Goal: Task Accomplishment & Management: Manage account settings

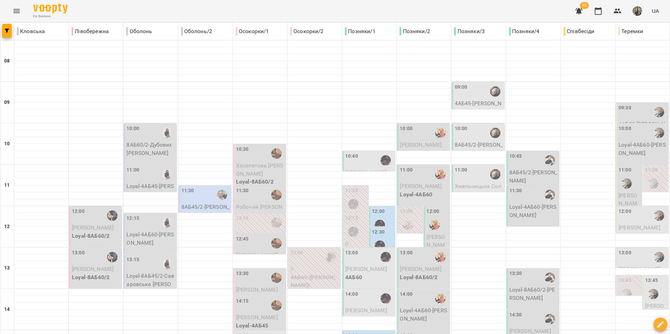
scroll to position [18, 0]
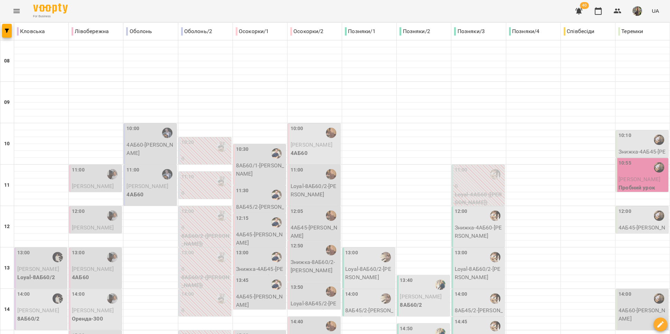
scroll to position [186, 0]
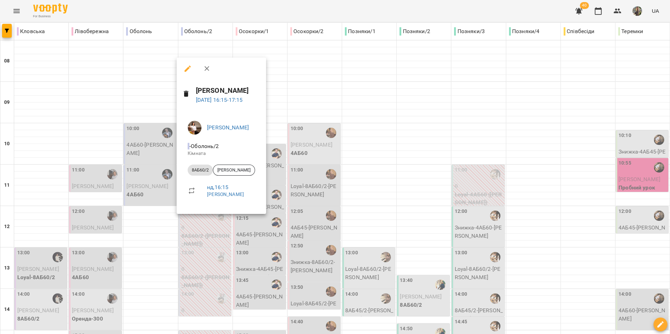
click at [203, 241] on div at bounding box center [335, 167] width 670 height 334
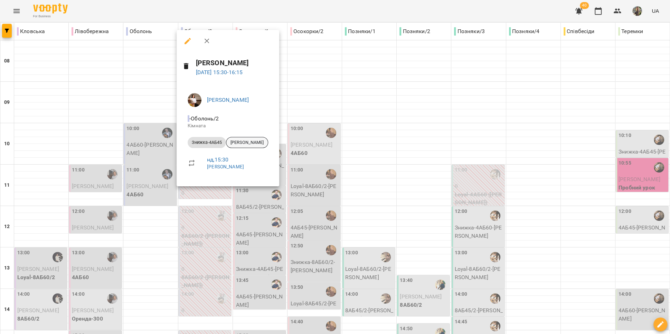
click at [242, 142] on span "[PERSON_NAME]" at bounding box center [246, 143] width 41 height 6
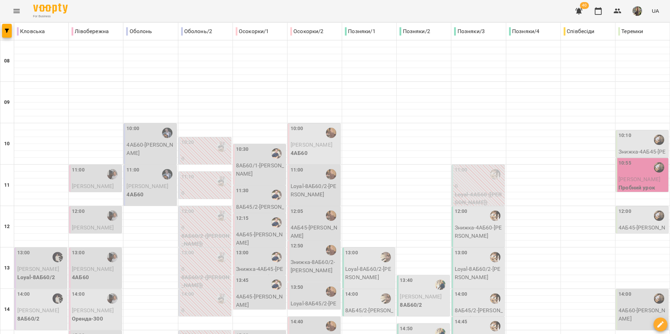
click at [211, 149] on div "10:20" at bounding box center [205, 147] width 48 height 16
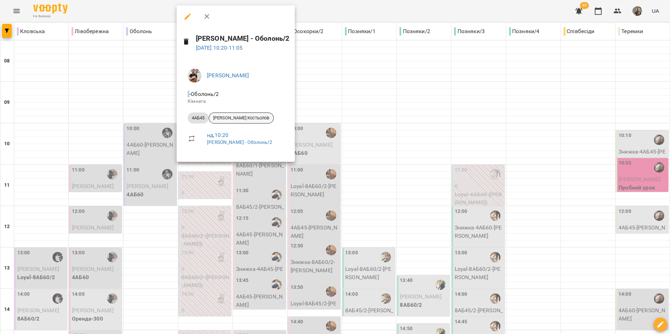
click at [238, 118] on span "[PERSON_NAME] Костьолов" at bounding box center [241, 118] width 64 height 6
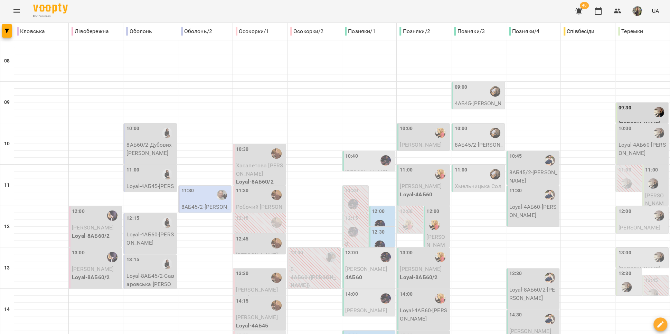
scroll to position [291, 0]
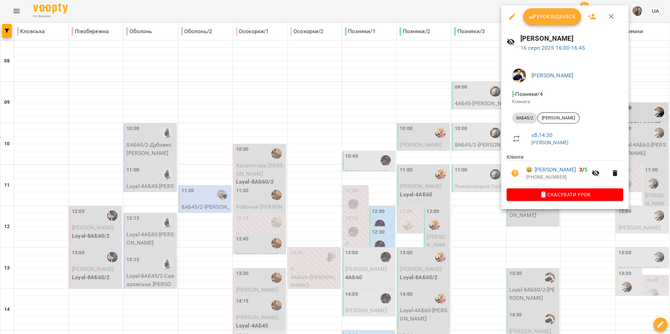
click at [468, 98] on div at bounding box center [335, 167] width 670 height 334
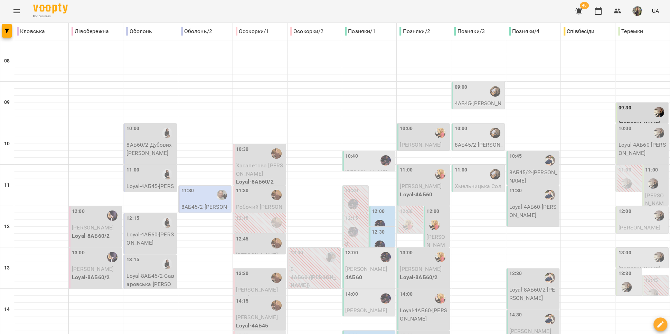
scroll to position [72, 0]
click at [473, 183] on span "Хмельницька Соломія" at bounding box center [477, 190] width 47 height 15
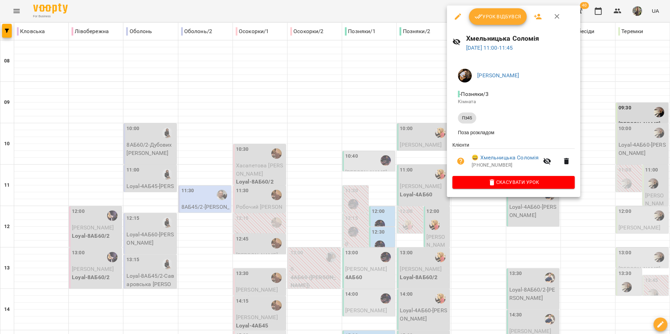
click at [480, 224] on div at bounding box center [335, 167] width 670 height 334
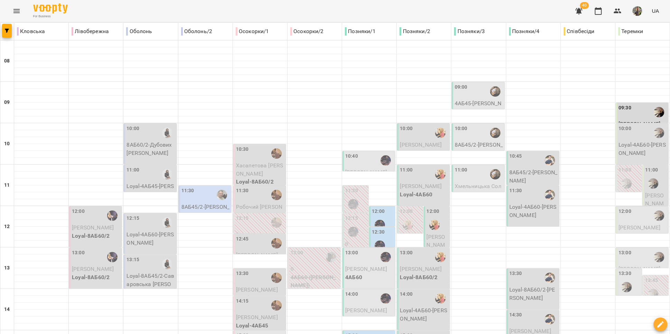
click at [528, 153] on div "10:45" at bounding box center [533, 161] width 48 height 16
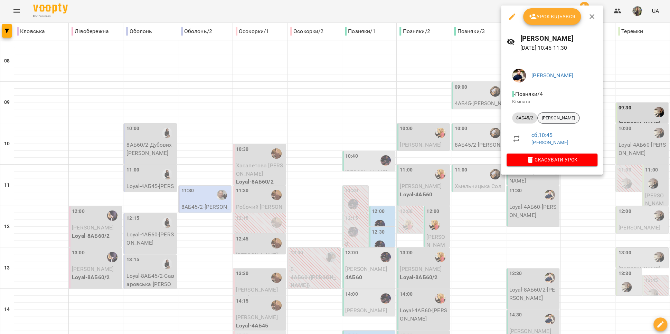
click at [561, 120] on span "[PERSON_NAME]" at bounding box center [558, 118] width 41 height 6
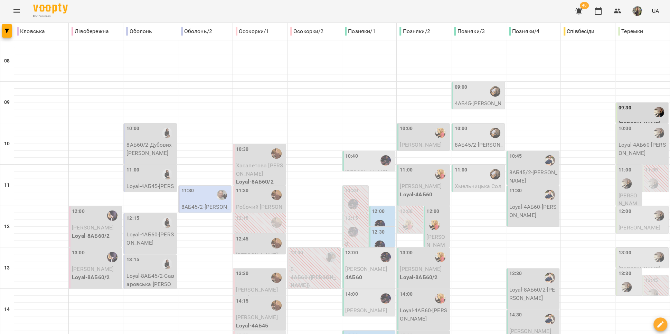
scroll to position [40, 0]
click at [478, 167] on div "11:00" at bounding box center [478, 175] width 48 height 16
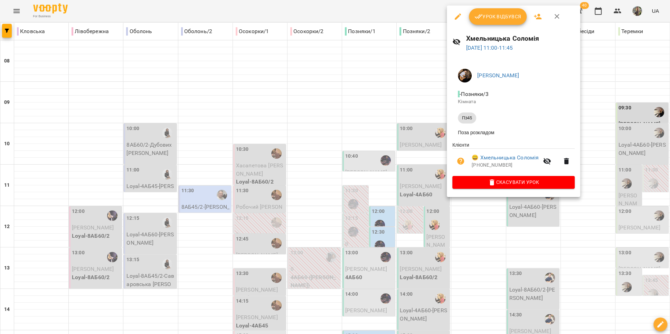
click at [475, 215] on div at bounding box center [335, 167] width 670 height 334
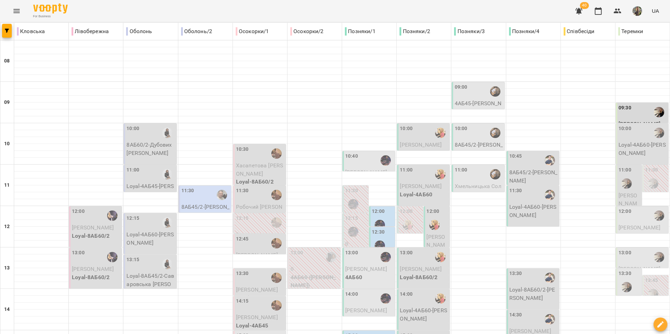
click at [471, 167] on div "11:00" at bounding box center [478, 175] width 48 height 16
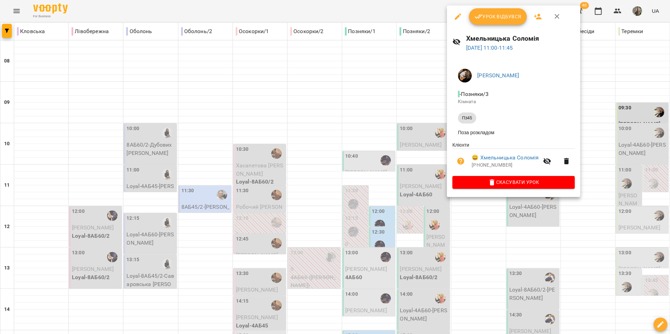
click at [483, 219] on div at bounding box center [335, 167] width 670 height 334
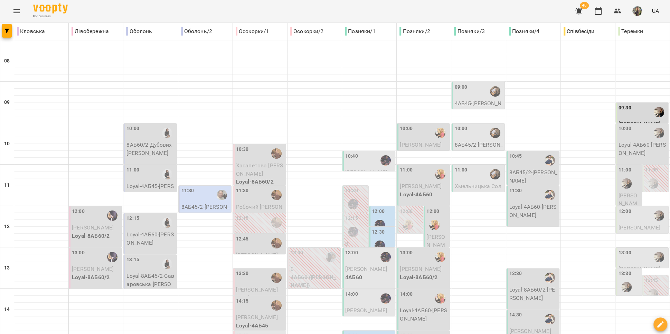
click at [520, 203] on p "Loyal-4АБ60 - Ксенія Яковенко" at bounding box center [533, 211] width 48 height 16
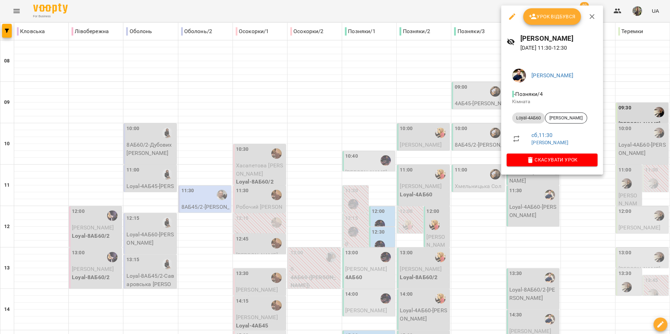
click at [469, 191] on div at bounding box center [335, 167] width 670 height 334
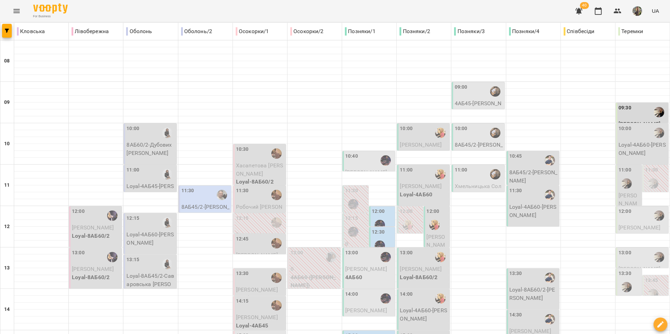
click at [527, 153] on div "10:45" at bounding box center [533, 161] width 48 height 16
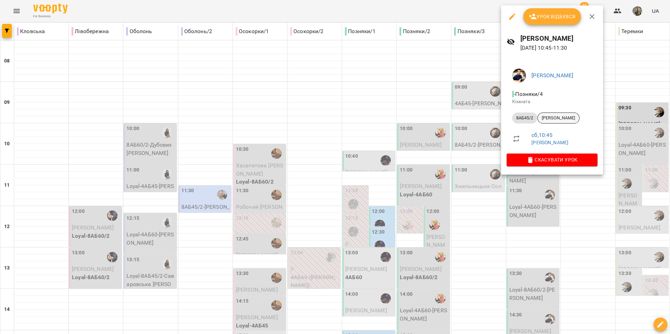
click at [563, 114] on div "[PERSON_NAME]" at bounding box center [558, 118] width 42 height 11
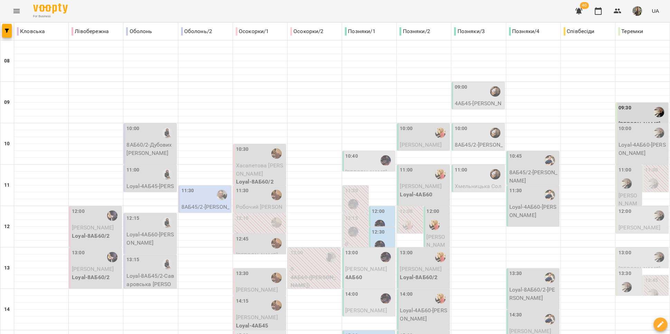
scroll to position [16, 0]
click at [523, 203] on p "Loyal-4АБ60 - Ксенія Яковенко" at bounding box center [533, 211] width 48 height 16
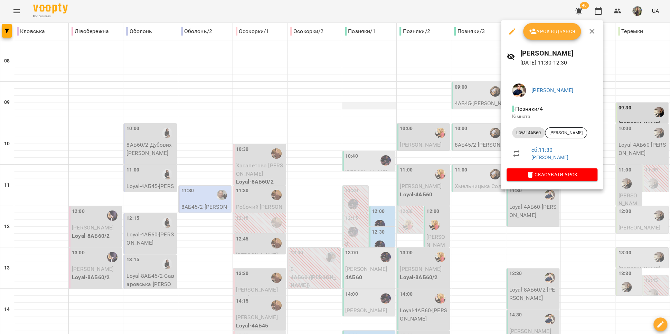
click at [361, 89] on div at bounding box center [335, 167] width 670 height 334
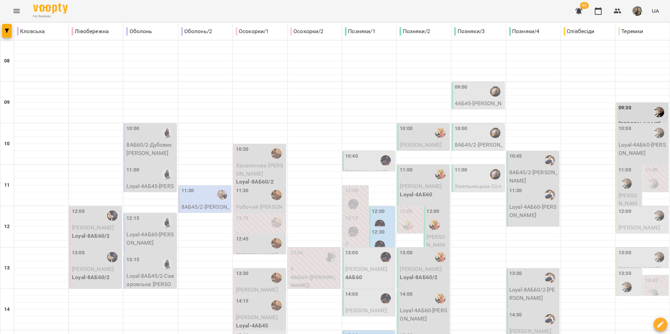
scroll to position [59, 0]
click at [525, 169] on p "8АБ45/2 - Кондратевич Михайло" at bounding box center [533, 177] width 48 height 16
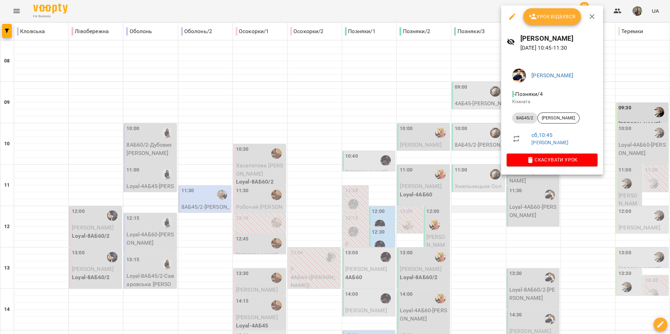
click at [468, 152] on div at bounding box center [335, 167] width 670 height 334
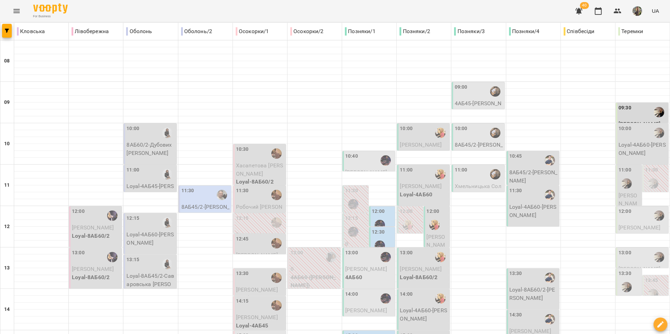
click at [534, 203] on p "Loyal-4АБ60 - Ксенія Яковенко" at bounding box center [533, 211] width 48 height 16
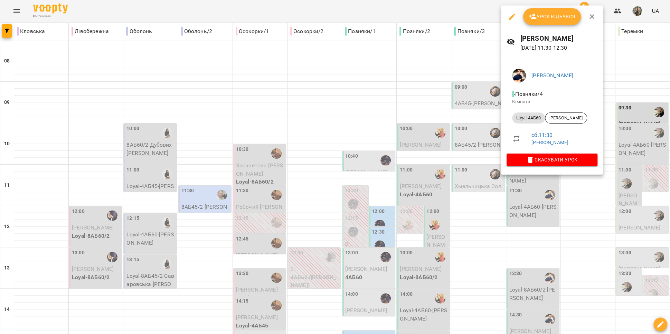
click at [486, 193] on div at bounding box center [335, 167] width 670 height 334
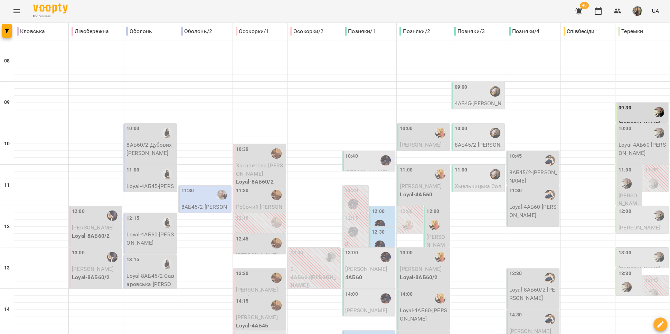
scroll to position [0, 0]
click at [470, 99] on p "4АБ45 - Гайдар Нікіта" at bounding box center [478, 107] width 48 height 16
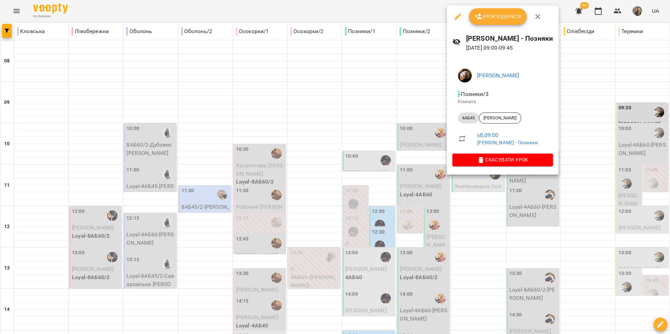
click at [417, 104] on div at bounding box center [335, 167] width 670 height 334
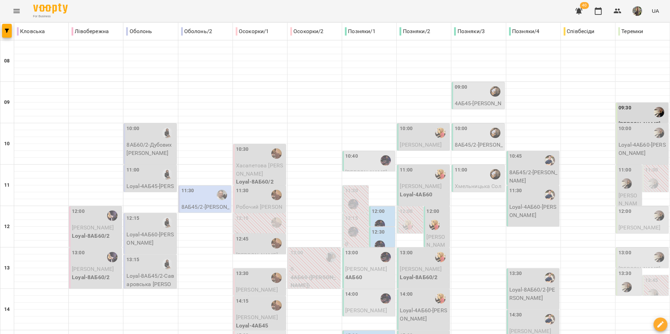
scroll to position [70, 0]
click at [468, 182] on p "Хмельницька Соломія" at bounding box center [478, 190] width 48 height 16
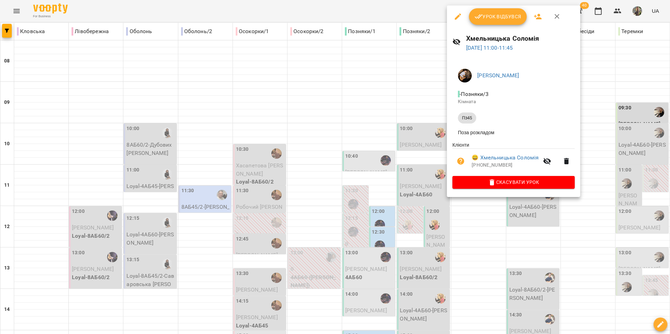
click at [473, 229] on div at bounding box center [335, 167] width 670 height 334
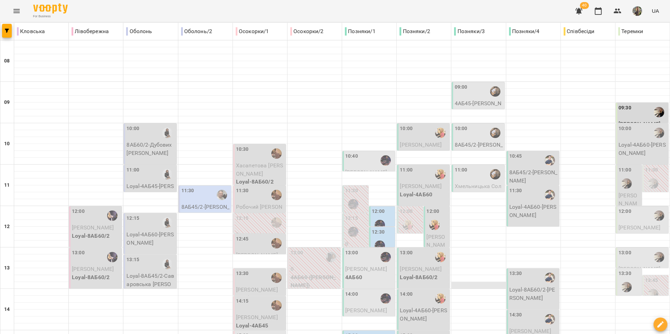
scroll to position [130, 0]
click at [527, 203] on p "Loyal-4АБ60 - Ксенія Яковенко" at bounding box center [533, 211] width 48 height 16
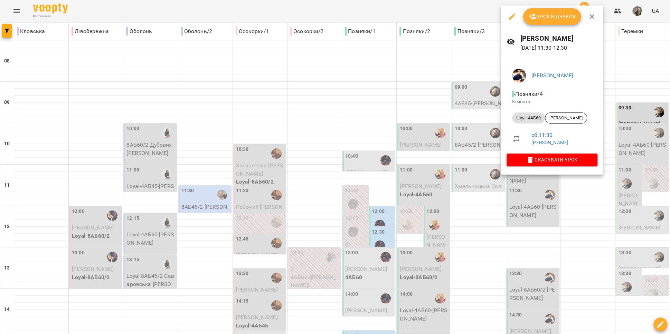
click at [467, 124] on div at bounding box center [335, 167] width 670 height 334
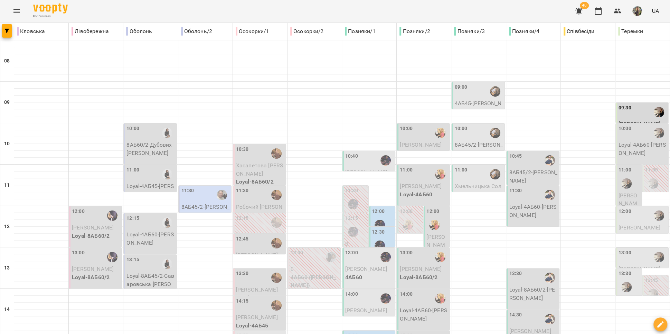
scroll to position [0, 0]
click at [421, 146] on span "[PERSON_NAME]" at bounding box center [421, 145] width 42 height 7
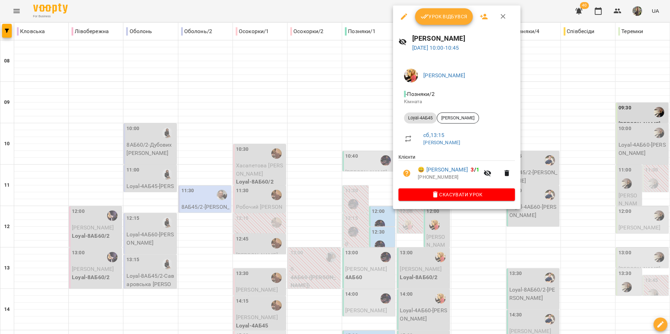
click at [361, 127] on div at bounding box center [335, 167] width 670 height 334
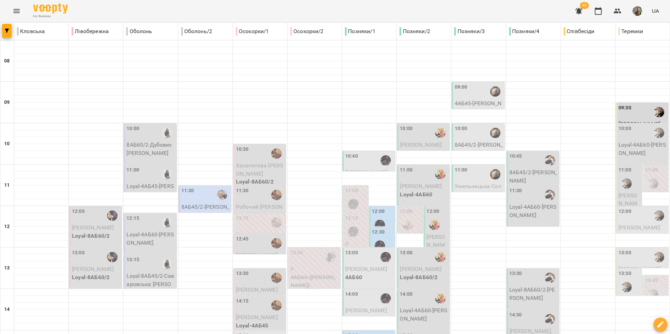
click at [455, 103] on p "4АБ45 - Гайдар Нікіта" at bounding box center [478, 107] width 48 height 16
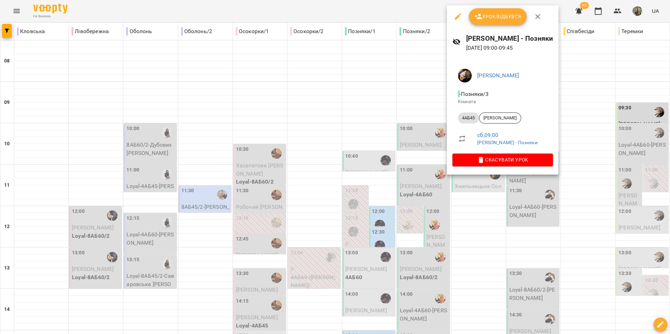
click at [416, 105] on div at bounding box center [335, 167] width 670 height 334
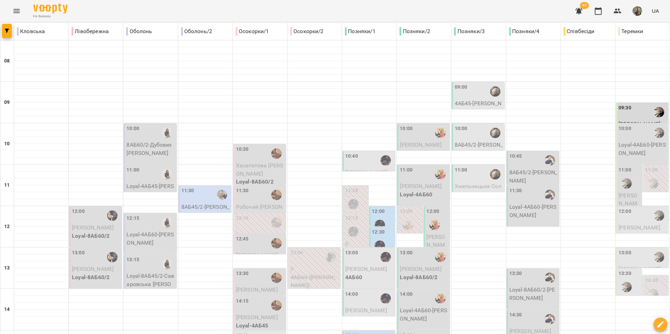
click at [471, 94] on div "09:00" at bounding box center [478, 92] width 48 height 16
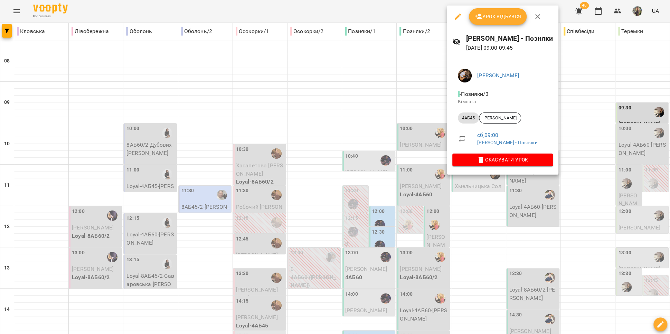
click at [407, 92] on div at bounding box center [335, 167] width 670 height 334
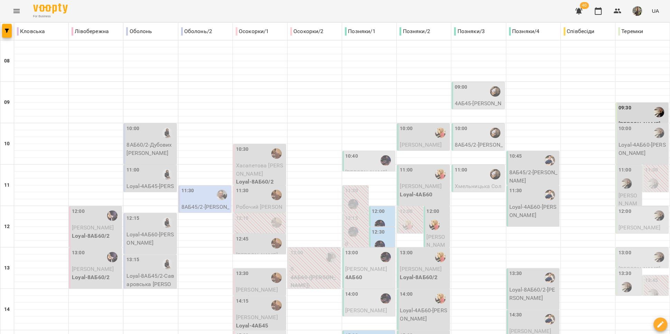
scroll to position [291, 0]
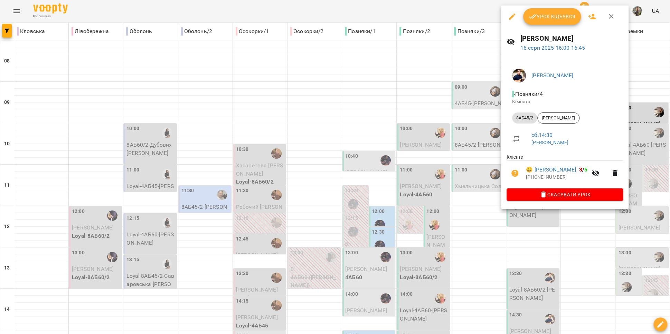
click at [525, 256] on div at bounding box center [335, 167] width 670 height 334
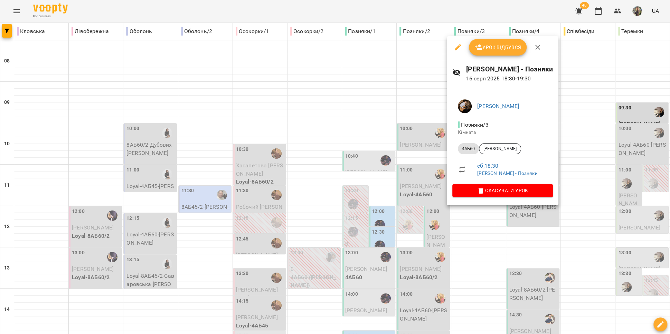
click at [521, 237] on div at bounding box center [335, 167] width 670 height 334
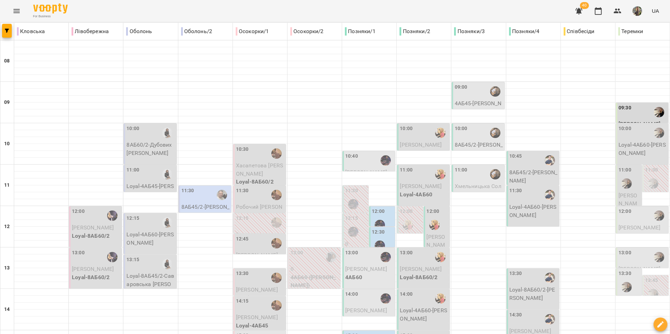
scroll to position [90, 0]
click at [470, 183] on span "Хмельницька Соломія" at bounding box center [477, 190] width 47 height 15
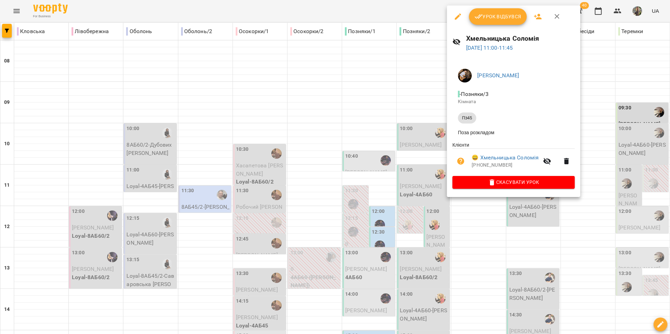
click at [491, 238] on div at bounding box center [335, 167] width 670 height 334
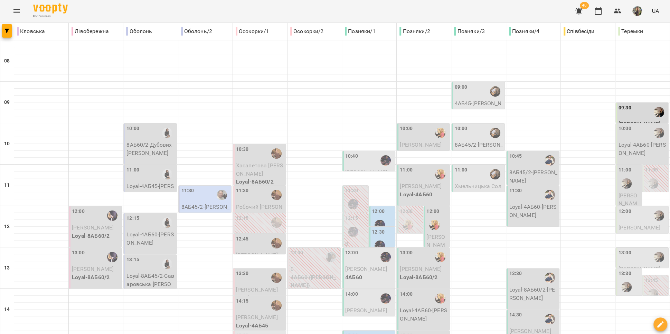
click at [532, 153] on div "10:45" at bounding box center [533, 161] width 48 height 16
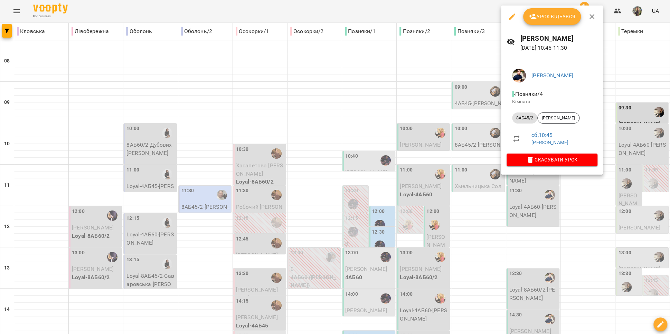
click at [476, 136] on div at bounding box center [335, 167] width 670 height 334
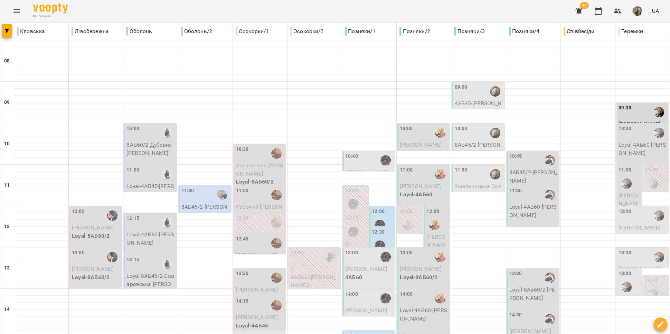
click at [479, 167] on div "11:00" at bounding box center [478, 175] width 48 height 16
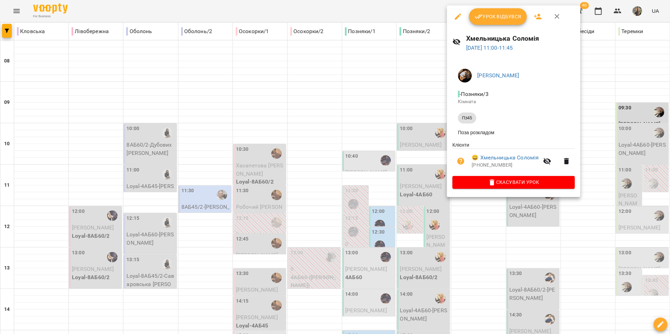
click at [480, 220] on div at bounding box center [335, 167] width 670 height 334
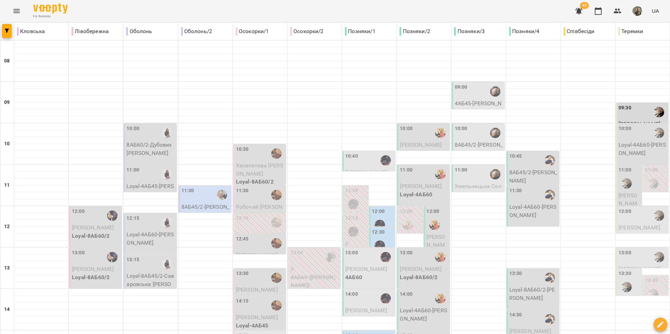
click at [481, 167] on div "11:00" at bounding box center [478, 175] width 48 height 16
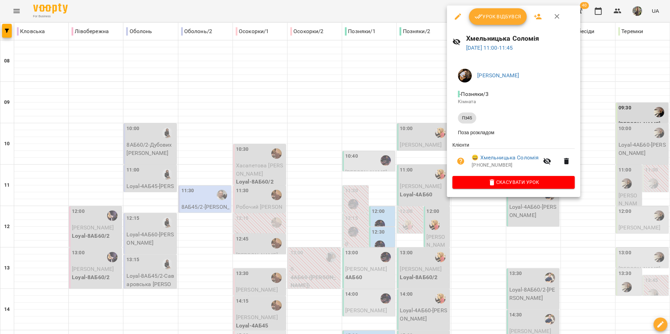
click at [479, 229] on div at bounding box center [335, 167] width 670 height 334
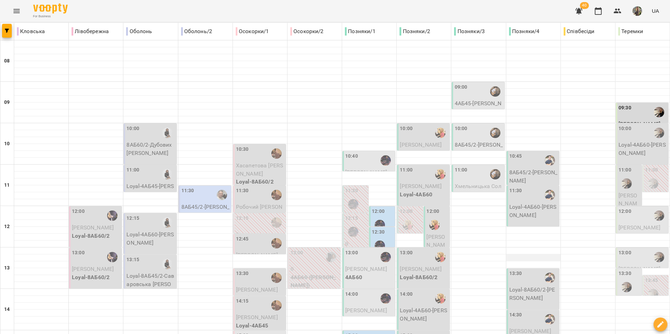
scroll to position [121, 0]
click at [530, 270] on div "13:30" at bounding box center [533, 278] width 48 height 16
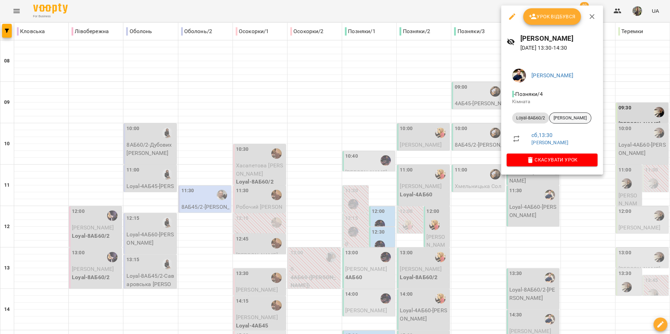
click at [558, 118] on span "[PERSON_NAME]" at bounding box center [569, 118] width 41 height 6
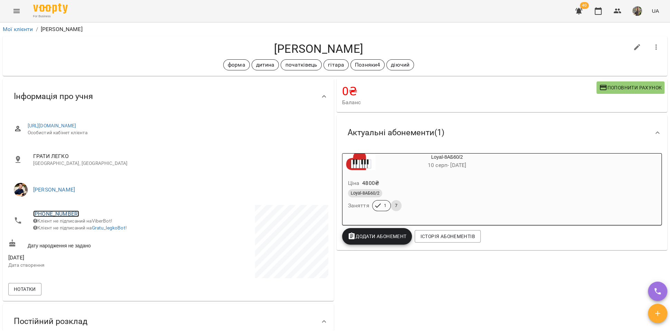
click at [53, 213] on link "+380679858169" at bounding box center [56, 214] width 46 height 7
click at [84, 238] on img at bounding box center [84, 239] width 10 height 10
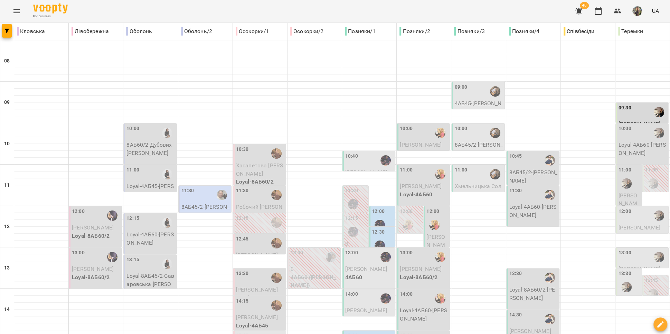
click at [16, 9] on icon "Menu" at bounding box center [16, 11] width 6 height 4
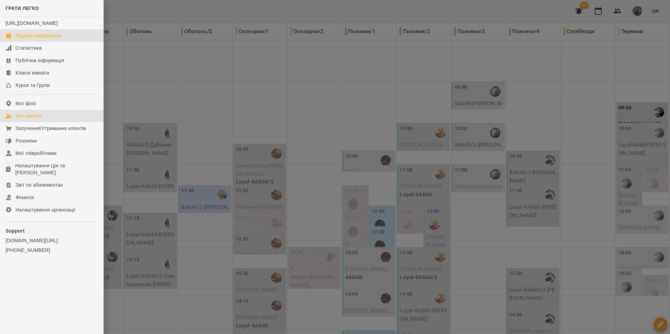
click at [36, 120] on div "Мої клієнти" at bounding box center [29, 116] width 26 height 7
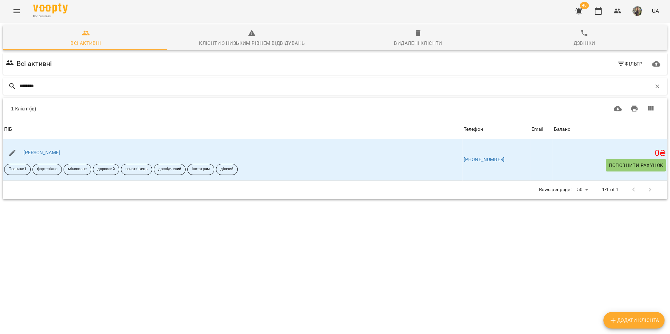
type input "********"
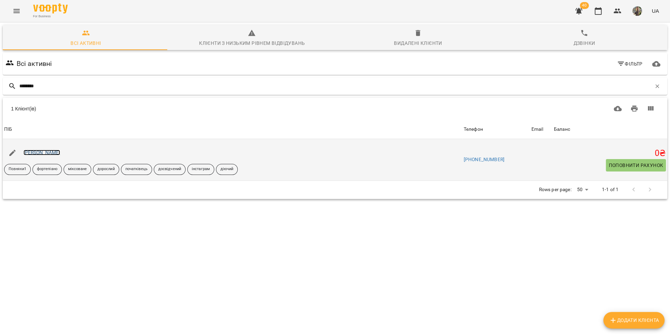
click at [49, 151] on link "[PERSON_NAME]" at bounding box center [41, 153] width 37 height 6
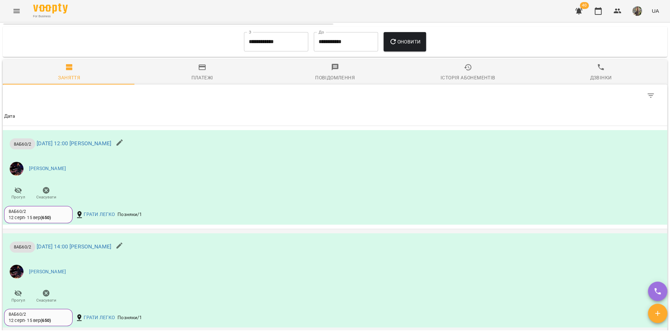
scroll to position [585, 0]
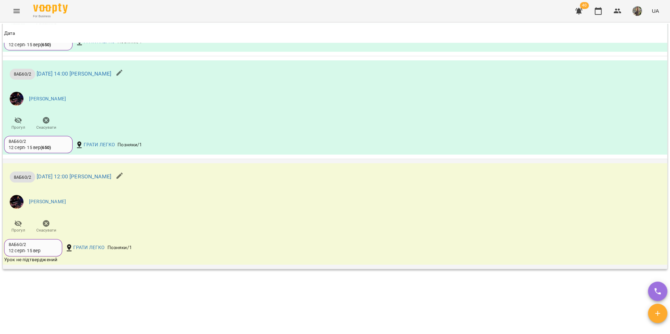
click at [124, 178] on icon "button" at bounding box center [119, 176] width 8 height 8
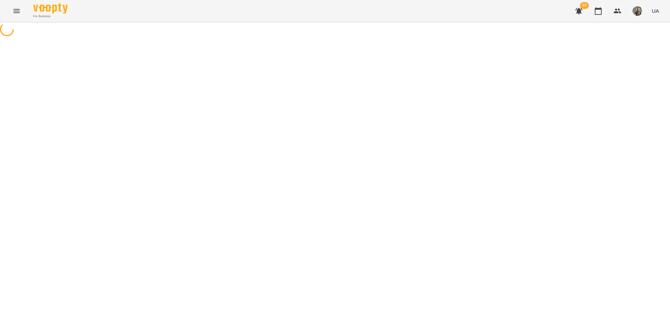
select select "*******"
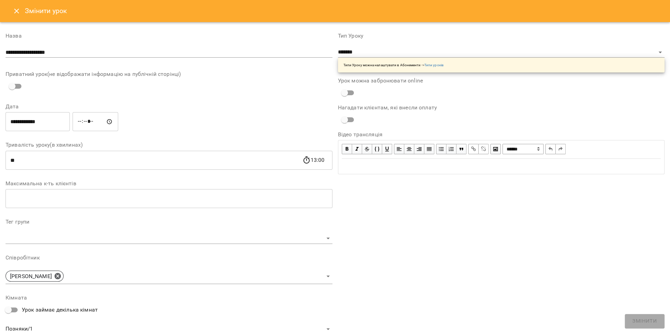
click at [56, 124] on input "**********" at bounding box center [38, 121] width 64 height 19
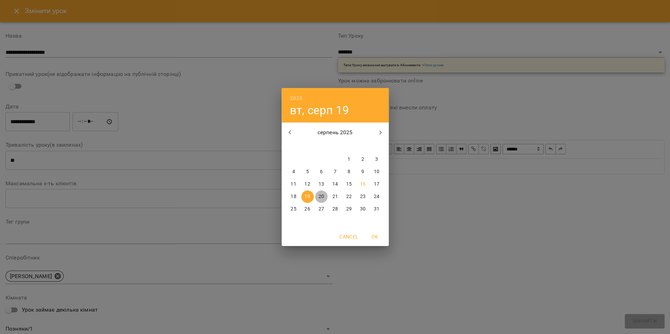
click at [319, 198] on p "20" at bounding box center [321, 196] width 6 height 7
type input "**********"
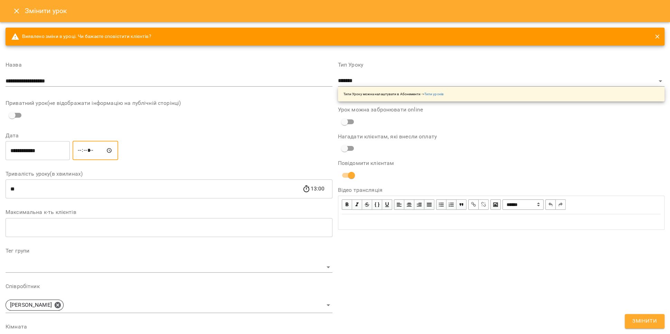
click at [104, 151] on input "*****" at bounding box center [96, 150] width 46 height 19
type input "*****"
click at [152, 159] on div "**********" at bounding box center [169, 151] width 330 height 22
click at [634, 322] on span "Змінити" at bounding box center [644, 321] width 25 height 9
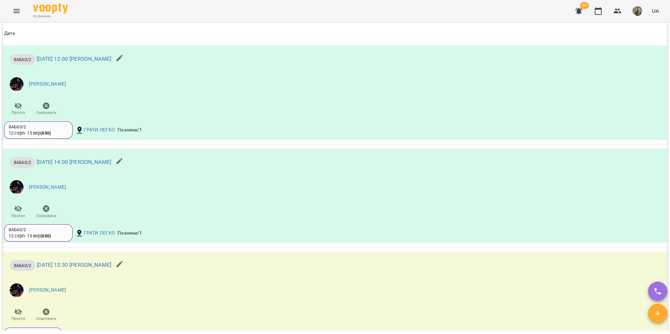
scroll to position [612, 0]
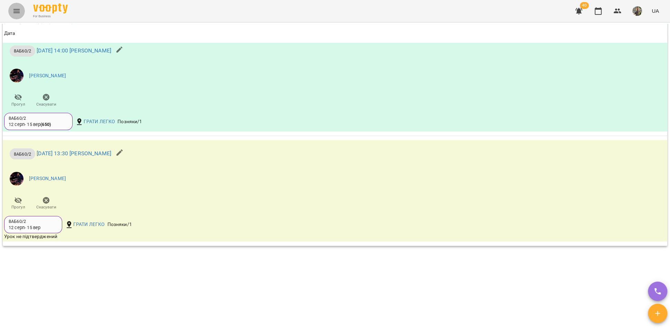
click at [18, 11] on icon "Menu" at bounding box center [16, 11] width 6 height 4
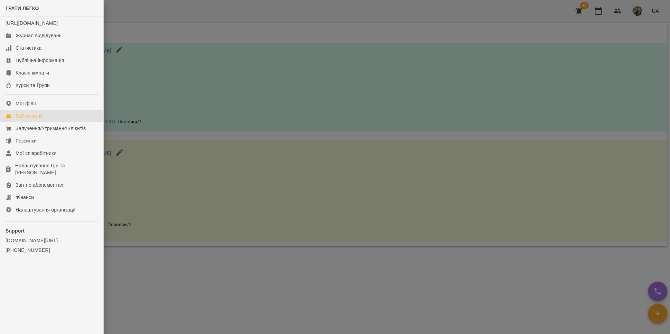
click at [29, 120] on div "Мої клієнти" at bounding box center [29, 116] width 26 height 7
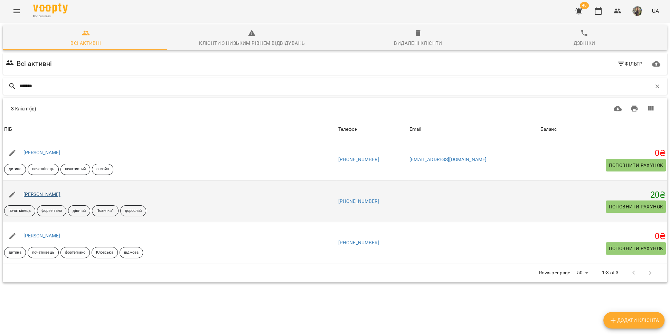
type input "*******"
click at [56, 196] on link "[PERSON_NAME]" at bounding box center [41, 195] width 37 height 6
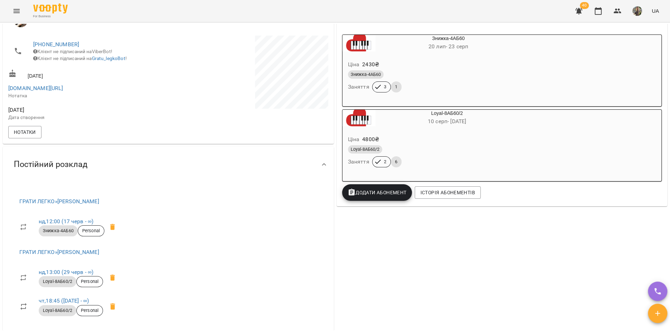
scroll to position [144, 0]
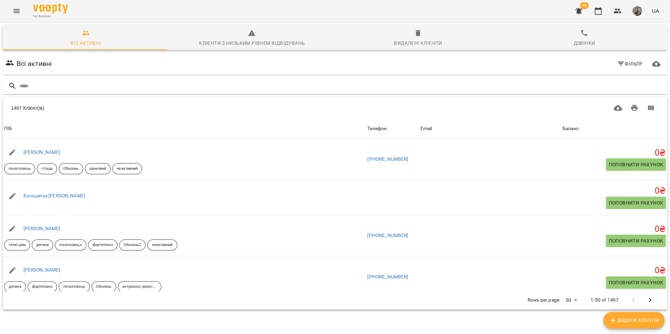
click at [18, 11] on icon "Menu" at bounding box center [16, 11] width 8 height 8
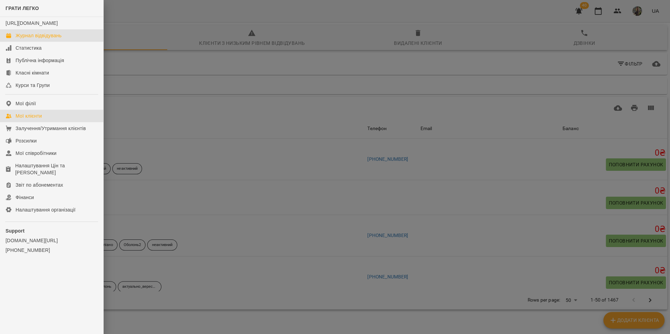
click at [30, 39] on div "Журнал відвідувань" at bounding box center [39, 35] width 46 height 7
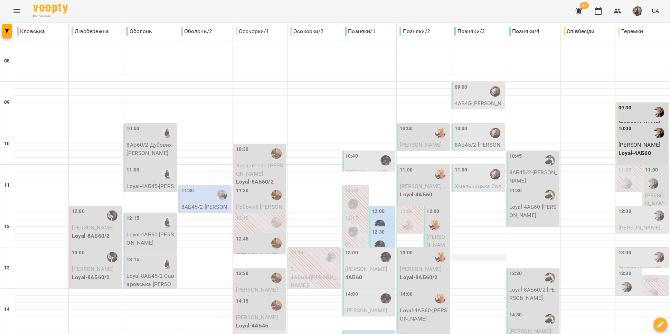
scroll to position [45, 0]
click at [517, 270] on div "13:30" at bounding box center [533, 278] width 48 height 16
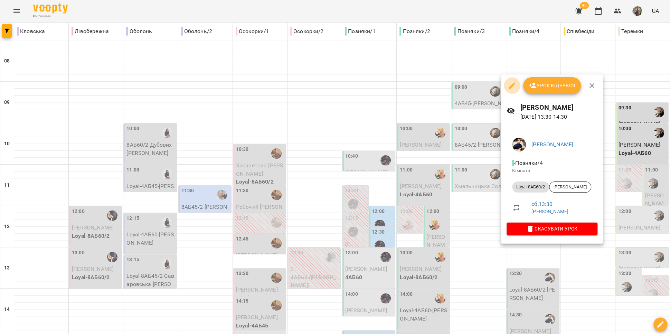
click at [512, 86] on icon "button" at bounding box center [512, 86] width 6 height 6
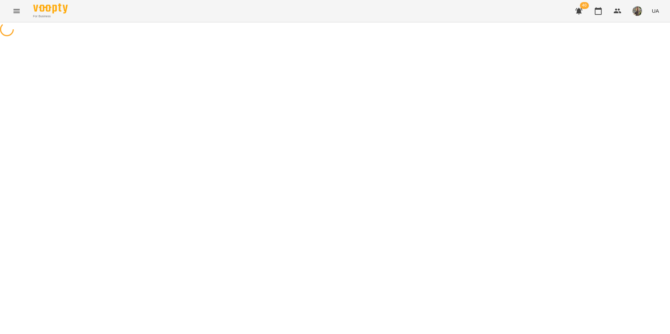
select select "**********"
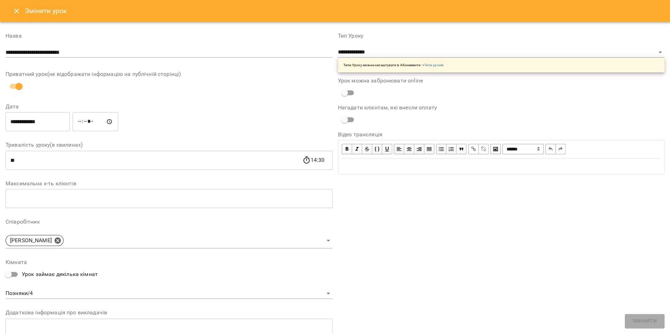
click at [13, 9] on icon "Close" at bounding box center [16, 11] width 8 height 8
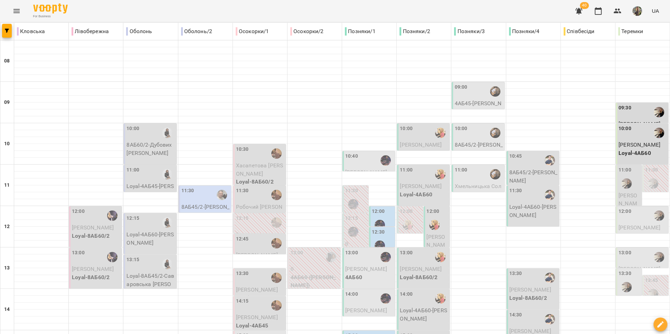
scroll to position [95, 0]
click at [513, 169] on p "8АБ45/2 - Кондратевич Михайло" at bounding box center [533, 177] width 48 height 16
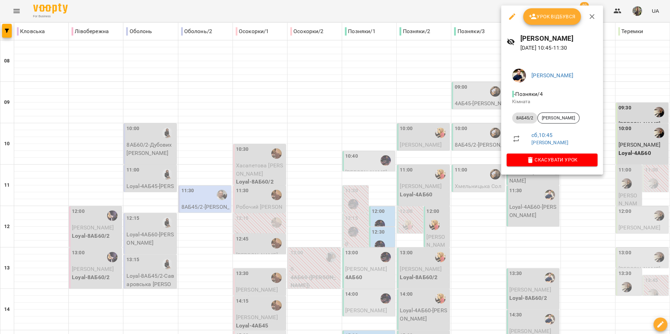
click at [466, 146] on div at bounding box center [335, 167] width 670 height 334
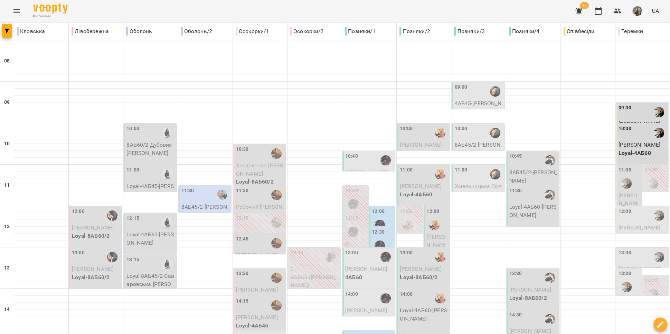
click at [528, 270] on div "13:30" at bounding box center [533, 278] width 48 height 16
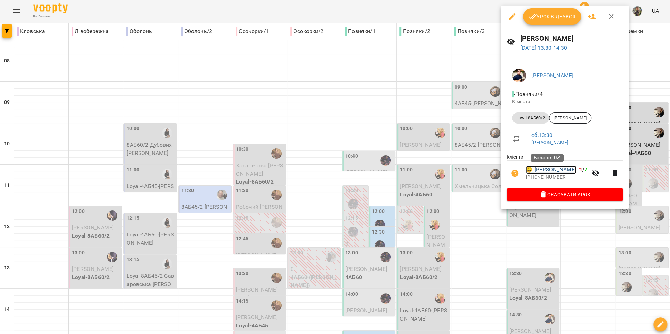
click at [539, 173] on link "😀 Артем Кухтин" at bounding box center [551, 170] width 50 height 8
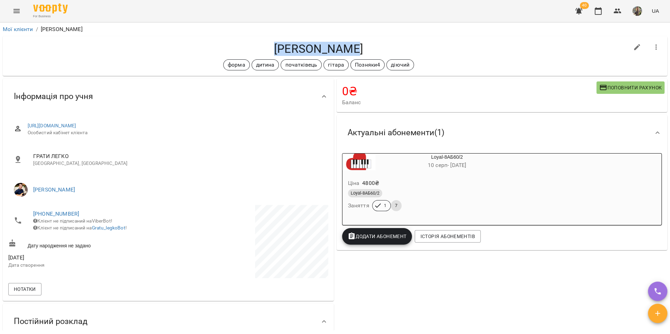
drag, startPoint x: 337, startPoint y: 47, endPoint x: 270, endPoint y: 46, distance: 66.7
click at [270, 46] on h4 "[PERSON_NAME]" at bounding box center [318, 49] width 620 height 14
copy h4 "[PERSON_NAME]"
copy link "+380679858169"
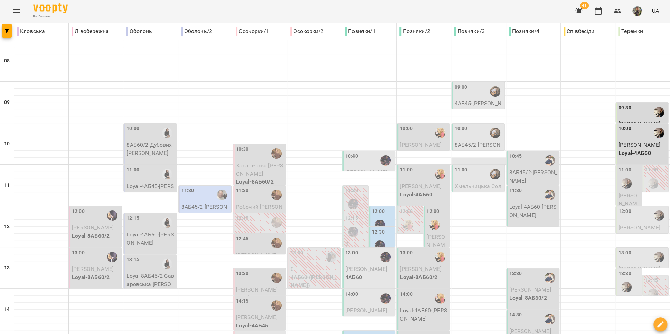
scroll to position [92, 0]
click at [520, 270] on div "13:30" at bounding box center [533, 278] width 48 height 16
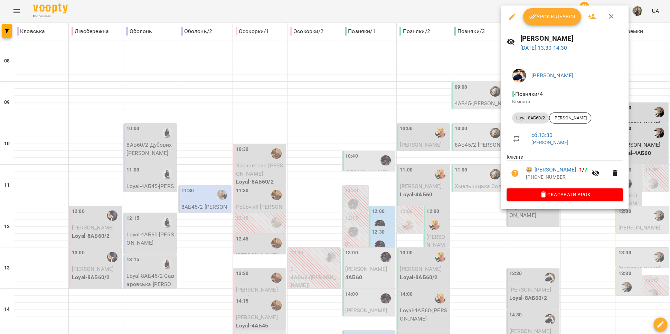
click at [509, 17] on icon "button" at bounding box center [512, 16] width 8 height 8
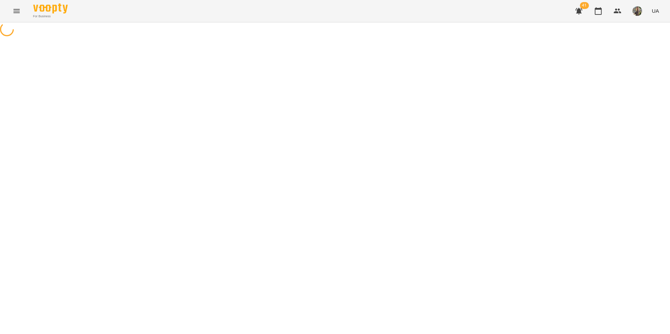
select select "**********"
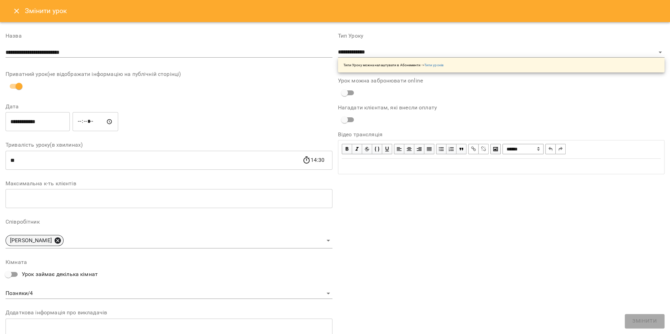
click at [61, 241] on icon at bounding box center [58, 241] width 6 height 6
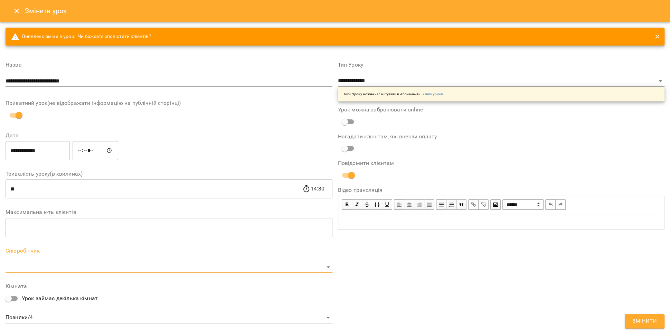
click at [61, 266] on body "**********" at bounding box center [335, 157] width 670 height 315
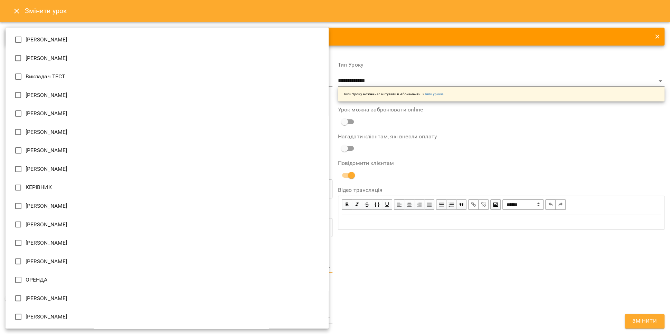
click at [79, 153] on li "[PERSON_NAME]" at bounding box center [167, 150] width 323 height 19
type input "**********"
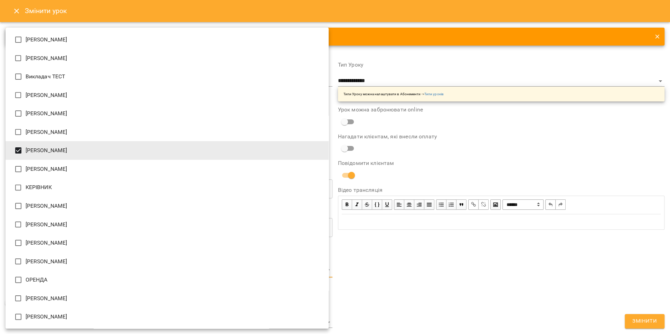
click at [431, 258] on div at bounding box center [335, 167] width 670 height 334
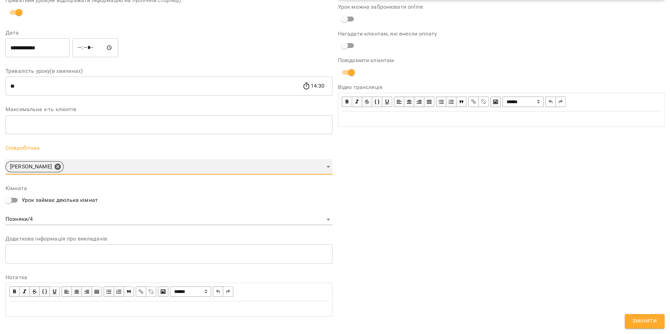
scroll to position [110, 0]
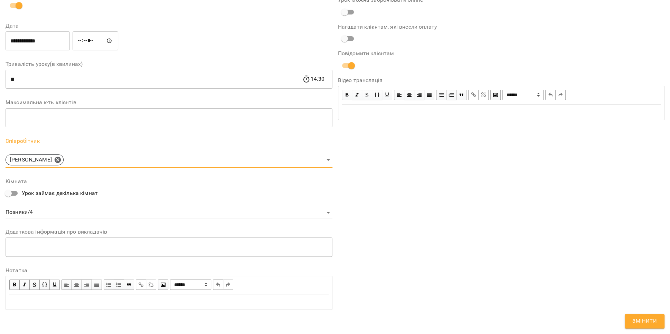
click at [94, 214] on body "**********" at bounding box center [335, 157] width 670 height 315
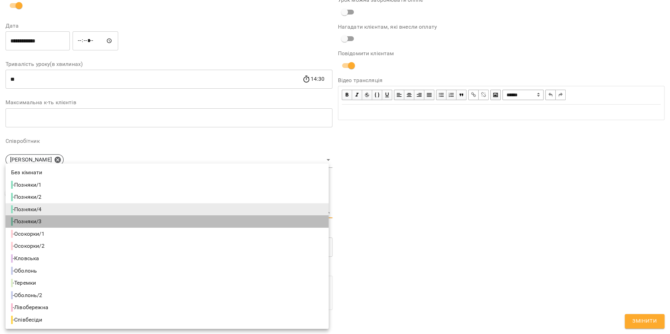
click at [100, 221] on li "- Позняки/3" at bounding box center [167, 222] width 323 height 12
type input "**********"
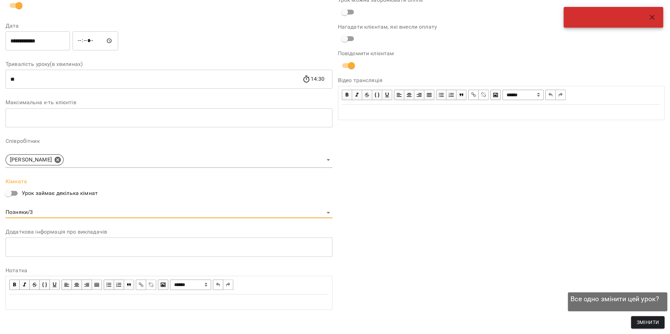
click at [646, 322] on span "Змінити" at bounding box center [647, 323] width 22 height 8
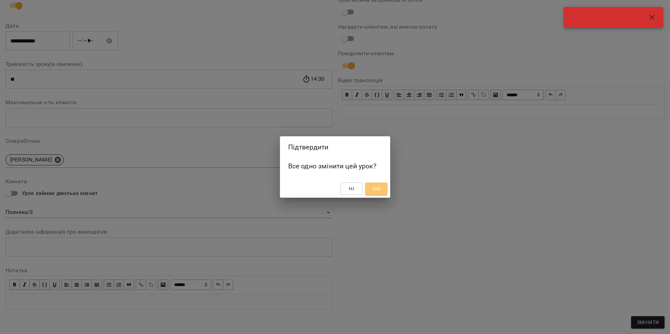
click at [381, 191] on span "Так" at bounding box center [376, 189] width 9 height 8
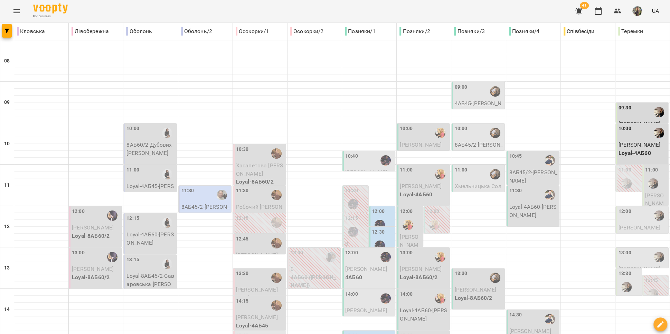
scroll to position [120, 0]
click at [525, 312] on div "14:30" at bounding box center [533, 320] width 48 height 16
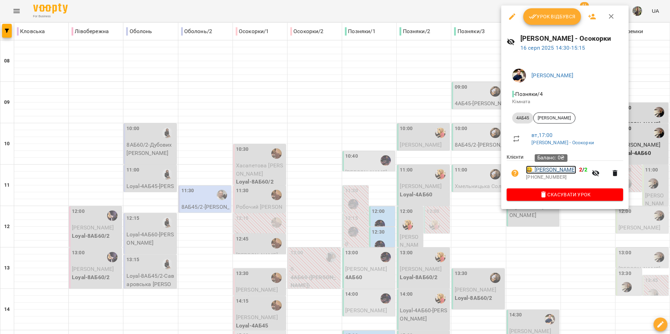
click at [549, 171] on link "😀 Вікторія Олійник" at bounding box center [551, 170] width 50 height 8
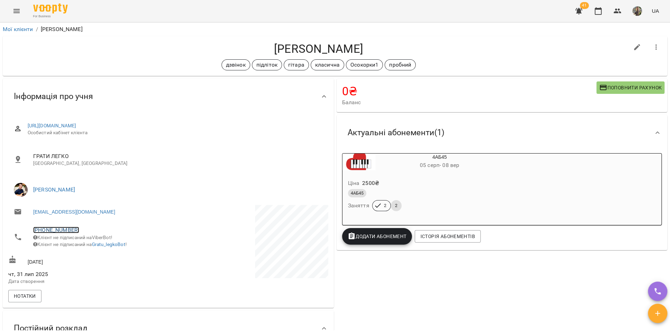
click at [60, 231] on link "+380502112693" at bounding box center [56, 230] width 46 height 7
click at [85, 254] on img at bounding box center [84, 256] width 10 height 10
drag, startPoint x: 365, startPoint y: 51, endPoint x: 262, endPoint y: 48, distance: 103.3
click at [262, 48] on h4 "[PERSON_NAME]" at bounding box center [318, 49] width 620 height 14
copy h4 "[PERSON_NAME]"
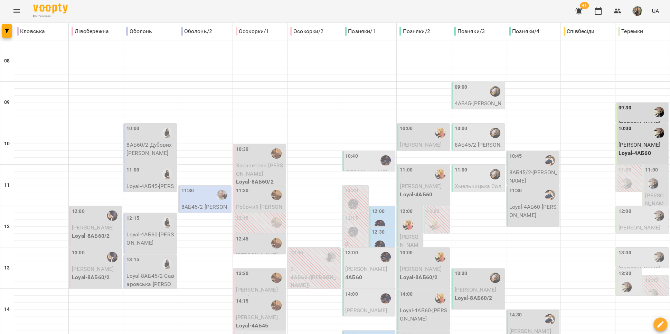
scroll to position [126, 0]
click at [525, 312] on div "14:30" at bounding box center [533, 320] width 48 height 16
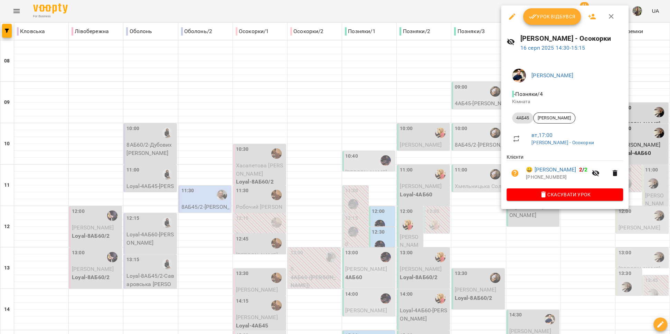
click at [479, 112] on div at bounding box center [335, 167] width 670 height 334
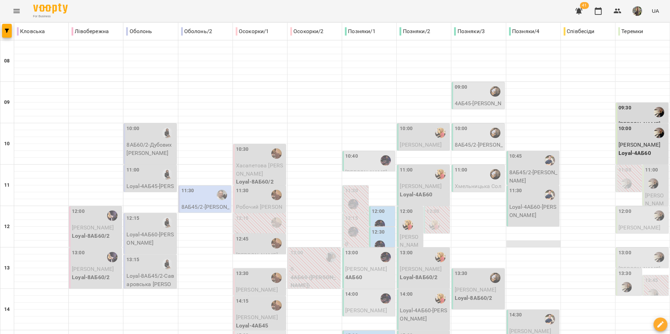
scroll to position [137, 0]
click at [477, 294] on p "Loyal-8АБ60/2" at bounding box center [478, 298] width 48 height 8
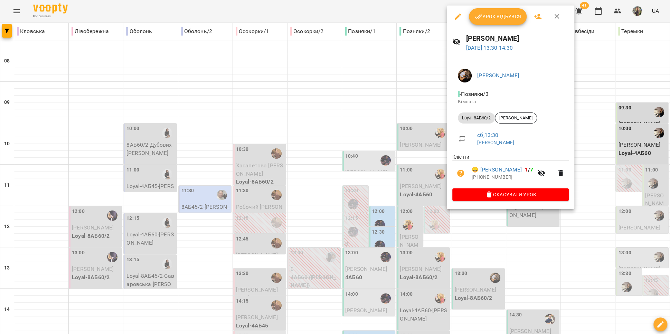
click at [495, 229] on div at bounding box center [335, 167] width 670 height 334
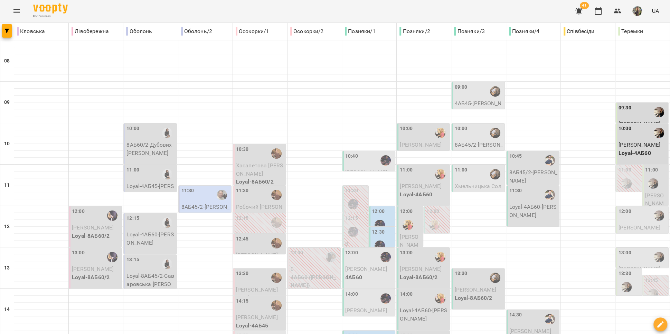
click at [520, 312] on div "14:30" at bounding box center [533, 320] width 48 height 16
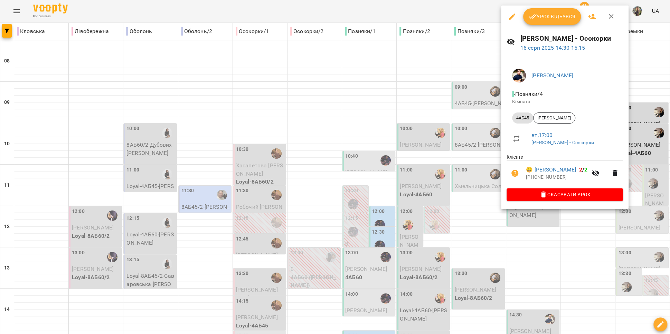
click at [510, 16] on icon "button" at bounding box center [512, 16] width 8 height 8
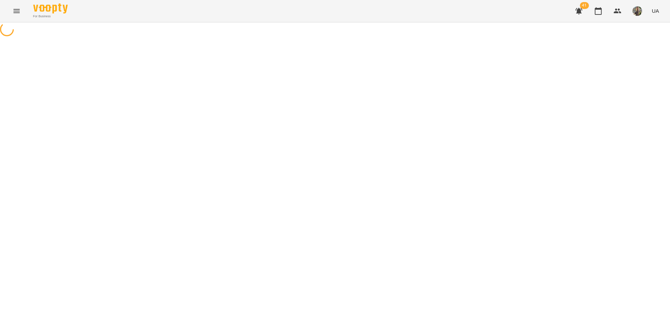
select select "*****"
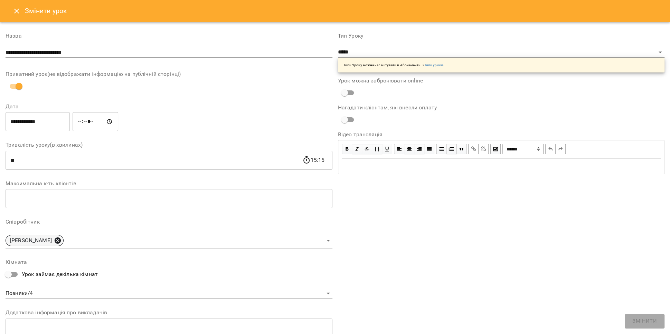
click at [61, 240] on icon at bounding box center [58, 241] width 8 height 8
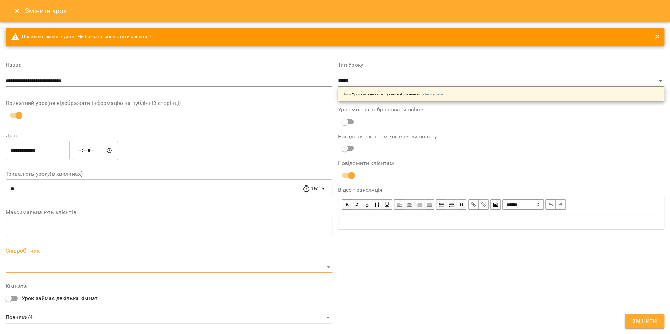
click at [65, 270] on body "**********" at bounding box center [335, 170] width 670 height 340
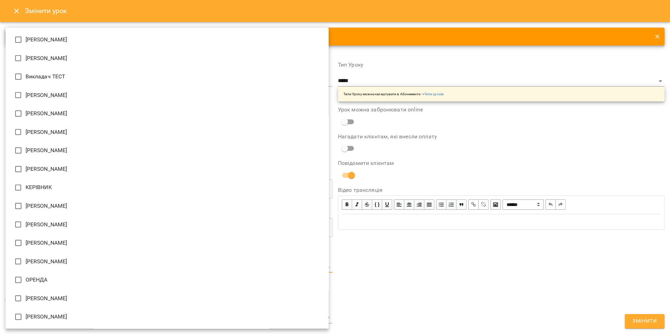
click at [76, 149] on li "[PERSON_NAME]" at bounding box center [167, 150] width 323 height 19
type input "**********"
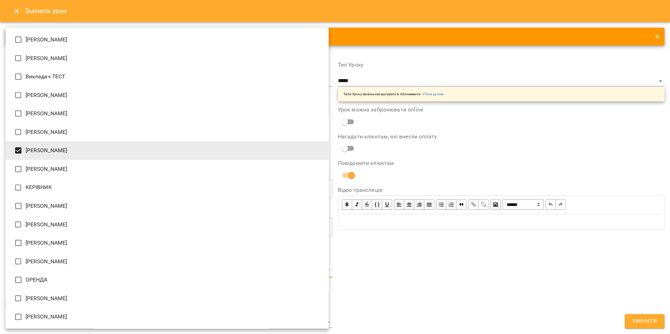
click at [396, 262] on div at bounding box center [335, 167] width 670 height 334
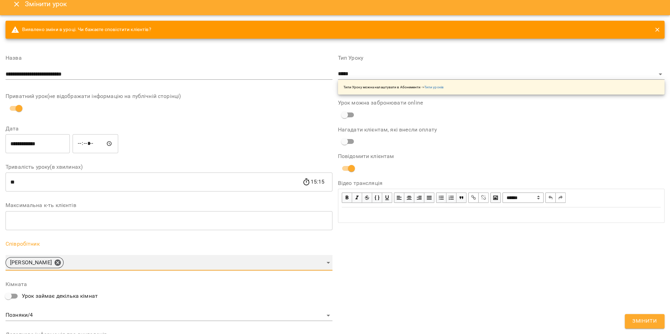
scroll to position [17, 0]
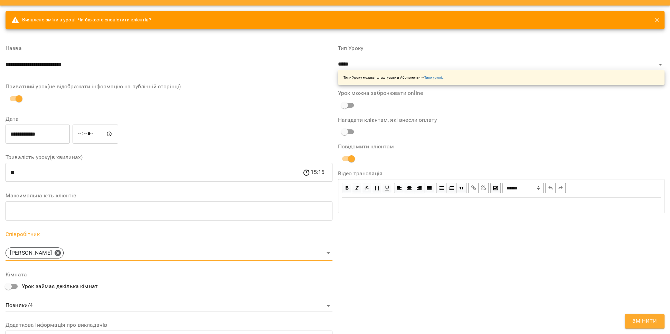
click at [39, 304] on body "**********" at bounding box center [335, 170] width 670 height 340
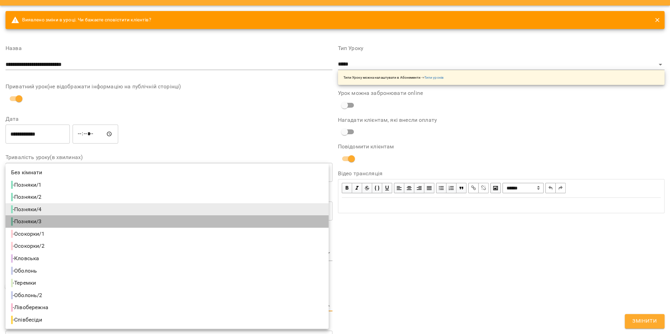
click at [60, 221] on li "- Позняки/3" at bounding box center [167, 222] width 323 height 12
type input "**********"
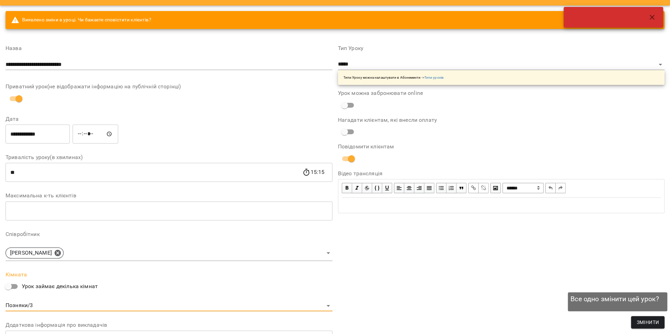
click at [657, 323] on span "Змінити" at bounding box center [647, 323] width 22 height 8
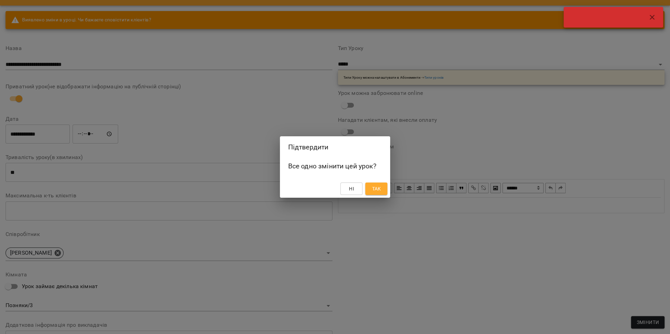
click at [383, 187] on button "Так" at bounding box center [376, 189] width 22 height 12
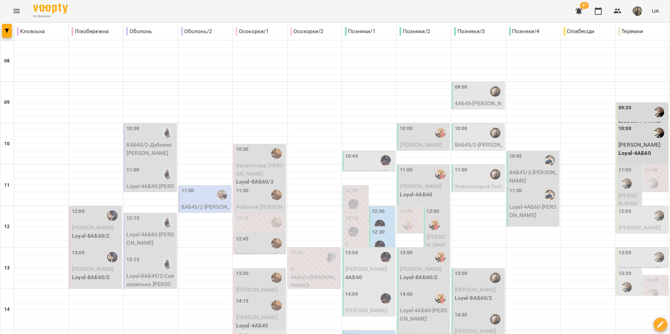
scroll to position [145, 0]
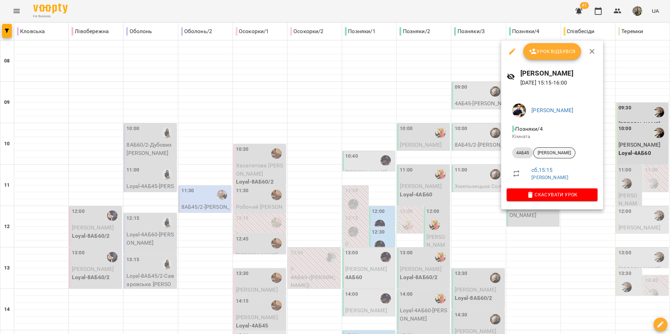
click at [548, 154] on span "[PERSON_NAME]" at bounding box center [553, 153] width 41 height 6
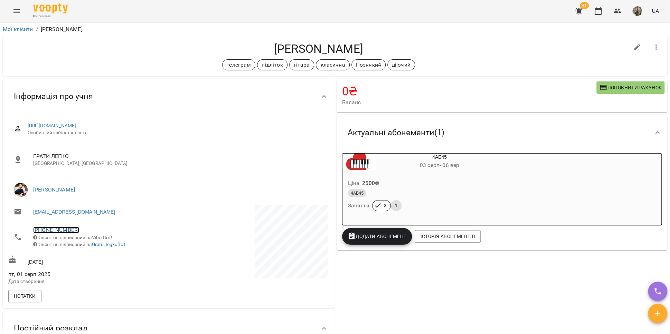
click at [64, 231] on link "+380985387662" at bounding box center [56, 230] width 46 height 7
click at [89, 257] on img at bounding box center [84, 256] width 10 height 10
drag, startPoint x: 362, startPoint y: 48, endPoint x: 250, endPoint y: 42, distance: 112.4
click at [250, 42] on h4 "[PERSON_NAME]" at bounding box center [318, 49] width 620 height 14
copy h4 "[PERSON_NAME]"
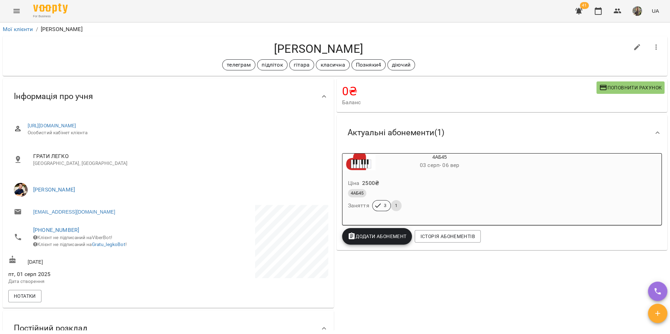
scroll to position [85, 0]
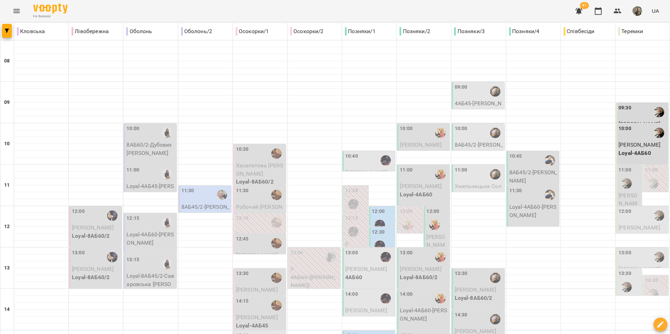
scroll to position [164, 0]
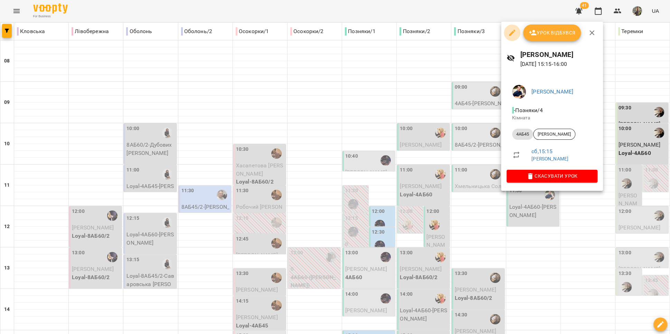
click at [515, 33] on icon "button" at bounding box center [512, 33] width 8 height 8
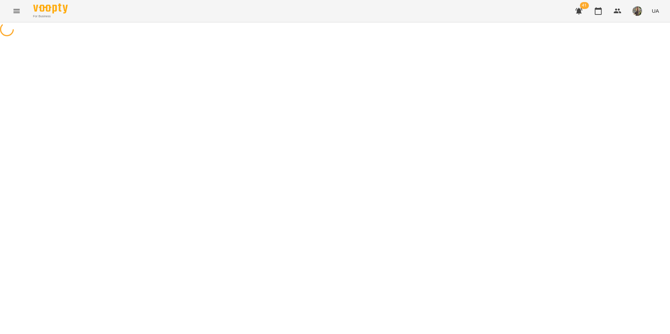
select select "*****"
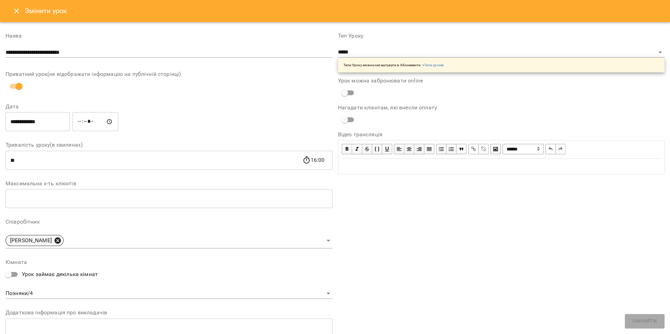
click at [61, 241] on icon at bounding box center [58, 241] width 8 height 8
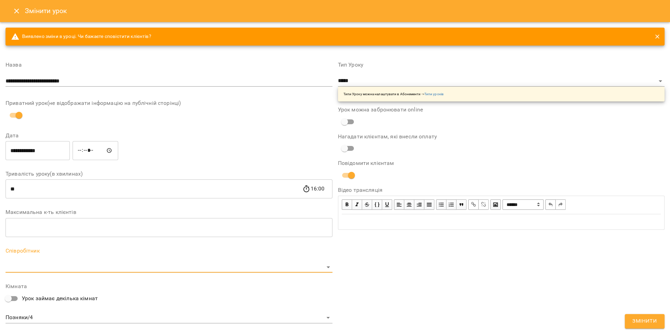
click at [63, 267] on body "For Business 41 UA Журнал відвідувань / Віктор Артеменко - Позняки сб, 16 серп …" at bounding box center [335, 157] width 670 height 315
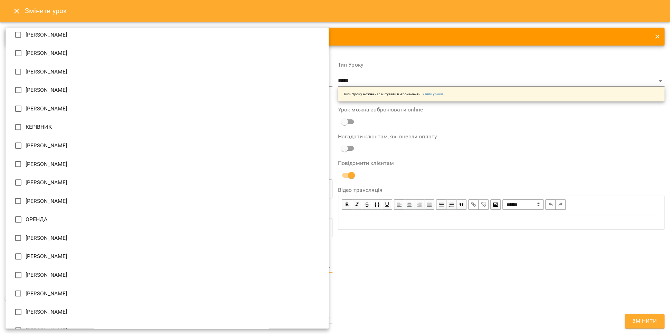
scroll to position [9, 0]
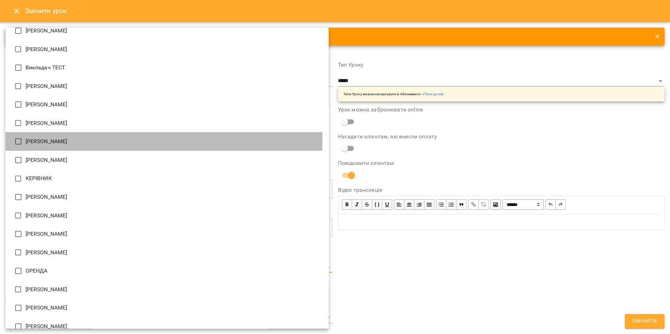
click at [70, 140] on li "[PERSON_NAME]" at bounding box center [167, 141] width 323 height 19
type input "**********"
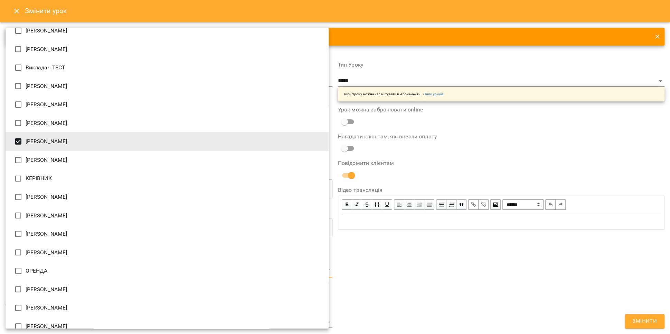
click at [376, 234] on div at bounding box center [335, 167] width 670 height 334
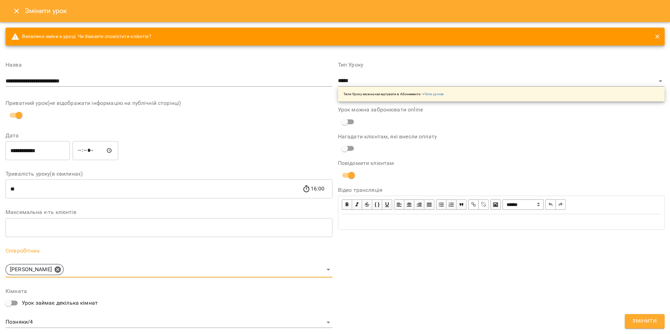
click at [30, 315] on body "For Business 41 UA Журнал відвідувань / Віктор Артеменко - Позняки сб, 16 серп …" at bounding box center [335, 157] width 670 height 315
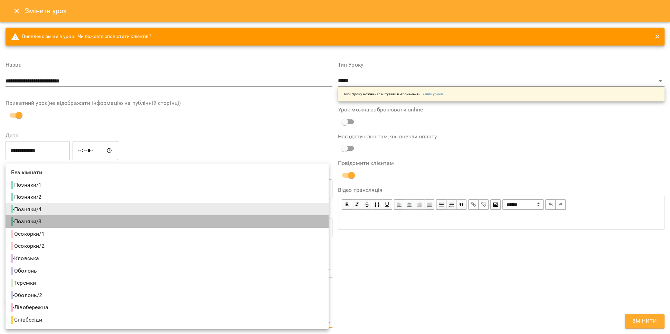
click at [57, 223] on li "- Позняки/3" at bounding box center [167, 222] width 323 height 12
type input "**********"
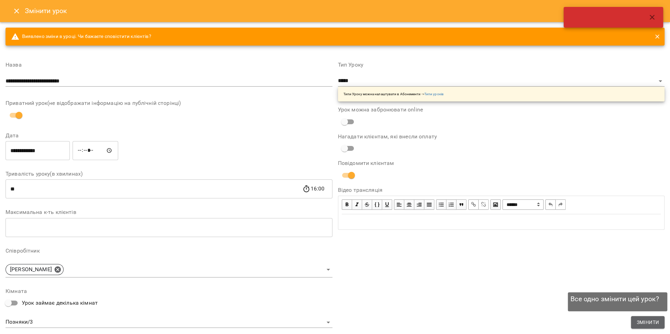
click at [649, 321] on span "Змінити" at bounding box center [647, 323] width 22 height 8
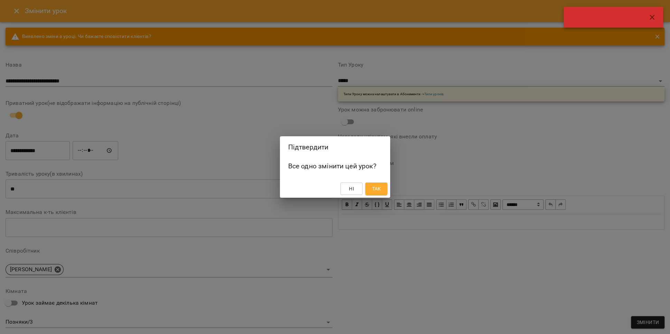
click at [375, 191] on span "Так" at bounding box center [376, 189] width 9 height 8
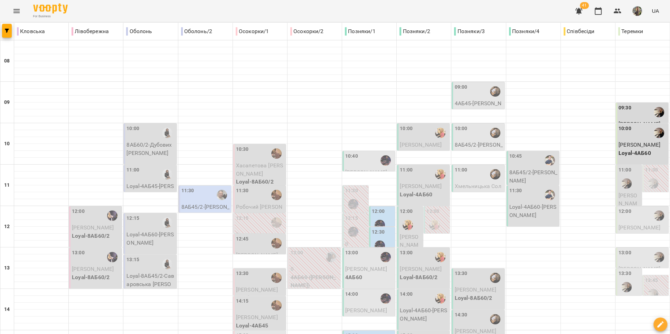
scroll to position [156, 0]
click at [463, 270] on div "13:30" at bounding box center [478, 278] width 48 height 16
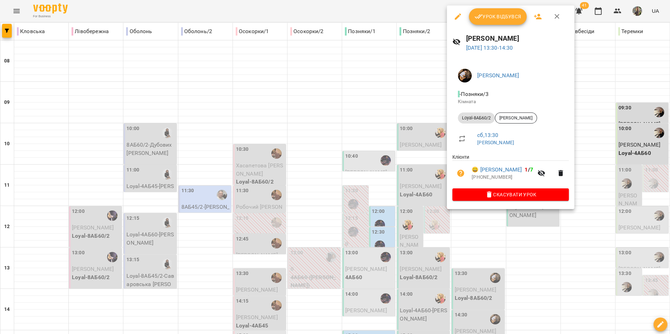
click at [553, 234] on div at bounding box center [335, 167] width 670 height 334
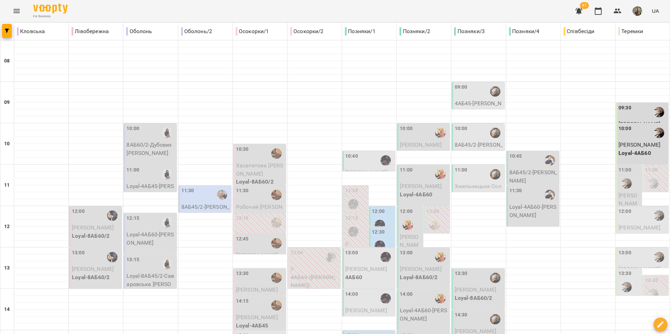
click at [468, 312] on div "14:30" at bounding box center [478, 320] width 48 height 16
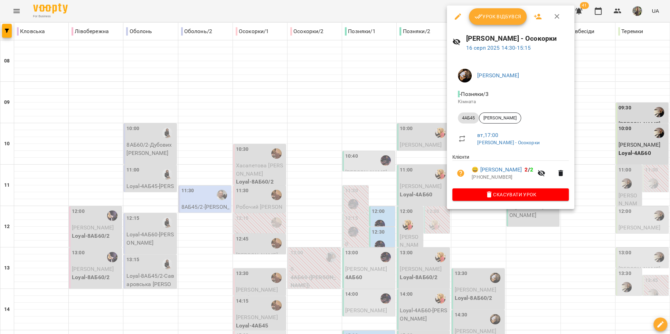
click at [515, 244] on div at bounding box center [335, 167] width 670 height 334
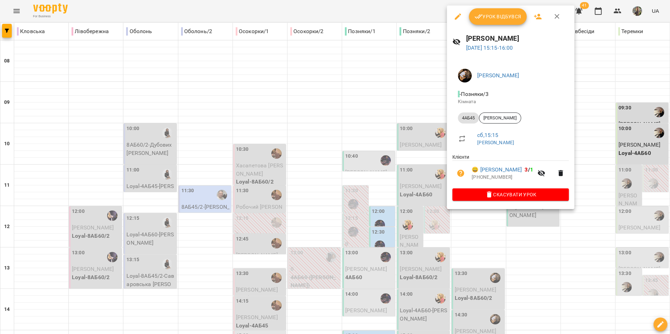
click at [483, 224] on div at bounding box center [335, 167] width 670 height 334
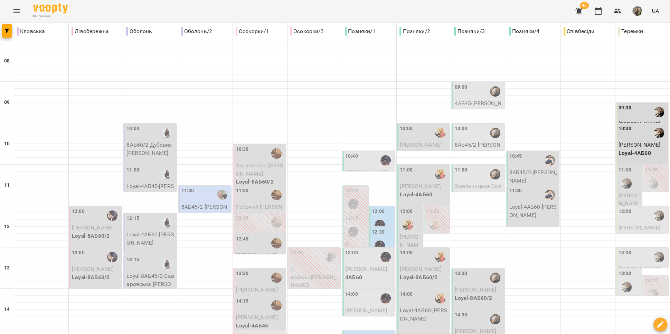
scroll to position [288, 0]
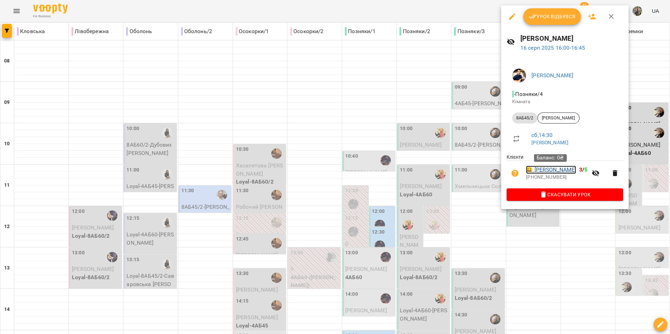
click at [546, 167] on link "😀 [PERSON_NAME]" at bounding box center [551, 170] width 50 height 8
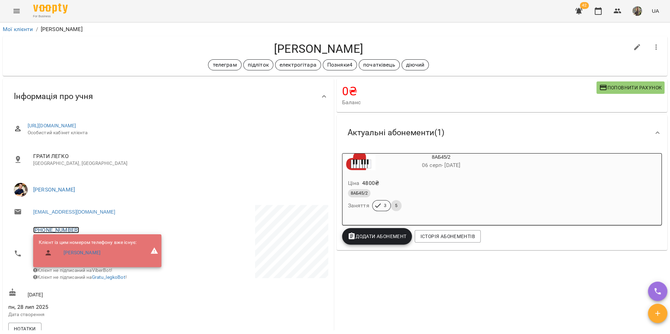
click at [56, 227] on link "[PHONE_NUMBER]" at bounding box center [56, 230] width 46 height 7
click at [85, 258] on img at bounding box center [84, 256] width 10 height 10
drag, startPoint x: 361, startPoint y: 49, endPoint x: 270, endPoint y: 46, distance: 90.6
click at [270, 46] on h4 "[PERSON_NAME]" at bounding box center [318, 49] width 620 height 14
copy h4 "[PERSON_NAME]"
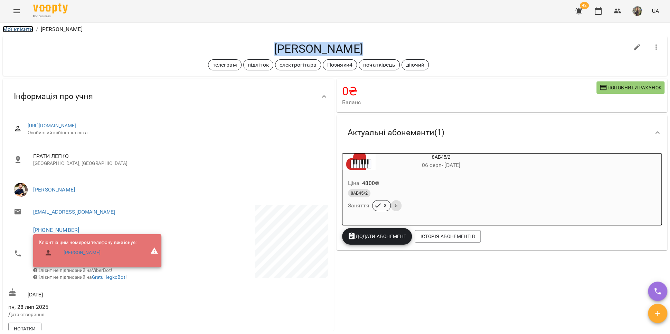
click at [13, 30] on link "Мої клієнти" at bounding box center [18, 29] width 30 height 7
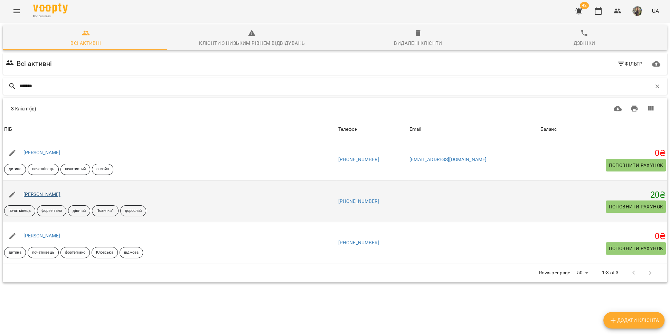
type input "*******"
click at [53, 196] on link "[PERSON_NAME]" at bounding box center [41, 195] width 37 height 6
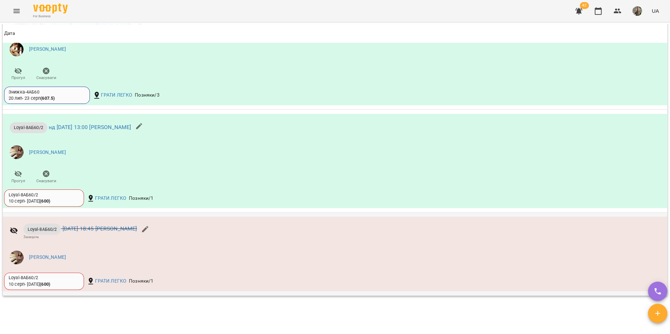
scroll to position [585, 0]
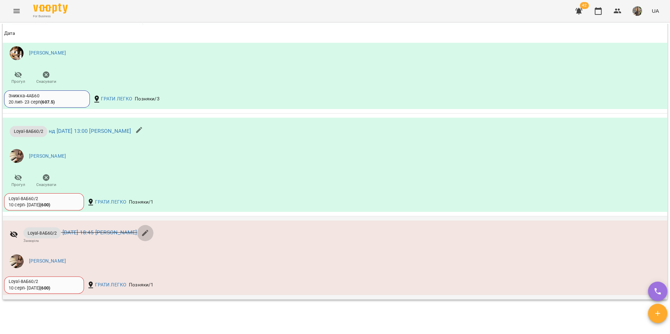
click at [149, 237] on icon "button" at bounding box center [145, 233] width 8 height 8
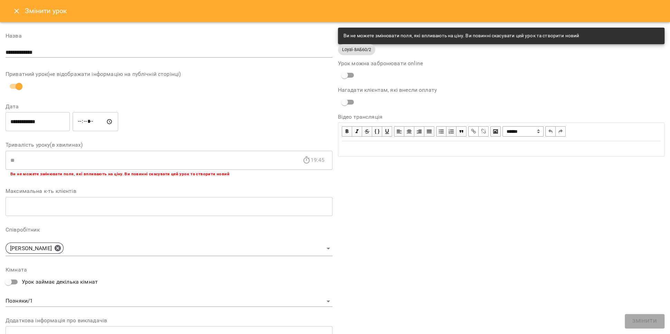
click at [15, 12] on icon "Close" at bounding box center [16, 11] width 5 height 5
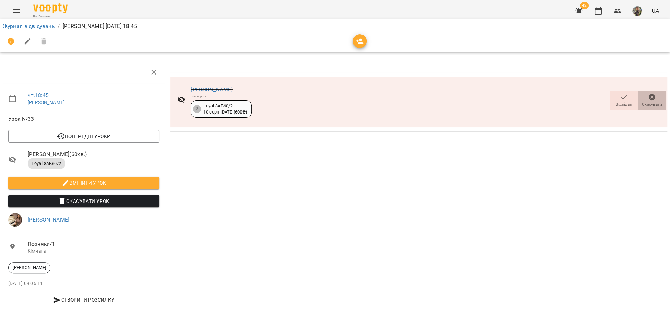
click at [651, 99] on icon "button" at bounding box center [651, 97] width 7 height 7
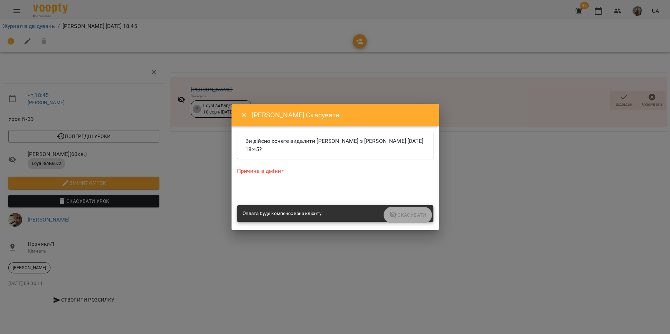
click at [290, 191] on textarea at bounding box center [335, 189] width 196 height 7
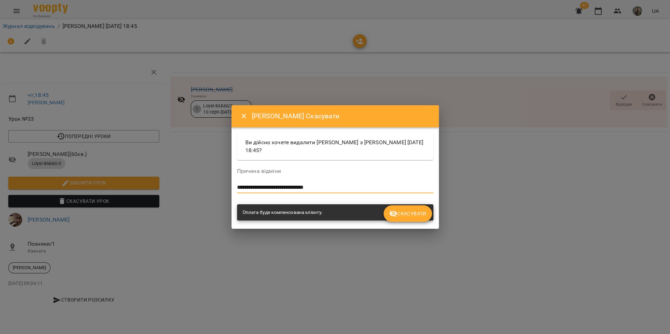
type textarea "**********"
click at [418, 217] on span "Скасувати" at bounding box center [407, 214] width 37 height 8
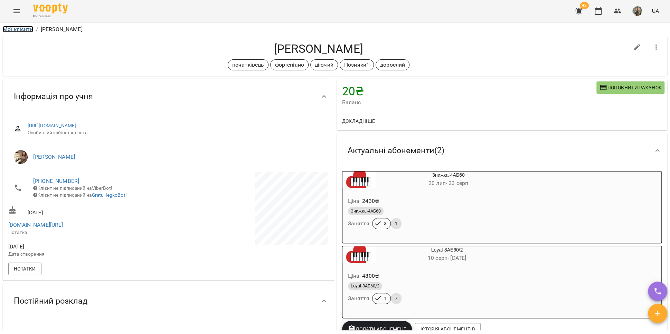
click at [18, 30] on link "Мої клієнти" at bounding box center [18, 29] width 30 height 7
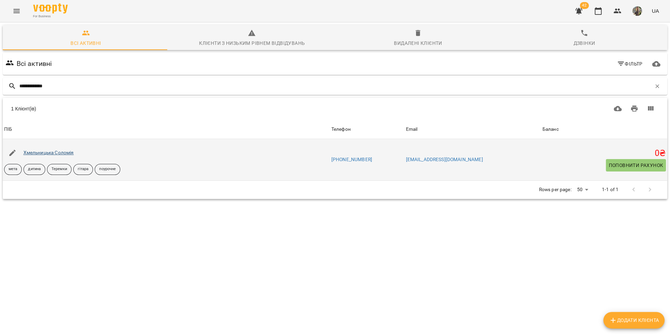
type input "**********"
click at [50, 153] on link "Хмельницька Соломія" at bounding box center [48, 153] width 50 height 6
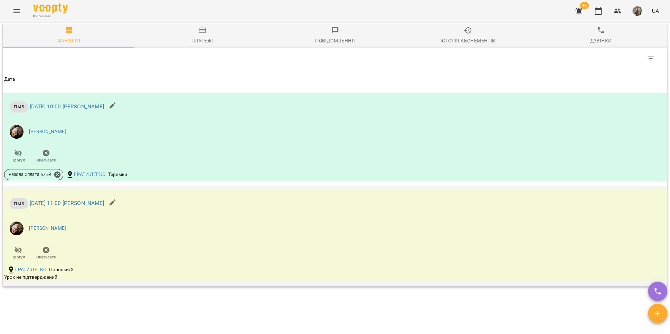
scroll to position [481, 0]
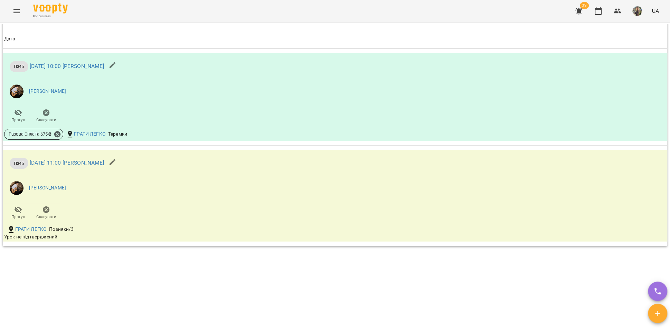
click at [17, 11] on icon "Menu" at bounding box center [16, 11] width 6 height 4
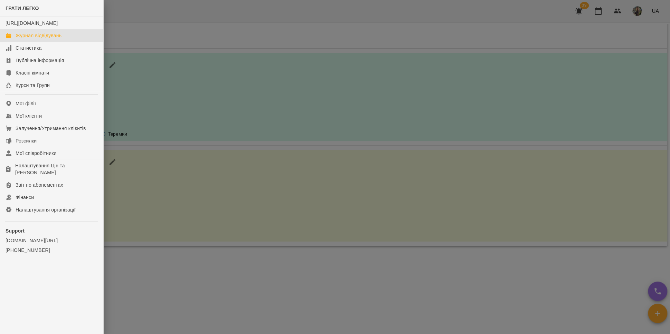
click at [34, 42] on link "Журнал відвідувань" at bounding box center [51, 35] width 103 height 12
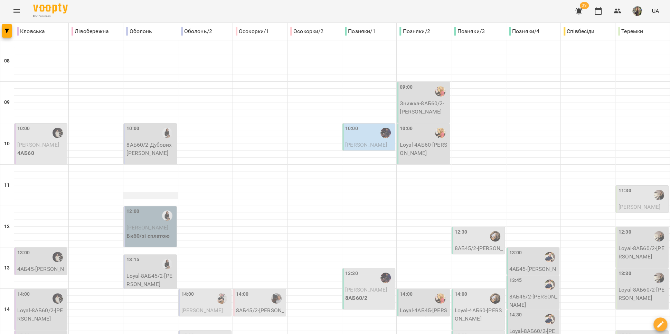
scroll to position [8, 0]
click at [150, 141] on p "8АБ60/2 - Дубових Михайло" at bounding box center [150, 149] width 48 height 16
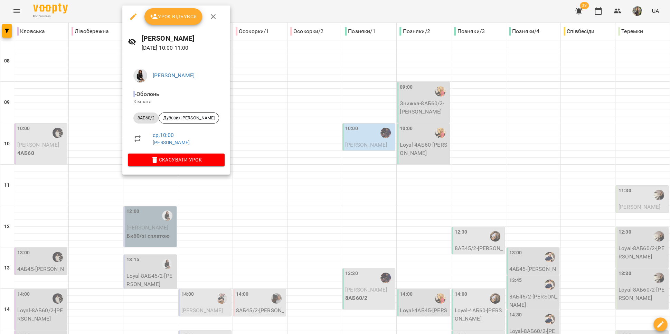
click at [217, 227] on div at bounding box center [335, 167] width 670 height 334
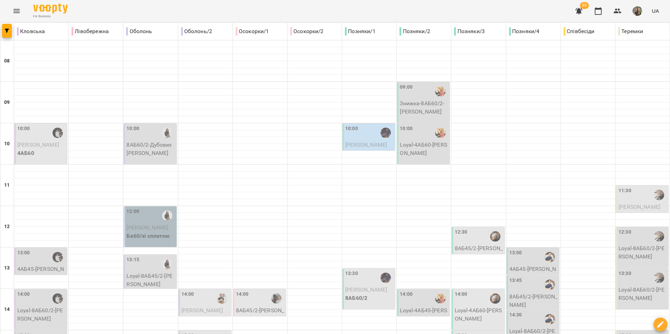
type input "**********"
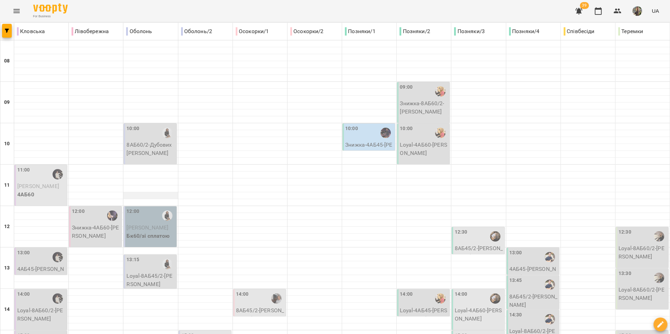
scroll to position [2, 0]
click at [150, 149] on p "8АБ60/2 - Дубових Михайло" at bounding box center [150, 149] width 48 height 16
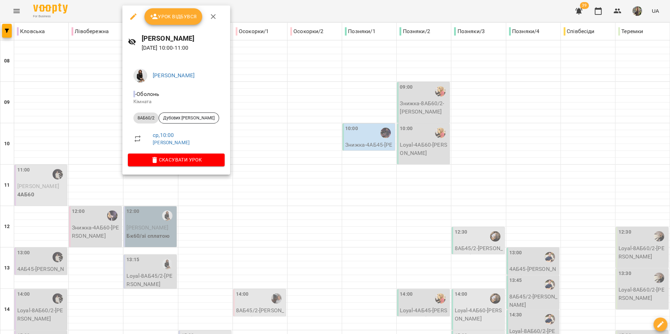
click at [189, 213] on div at bounding box center [335, 167] width 670 height 334
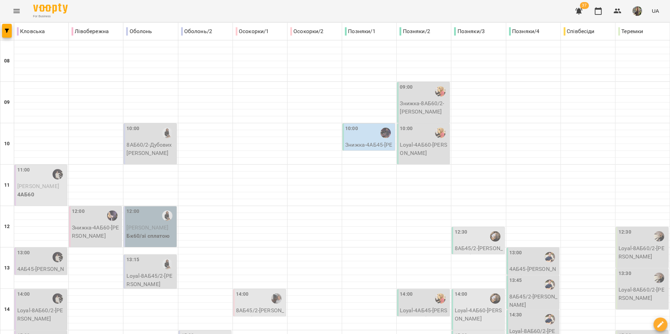
click at [14, 12] on icon "Menu" at bounding box center [16, 11] width 8 height 8
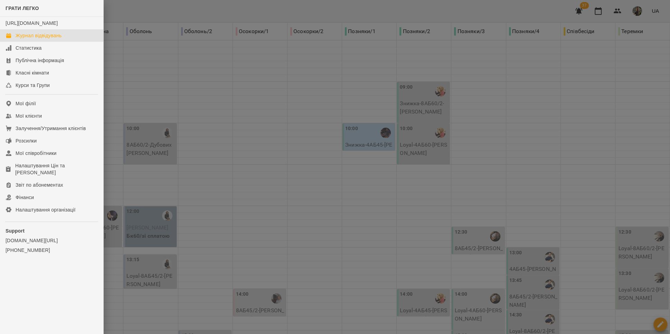
click at [320, 70] on div at bounding box center [335, 167] width 670 height 334
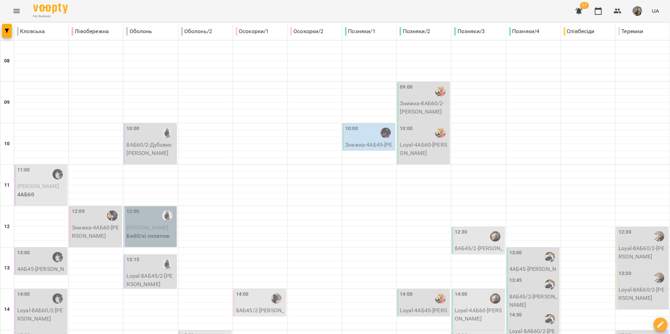
type input "**********"
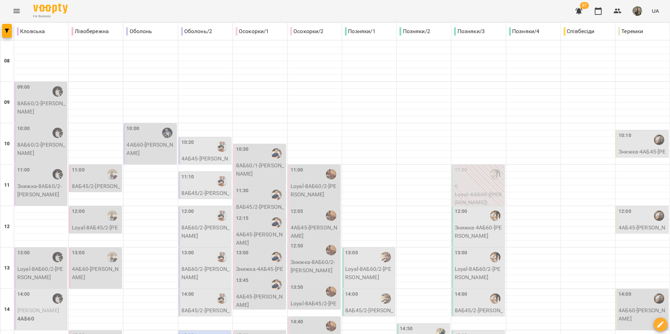
type input "**********"
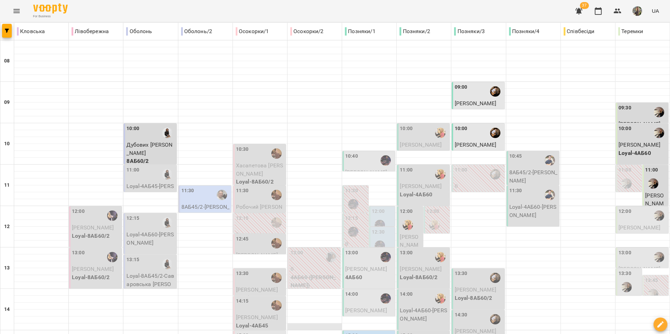
scroll to position [151, 0]
click at [258, 332] on div "15:00" at bounding box center [260, 340] width 48 height 16
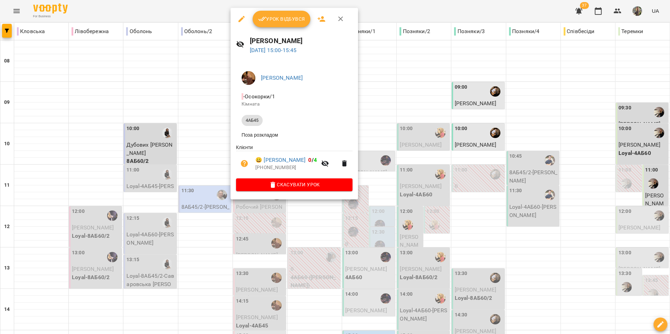
click at [275, 234] on div at bounding box center [335, 167] width 670 height 334
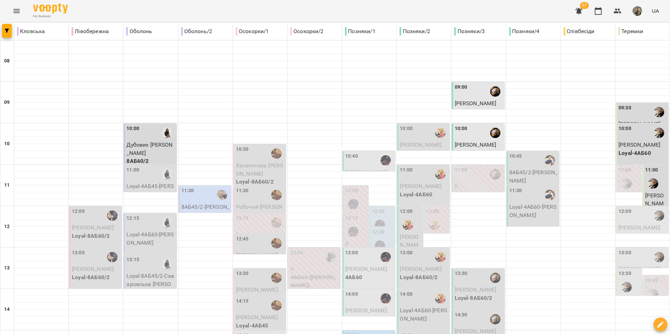
scroll to position [162, 0]
click at [12, 11] on icon "Menu" at bounding box center [16, 11] width 8 height 8
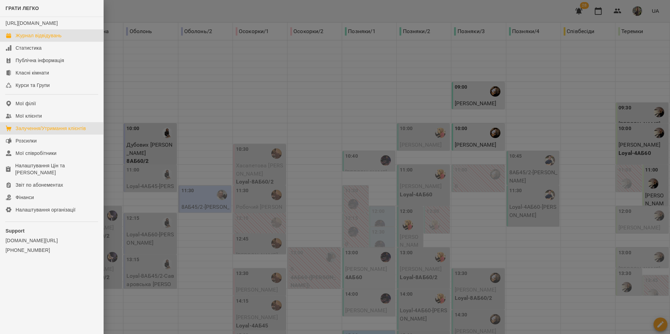
click at [40, 132] on div "Залучення/Утримання клієнтів" at bounding box center [51, 128] width 70 height 7
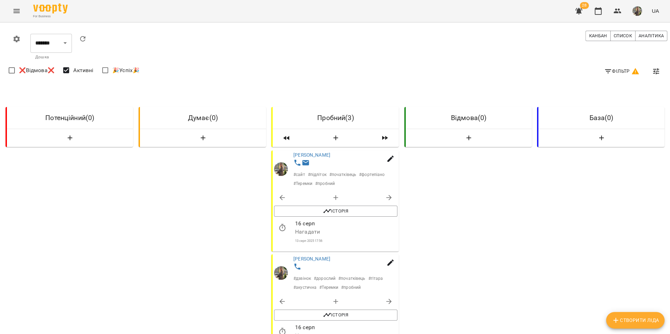
click at [618, 69] on span "Фільтр" at bounding box center [622, 71] width 36 height 8
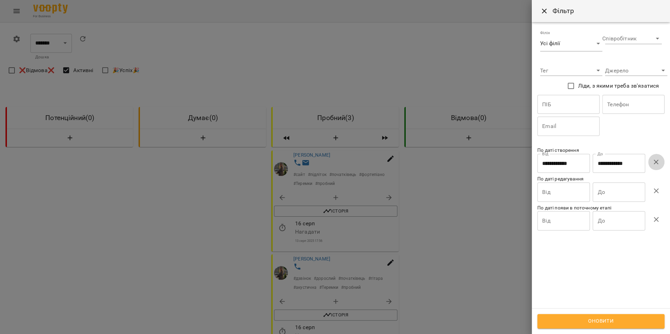
click at [650, 162] on button "button" at bounding box center [656, 162] width 17 height 17
click at [570, 323] on span "Оновити" at bounding box center [601, 321] width 112 height 9
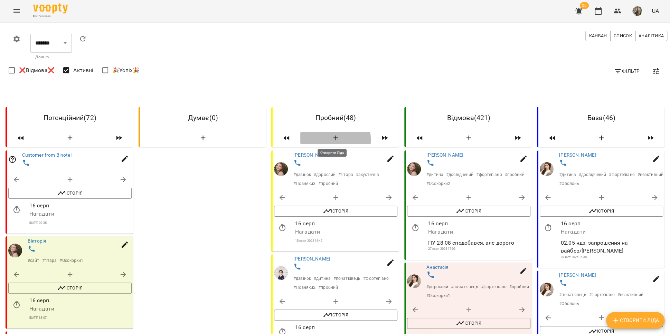
click at [332, 140] on icon "button" at bounding box center [336, 138] width 8 height 8
select select "*"
select select "**"
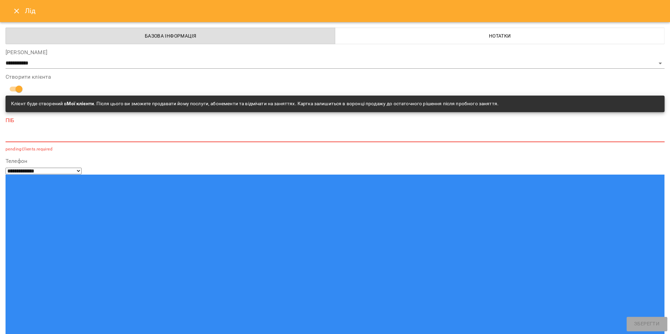
paste input "**********"
type input "**********"
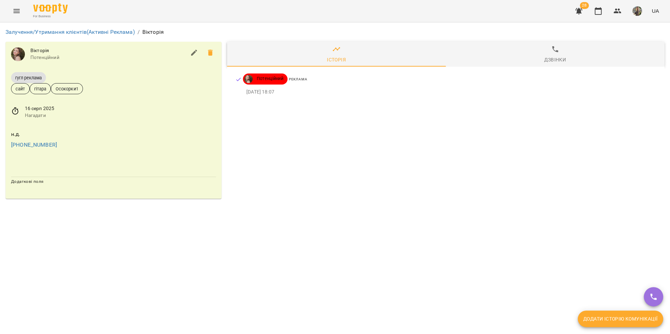
click at [195, 54] on icon "button" at bounding box center [194, 53] width 8 height 8
select select "**"
select select "**********"
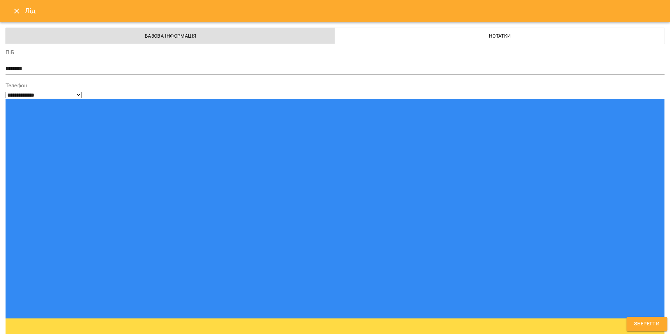
type input "*"
type input "****"
type input "*****"
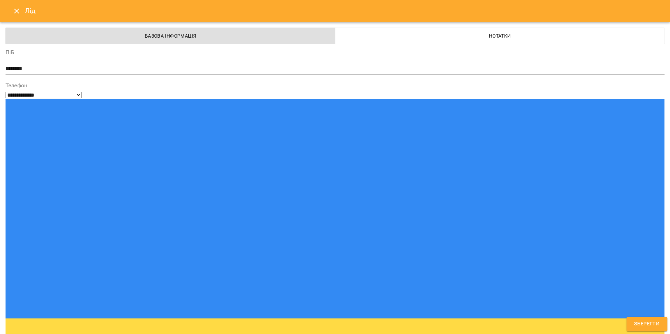
type input "***"
type input "****"
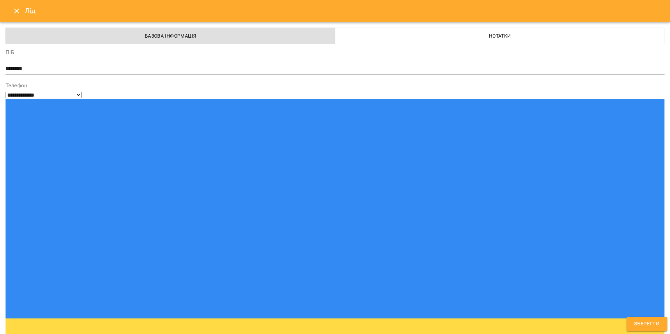
type input "***"
select select "**********"
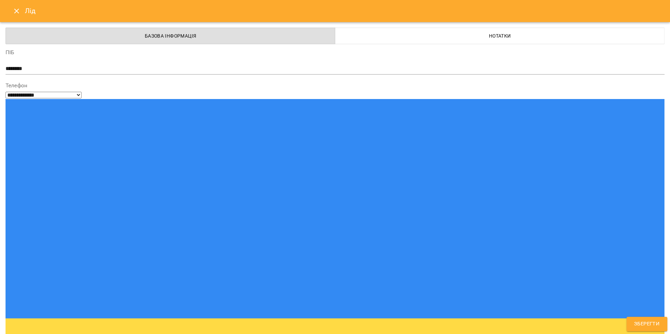
drag, startPoint x: 45, startPoint y: 268, endPoint x: -8, endPoint y: 267, distance: 52.5
click at [0, 205] on html "**********" at bounding box center [335, 102] width 670 height 205
click at [635, 322] on span "Зберегти" at bounding box center [647, 324] width 26 height 9
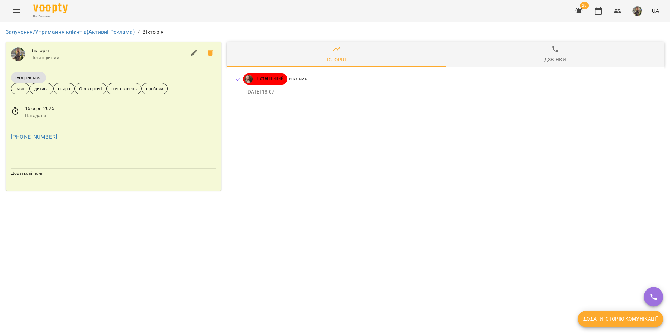
click at [630, 321] on span "Додати історію комунікації" at bounding box center [620, 319] width 74 height 8
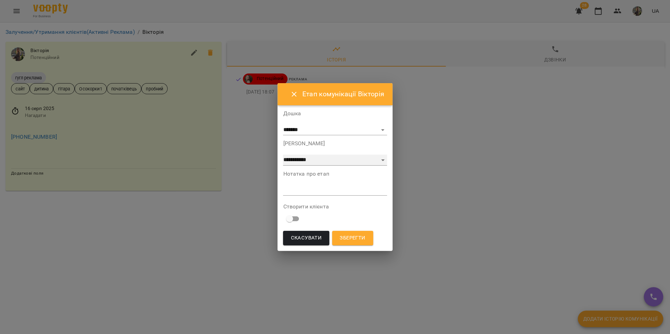
click at [339, 158] on select "**********" at bounding box center [335, 160] width 104 height 11
select select "*"
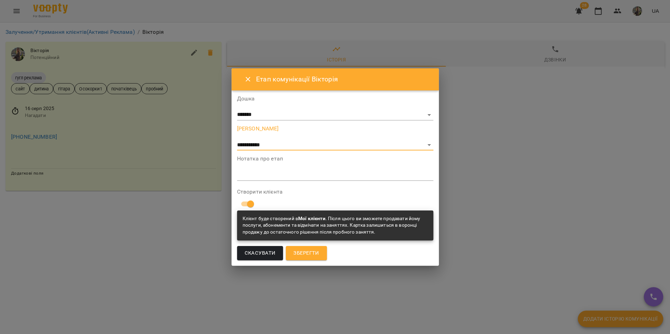
click at [306, 249] on span "Зберегти" at bounding box center [306, 253] width 26 height 9
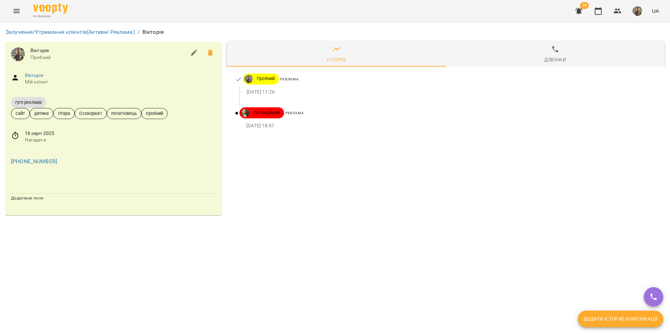
click at [196, 53] on icon "button" at bounding box center [194, 53] width 8 height 8
select select "**"
select select "**********"
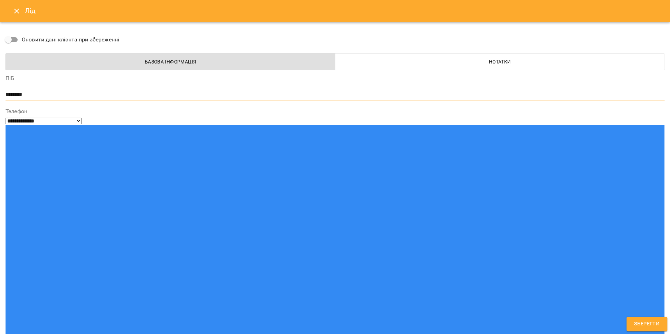
drag, startPoint x: 18, startPoint y: 94, endPoint x: -6, endPoint y: 95, distance: 23.2
click at [0, 95] on html "**********" at bounding box center [335, 110] width 670 height 221
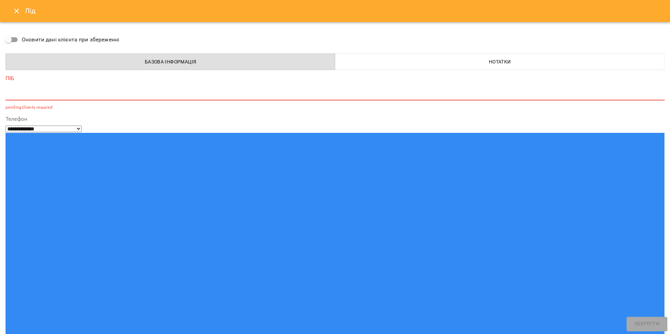
paste textarea "**********"
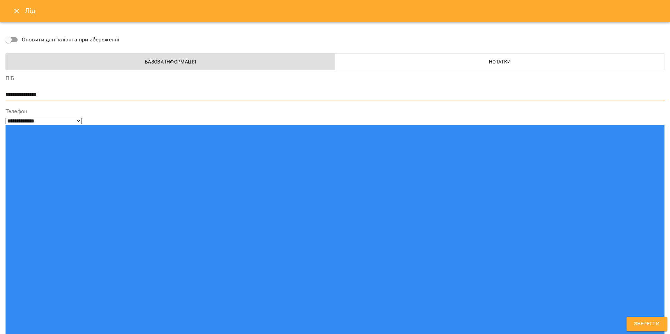
type textarea "**********"
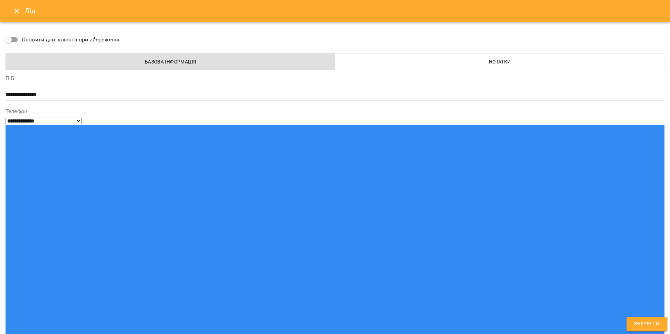
paste input "**********"
type input "**********"
click at [643, 320] on span "Зберегти" at bounding box center [647, 324] width 26 height 9
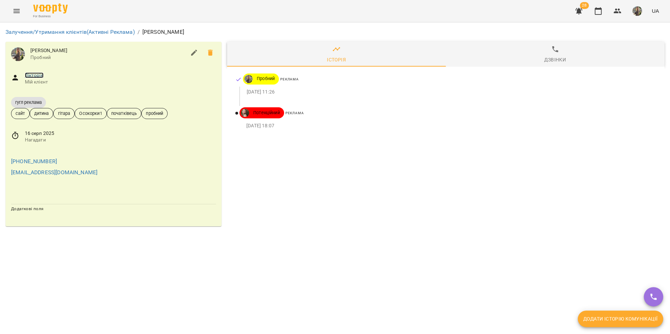
click at [39, 74] on link "Вікторія" at bounding box center [34, 76] width 19 height 6
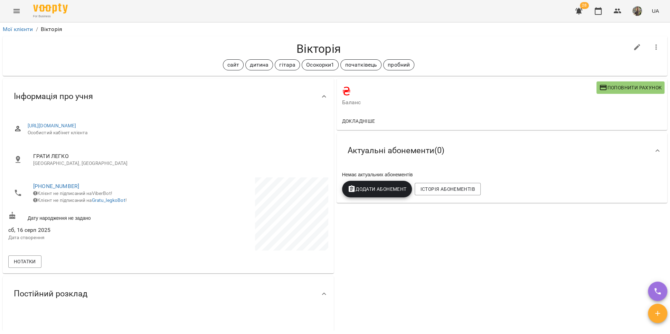
click at [638, 47] on div at bounding box center [636, 47] width 19 height 19
click at [629, 48] on button "button" at bounding box center [637, 47] width 17 height 17
select select "**"
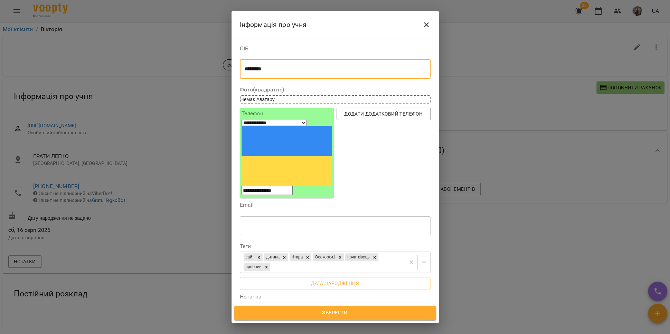
drag, startPoint x: 262, startPoint y: 67, endPoint x: 227, endPoint y: 69, distance: 35.0
click at [227, 69] on div "**********" at bounding box center [335, 167] width 670 height 334
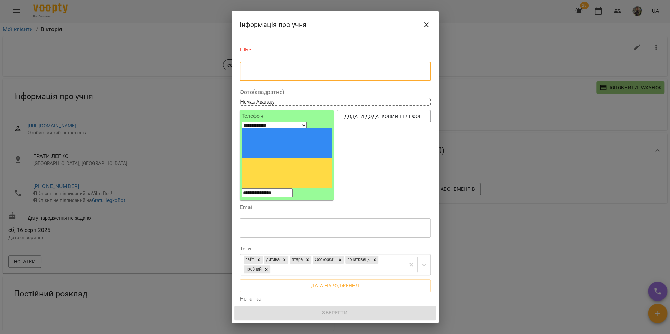
paste textarea "**********"
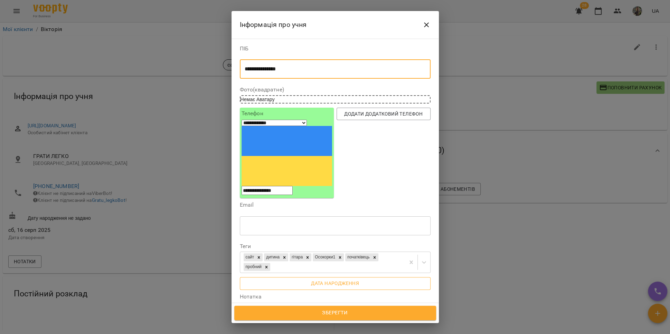
type textarea "**********"
click at [321, 279] on span "Дата народження" at bounding box center [335, 283] width 180 height 8
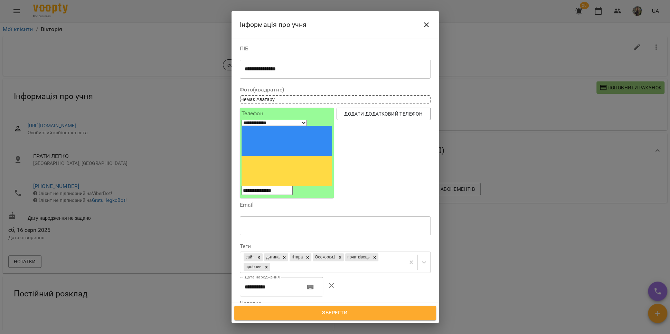
click at [273, 277] on input "**********" at bounding box center [269, 286] width 59 height 19
click at [249, 277] on input "**********" at bounding box center [269, 286] width 59 height 19
click at [257, 277] on input "**********" at bounding box center [269, 286] width 59 height 19
click at [278, 277] on input "**********" at bounding box center [269, 286] width 59 height 19
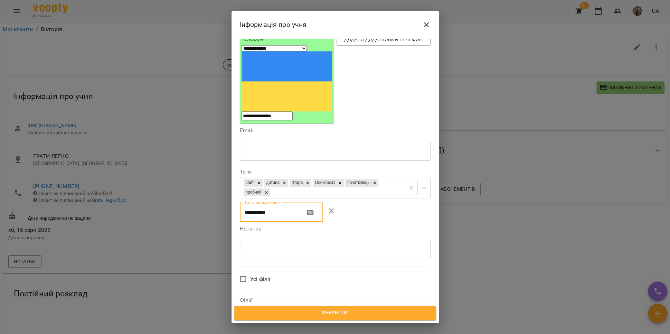
scroll to position [135, 0]
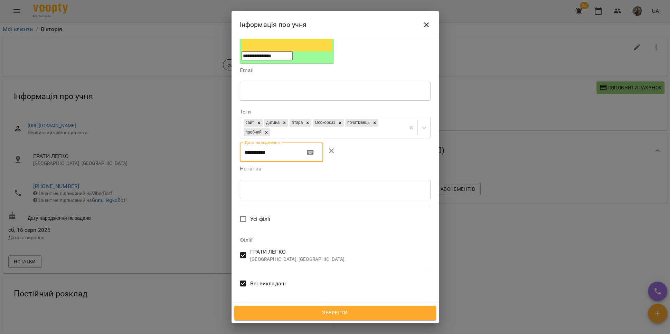
type input "**********"
click at [267, 280] on span "Всі викладачі" at bounding box center [268, 284] width 36 height 8
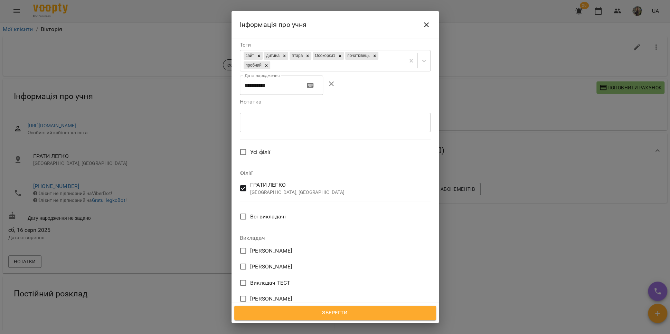
scroll to position [294, 0]
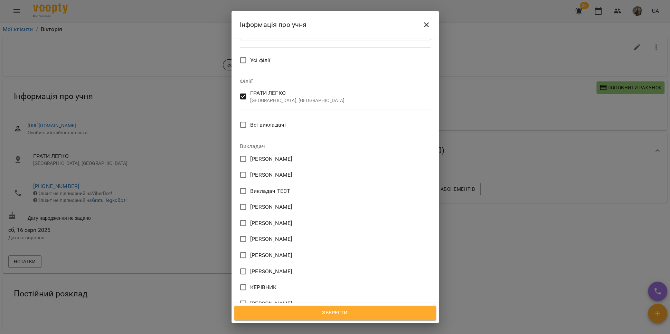
click at [288, 203] on span "[PERSON_NAME]" at bounding box center [271, 207] width 42 height 8
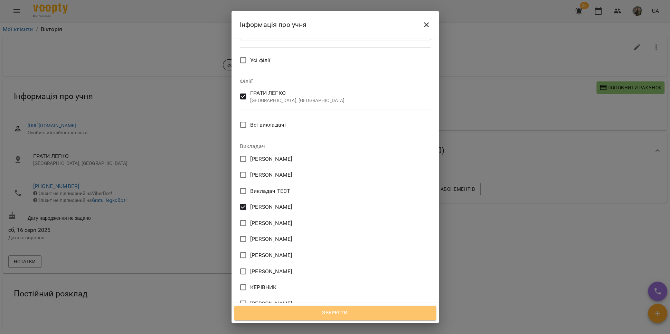
click at [345, 311] on span "Зберегти" at bounding box center [335, 313] width 187 height 9
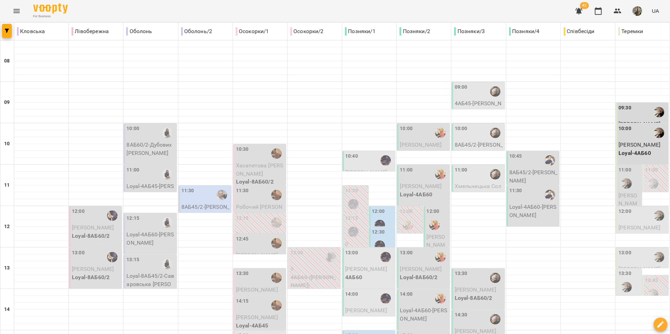
click at [466, 177] on div "11:00" at bounding box center [478, 175] width 48 height 16
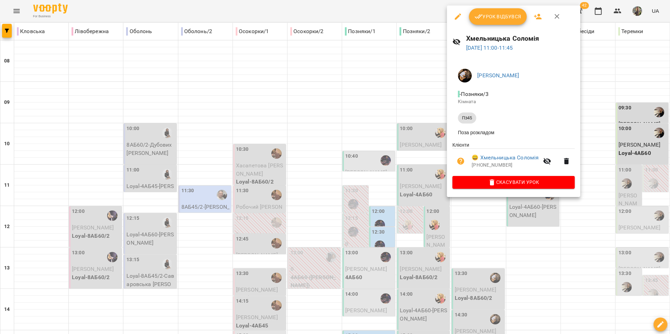
click at [479, 219] on div at bounding box center [335, 167] width 670 height 334
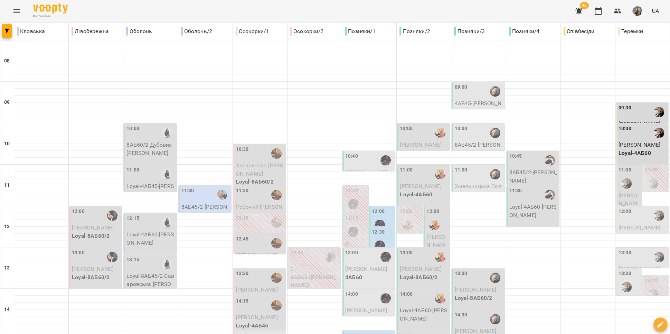
click at [466, 174] on div "11:00" at bounding box center [478, 175] width 48 height 16
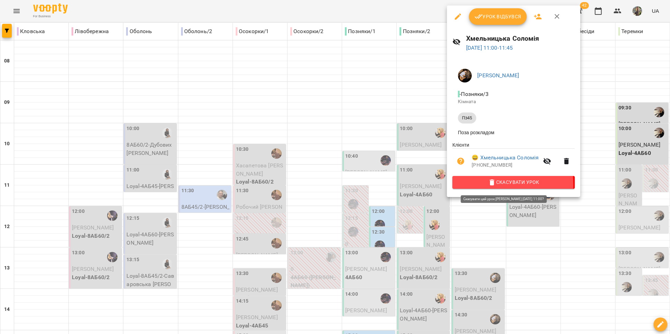
click at [482, 187] on span "Скасувати Урок" at bounding box center [513, 182] width 111 height 8
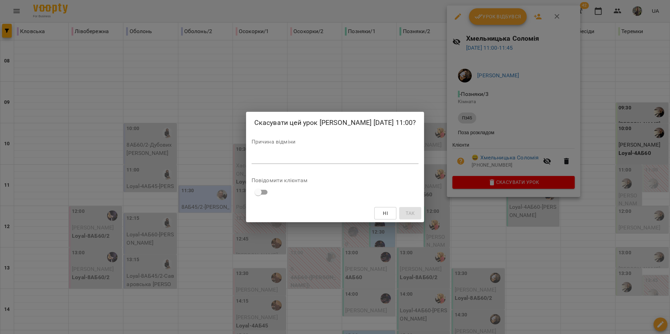
click at [367, 162] on textarea at bounding box center [334, 158] width 167 height 7
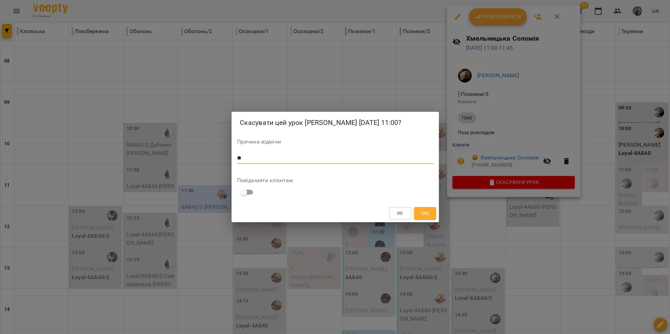
type textarea "*"
click at [421, 218] on span "Так" at bounding box center [424, 213] width 9 height 8
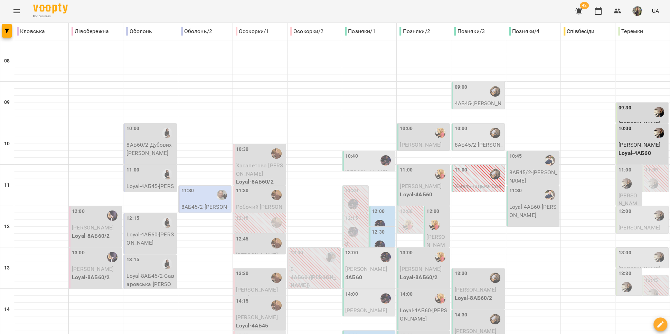
click at [471, 176] on div "11:00" at bounding box center [478, 175] width 48 height 16
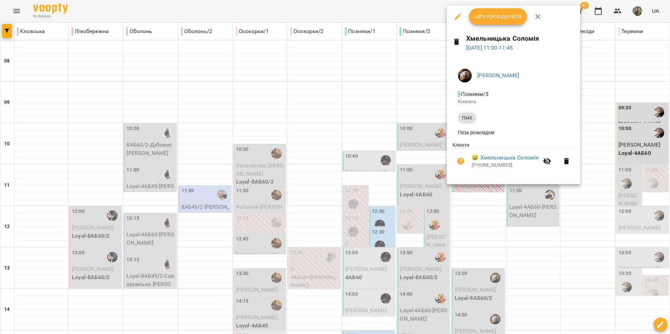
click at [473, 212] on div at bounding box center [335, 167] width 670 height 334
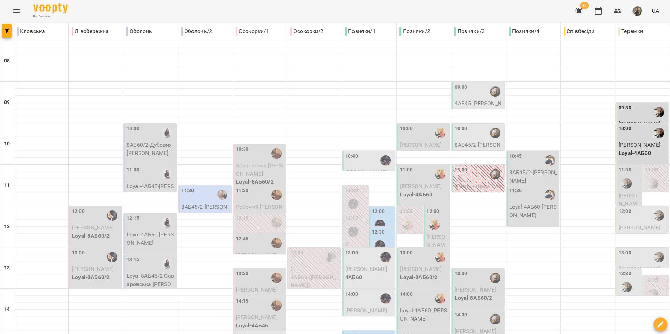
click at [468, 179] on div "11:00" at bounding box center [478, 175] width 48 height 16
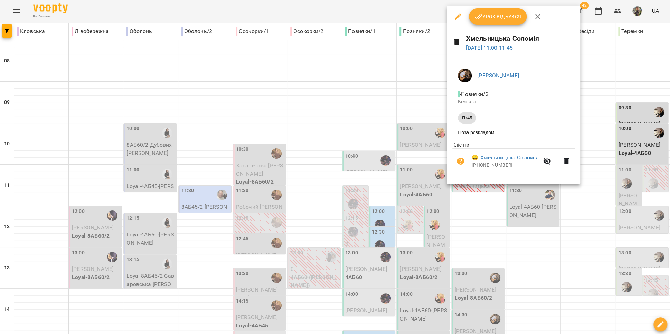
click at [479, 216] on div at bounding box center [335, 167] width 670 height 334
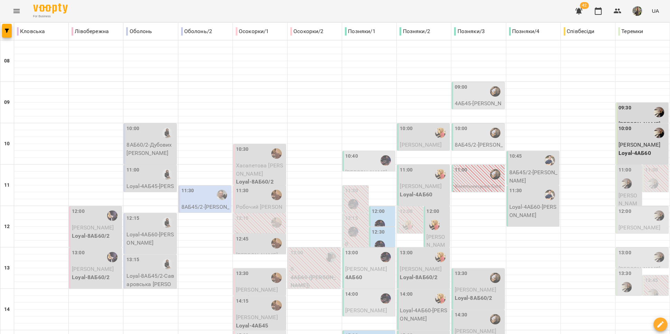
scroll to position [13, 0]
click at [378, 217] on div at bounding box center [380, 225] width 16 height 16
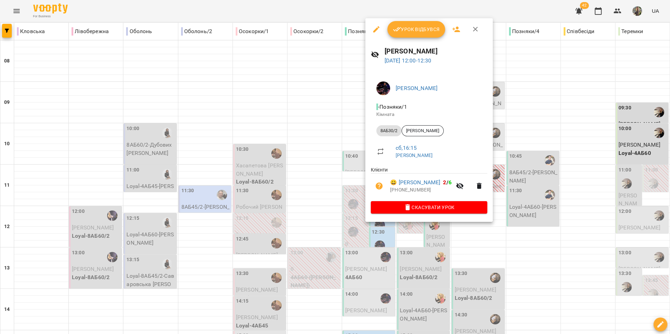
click at [406, 30] on span "Урок відбувся" at bounding box center [416, 29] width 47 height 8
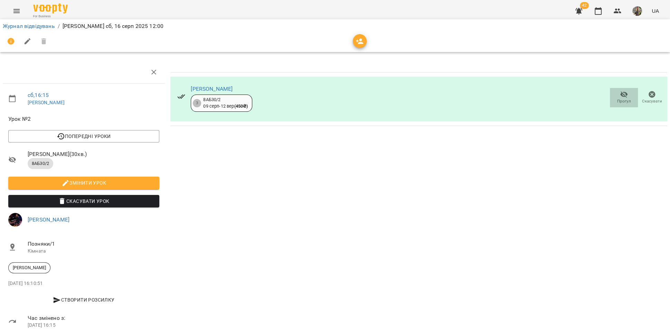
click at [621, 97] on span "Прогул" at bounding box center [624, 98] width 20 height 14
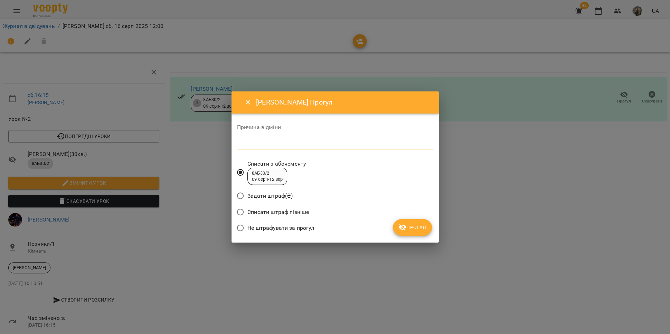
click at [316, 145] on textarea at bounding box center [335, 144] width 196 height 7
type textarea "*"
click at [418, 228] on span "Прогул" at bounding box center [412, 228] width 28 height 8
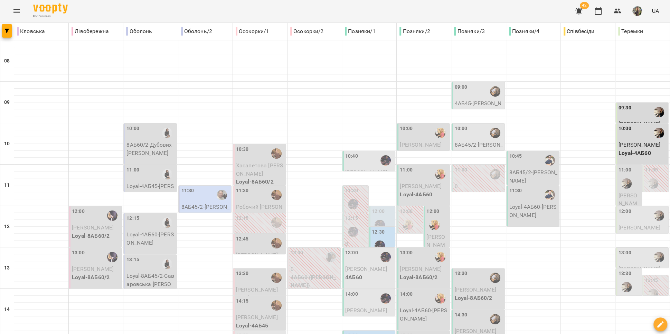
scroll to position [69, 0]
click at [376, 229] on label "12:30" at bounding box center [378, 233] width 13 height 8
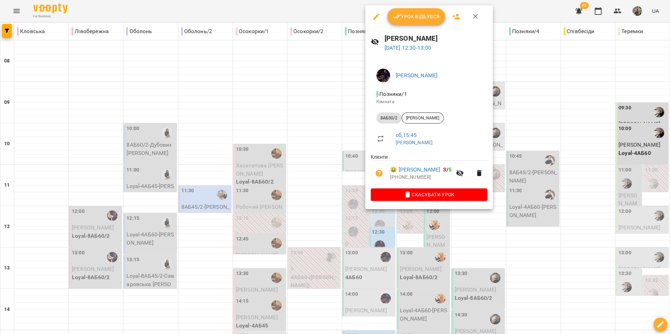
click at [416, 18] on span "Урок відбувся" at bounding box center [416, 16] width 47 height 8
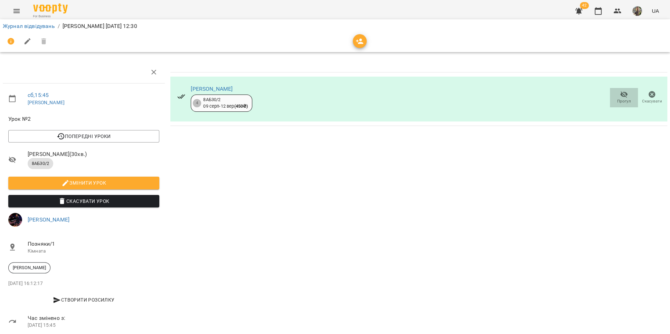
click at [620, 96] on icon "button" at bounding box center [624, 95] width 8 height 8
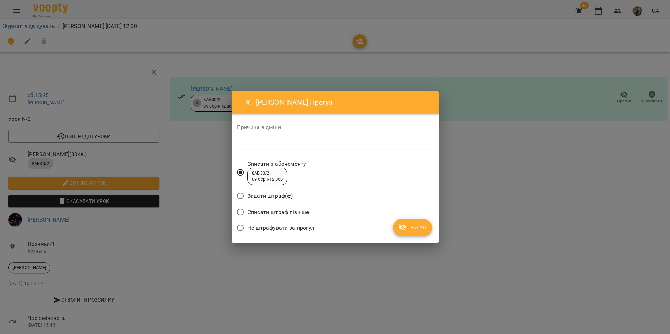
click at [330, 141] on textarea at bounding box center [335, 144] width 196 height 7
type textarea "*"
click at [412, 223] on button "Прогул" at bounding box center [412, 227] width 39 height 17
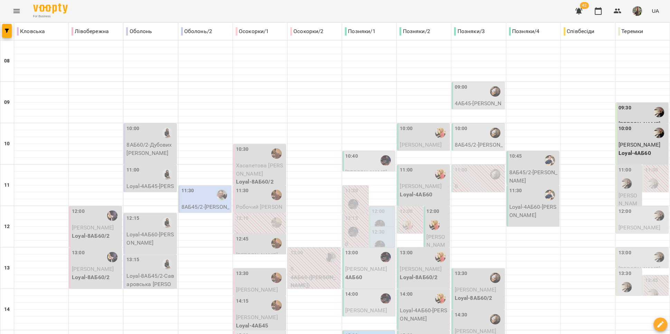
scroll to position [60, 0]
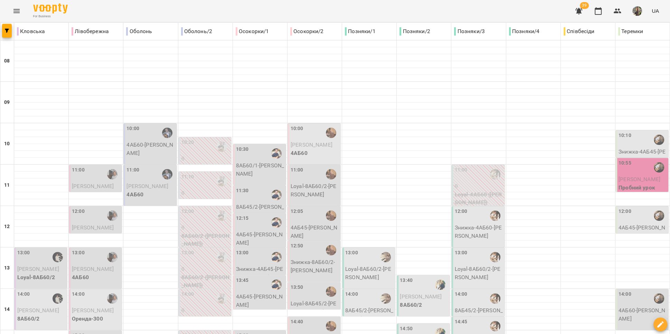
scroll to position [291, 0]
type input "**********"
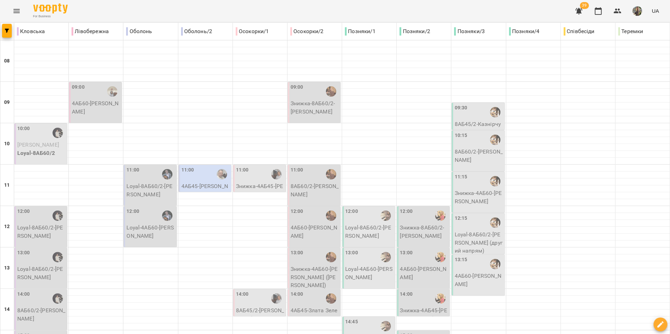
scroll to position [282, 0]
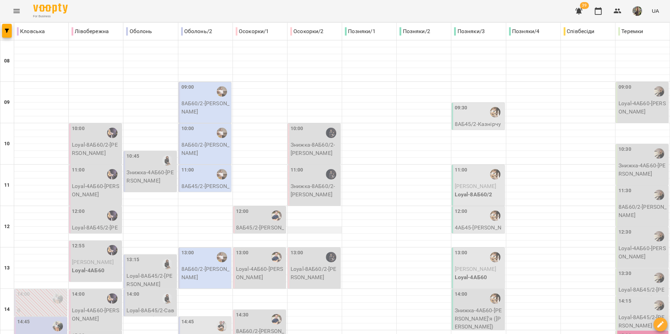
scroll to position [291, 0]
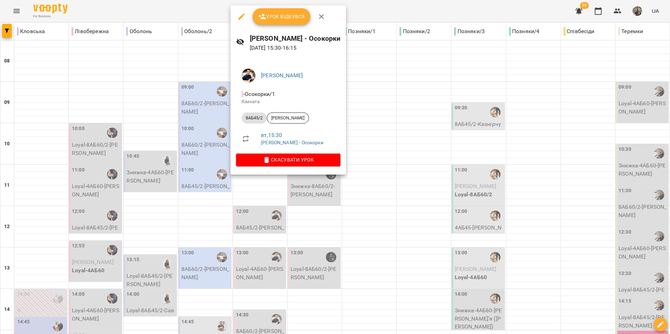
click at [373, 151] on div at bounding box center [335, 167] width 670 height 334
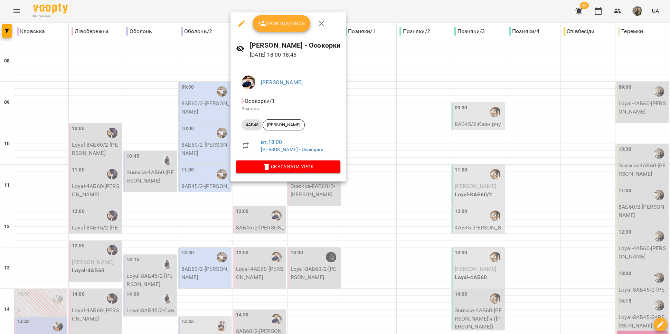
click at [304, 236] on div at bounding box center [335, 167] width 670 height 334
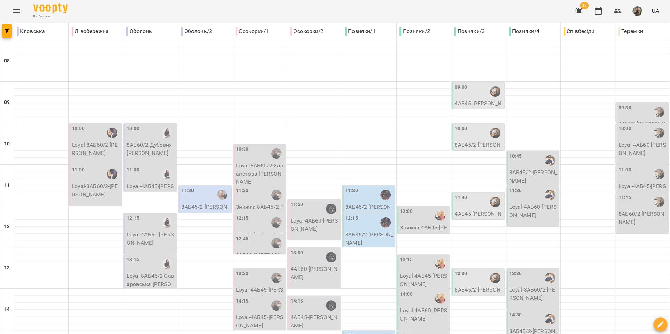
scroll to position [207, 0]
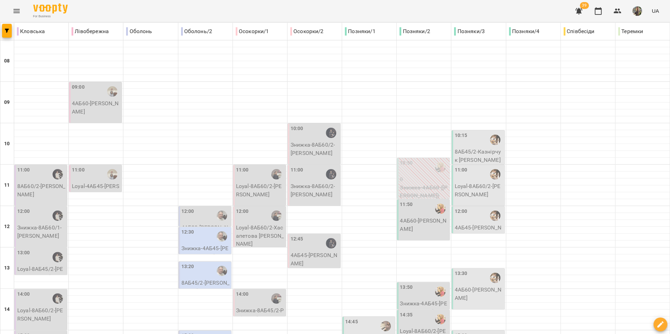
type input "**********"
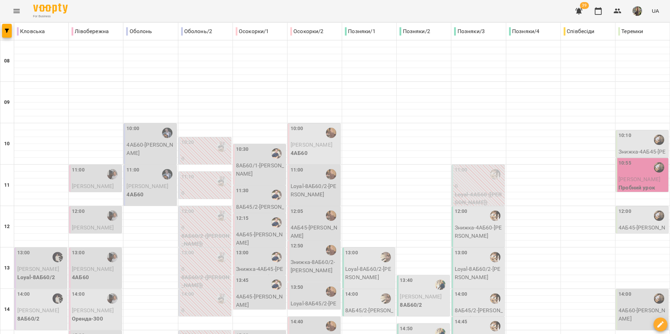
scroll to position [141, 0]
type input "**********"
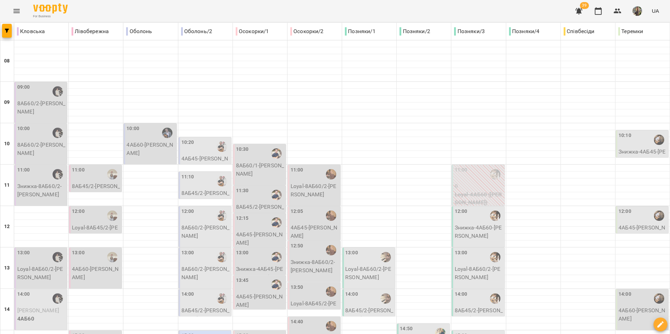
scroll to position [291, 0]
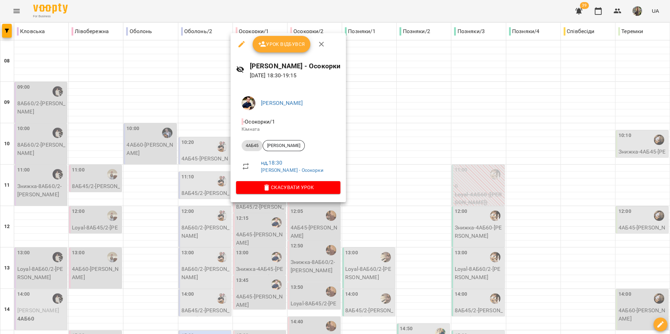
click at [264, 237] on div at bounding box center [335, 167] width 670 height 334
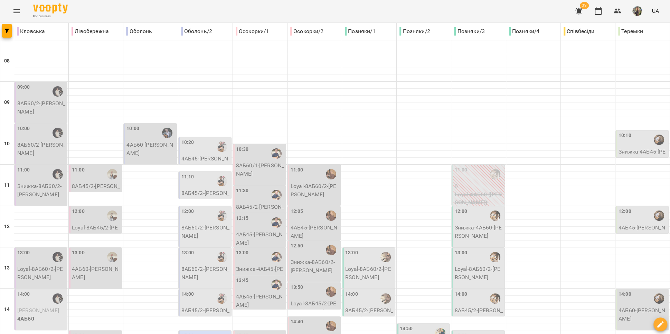
scroll to position [0, 0]
click at [16, 10] on icon "Menu" at bounding box center [16, 11] width 8 height 8
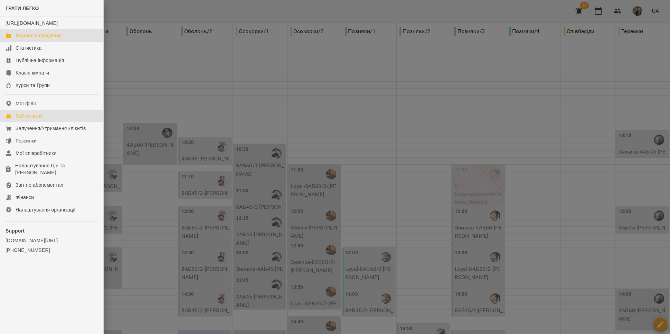
click at [43, 119] on link "Мої клієнти" at bounding box center [51, 116] width 103 height 12
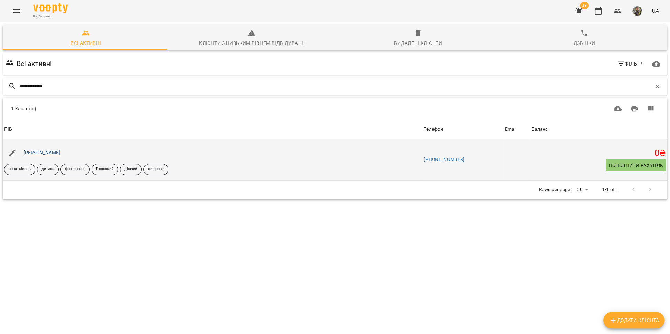
type input "**********"
click at [48, 151] on link "[PERSON_NAME]" at bounding box center [41, 153] width 37 height 6
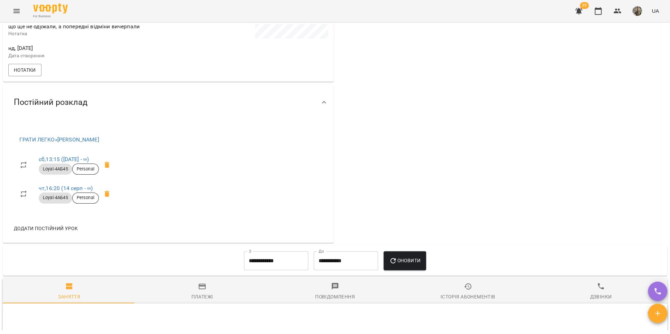
scroll to position [163, 0]
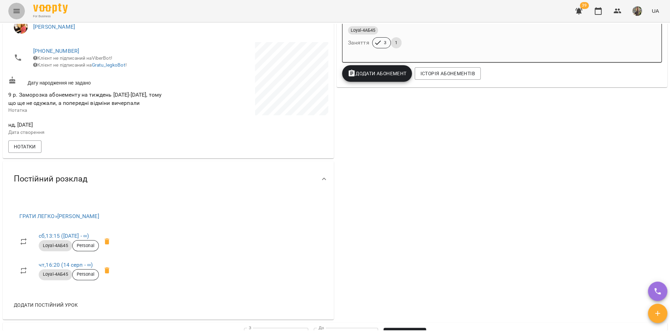
click at [17, 11] on icon "Menu" at bounding box center [16, 11] width 8 height 8
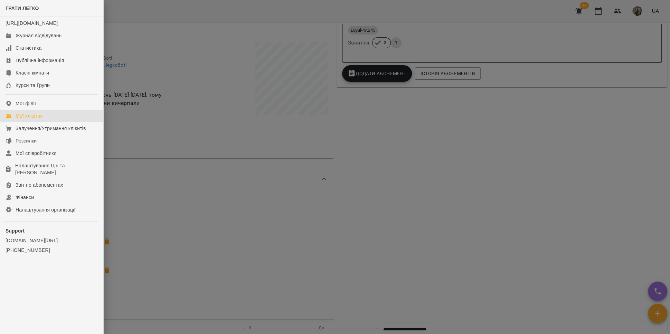
click at [50, 122] on link "Мої клієнти" at bounding box center [51, 116] width 103 height 12
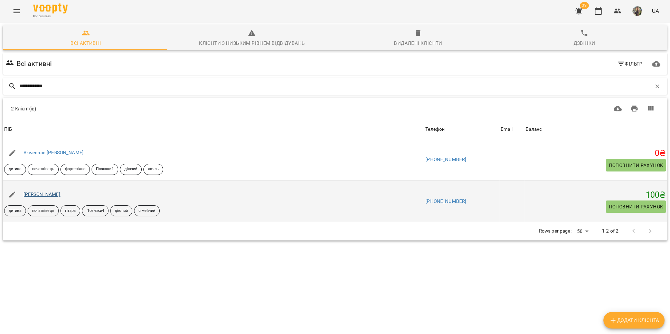
type input "**********"
click at [53, 192] on link "[PERSON_NAME]" at bounding box center [41, 195] width 37 height 6
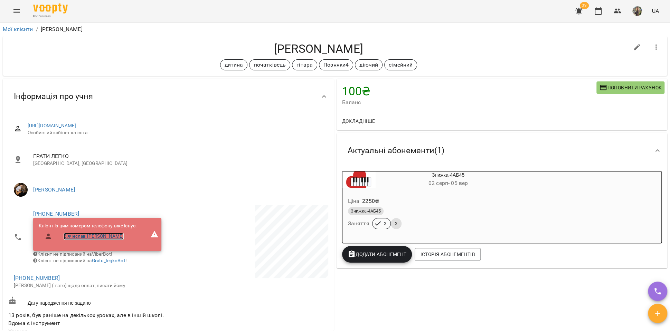
click at [87, 236] on link "В'ячеслав [PERSON_NAME]" at bounding box center [94, 236] width 60 height 7
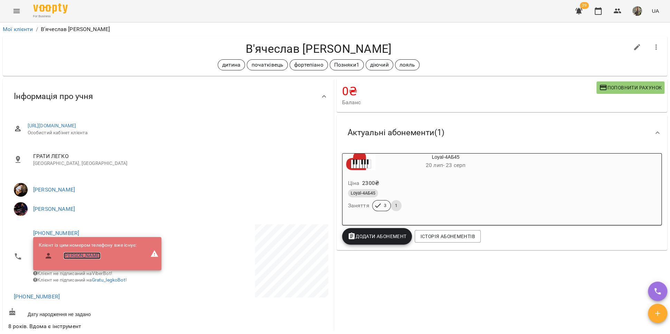
click at [76, 255] on link "[PERSON_NAME]" at bounding box center [82, 256] width 37 height 7
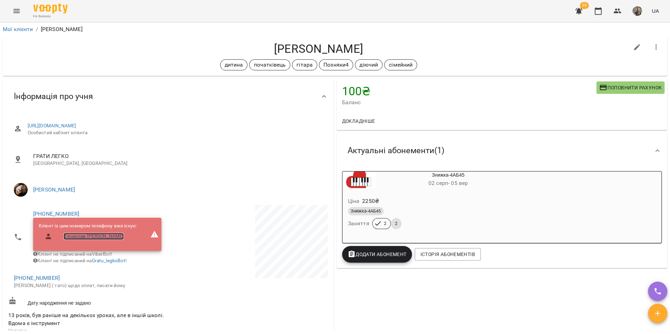
click at [82, 235] on link "В'ячеслав [PERSON_NAME]" at bounding box center [94, 236] width 60 height 7
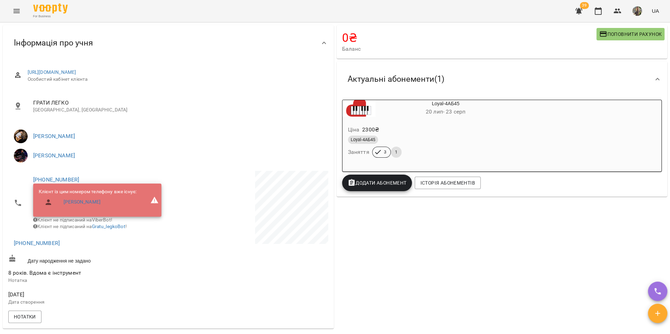
scroll to position [57, 0]
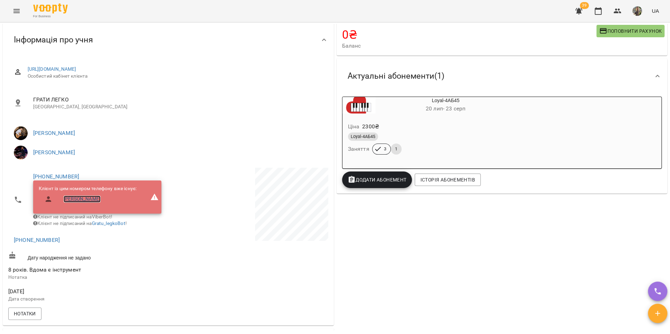
click at [101, 198] on link "[PERSON_NAME]" at bounding box center [82, 199] width 37 height 7
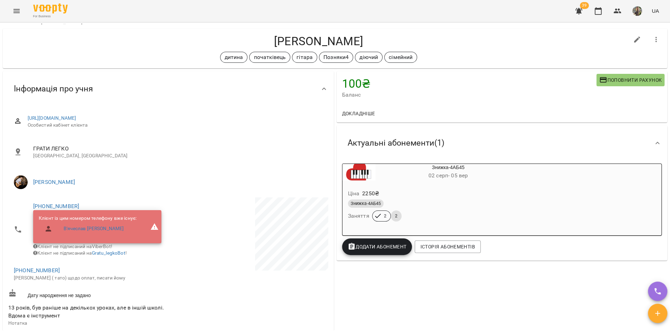
scroll to position [10, 0]
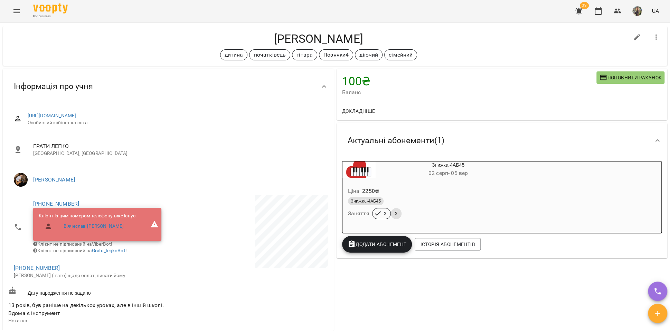
click at [18, 13] on icon "Menu" at bounding box center [16, 11] width 8 height 8
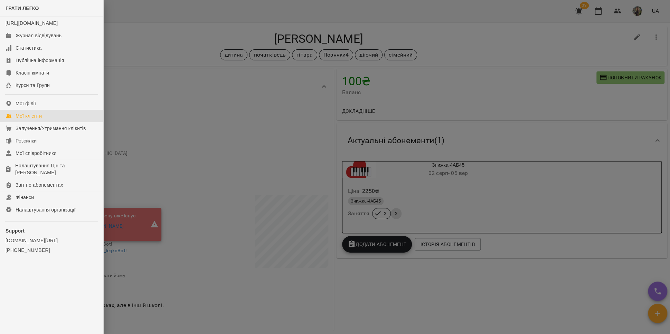
click at [31, 120] on div "Мої клієнти" at bounding box center [29, 116] width 26 height 7
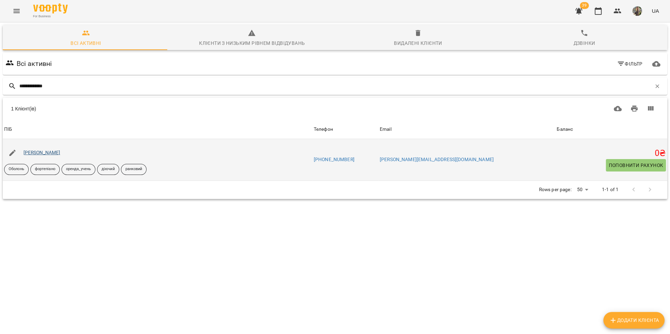
type input "**********"
click at [42, 153] on link "[PERSON_NAME]" at bounding box center [41, 153] width 37 height 6
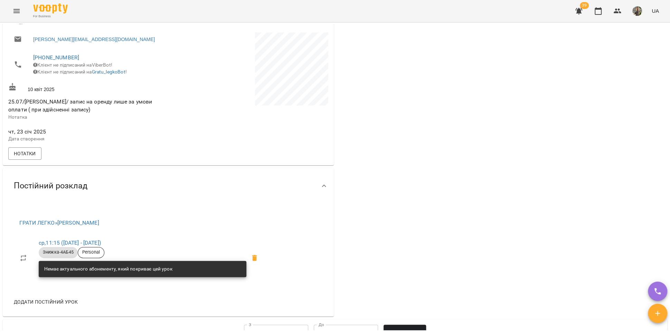
scroll to position [179, 0]
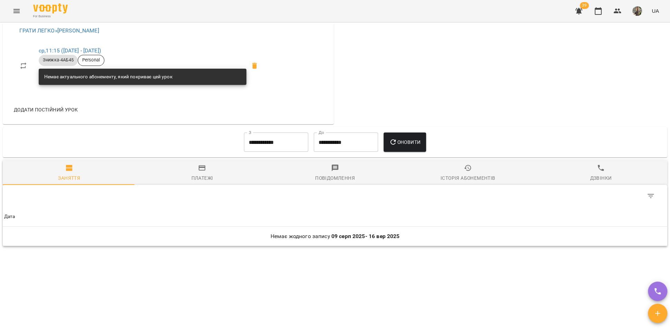
click at [450, 175] on div "Історія абонементів" at bounding box center [467, 178] width 55 height 8
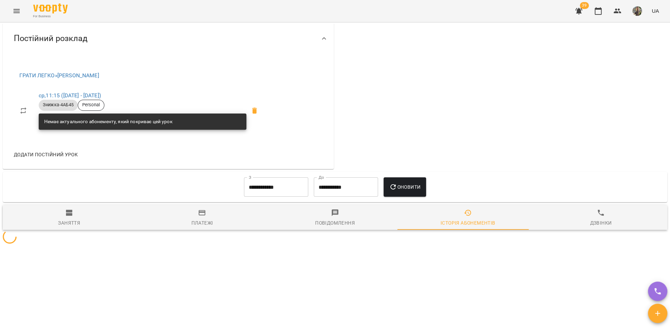
scroll to position [370, 0]
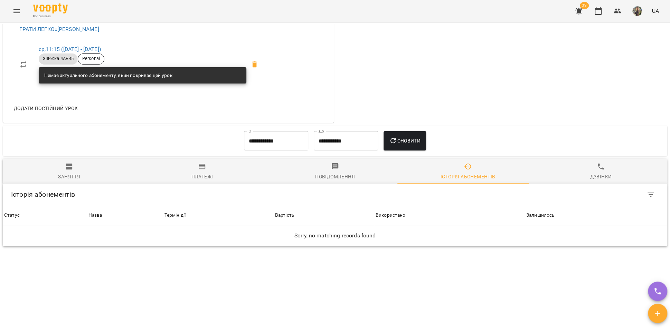
click at [283, 141] on input "**********" at bounding box center [276, 140] width 64 height 19
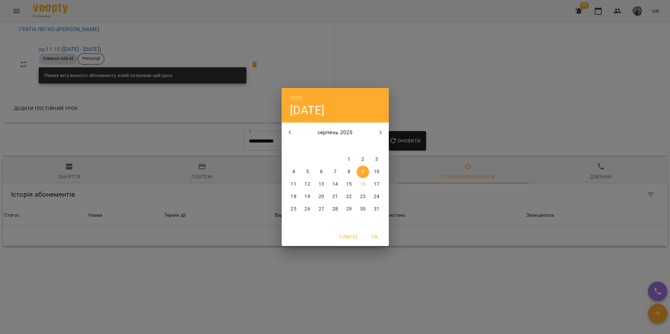
click at [288, 135] on icon "button" at bounding box center [290, 133] width 8 height 8
click at [312, 155] on div "1" at bounding box center [308, 159] width 14 height 12
type input "**********"
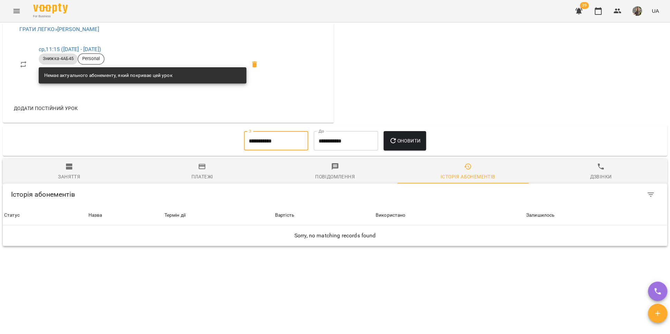
click at [409, 144] on span "Оновити" at bounding box center [404, 141] width 31 height 8
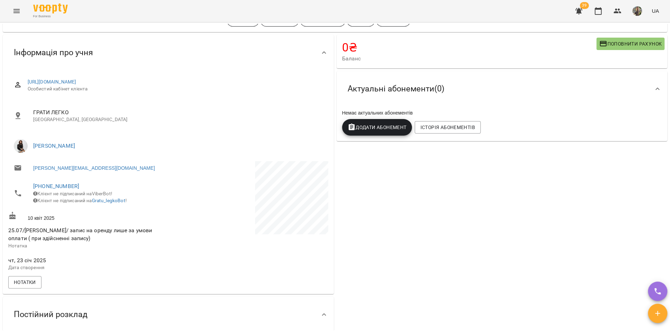
scroll to position [124, 0]
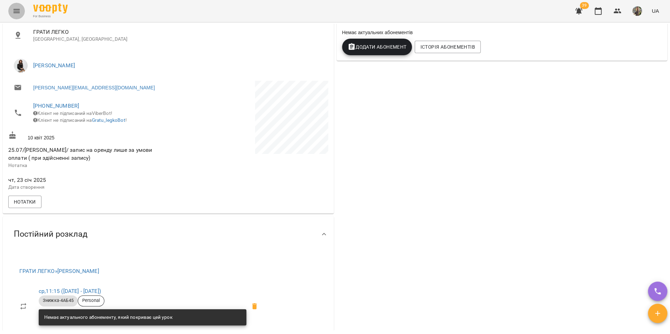
click at [14, 11] on icon "Menu" at bounding box center [16, 11] width 8 height 8
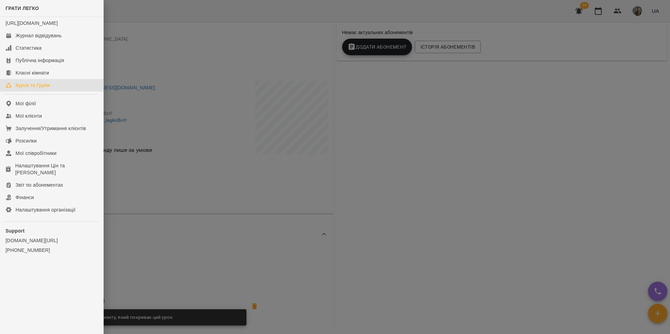
click at [50, 91] on link "Курси та Групи" at bounding box center [51, 85] width 103 height 12
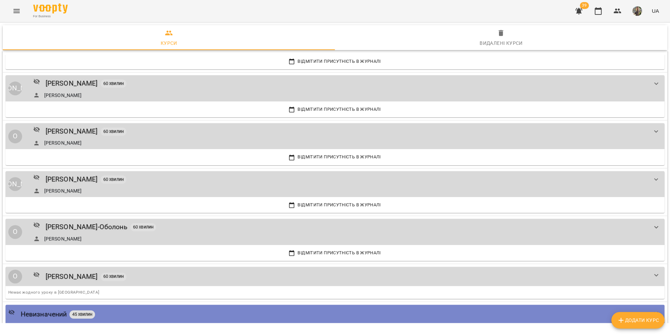
scroll to position [699, 0]
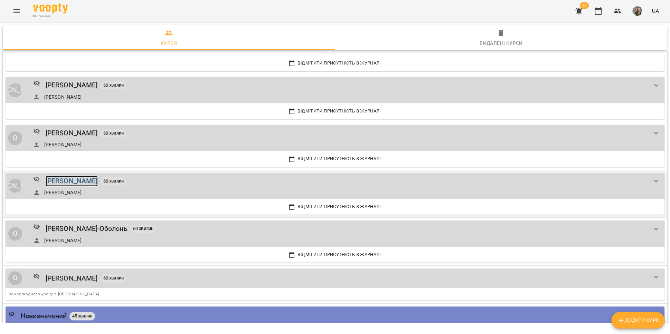
click at [80, 182] on div "Любов Пушняк" at bounding box center [72, 181] width 52 height 11
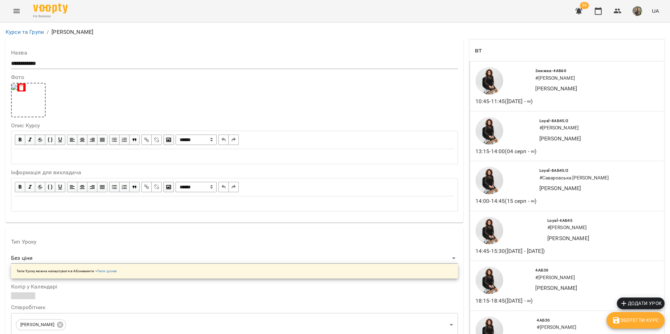
scroll to position [236, 0]
click at [15, 11] on icon "Menu" at bounding box center [16, 11] width 6 height 4
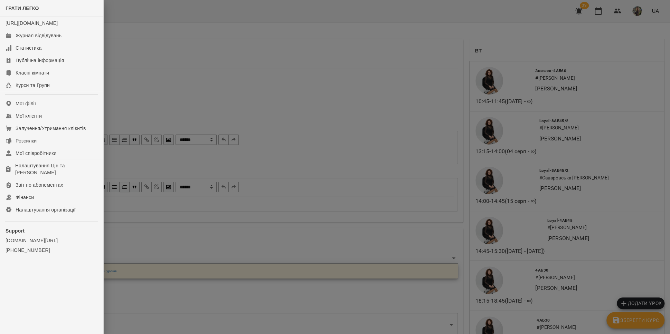
click at [15, 11] on div "ГРАТИ ЛЕГКО https://www.voopty.com.ua/studio/6538dfd24aab0c88084fb15a Журнал ві…" at bounding box center [335, 167] width 670 height 334
click at [48, 121] on link "Мої клієнти" at bounding box center [51, 116] width 103 height 12
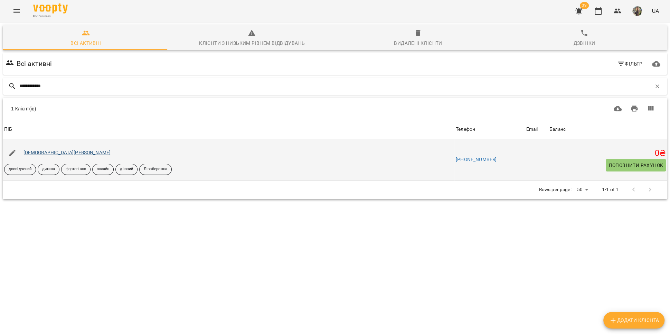
type input "**********"
click at [44, 153] on link "[DEMOGRAPHIC_DATA][PERSON_NAME]" at bounding box center [66, 153] width 87 height 6
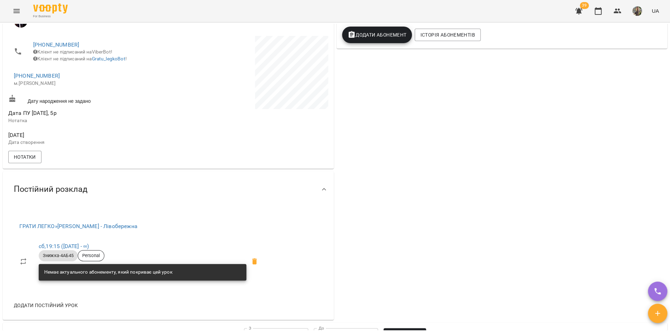
scroll to position [138, 0]
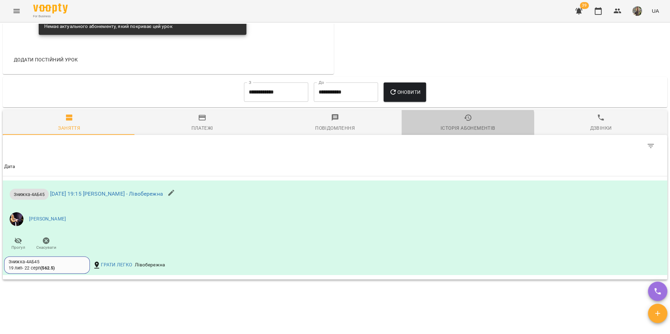
click at [459, 132] on div "Історія абонементів" at bounding box center [467, 128] width 55 height 8
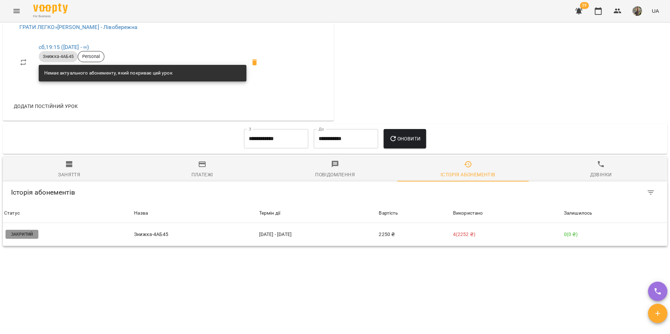
click at [276, 141] on input "**********" at bounding box center [276, 138] width 64 height 19
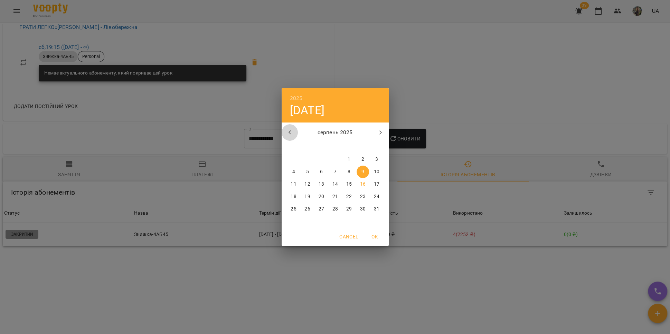
click at [290, 132] on icon "button" at bounding box center [290, 133] width 8 height 8
click at [287, 134] on icon "button" at bounding box center [290, 133] width 8 height 8
click at [372, 161] on span "1" at bounding box center [376, 159] width 12 height 7
type input "**********"
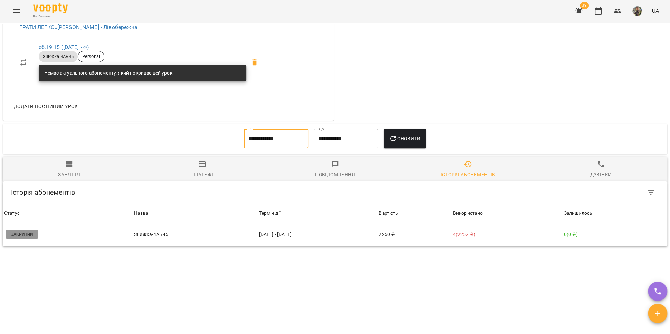
click at [403, 140] on span "Оновити" at bounding box center [404, 139] width 31 height 8
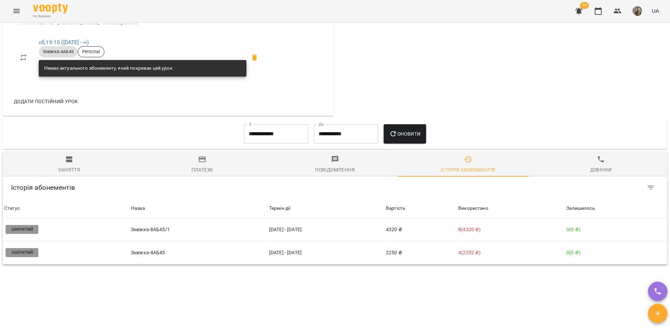
click at [19, 8] on icon "Menu" at bounding box center [16, 11] width 8 height 8
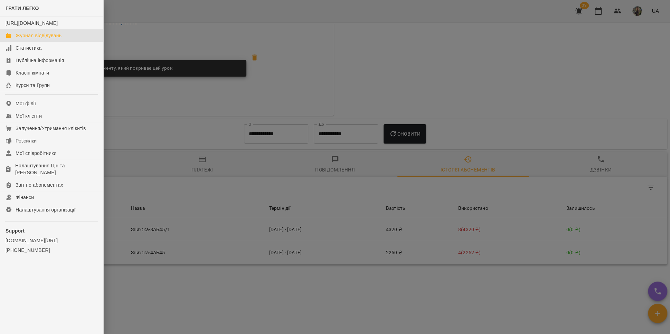
click at [32, 39] on div "Журнал відвідувань" at bounding box center [39, 35] width 46 height 7
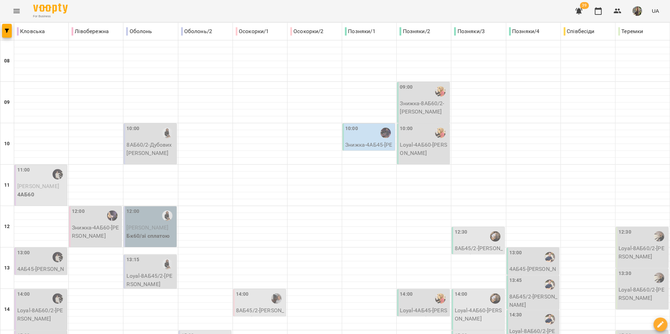
click at [16, 11] on icon "Menu" at bounding box center [16, 11] width 6 height 4
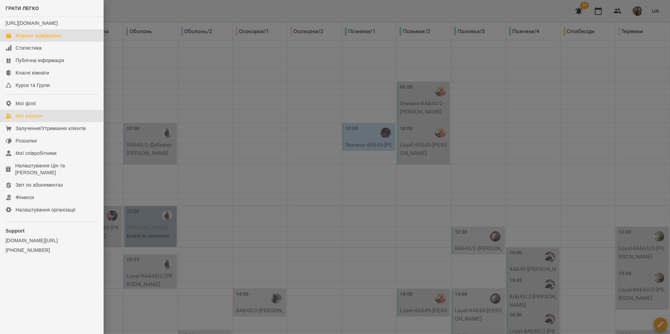
click at [23, 122] on link "Мої клієнти" at bounding box center [51, 116] width 103 height 12
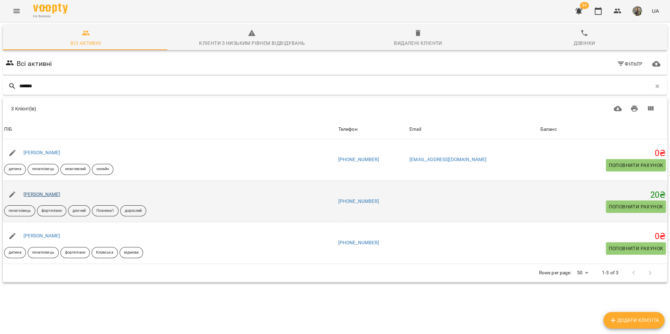
type input "*******"
click at [56, 195] on link "[PERSON_NAME]" at bounding box center [41, 195] width 37 height 6
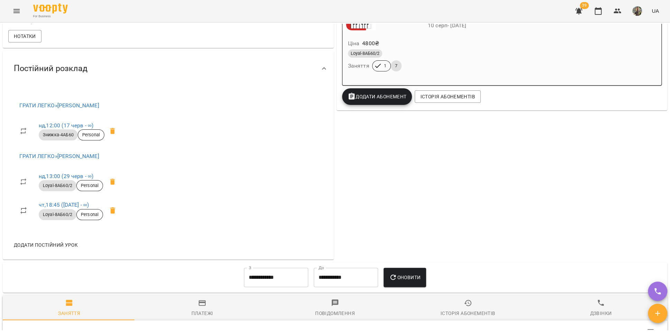
scroll to position [319, 0]
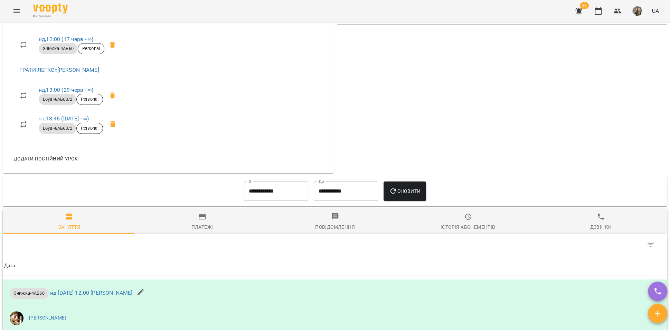
click at [270, 195] on input "**********" at bounding box center [276, 191] width 64 height 19
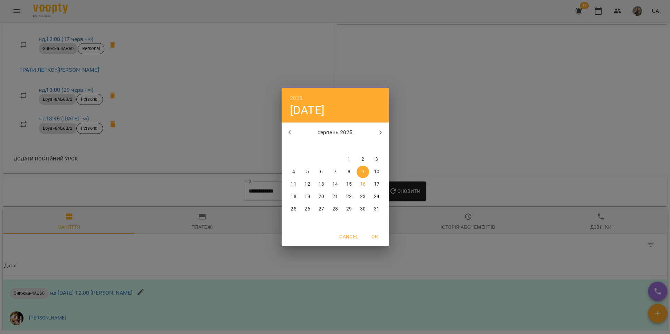
click at [288, 133] on icon "button" at bounding box center [290, 133] width 8 height 8
click at [377, 186] on p "20" at bounding box center [376, 184] width 6 height 7
type input "**********"
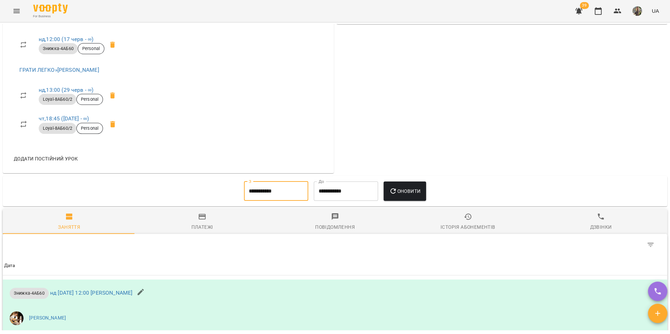
click at [407, 194] on span "Оновити" at bounding box center [404, 191] width 31 height 8
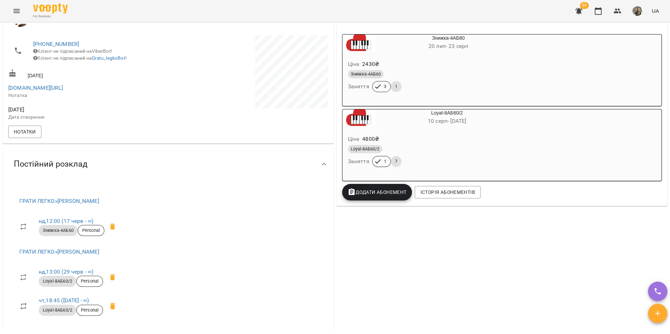
scroll to position [144, 0]
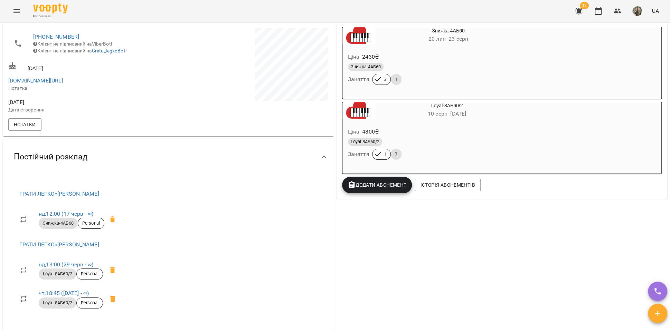
click at [13, 13] on icon "Menu" at bounding box center [16, 11] width 8 height 8
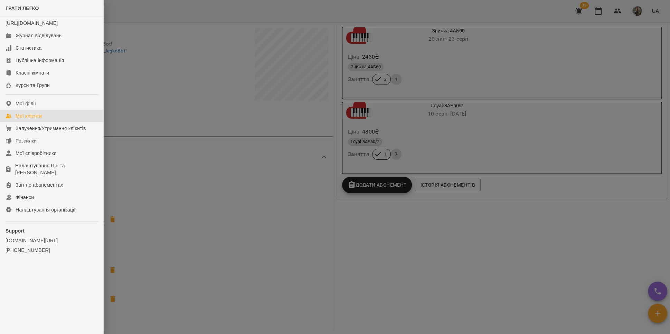
click at [54, 122] on link "Мої клієнти" at bounding box center [51, 116] width 103 height 12
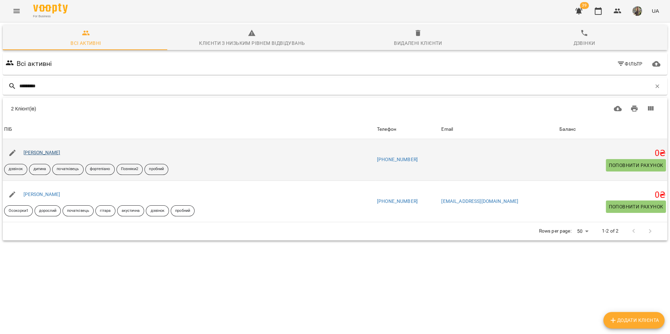
type input "*********"
click at [30, 152] on link "[PERSON_NAME]" at bounding box center [41, 153] width 37 height 6
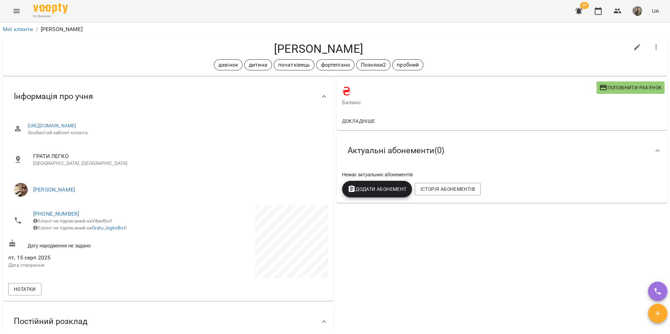
click at [604, 89] on span "Поповнити рахунок" at bounding box center [630, 88] width 63 height 8
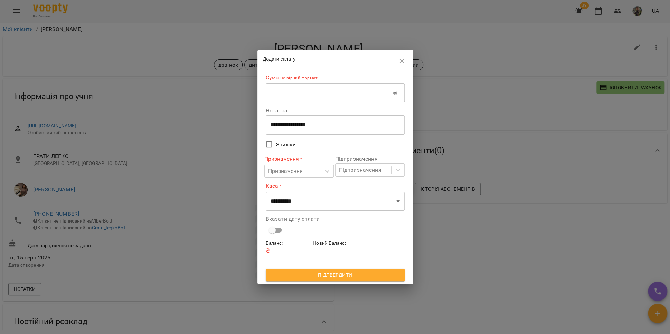
click at [332, 93] on input "text" at bounding box center [329, 93] width 127 height 19
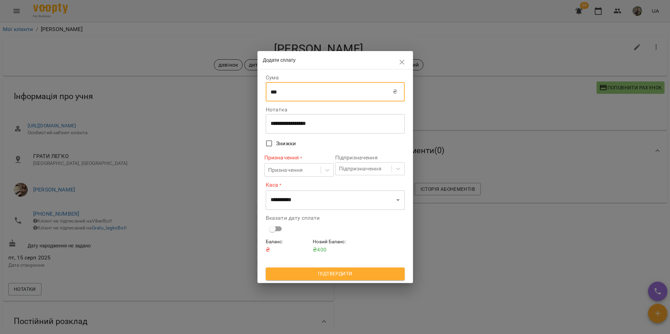
type input "***"
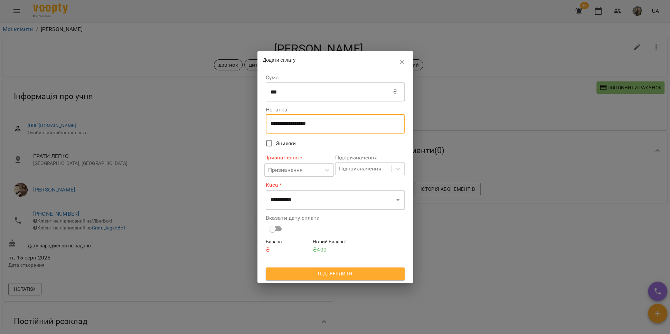
drag, startPoint x: 292, startPoint y: 122, endPoint x: 243, endPoint y: 121, distance: 48.7
click at [241, 122] on div "**********" at bounding box center [335, 167] width 670 height 334
type textarea "*********"
click at [321, 168] on div at bounding box center [327, 170] width 12 height 12
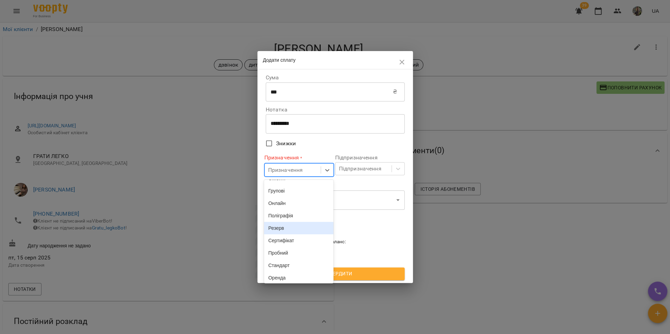
scroll to position [221, 0]
click at [294, 200] on div "Пробний" at bounding box center [298, 201] width 69 height 12
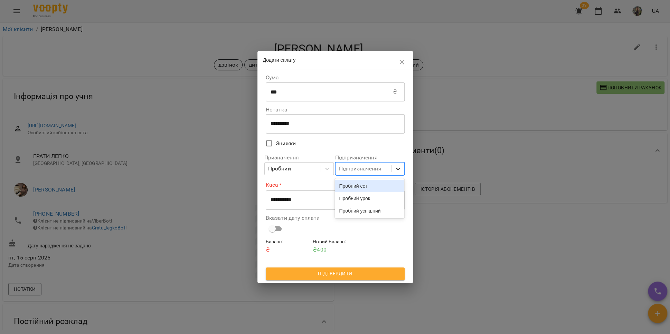
click at [392, 172] on div at bounding box center [398, 169] width 12 height 12
click at [375, 197] on div "Пробний урок" at bounding box center [369, 198] width 69 height 12
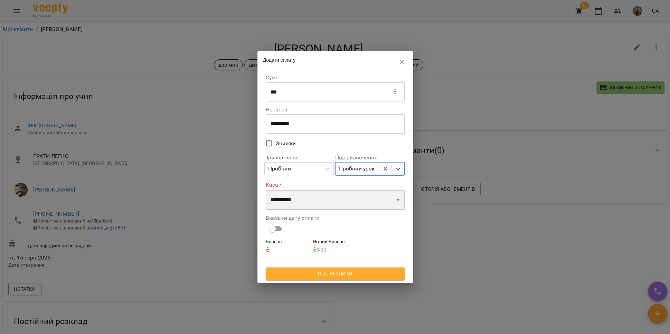
click at [331, 198] on select "**********" at bounding box center [335, 200] width 139 height 19
select select "****"
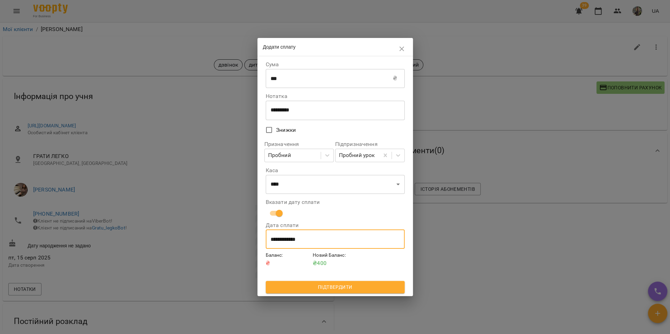
click at [292, 243] on input "**********" at bounding box center [335, 239] width 139 height 19
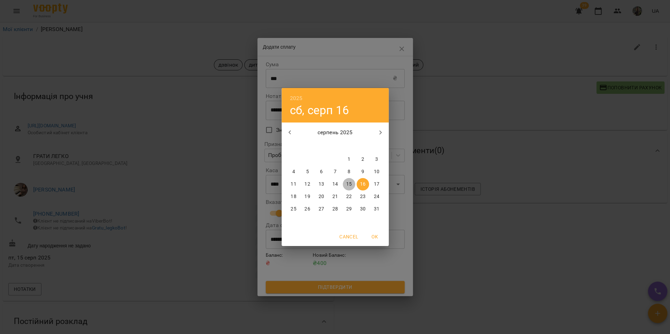
click at [348, 183] on p "15" at bounding box center [349, 184] width 6 height 7
type input "**********"
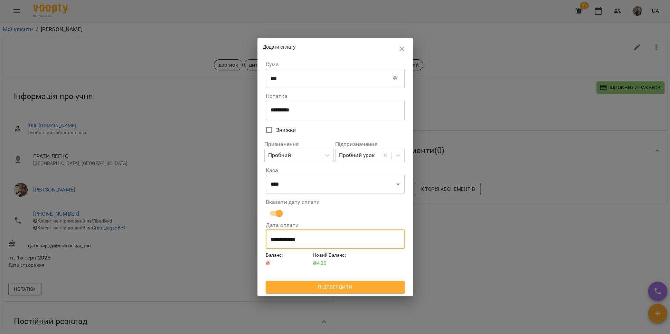
click at [339, 287] on span "Підтвердити" at bounding box center [335, 287] width 128 height 8
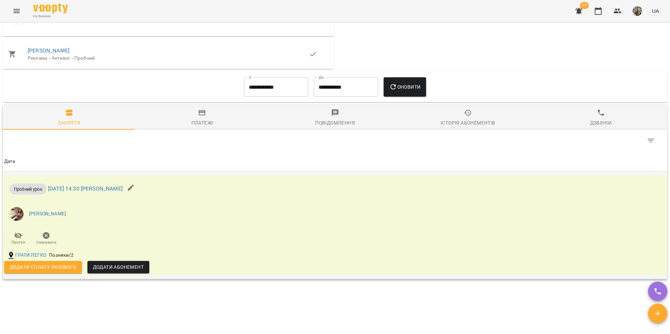
scroll to position [379, 0]
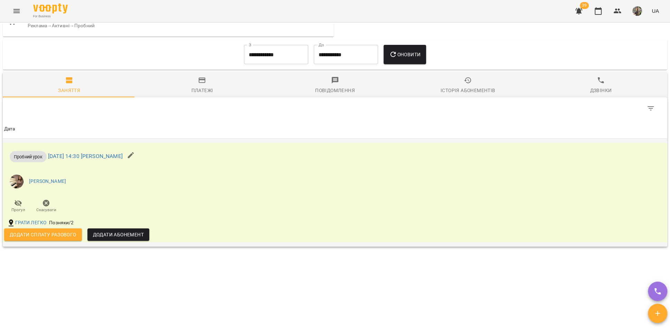
click at [49, 237] on span "Додати сплату разового" at bounding box center [43, 235] width 67 height 8
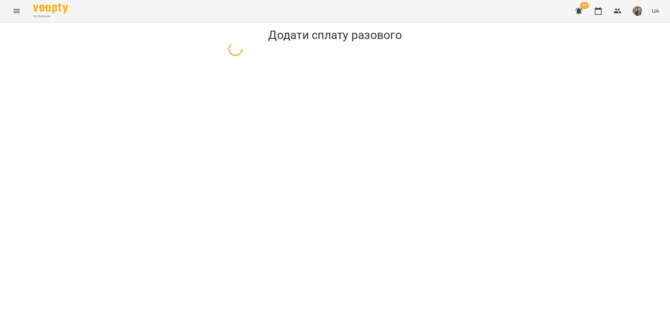
select select "**********"
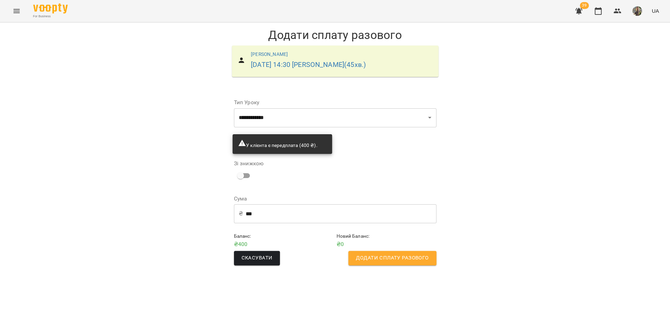
click at [402, 262] on span "Додати сплату разового" at bounding box center [392, 258] width 73 height 9
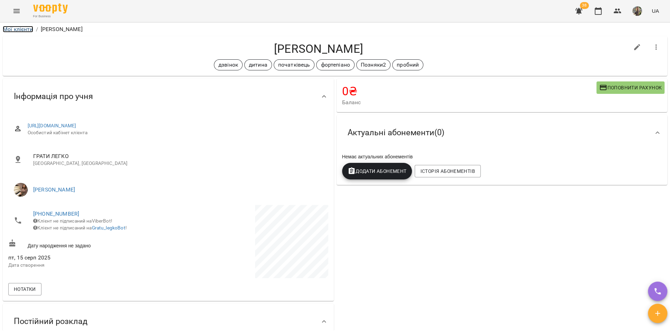
click at [18, 29] on link "Мої клієнти" at bounding box center [18, 29] width 30 height 7
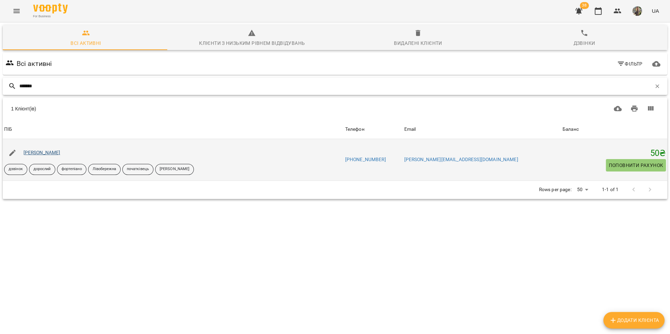
type input "*******"
click at [49, 154] on link "[PERSON_NAME]" at bounding box center [41, 153] width 37 height 6
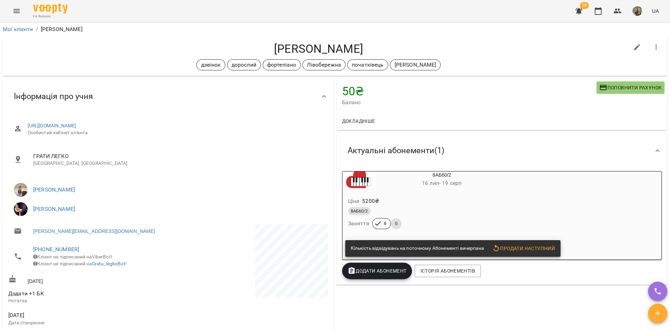
click at [617, 89] on span "Поповнити рахунок" at bounding box center [630, 88] width 63 height 8
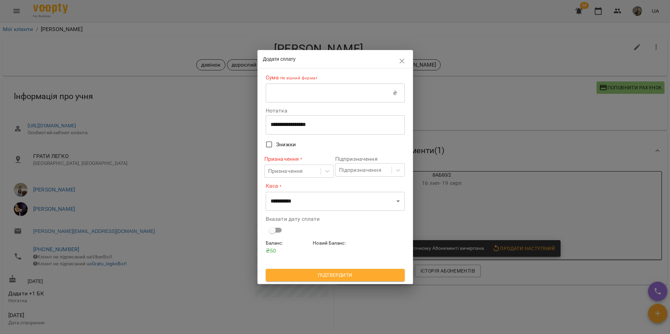
click at [293, 94] on input "text" at bounding box center [329, 93] width 127 height 19
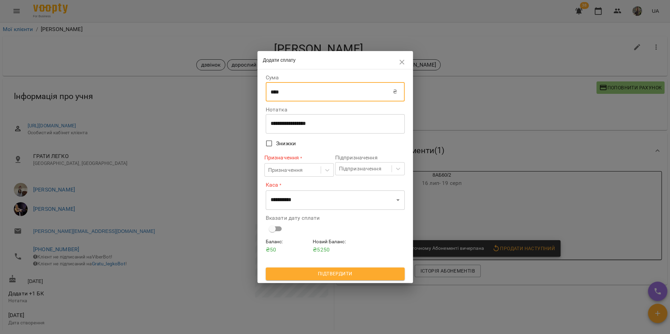
type input "****"
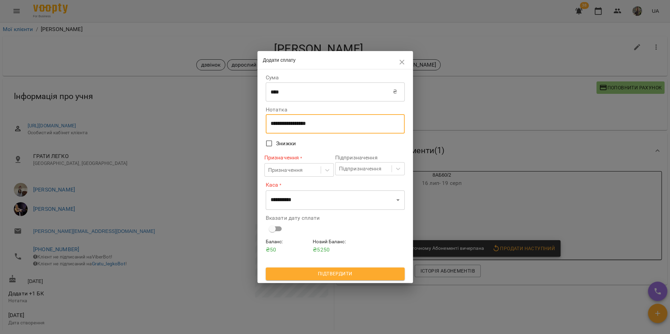
drag, startPoint x: 324, startPoint y: 124, endPoint x: 268, endPoint y: 126, distance: 56.0
click at [268, 126] on div "**********" at bounding box center [335, 123] width 139 height 19
type textarea "**********"
click at [325, 170] on icon at bounding box center [327, 170] width 7 height 7
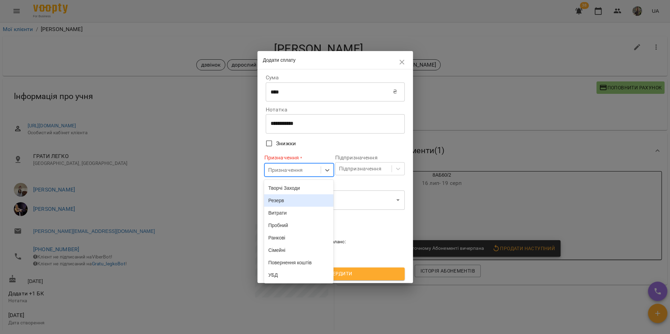
scroll to position [136, 0]
click at [292, 219] on div "Стандарт" at bounding box center [298, 213] width 69 height 12
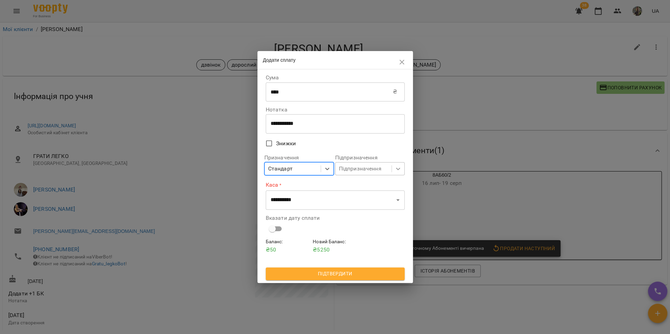
click at [399, 170] on icon at bounding box center [398, 169] width 4 height 2
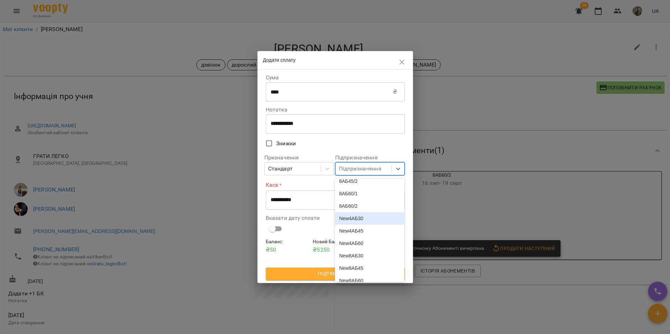
scroll to position [48, 0]
click at [366, 230] on div "8АБ60/2" at bounding box center [369, 225] width 69 height 12
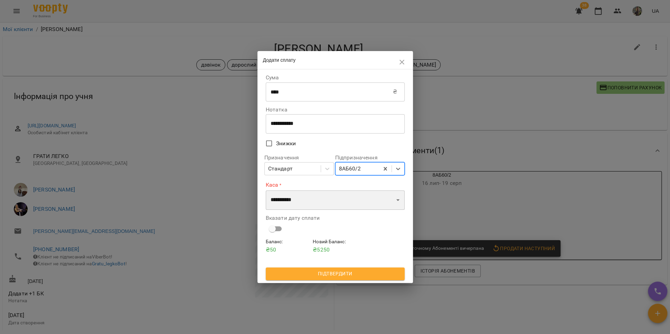
click at [334, 201] on select "**********" at bounding box center [335, 200] width 139 height 19
select select "****"
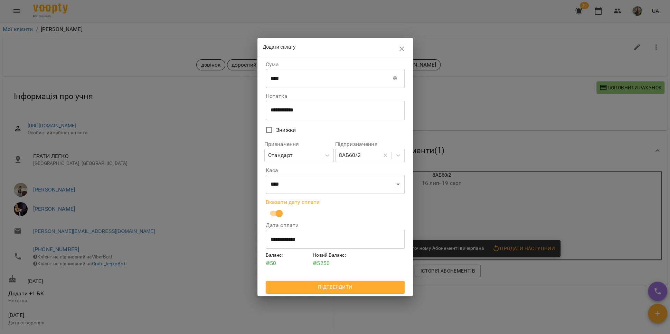
click at [297, 244] on input "**********" at bounding box center [335, 239] width 139 height 19
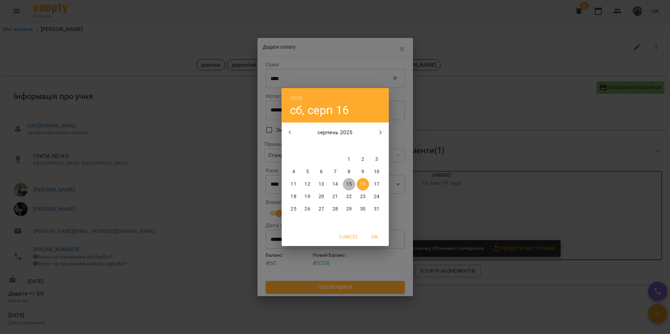
click at [347, 179] on button "15" at bounding box center [349, 184] width 12 height 12
type input "**********"
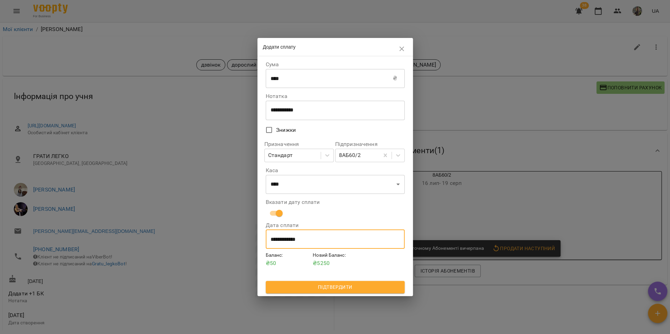
click at [357, 287] on span "Підтвердити" at bounding box center [335, 287] width 128 height 8
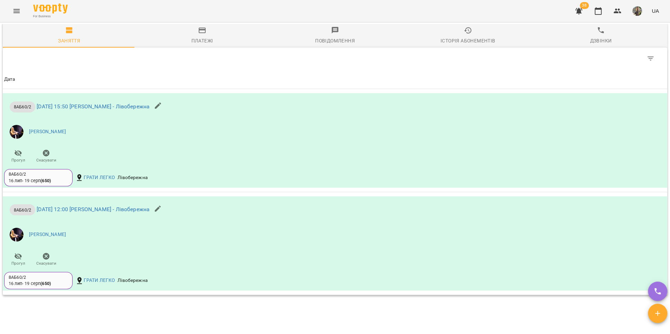
click at [198, 45] on div "Платежі" at bounding box center [202, 41] width 22 height 8
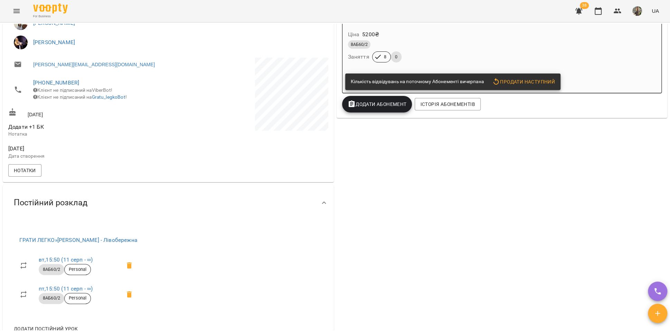
scroll to position [101, 0]
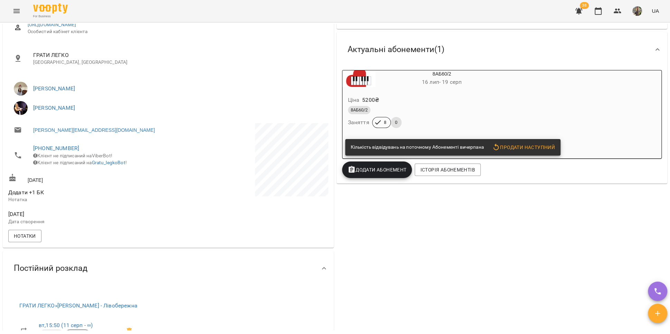
click at [389, 174] on span "Додати Абонемент" at bounding box center [377, 170] width 59 height 8
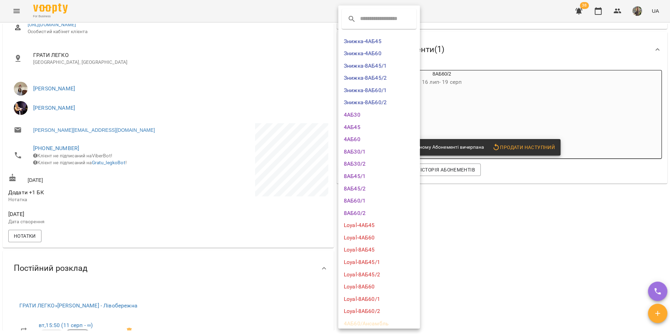
click at [377, 210] on li "8АБ60/2" at bounding box center [379, 213] width 82 height 12
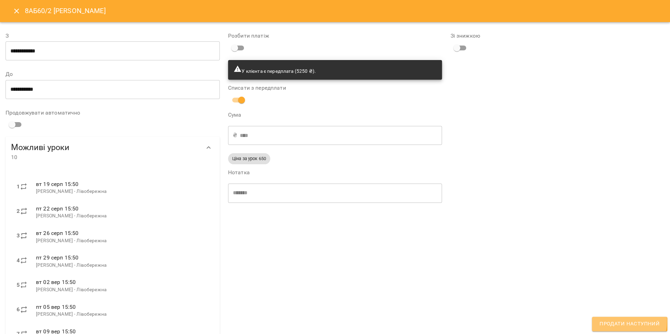
click at [610, 321] on span "Продати наступний" at bounding box center [629, 324] width 60 height 9
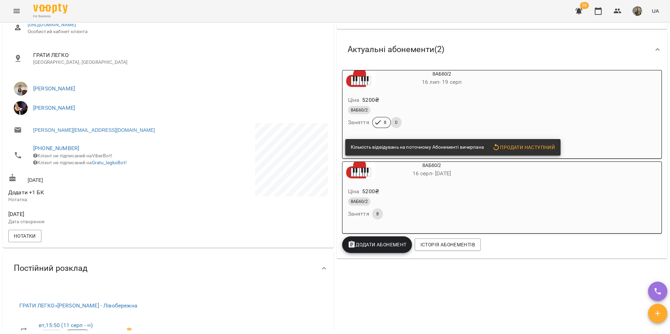
click at [409, 111] on div "8АБ60/2" at bounding box center [425, 110] width 155 height 8
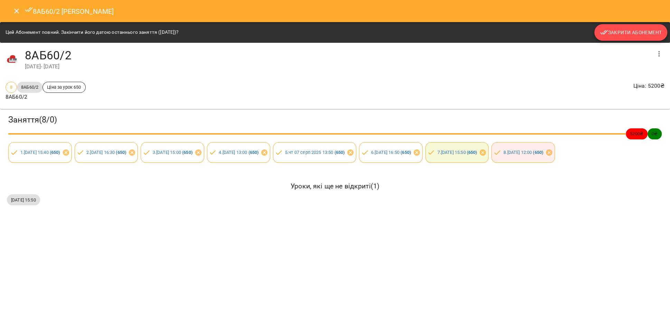
click at [624, 35] on span "Закрити Абонемент" at bounding box center [631, 32] width 62 height 8
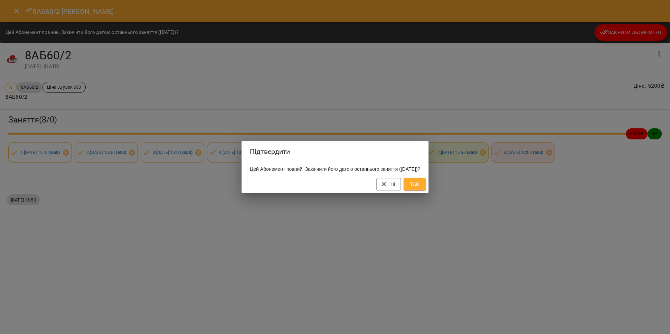
click at [426, 186] on button "Так" at bounding box center [414, 184] width 22 height 12
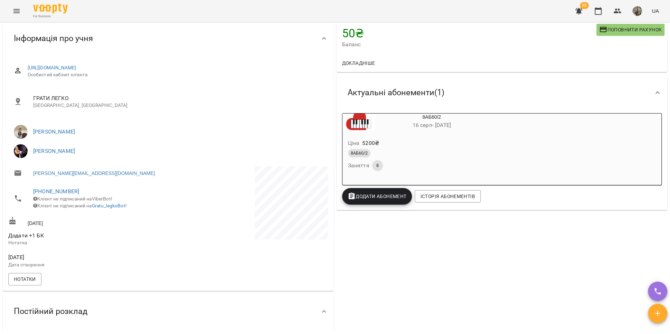
scroll to position [0, 0]
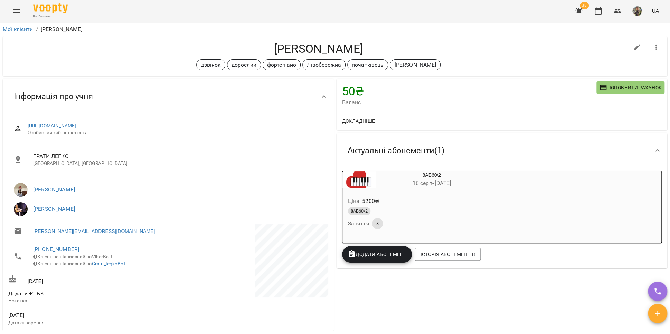
click at [19, 25] on li "Мої клієнти" at bounding box center [18, 29] width 30 height 8
click at [20, 30] on link "Мої клієнти" at bounding box center [18, 29] width 30 height 7
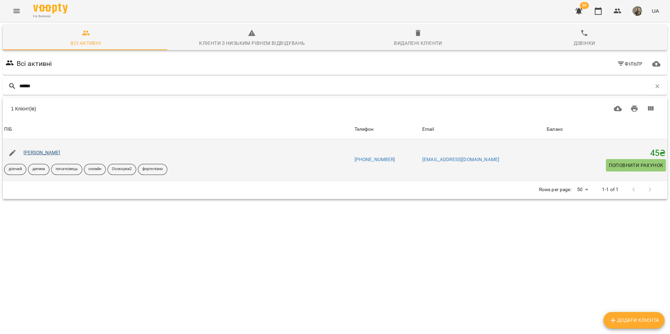
type input "******"
click at [60, 152] on link "[PERSON_NAME]" at bounding box center [41, 153] width 37 height 6
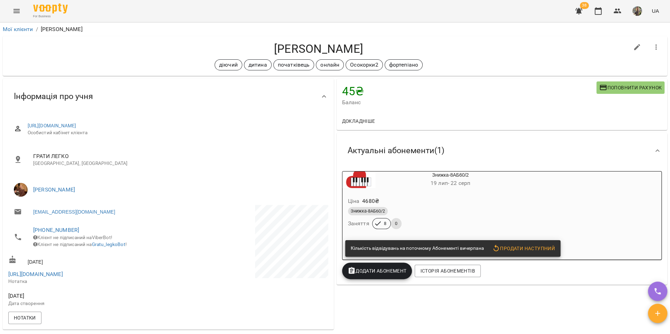
click at [601, 88] on span "Поповнити рахунок" at bounding box center [630, 88] width 63 height 8
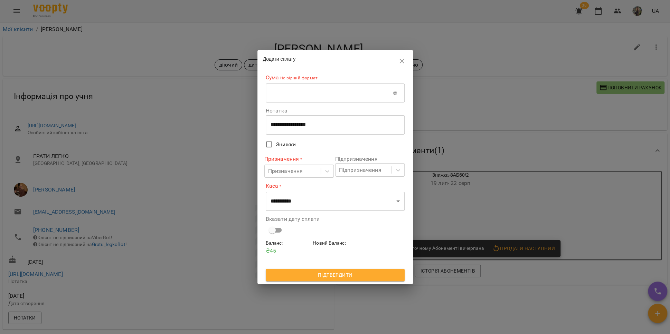
click at [338, 95] on input "text" at bounding box center [329, 93] width 127 height 19
click at [399, 60] on icon "button" at bounding box center [402, 61] width 8 height 8
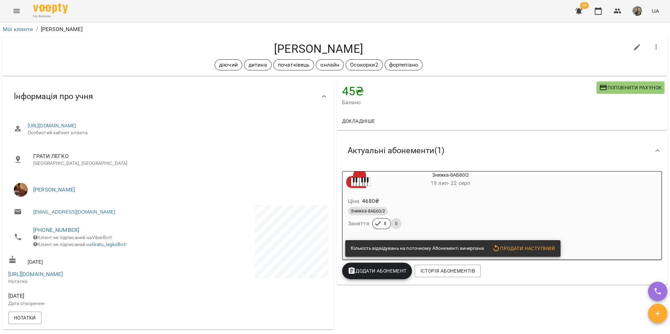
click at [611, 85] on span "Поповнити рахунок" at bounding box center [630, 88] width 63 height 8
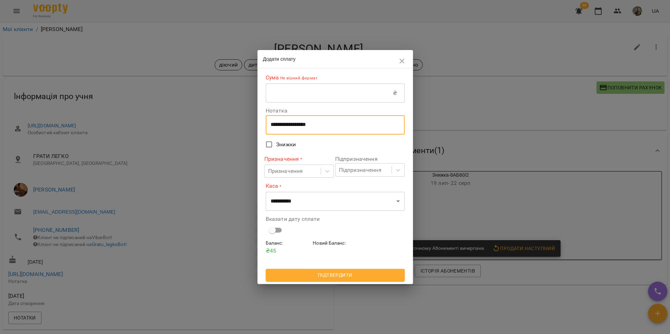
drag, startPoint x: 332, startPoint y: 126, endPoint x: 267, endPoint y: 123, distance: 64.7
click at [267, 123] on div "**********" at bounding box center [335, 124] width 139 height 19
type textarea "**********"
click at [286, 96] on input "text" at bounding box center [329, 93] width 127 height 19
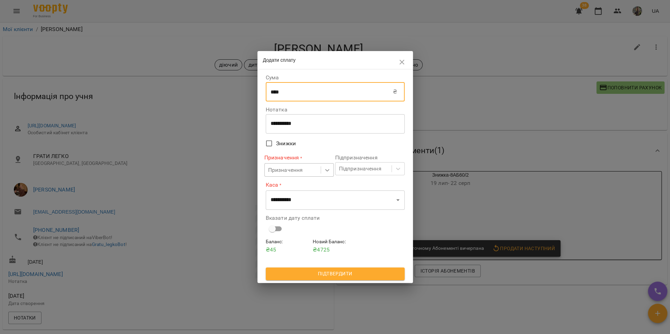
type input "****"
click at [324, 172] on icon at bounding box center [327, 170] width 7 height 7
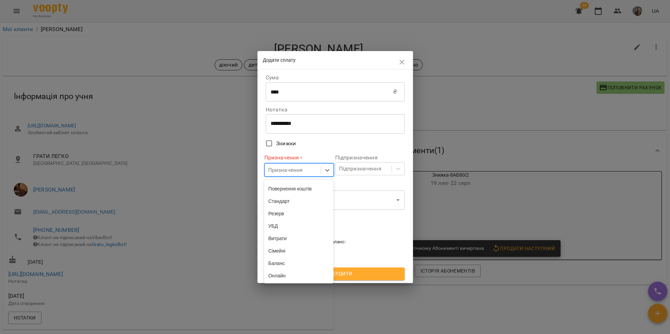
scroll to position [221, 0]
click at [282, 277] on div "Онлайн" at bounding box center [298, 276] width 69 height 12
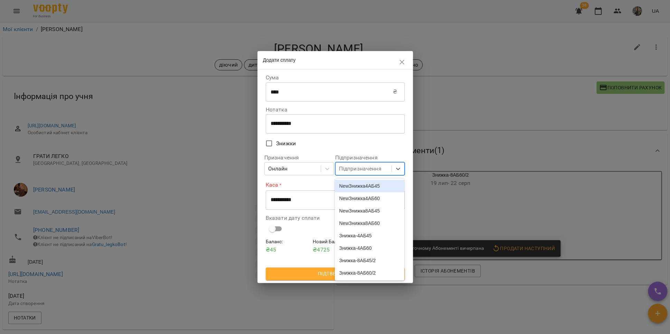
click at [389, 168] on div "Підпризначення" at bounding box center [363, 169] width 56 height 13
click at [379, 272] on div "Знижка-8АБ60/2" at bounding box center [369, 273] width 69 height 12
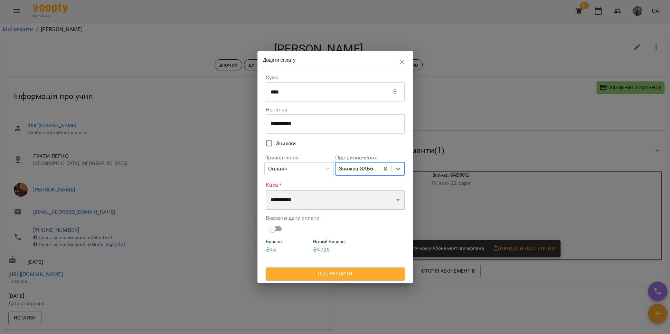
click at [361, 201] on select "**********" at bounding box center [335, 200] width 139 height 19
select select "****"
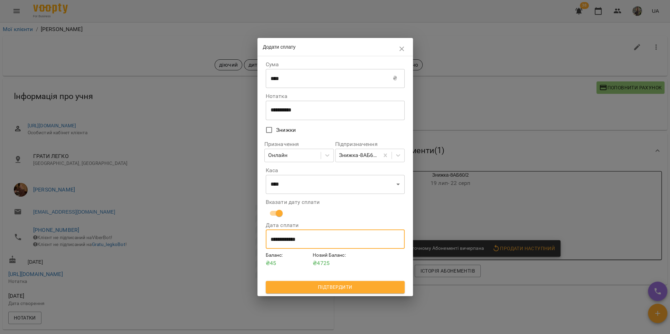
click at [291, 241] on input "**********" at bounding box center [335, 239] width 139 height 19
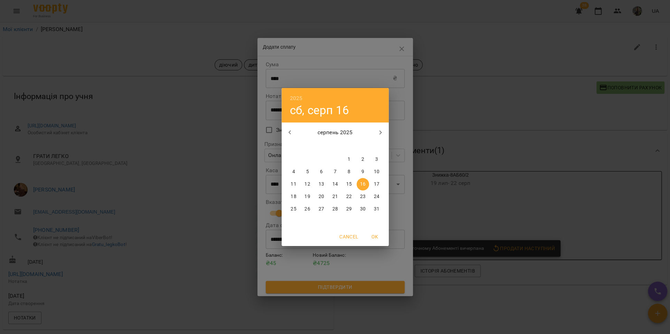
click at [345, 183] on span "15" at bounding box center [349, 184] width 12 height 7
type input "**********"
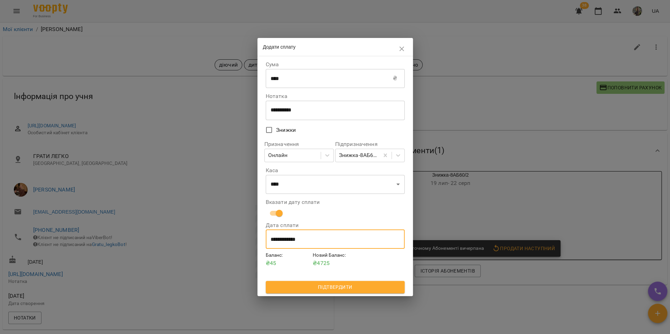
click at [346, 282] on button "Підтвердити" at bounding box center [335, 287] width 139 height 12
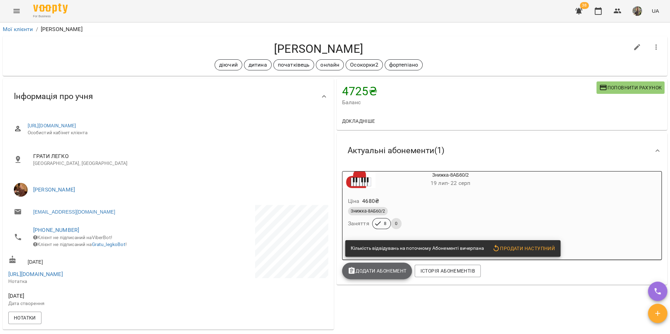
click at [372, 274] on span "Додати Абонемент" at bounding box center [377, 271] width 59 height 8
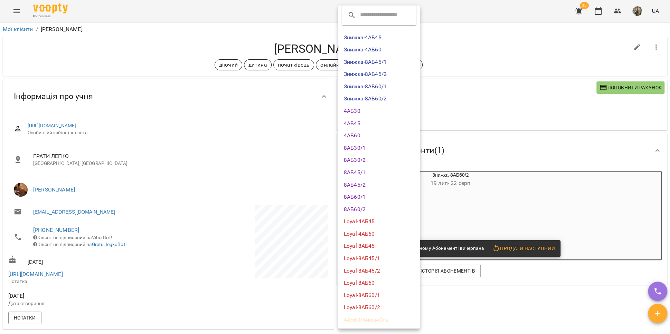
scroll to position [0, 0]
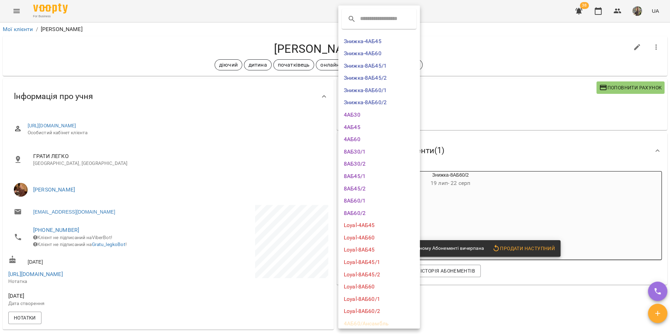
click at [363, 99] on li "Знижка-8АБ60/2" at bounding box center [379, 102] width 82 height 12
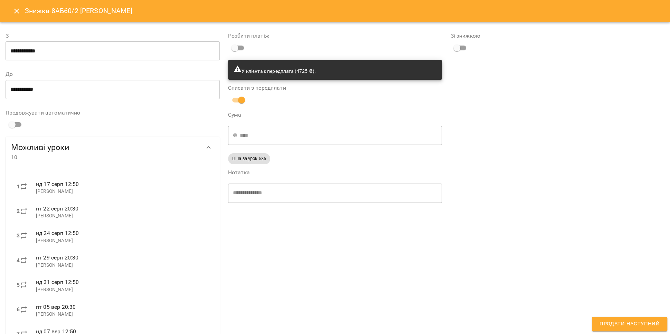
click at [618, 320] on span "Продати наступний" at bounding box center [629, 324] width 60 height 9
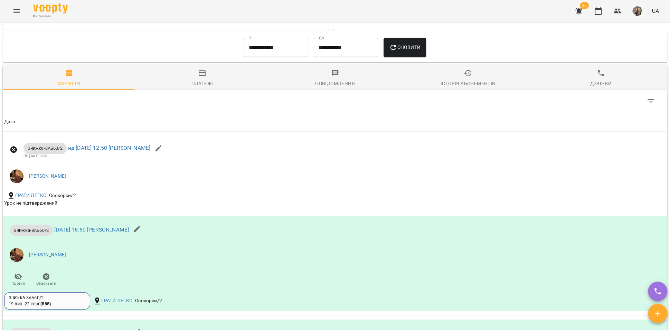
click at [212, 88] on span "Платежі" at bounding box center [202, 78] width 125 height 19
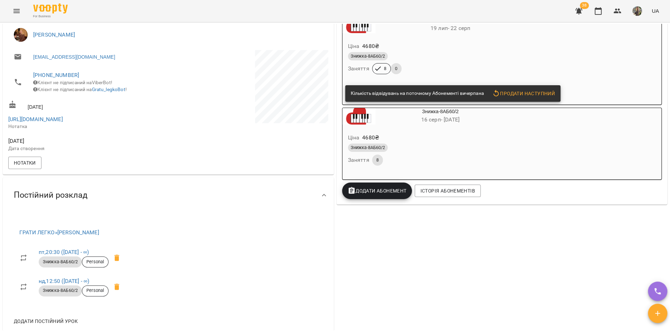
scroll to position [52, 0]
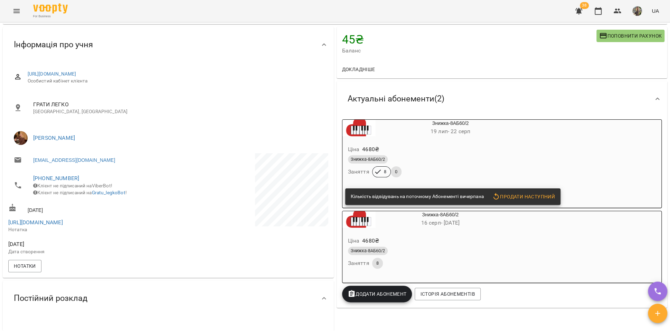
click at [387, 156] on div "Знижка-8АБ60/2" at bounding box center [433, 159] width 175 height 11
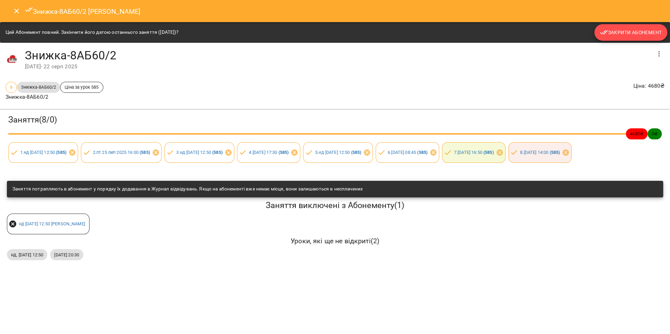
click at [618, 29] on span "Закрити Абонемент" at bounding box center [631, 32] width 62 height 8
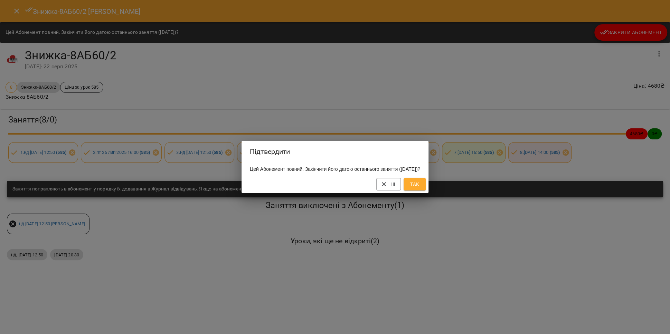
click at [420, 186] on span "Так" at bounding box center [414, 184] width 11 height 8
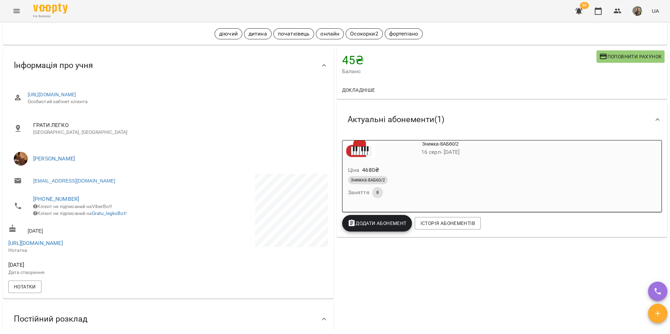
scroll to position [0, 0]
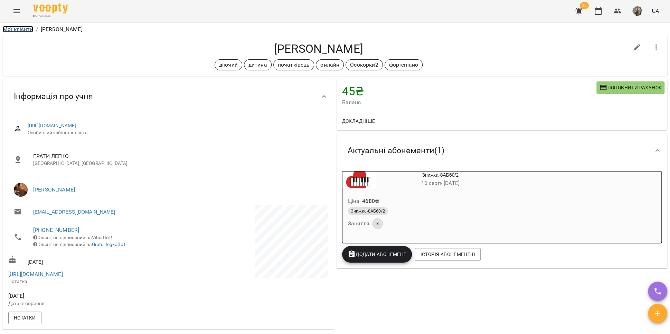
click at [26, 31] on link "Мої клієнти" at bounding box center [18, 29] width 30 height 7
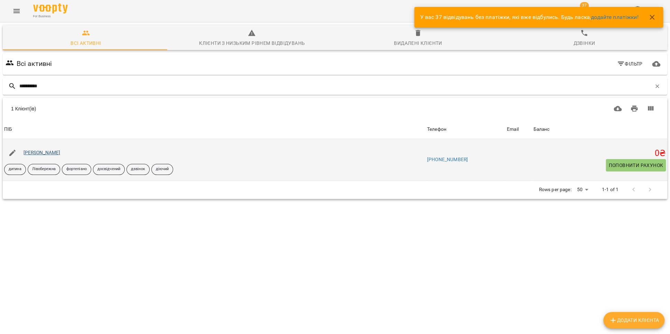
type input "**********"
click at [60, 153] on link "[PERSON_NAME]" at bounding box center [41, 153] width 37 height 6
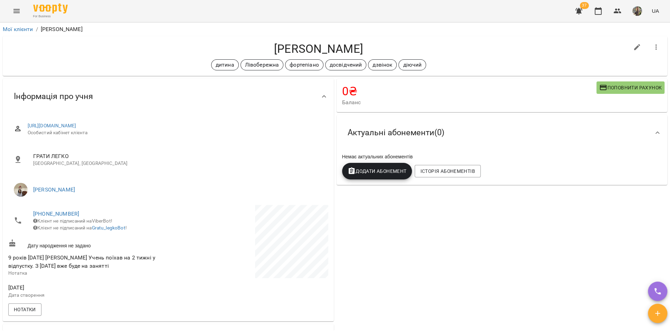
click at [614, 89] on span "Поповнити рахунок" at bounding box center [630, 88] width 63 height 8
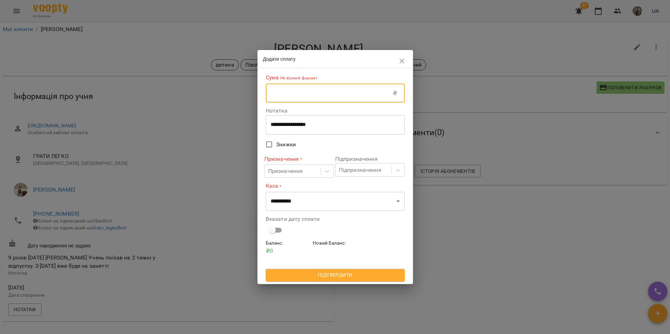
click at [340, 97] on input "text" at bounding box center [329, 93] width 127 height 19
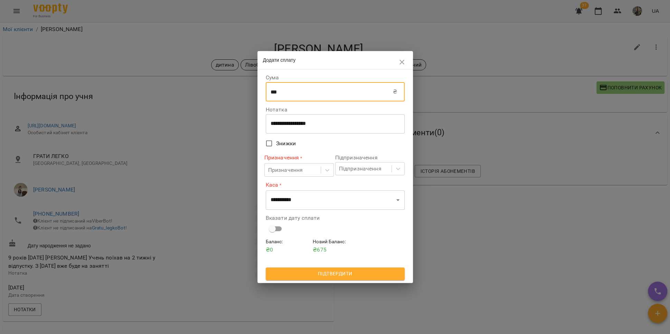
type input "***"
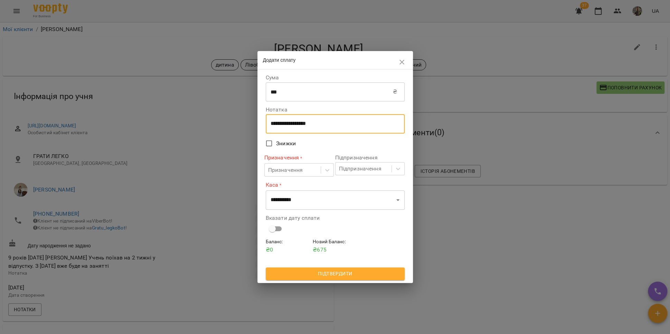
drag, startPoint x: 327, startPoint y: 127, endPoint x: 267, endPoint y: 123, distance: 61.0
click at [267, 123] on div "**********" at bounding box center [335, 123] width 139 height 19
type textarea "**********"
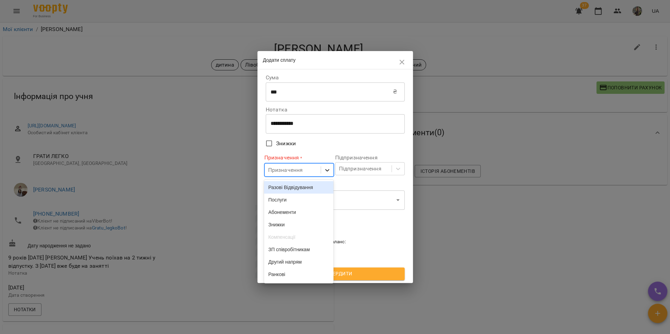
click at [323, 173] on div at bounding box center [327, 170] width 12 height 12
click at [308, 224] on div "Резерв" at bounding box center [298, 226] width 69 height 12
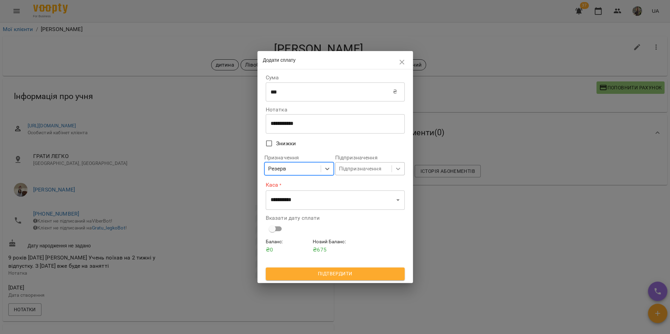
click at [396, 171] on icon at bounding box center [398, 168] width 7 height 7
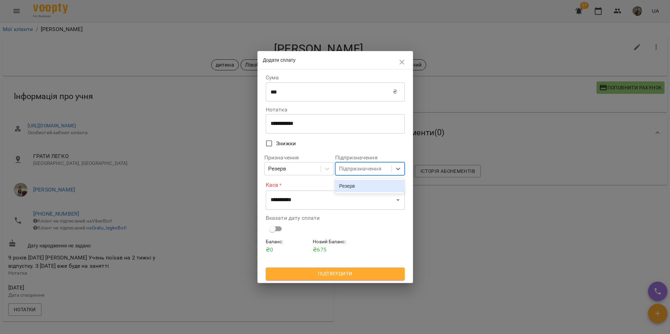
click at [383, 189] on div "Резерв" at bounding box center [369, 186] width 69 height 12
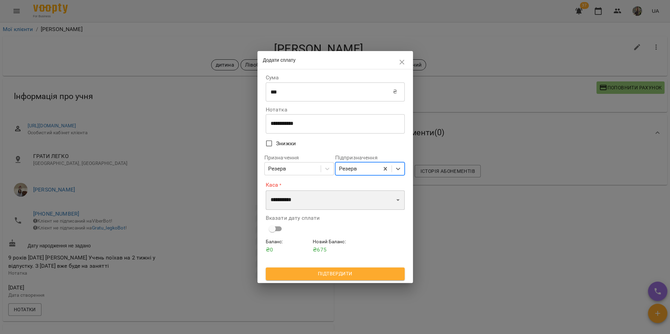
click at [391, 198] on select "**********" at bounding box center [335, 200] width 139 height 19
select select "****"
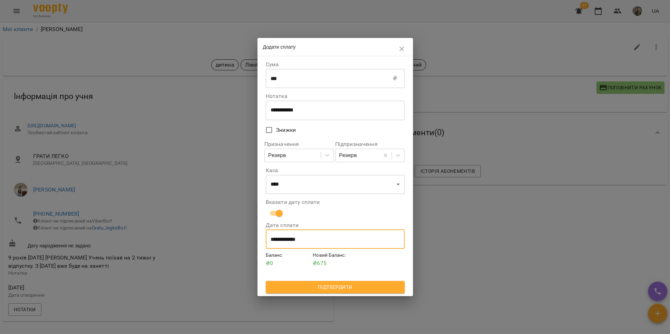
click at [291, 240] on input "**********" at bounding box center [335, 239] width 139 height 19
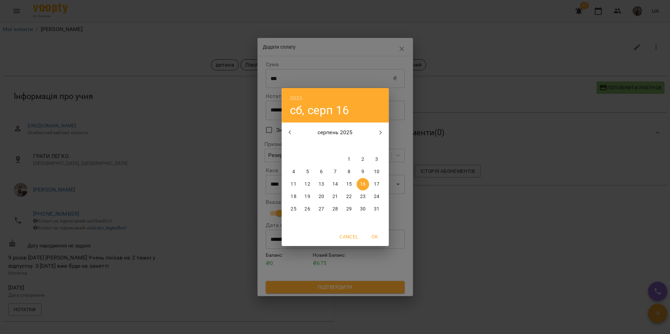
click at [349, 182] on p "15" at bounding box center [349, 184] width 6 height 7
type input "**********"
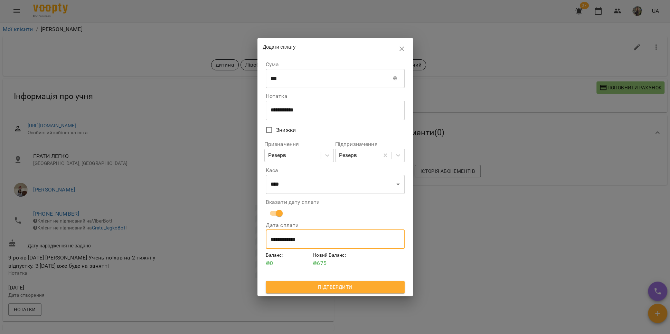
click at [346, 286] on span "Підтвердити" at bounding box center [335, 287] width 128 height 8
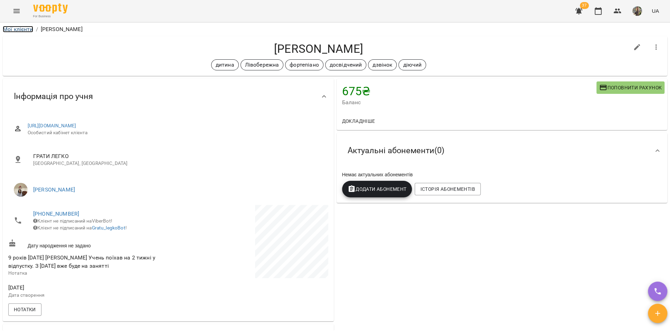
click at [26, 28] on link "Мої клієнти" at bounding box center [18, 29] width 30 height 7
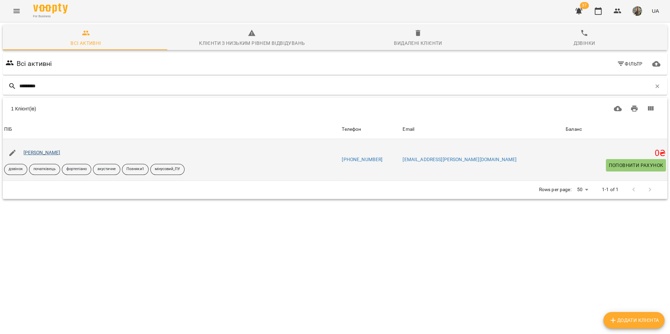
type input "*********"
click at [52, 150] on link "[PERSON_NAME]" at bounding box center [41, 153] width 37 height 6
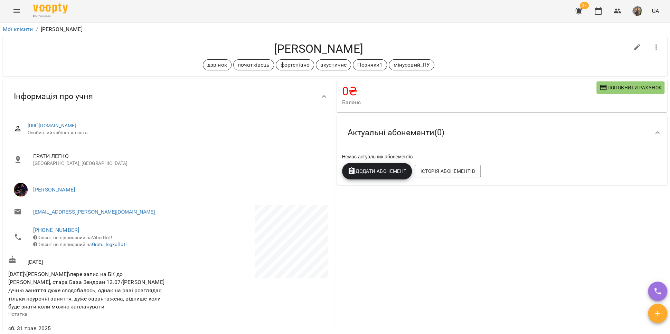
click at [634, 47] on icon "button" at bounding box center [637, 47] width 6 height 6
select select "**"
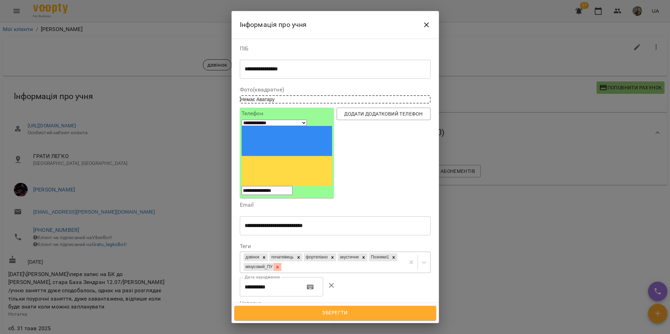
click at [280, 265] on icon at bounding box center [277, 267] width 5 height 5
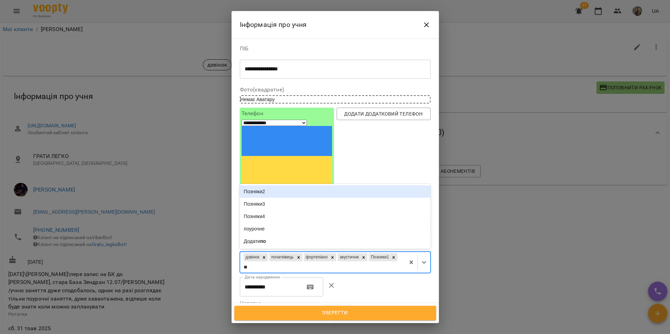
type input "***"
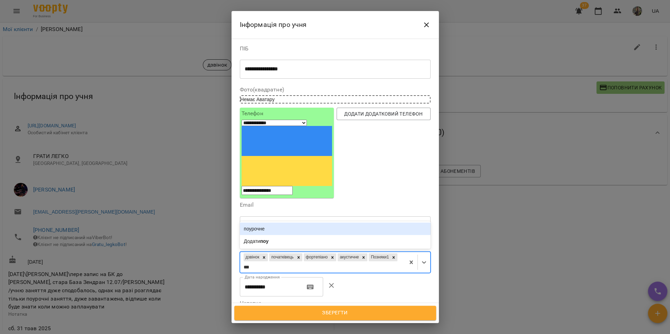
click at [292, 223] on div "поурочне" at bounding box center [335, 229] width 191 height 12
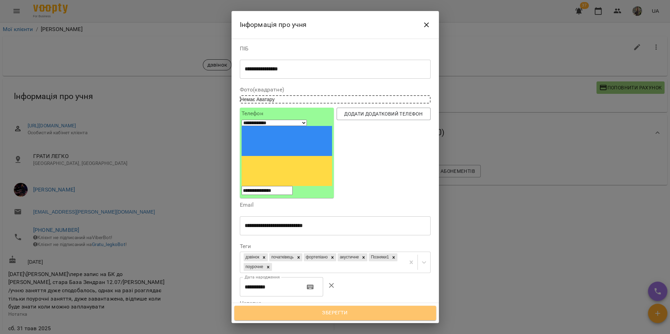
click at [306, 309] on span "Зберегти" at bounding box center [335, 313] width 187 height 9
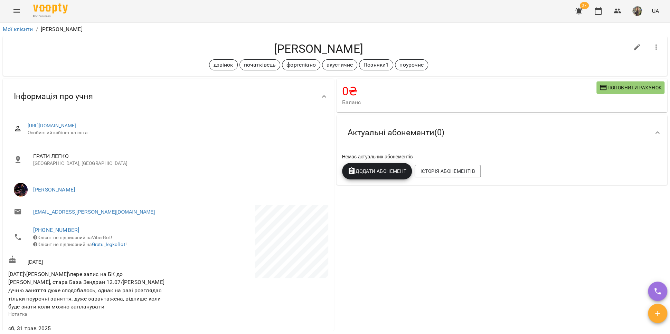
click at [601, 86] on span "Поповнити рахунок" at bounding box center [630, 88] width 63 height 8
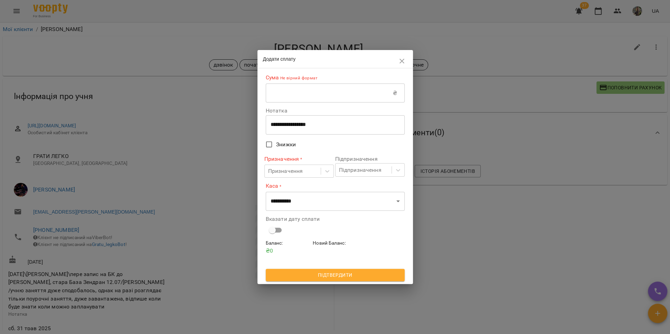
click at [335, 98] on input "text" at bounding box center [329, 93] width 127 height 19
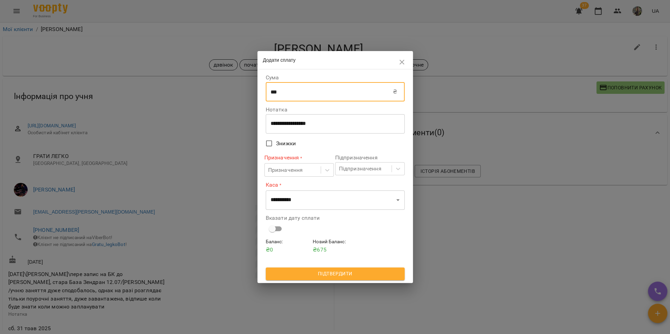
type input "***"
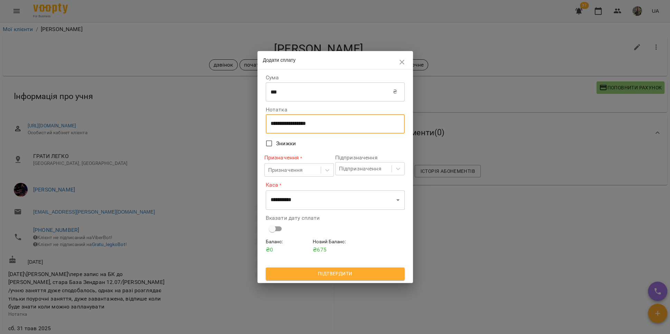
drag, startPoint x: 324, startPoint y: 121, endPoint x: 271, endPoint y: 118, distance: 53.0
click at [268, 124] on div "**********" at bounding box center [335, 123] width 139 height 19
type textarea "*********"
click at [327, 174] on div at bounding box center [327, 170] width 12 height 12
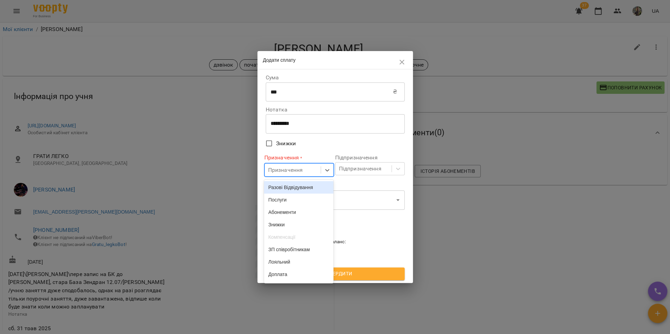
click at [303, 191] on div "Разові Відвідування" at bounding box center [298, 187] width 69 height 12
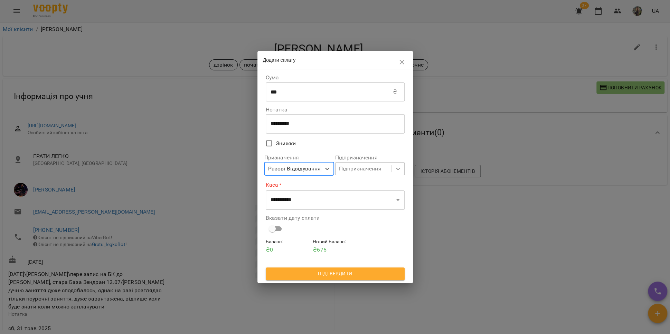
click at [397, 170] on icon at bounding box center [398, 168] width 7 height 7
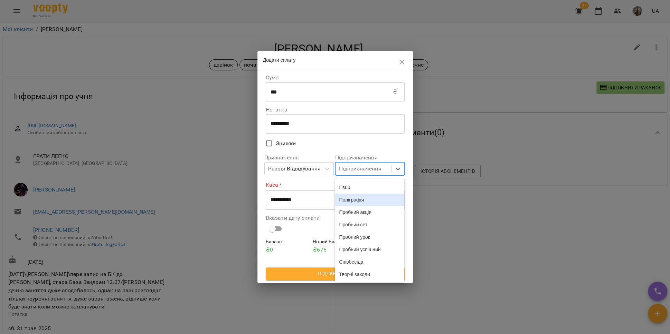
scroll to position [648, 0]
click at [368, 181] on div "Пз45" at bounding box center [369, 175] width 69 height 12
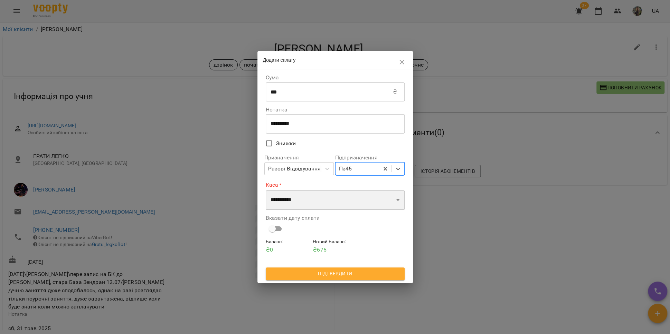
click at [339, 201] on select "**********" at bounding box center [335, 200] width 139 height 19
select select "***"
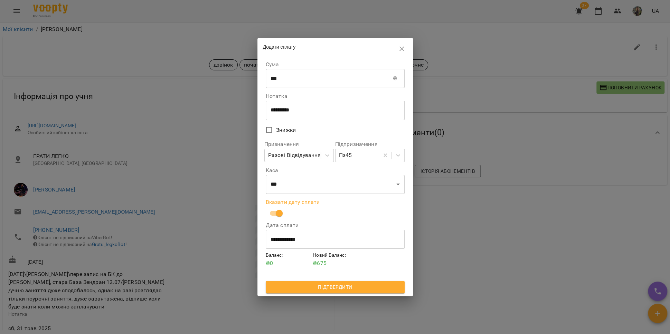
click at [286, 242] on input "**********" at bounding box center [335, 239] width 139 height 19
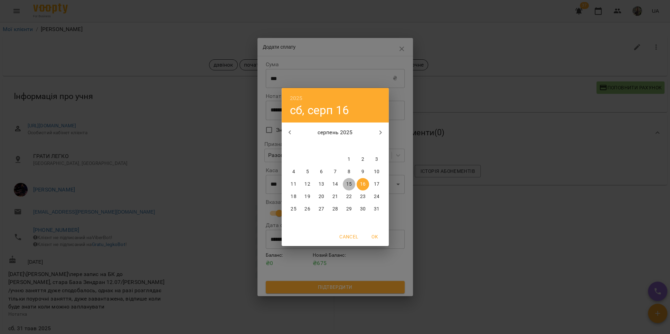
click at [349, 183] on p "15" at bounding box center [349, 184] width 6 height 7
type input "**********"
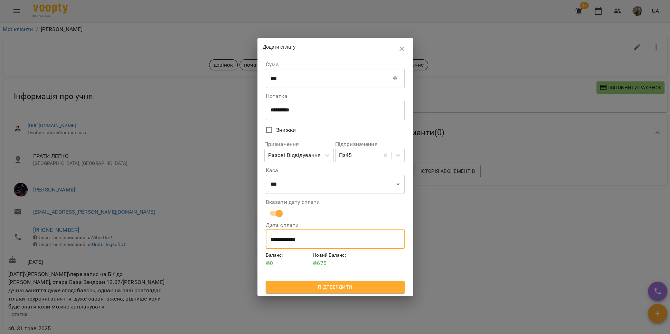
click at [333, 286] on span "Підтвердити" at bounding box center [335, 287] width 128 height 8
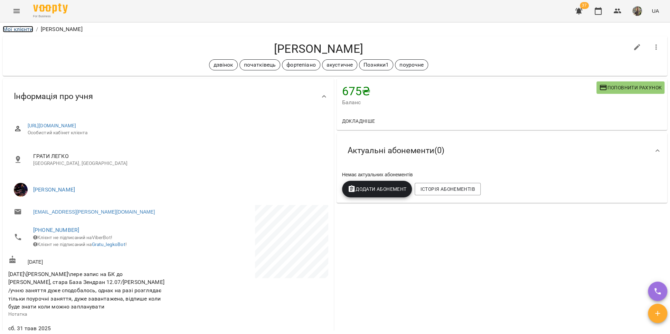
click at [20, 28] on link "Мої клієнти" at bounding box center [18, 29] width 30 height 7
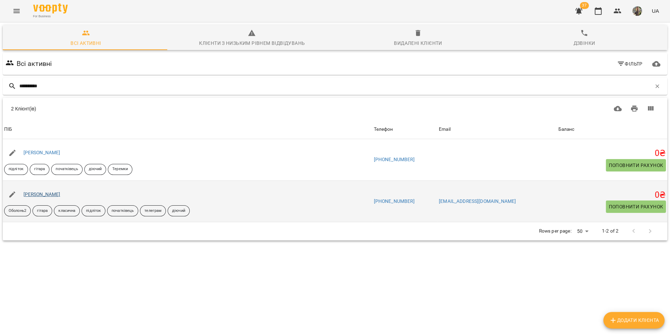
type input "**********"
click at [51, 193] on link "[PERSON_NAME]" at bounding box center [41, 195] width 37 height 6
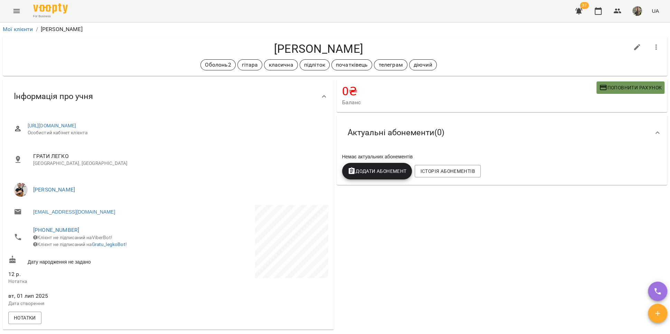
click at [609, 85] on span "Поповнити рахунок" at bounding box center [630, 88] width 63 height 8
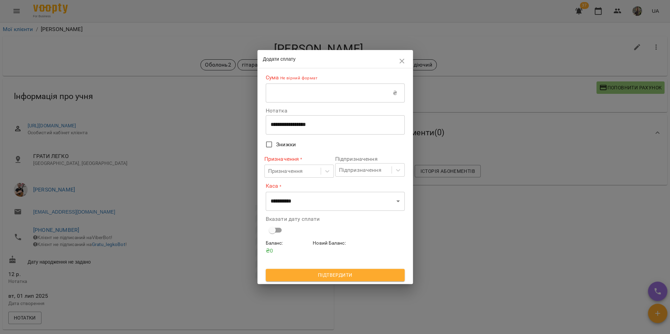
click at [309, 95] on input "text" at bounding box center [329, 93] width 127 height 19
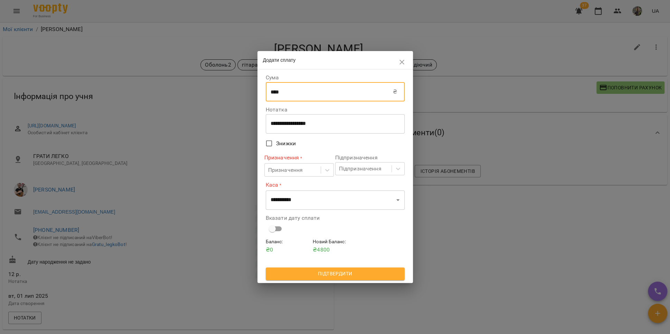
type input "****"
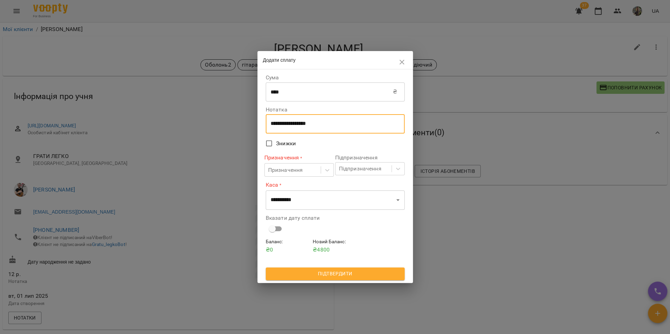
drag, startPoint x: 321, startPoint y: 126, endPoint x: 258, endPoint y: 121, distance: 63.0
click at [258, 121] on div "**********" at bounding box center [334, 175] width 155 height 213
type textarea "*********"
click at [319, 170] on div "Призначення" at bounding box center [293, 170] width 56 height 13
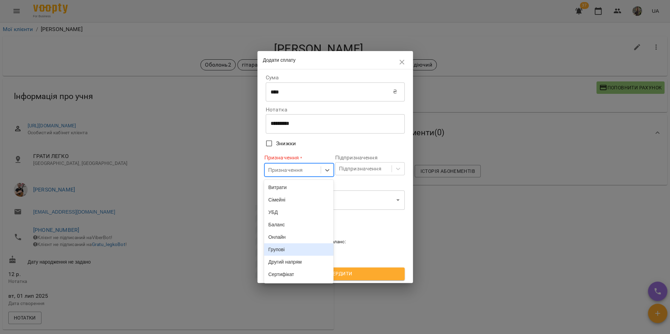
scroll to position [144, 0]
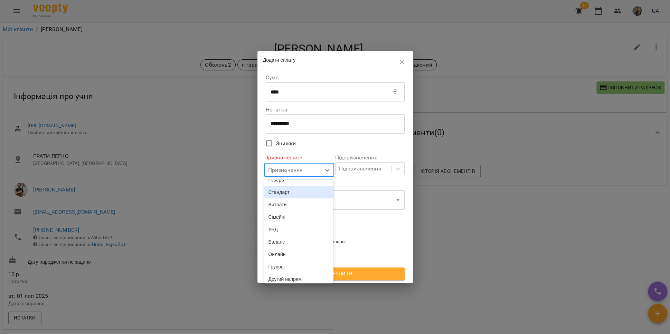
click at [289, 199] on div "Стандарт" at bounding box center [298, 192] width 69 height 12
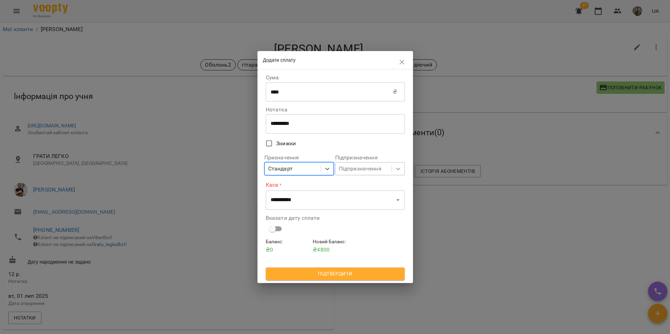
click at [398, 170] on icon at bounding box center [398, 168] width 7 height 7
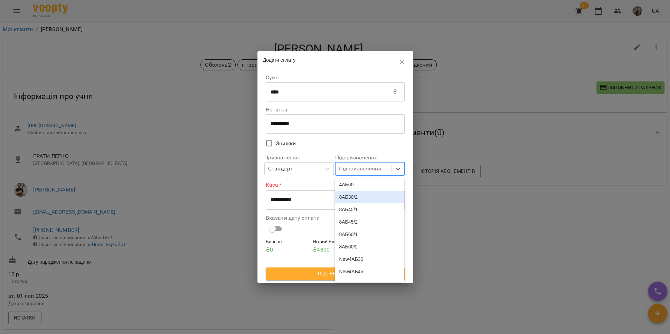
scroll to position [26, 0]
click at [380, 228] on div "8АБ45/2" at bounding box center [369, 222] width 69 height 12
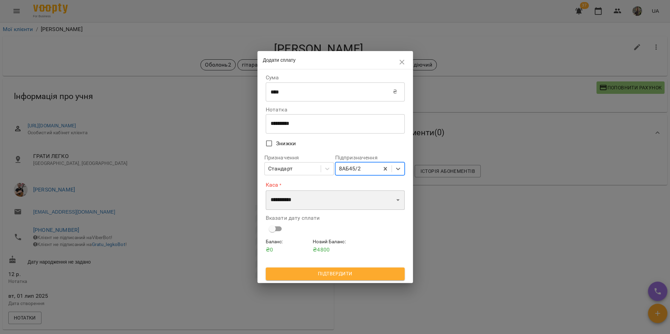
click at [374, 197] on select "**********" at bounding box center [335, 200] width 139 height 19
select select "***"
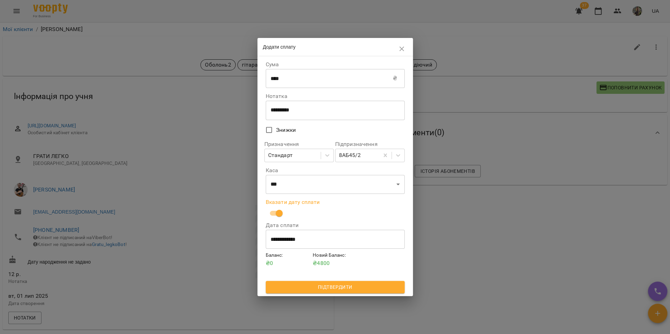
click at [292, 234] on input "**********" at bounding box center [335, 239] width 139 height 19
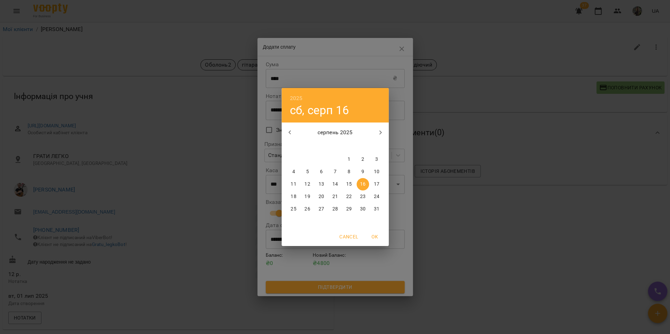
click at [347, 181] on p "15" at bounding box center [349, 184] width 6 height 7
type input "**********"
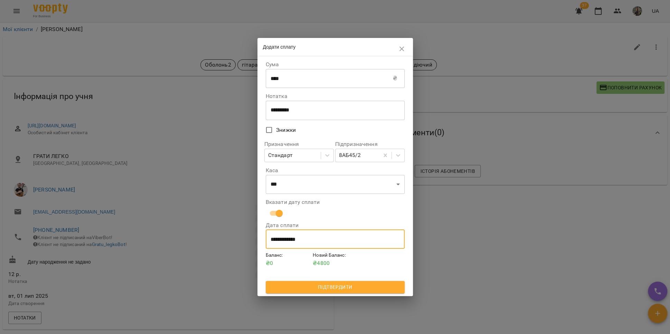
click at [351, 288] on span "Підтвердити" at bounding box center [335, 287] width 128 height 8
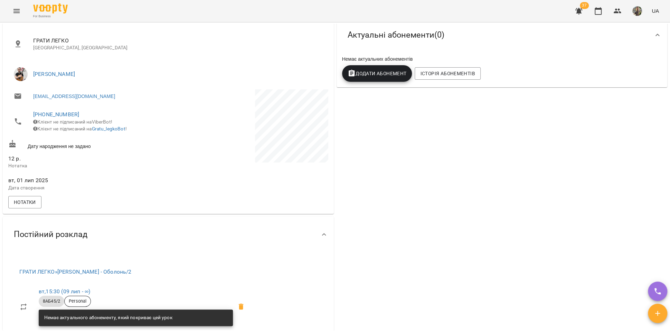
scroll to position [79, 0]
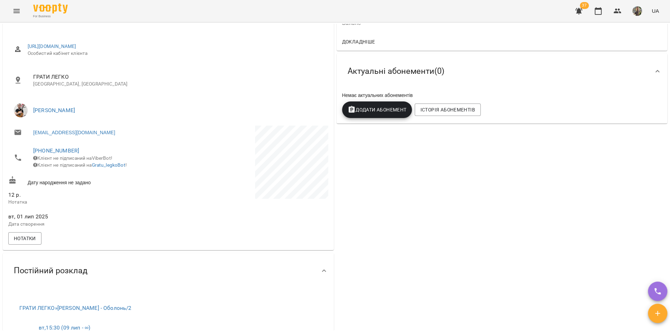
click at [371, 105] on button "Додати Абонемент" at bounding box center [377, 110] width 70 height 17
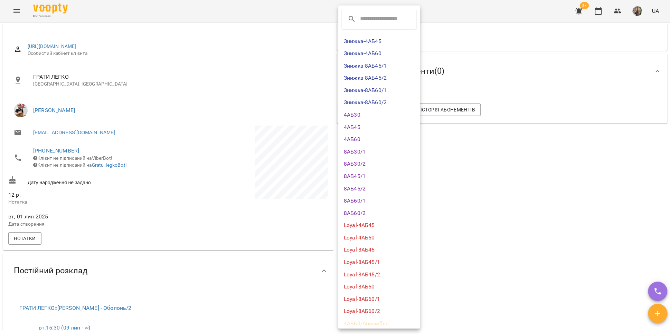
click at [370, 189] on li "8АБ45/2" at bounding box center [379, 189] width 82 height 12
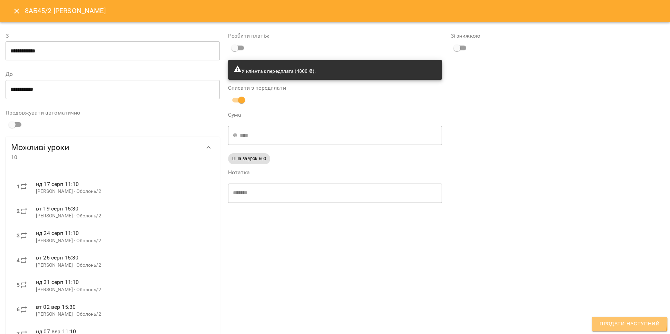
click at [611, 320] on span "Продати наступний" at bounding box center [629, 324] width 60 height 9
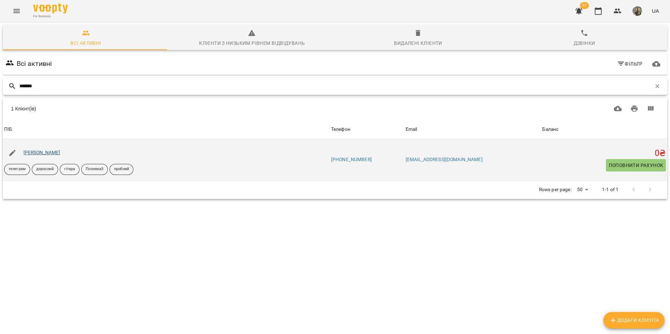
type input "*******"
click at [56, 151] on link "[PERSON_NAME]" at bounding box center [41, 153] width 37 height 6
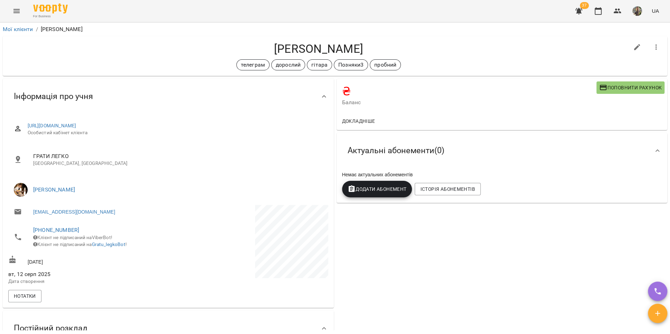
click at [615, 90] on span "Поповнити рахунок" at bounding box center [630, 88] width 63 height 8
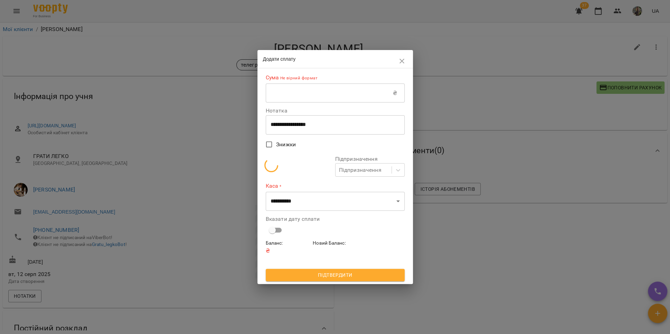
click at [313, 100] on input "text" at bounding box center [329, 93] width 127 height 19
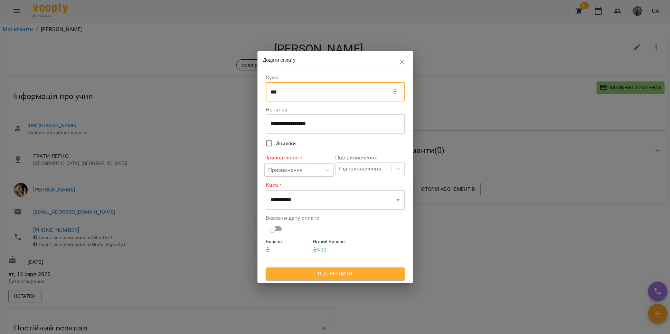
type input "***"
drag, startPoint x: 321, startPoint y: 127, endPoint x: 300, endPoint y: 128, distance: 21.4
click at [263, 120] on div "**********" at bounding box center [334, 175] width 155 height 213
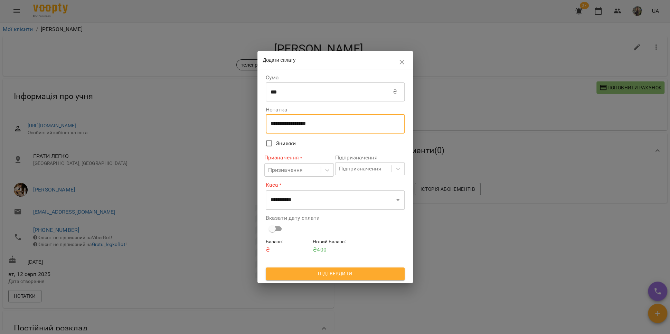
drag, startPoint x: 324, startPoint y: 124, endPoint x: 265, endPoint y: 119, distance: 60.0
click at [265, 119] on div "**********" at bounding box center [335, 176] width 142 height 211
type textarea "*********"
click at [324, 172] on icon at bounding box center [327, 170] width 7 height 7
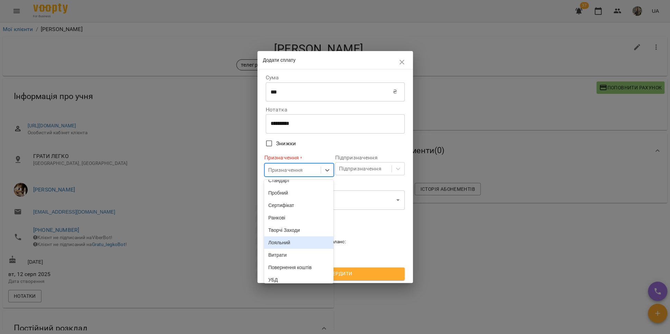
scroll to position [65, 0]
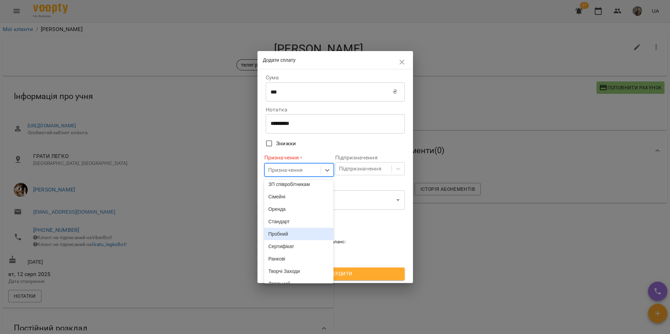
click at [299, 240] on div "Пробний" at bounding box center [298, 234] width 69 height 12
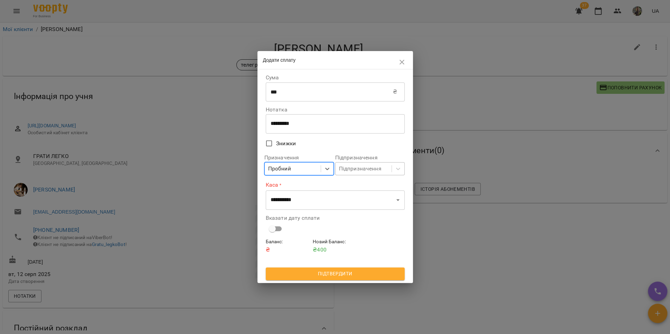
click at [387, 170] on div "Підпризначення" at bounding box center [363, 169] width 56 height 13
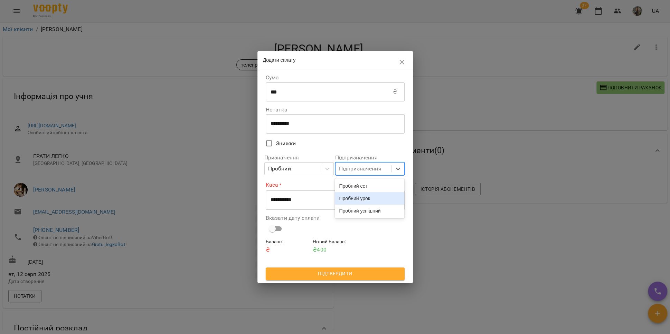
click at [379, 198] on div "Пробний урок" at bounding box center [369, 198] width 69 height 12
click at [343, 203] on select "**********" at bounding box center [335, 200] width 139 height 19
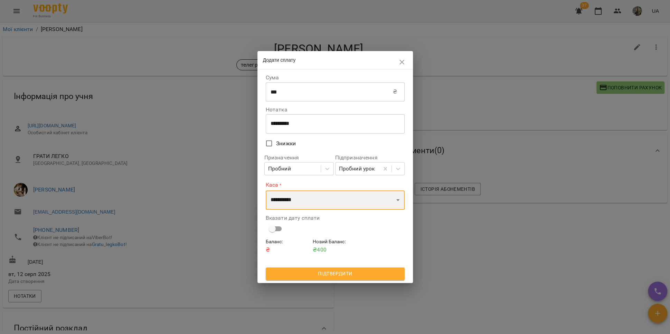
select select "***"
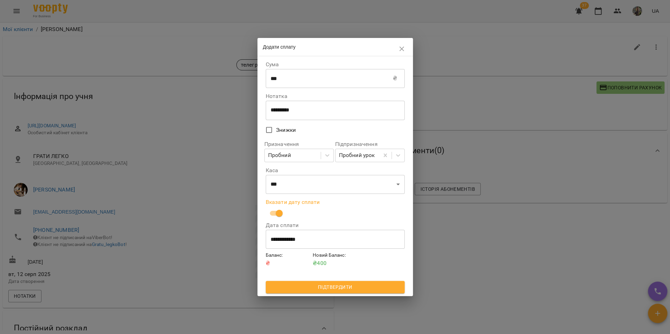
click at [292, 242] on input "**********" at bounding box center [335, 239] width 139 height 19
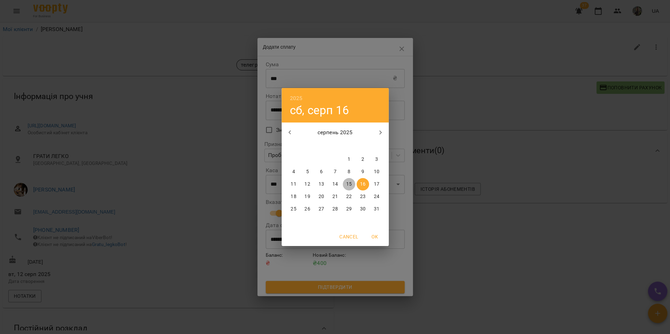
click at [347, 185] on p "15" at bounding box center [349, 184] width 6 height 7
type input "**********"
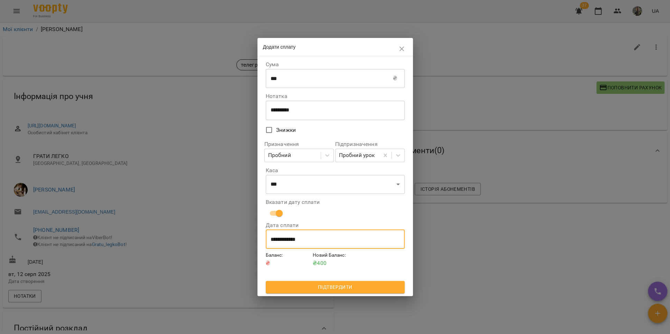
click at [361, 286] on span "Підтвердити" at bounding box center [335, 287] width 128 height 8
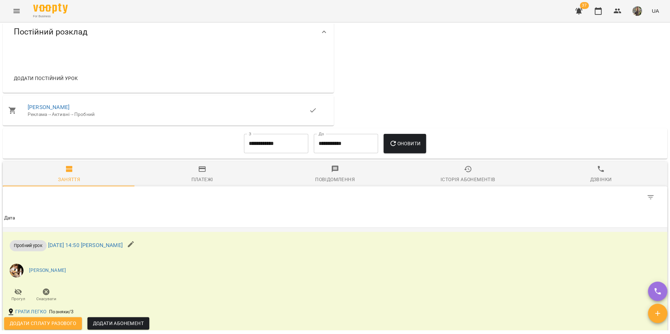
scroll to position [391, 0]
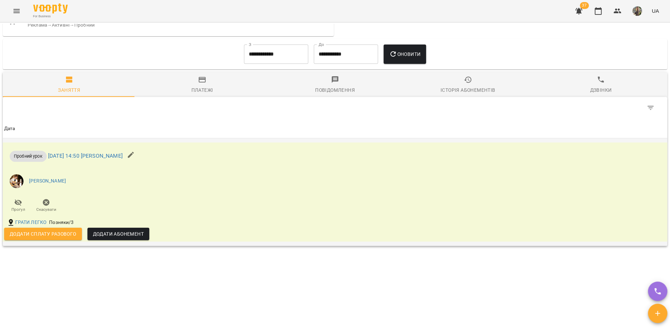
click at [51, 234] on span "Додати сплату разового" at bounding box center [43, 234] width 67 height 8
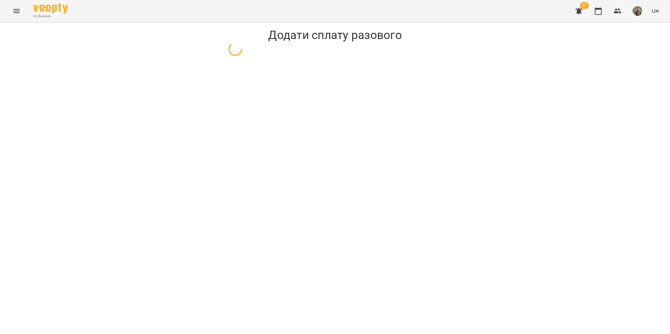
select select "**********"
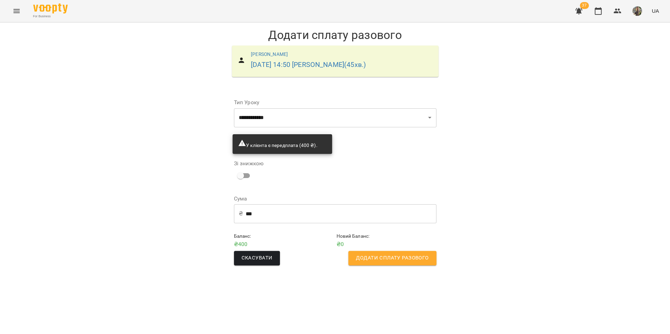
click at [404, 262] on span "Додати сплату разового" at bounding box center [392, 258] width 73 height 9
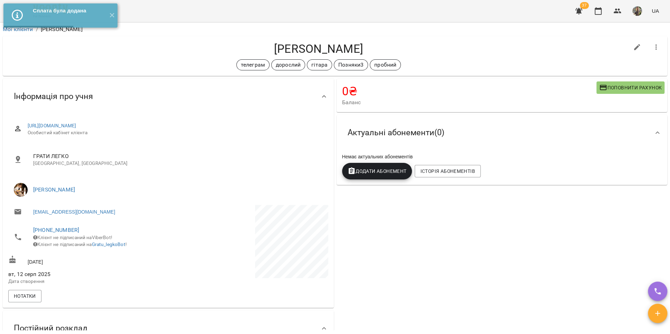
click at [580, 11] on icon "button" at bounding box center [578, 11] width 7 height 7
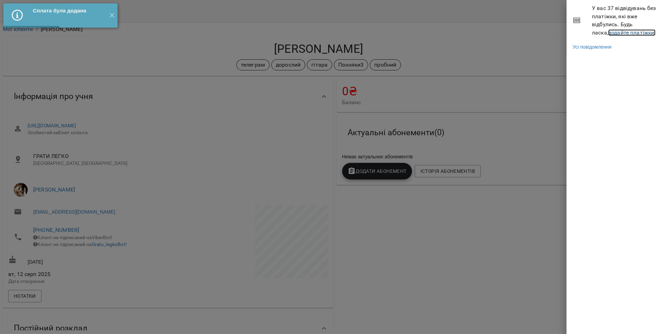
click at [608, 31] on link "додайте платіжки!" at bounding box center [632, 32] width 48 height 7
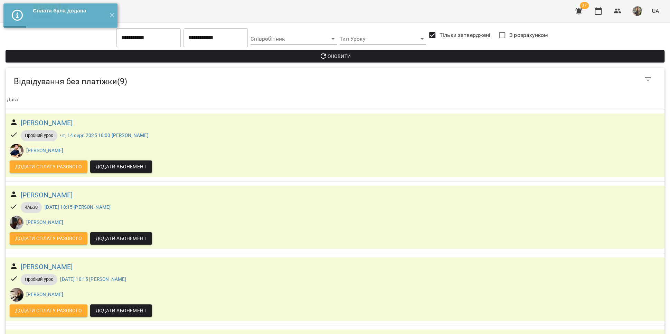
scroll to position [428, 0]
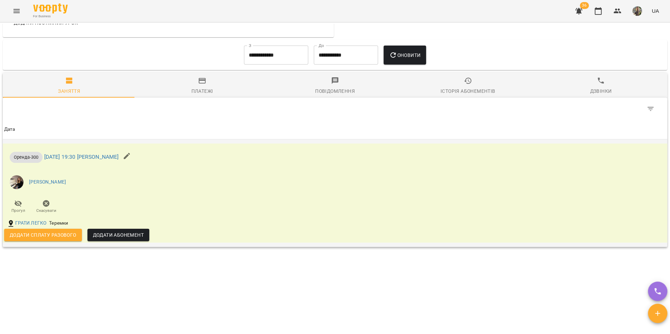
scroll to position [313, 0]
click at [58, 234] on span "Додати сплату разового" at bounding box center [43, 235] width 67 height 8
select select "**********"
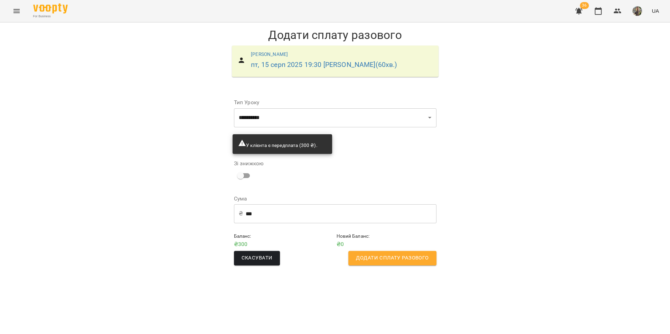
click at [423, 258] on span "Додати сплату разового" at bounding box center [392, 258] width 73 height 9
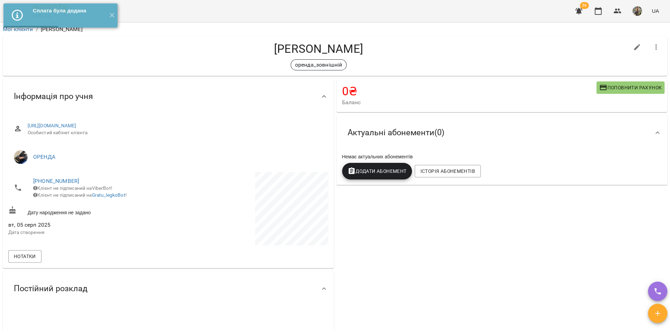
select select "**********"
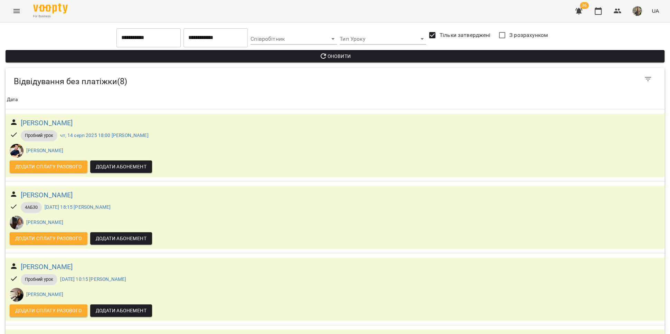
scroll to position [356, 0]
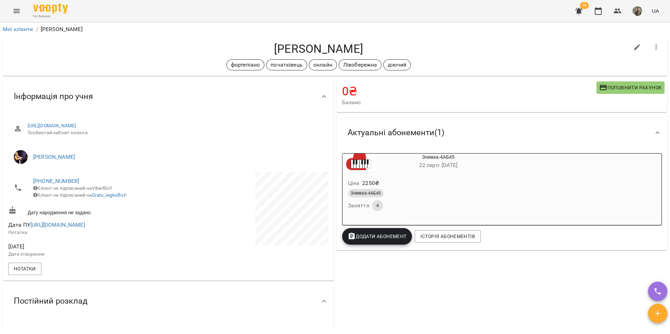
click at [459, 185] on div "Ціна 2250 ₴" at bounding box center [421, 183] width 150 height 12
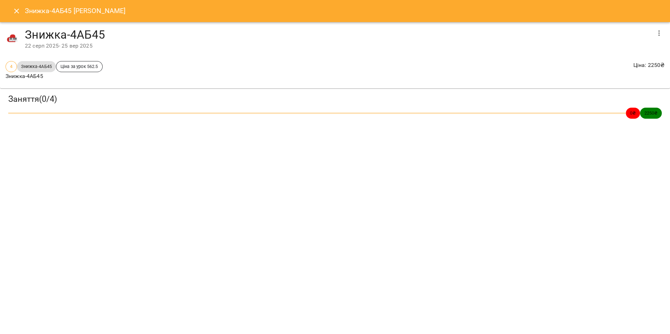
click at [659, 32] on icon "button" at bounding box center [659, 33] width 8 height 8
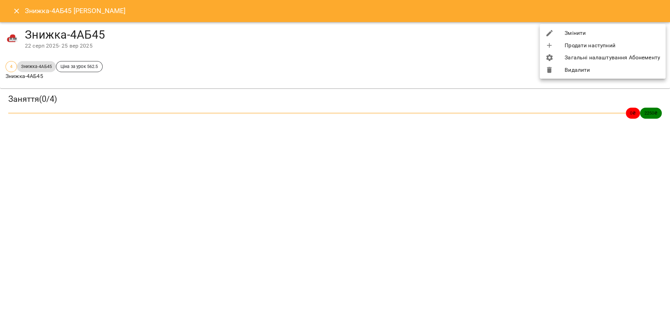
click at [609, 36] on li "Змінити" at bounding box center [603, 33] width 126 height 12
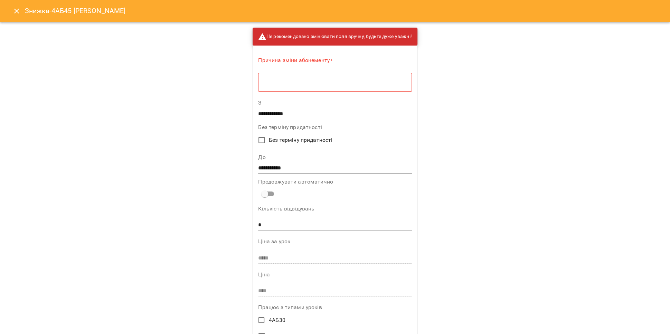
click at [362, 84] on textarea at bounding box center [335, 82] width 144 height 7
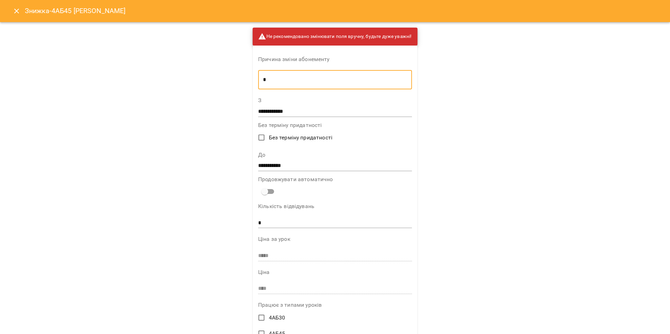
type textarea "*"
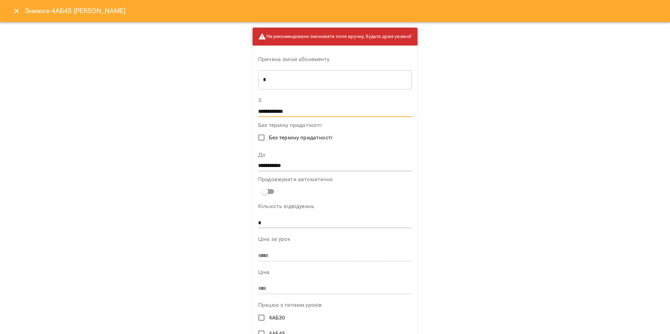
click at [284, 112] on input "**********" at bounding box center [335, 111] width 154 height 11
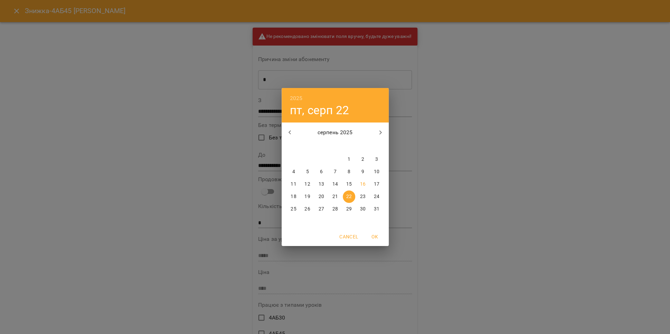
click at [350, 184] on p "15" at bounding box center [349, 184] width 6 height 7
type input "**********"
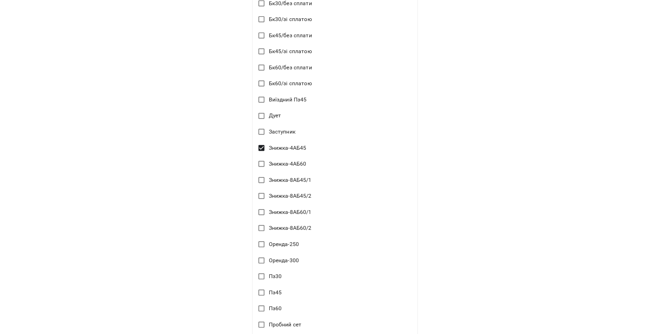
scroll to position [732, 0]
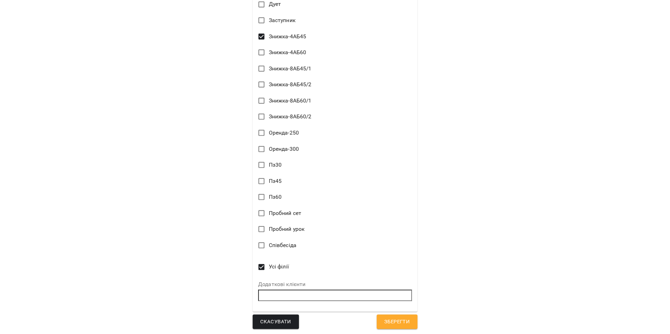
click at [385, 318] on span "Зберегти" at bounding box center [397, 321] width 26 height 9
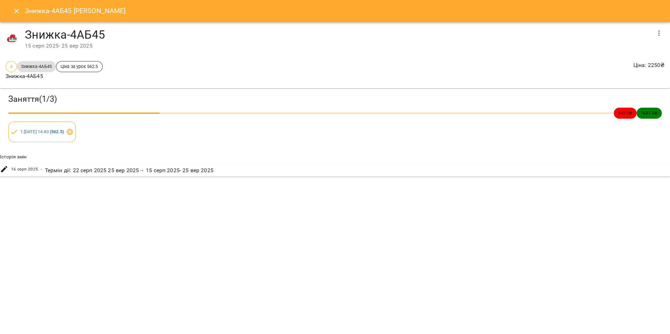
click at [20, 12] on icon "Close" at bounding box center [16, 11] width 8 height 8
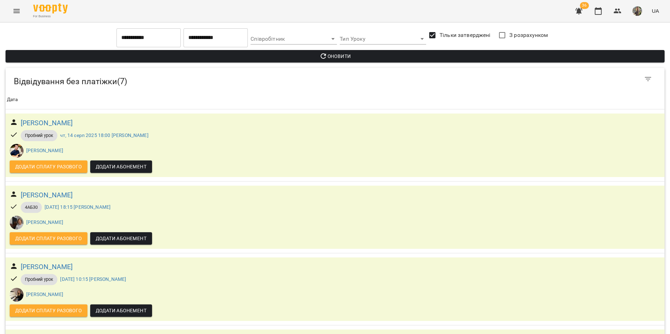
scroll to position [284, 0]
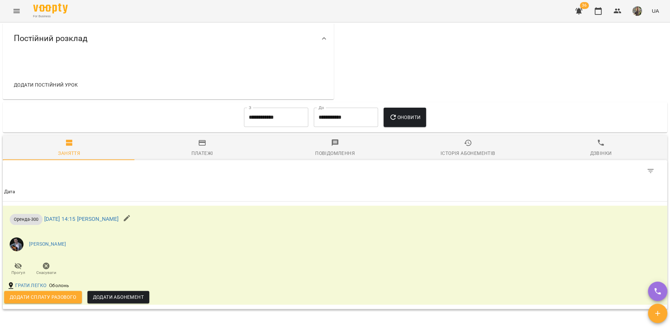
scroll to position [346, 0]
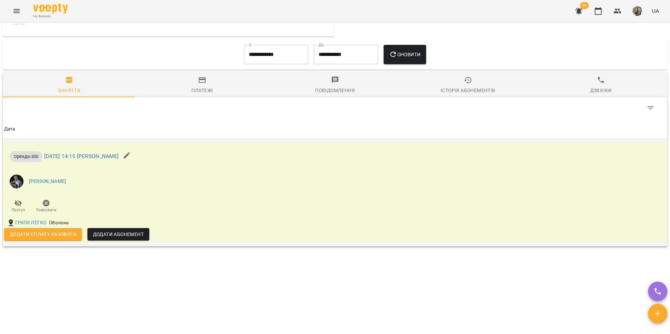
click at [44, 236] on span "Додати сплату разового" at bounding box center [43, 234] width 67 height 8
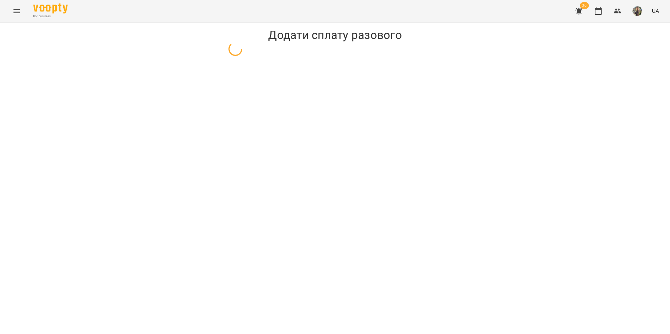
select select "**********"
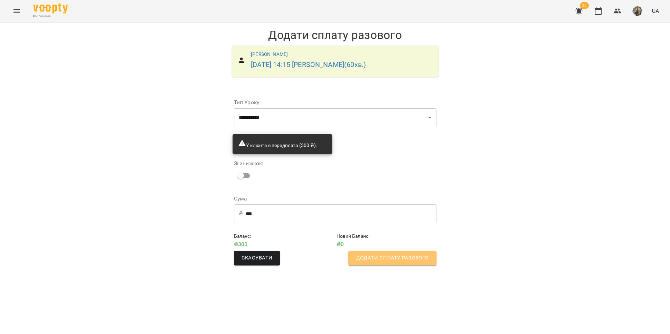
click at [404, 259] on span "Додати сплату разового" at bounding box center [392, 258] width 73 height 9
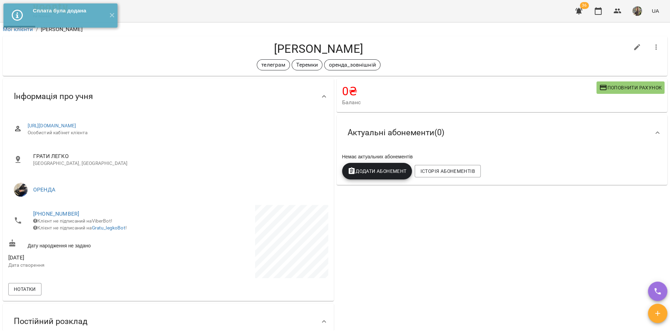
select select "**********"
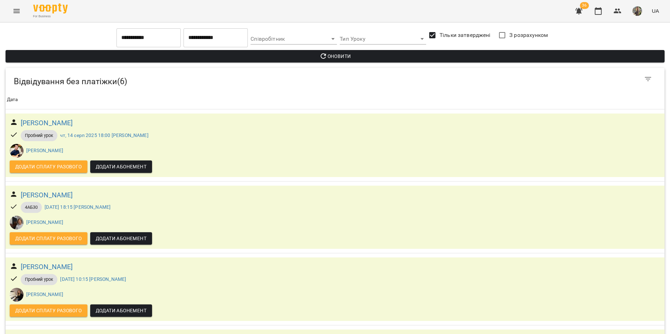
scroll to position [212, 0]
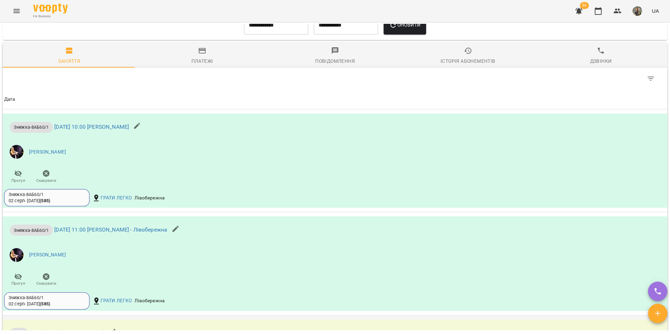
scroll to position [649, 0]
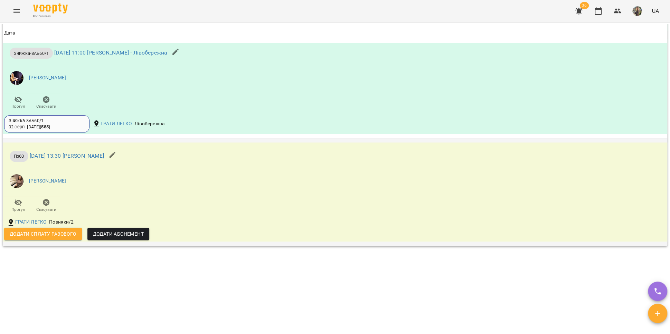
click at [52, 231] on span "Додати сплату разового" at bounding box center [43, 234] width 67 height 8
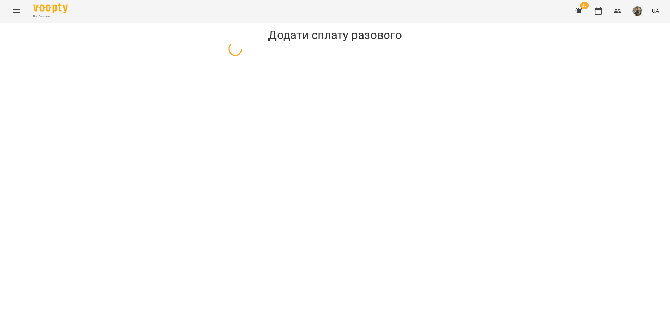
select select "****"
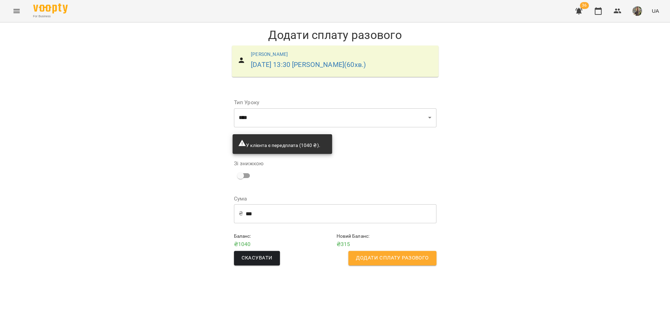
click at [420, 258] on span "Додати сплату разового" at bounding box center [392, 258] width 73 height 9
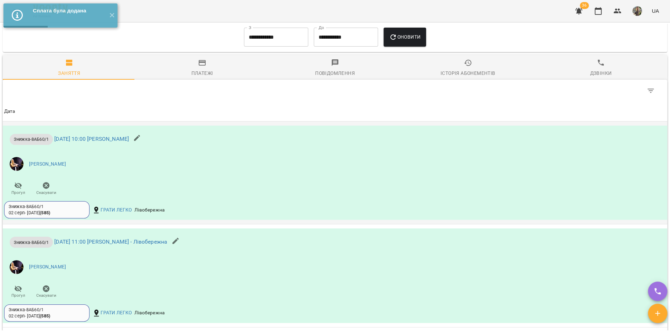
scroll to position [638, 0]
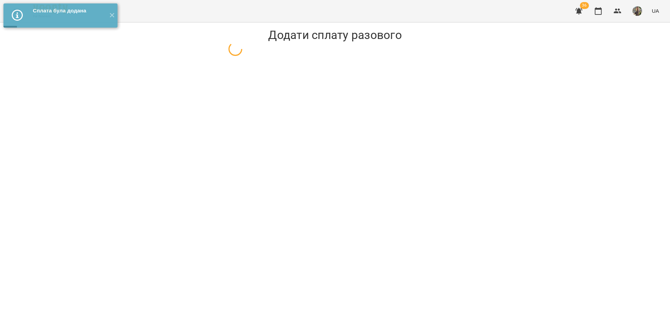
select select "****"
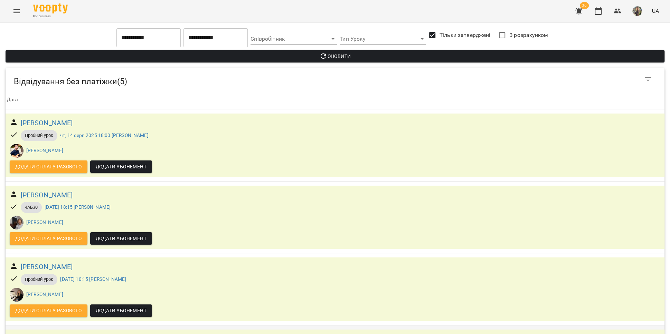
scroll to position [140, 0]
click at [63, 334] on h6 "Горячева Аліса" at bounding box center [47, 339] width 52 height 11
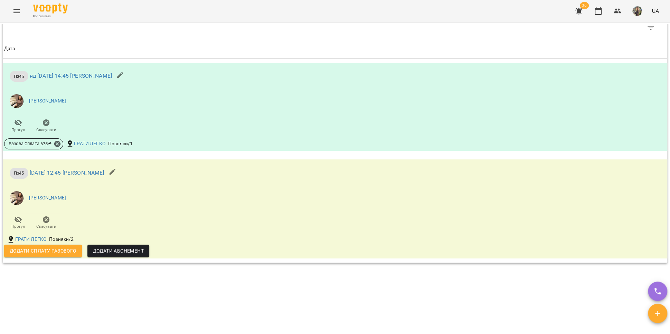
scroll to position [476, 0]
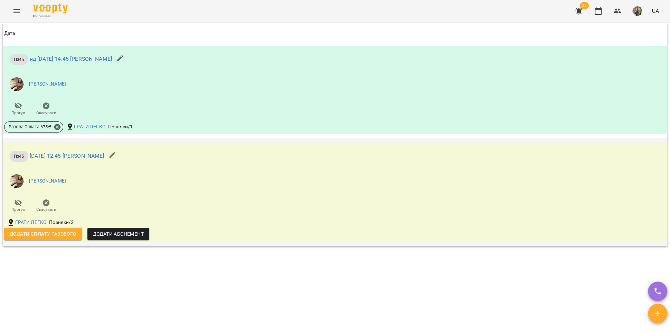
click at [66, 238] on span "Додати сплату разового" at bounding box center [43, 234] width 67 height 8
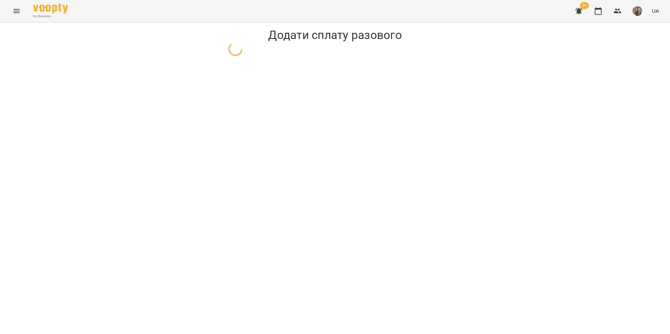
select select "****"
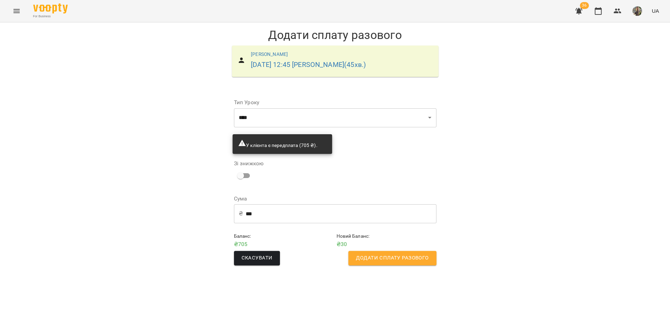
click at [410, 259] on span "Додати сплату разового" at bounding box center [392, 258] width 73 height 9
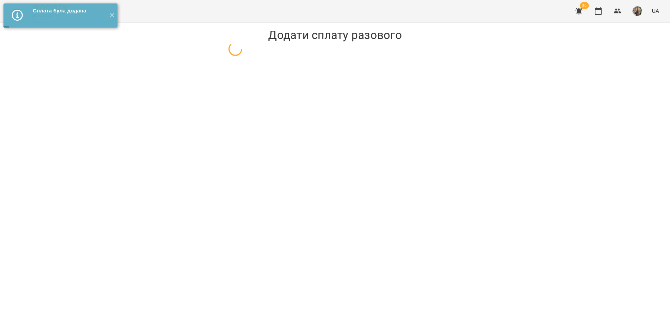
select select "****"
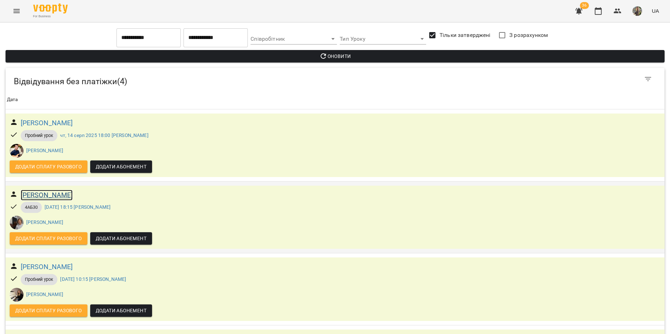
click at [57, 192] on h6 "[PERSON_NAME]" at bounding box center [47, 195] width 52 height 11
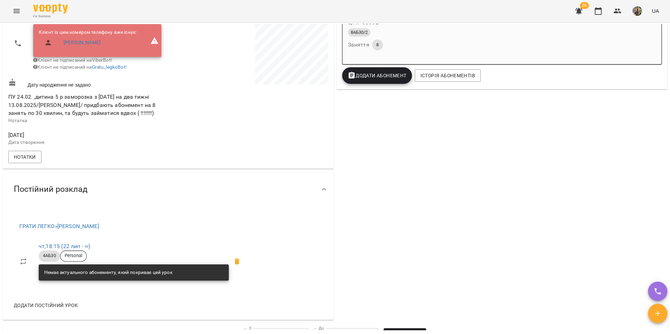
scroll to position [73, 0]
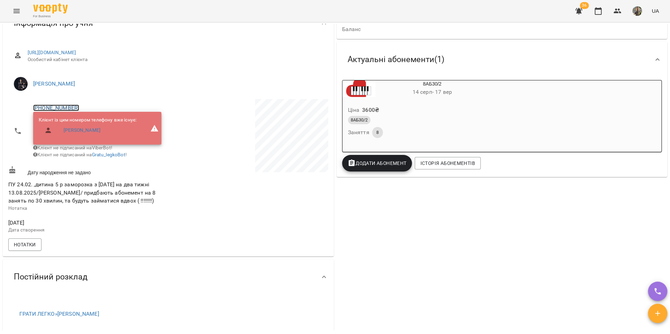
click at [67, 107] on link "[PHONE_NUMBER]" at bounding box center [56, 108] width 46 height 7
click at [85, 134] on img at bounding box center [84, 133] width 10 height 10
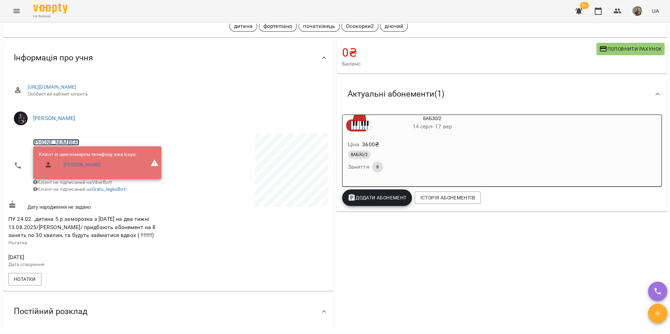
scroll to position [33, 0]
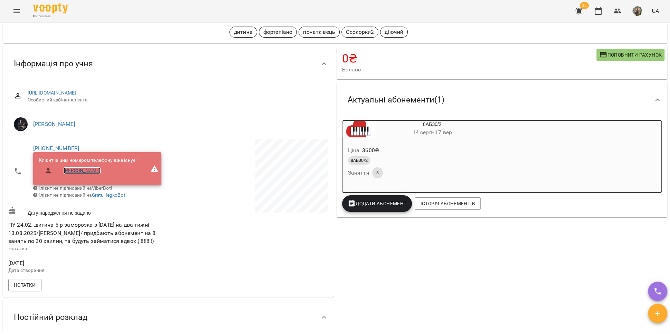
click at [81, 172] on link "Майя Єлізарова" at bounding box center [82, 171] width 37 height 7
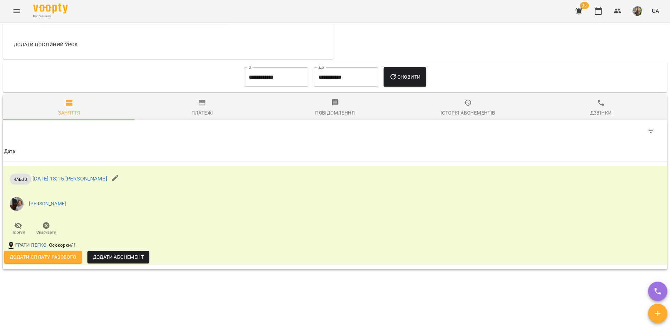
scroll to position [291, 0]
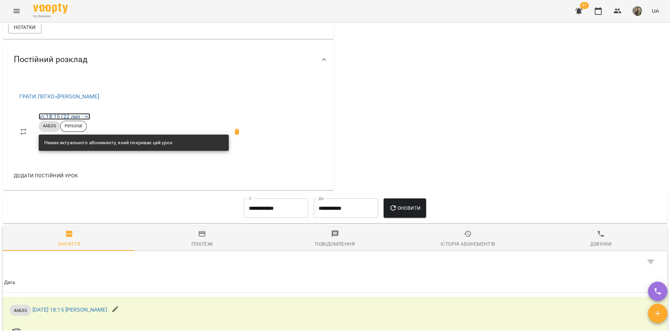
click at [75, 120] on link "чт , 18:15 (22 лип - ∞)" at bounding box center [64, 116] width 51 height 7
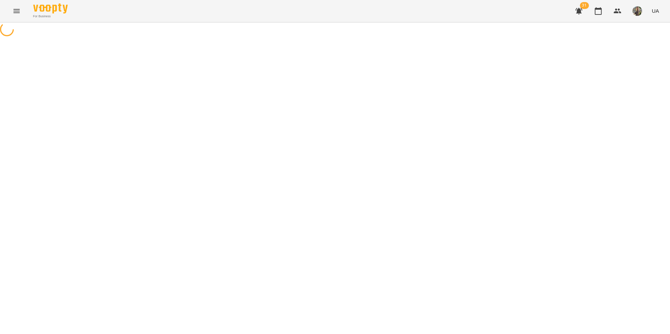
select select "*"
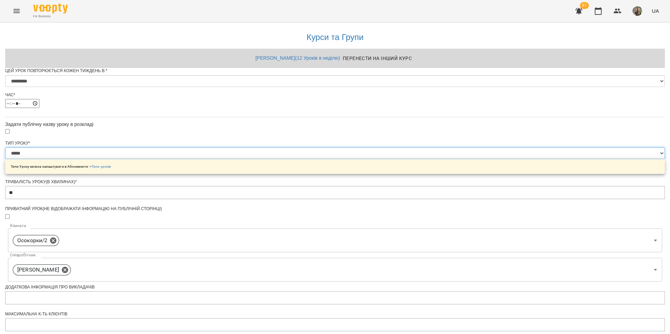
click at [300, 159] on select "**********" at bounding box center [334, 154] width 659 height 12
select select "*******"
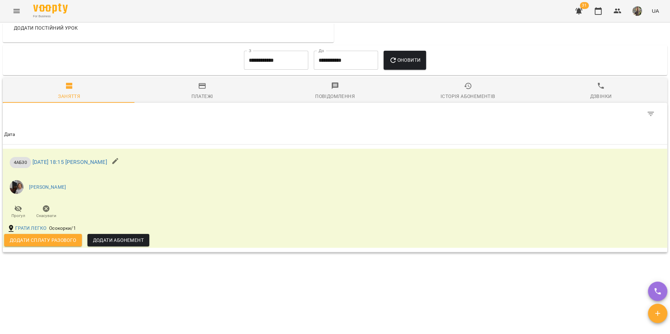
scroll to position [430, 0]
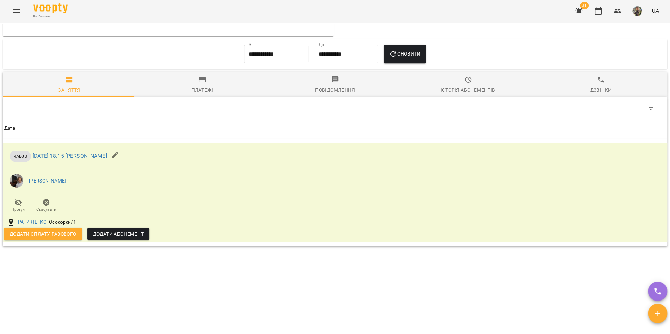
click at [120, 158] on icon "button" at bounding box center [115, 155] width 8 height 8
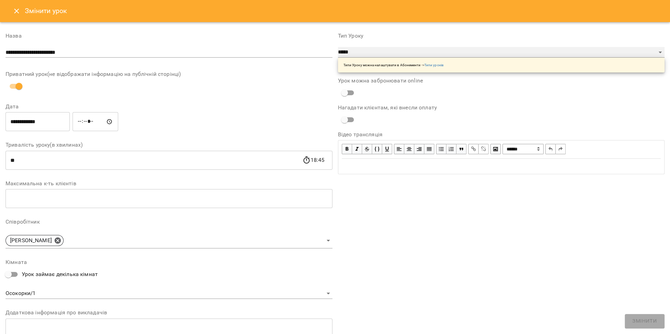
click at [380, 48] on select "**********" at bounding box center [501, 52] width 327 height 11
select select "*******"
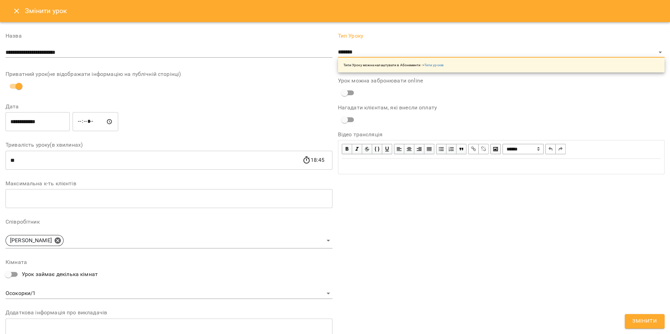
click at [640, 318] on span "Змінити" at bounding box center [644, 321] width 25 height 9
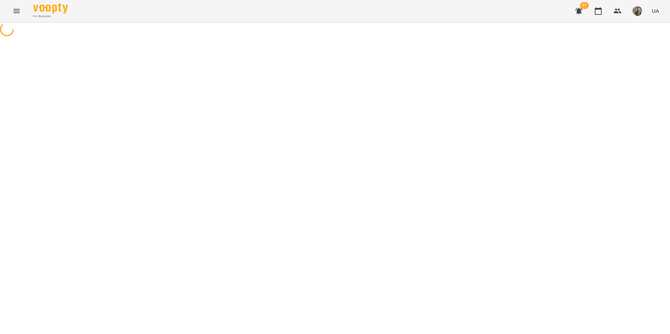
select select "*"
select select "*******"
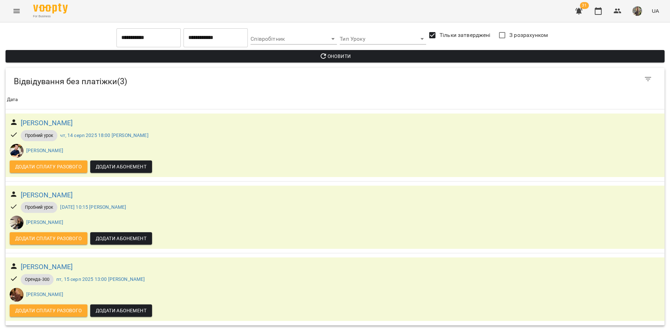
click at [28, 9] on div "For Business 31 UA" at bounding box center [335, 11] width 670 height 22
click at [19, 12] on icon "Menu" at bounding box center [16, 11] width 6 height 4
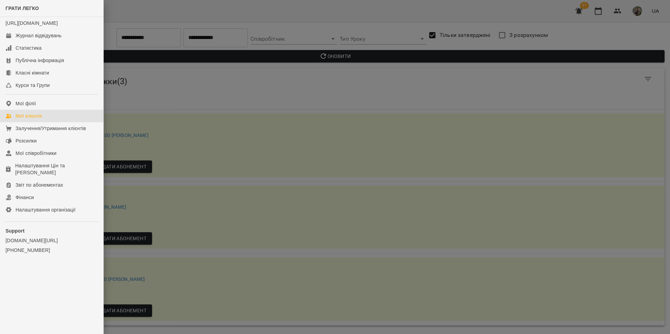
click at [50, 121] on link "Мої клієнти" at bounding box center [51, 116] width 103 height 12
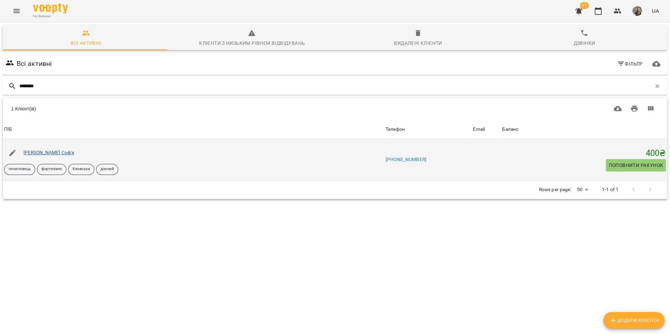
type input "********"
click at [39, 152] on link "Копилова Соф'я" at bounding box center [48, 153] width 51 height 6
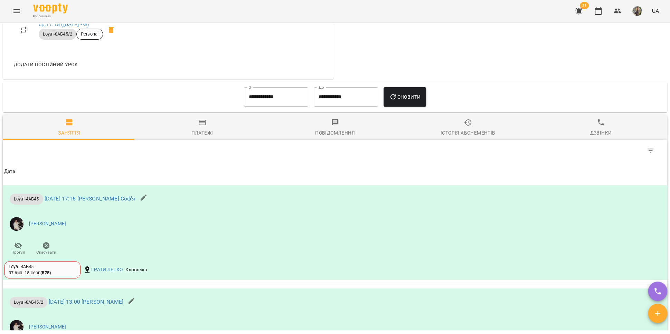
click at [193, 137] on div "Платежі" at bounding box center [202, 133] width 22 height 8
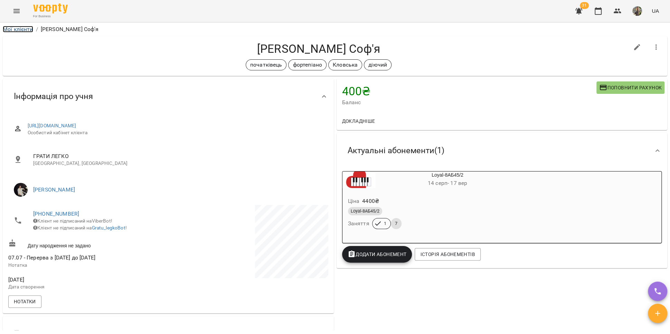
click at [18, 28] on link "Мої клієнти" at bounding box center [18, 29] width 30 height 7
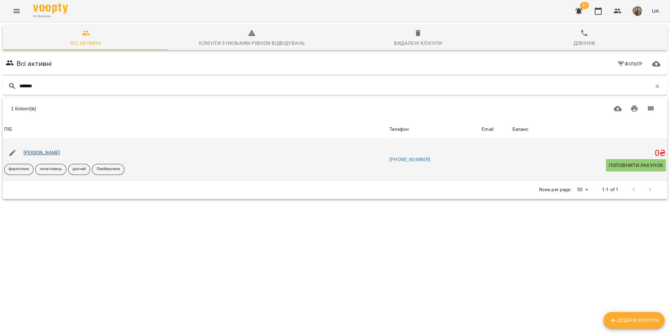
type input "*******"
click at [57, 152] on link "Наталія Льовіна" at bounding box center [41, 153] width 37 height 6
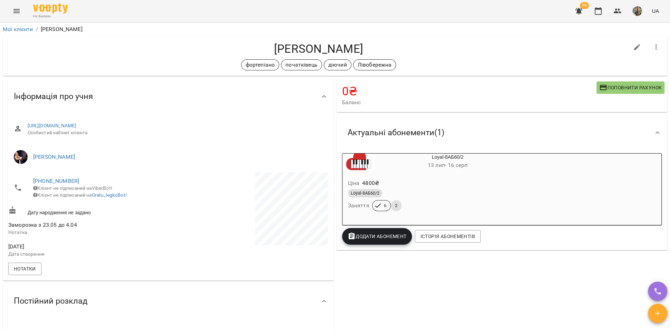
click at [608, 87] on span "Поповнити рахунок" at bounding box center [630, 88] width 63 height 8
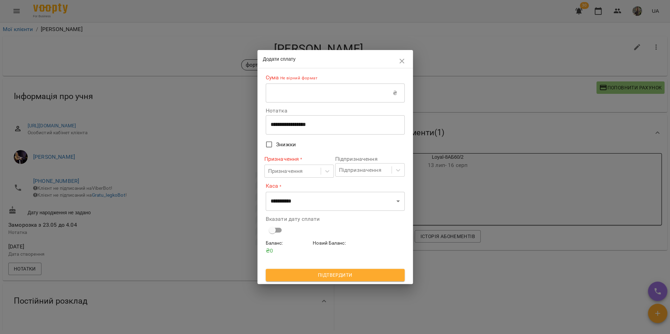
click at [297, 97] on input "text" at bounding box center [329, 93] width 127 height 19
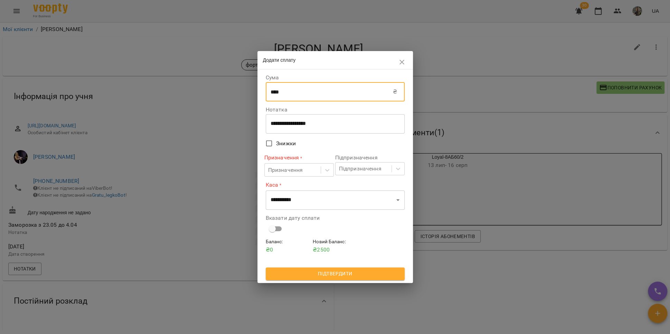
type input "****"
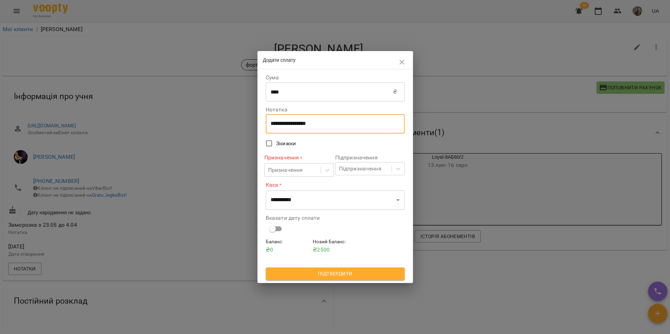
drag, startPoint x: 323, startPoint y: 123, endPoint x: 251, endPoint y: 124, distance: 71.5
click at [251, 124] on div "**********" at bounding box center [335, 167] width 670 height 334
type textarea "**********"
click at [325, 173] on icon at bounding box center [327, 170] width 7 height 7
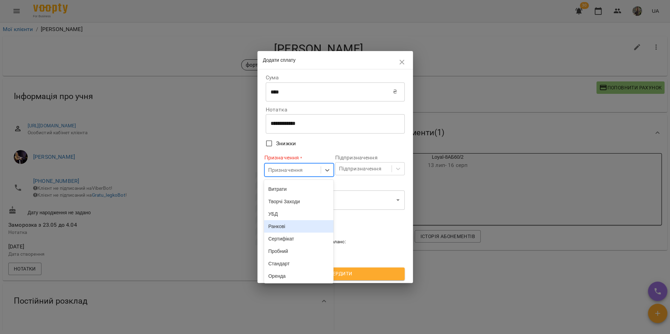
scroll to position [21, 0]
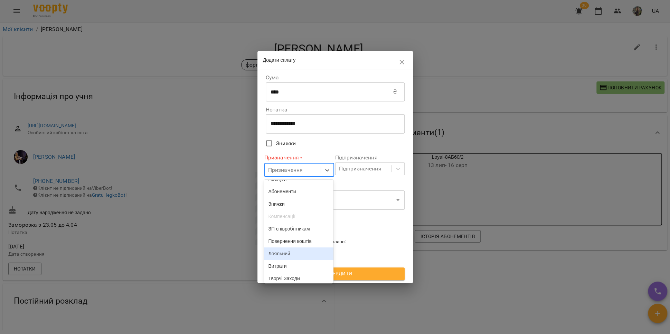
click at [302, 258] on div "Лояльний" at bounding box center [298, 254] width 69 height 12
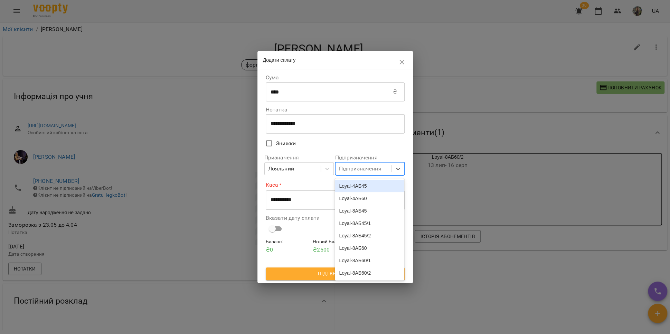
click at [389, 171] on div "Підпризначення" at bounding box center [363, 169] width 56 height 13
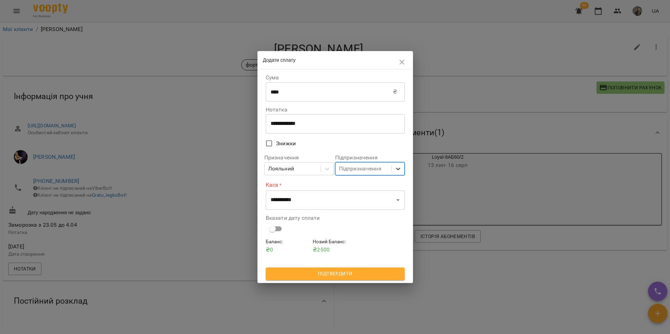
click at [397, 166] on icon at bounding box center [398, 168] width 7 height 7
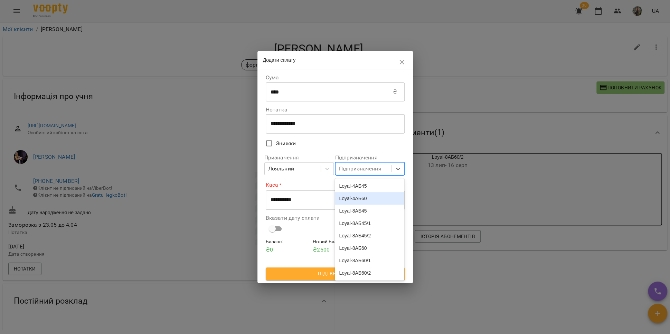
click at [378, 202] on div "Loyal-4АБ60" at bounding box center [369, 198] width 69 height 12
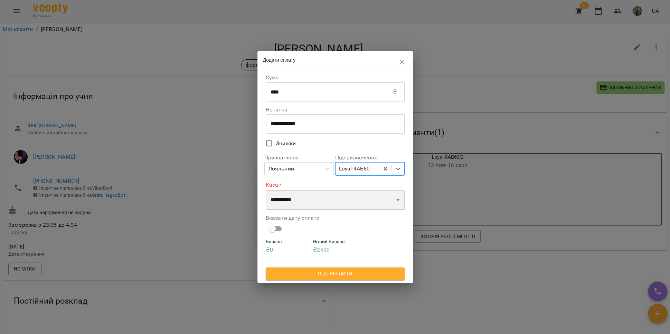
click at [360, 204] on select "**********" at bounding box center [335, 200] width 139 height 19
select select "**********"
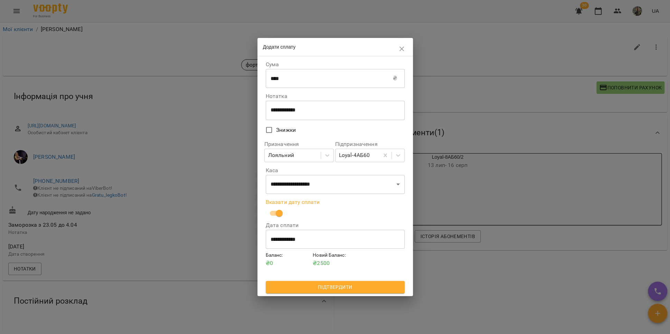
click at [292, 244] on input "**********" at bounding box center [335, 239] width 139 height 19
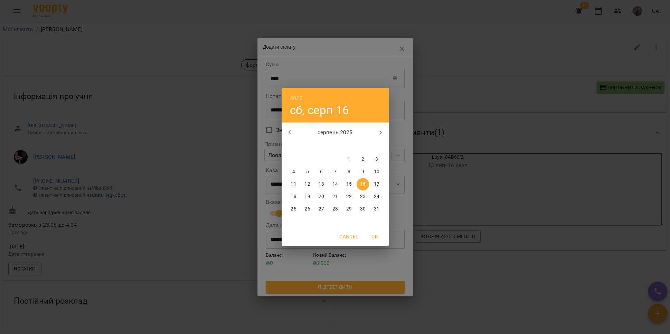
click at [354, 183] on span "15" at bounding box center [349, 184] width 12 height 7
type input "**********"
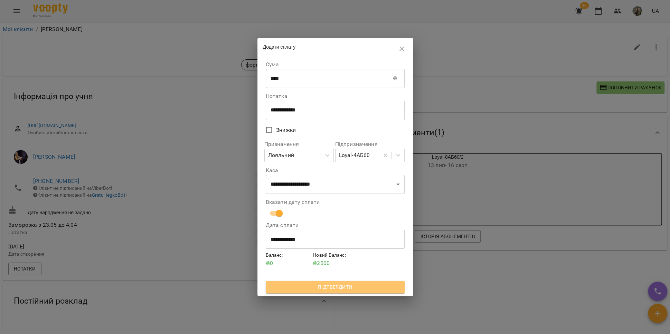
click at [319, 286] on span "Підтвердити" at bounding box center [335, 287] width 128 height 8
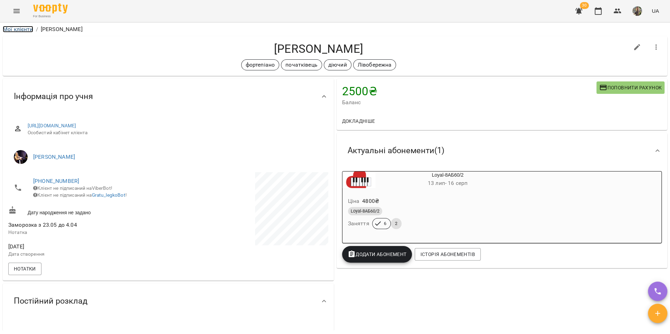
click at [22, 30] on link "Мої клієнти" at bounding box center [18, 29] width 30 height 7
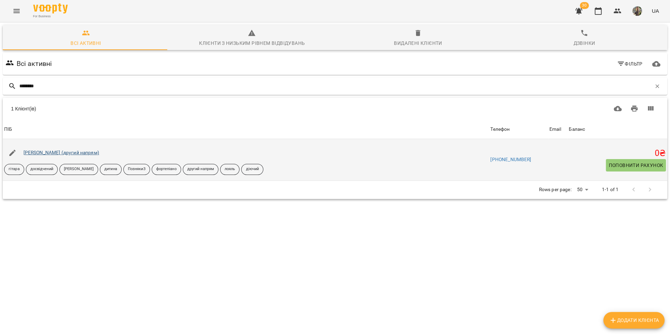
type input "********"
click at [80, 151] on link "[PERSON_NAME] (другий напрям)" at bounding box center [61, 153] width 76 height 6
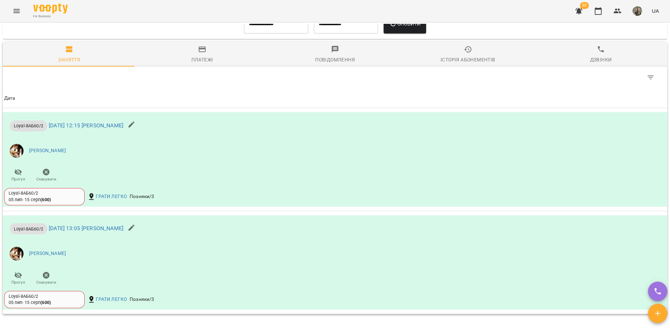
click at [453, 61] on div "Історія абонементів" at bounding box center [467, 60] width 55 height 8
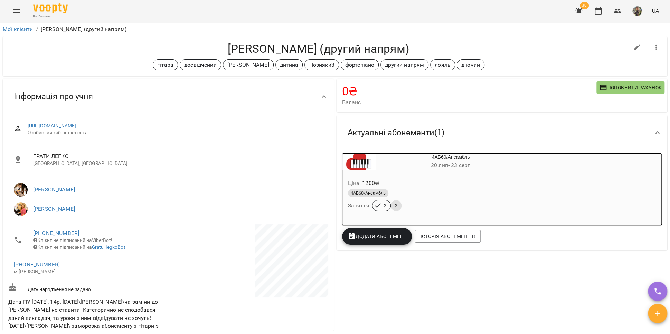
click at [602, 88] on span "Поповнити рахунок" at bounding box center [630, 88] width 63 height 8
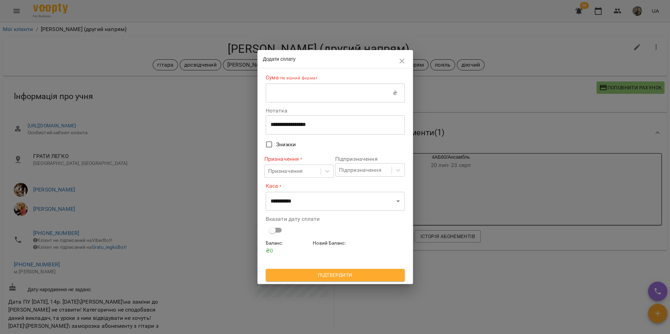
click at [304, 98] on input "text" at bounding box center [329, 93] width 127 height 19
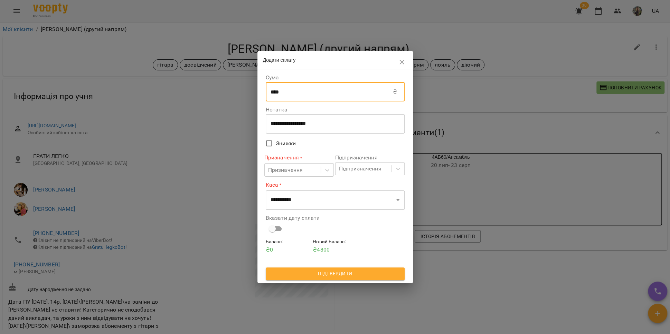
type input "****"
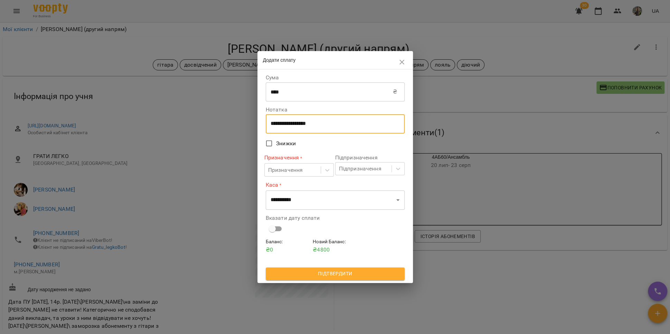
drag, startPoint x: 320, startPoint y: 126, endPoint x: 262, endPoint y: 124, distance: 58.4
click at [262, 124] on div "**********" at bounding box center [334, 175] width 155 height 213
type textarea "*********"
click at [324, 170] on icon at bounding box center [327, 170] width 7 height 7
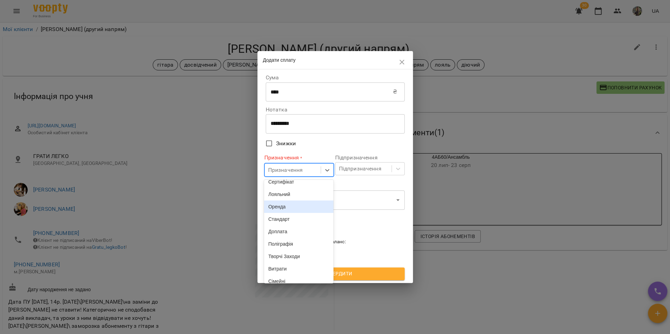
scroll to position [103, 0]
click at [306, 203] on div "Лояльний" at bounding box center [298, 196] width 69 height 12
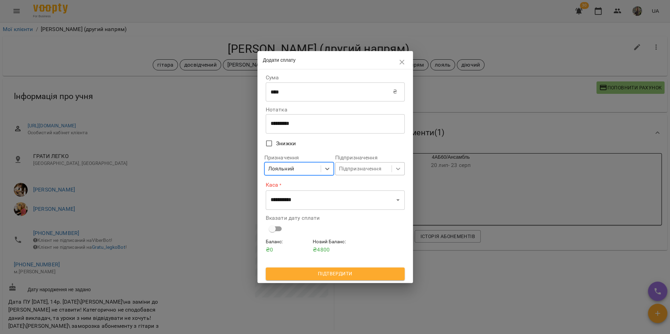
click at [402, 168] on div at bounding box center [398, 169] width 12 height 12
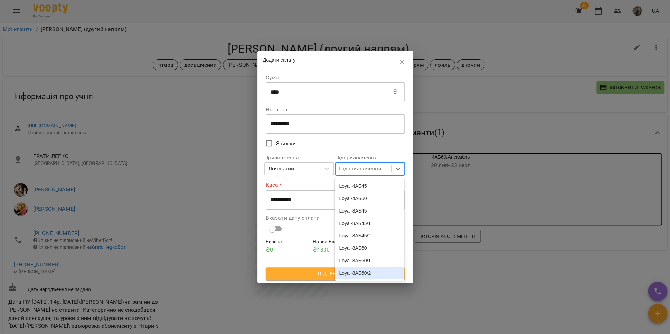
click at [374, 275] on div "Loyal-8АБ60/2" at bounding box center [369, 273] width 69 height 12
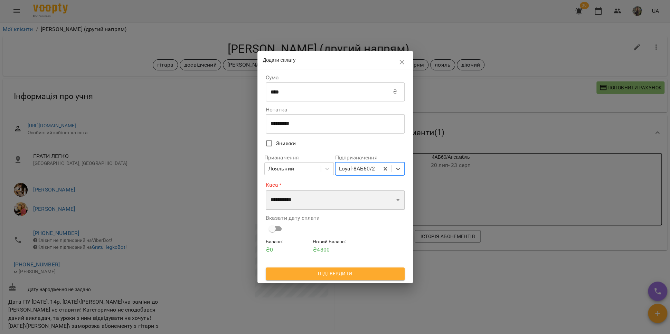
click at [363, 199] on select "**********" at bounding box center [335, 200] width 139 height 19
select select "**********"
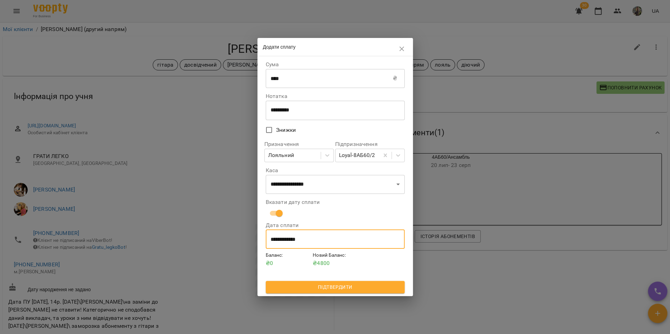
click at [293, 245] on input "**********" at bounding box center [335, 239] width 139 height 19
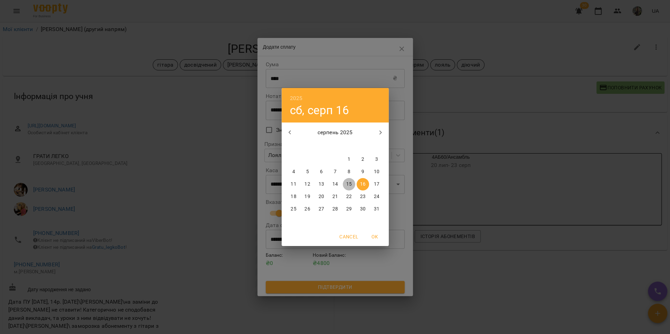
click at [350, 182] on p "15" at bounding box center [349, 184] width 6 height 7
type input "**********"
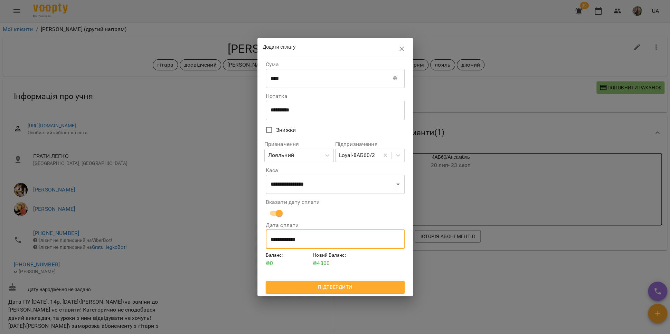
click at [349, 291] on span "Підтвердити" at bounding box center [335, 287] width 128 height 8
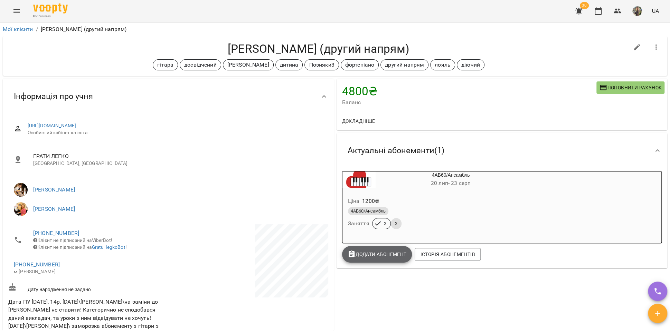
click at [372, 258] on span "Додати Абонемент" at bounding box center [377, 254] width 59 height 8
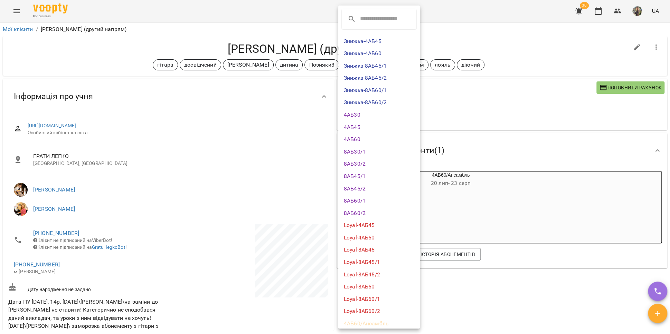
scroll to position [4, 0]
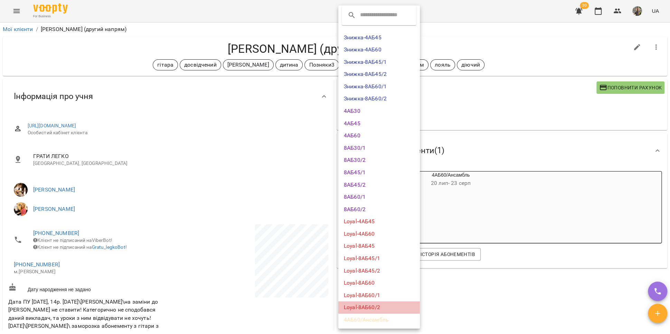
click at [379, 304] on li "Loyal-8АБ60/2" at bounding box center [379, 308] width 82 height 12
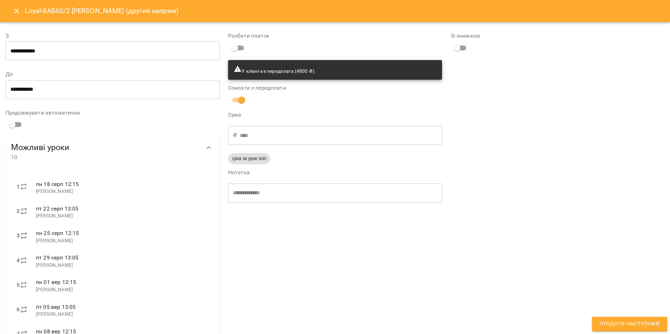
click at [608, 321] on span "Продати наступний" at bounding box center [629, 324] width 60 height 9
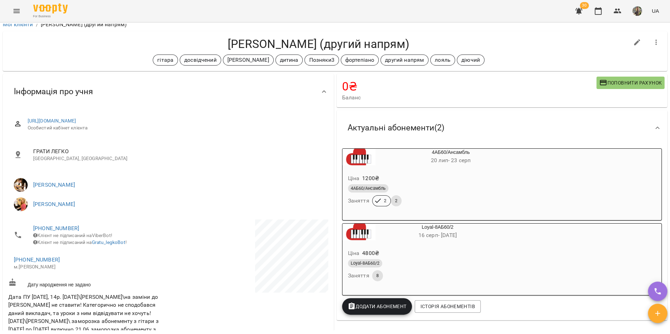
scroll to position [0, 0]
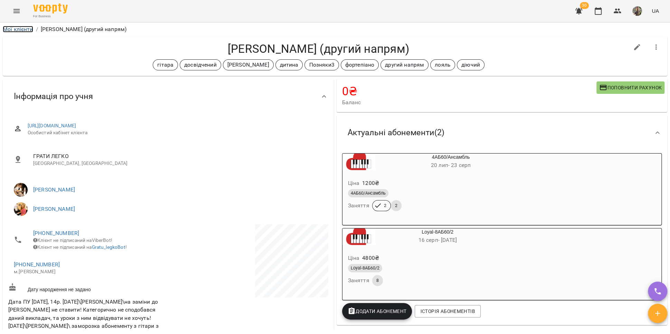
click at [13, 28] on link "Мої клієнти" at bounding box center [18, 29] width 30 height 7
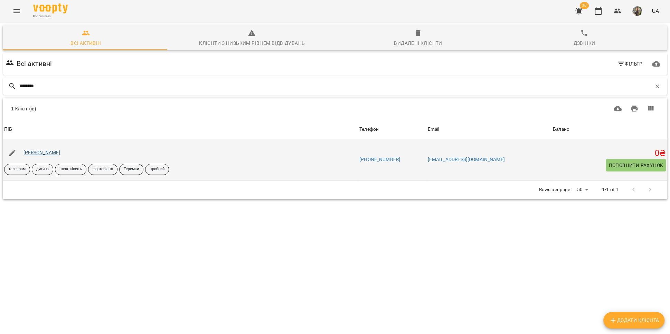
type input "********"
click at [45, 155] on link "[PERSON_NAME]" at bounding box center [41, 153] width 37 height 6
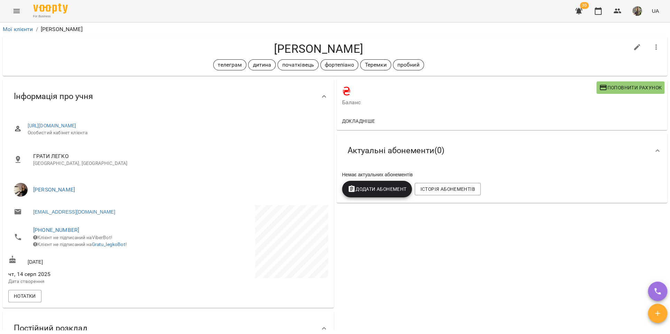
click at [608, 88] on span "Поповнити рахунок" at bounding box center [630, 88] width 63 height 8
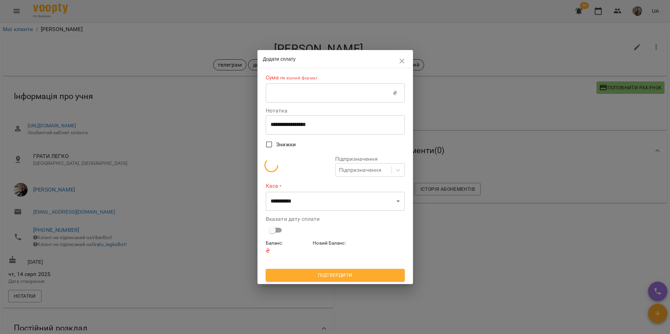
click at [318, 96] on input "text" at bounding box center [329, 93] width 127 height 19
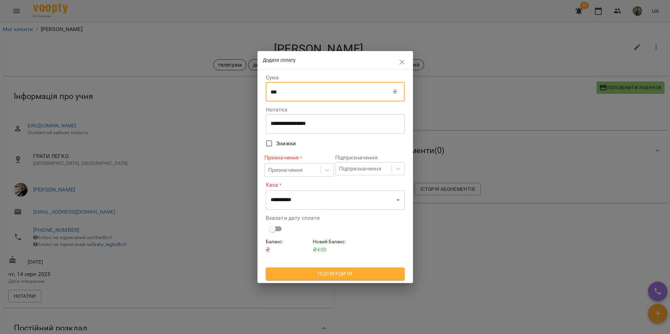
type input "***"
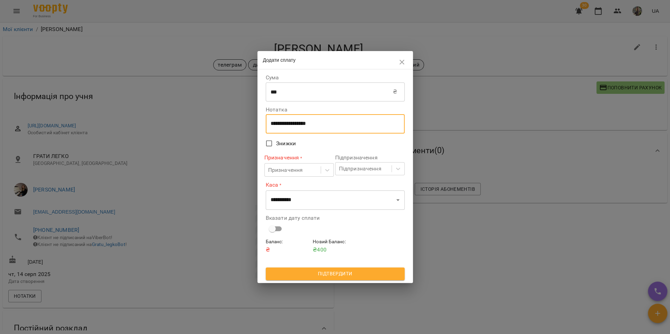
drag, startPoint x: 324, startPoint y: 125, endPoint x: 258, endPoint y: 119, distance: 66.2
click at [258, 119] on div "**********" at bounding box center [334, 175] width 155 height 213
type textarea "*******"
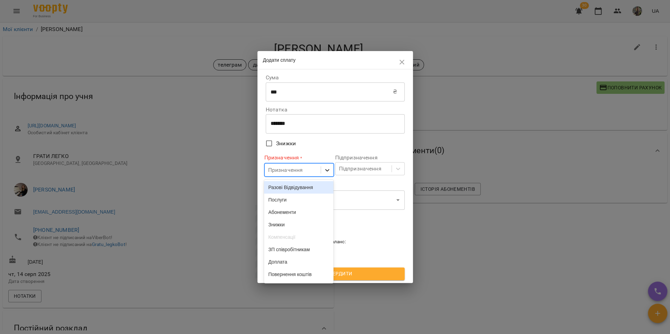
click at [330, 171] on icon at bounding box center [327, 170] width 7 height 7
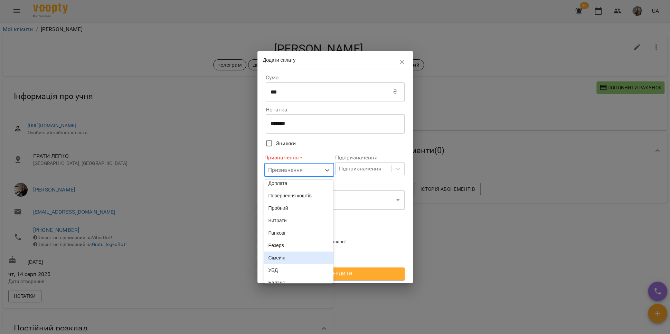
scroll to position [78, 0]
click at [293, 215] on div "Пробний" at bounding box center [298, 208] width 69 height 12
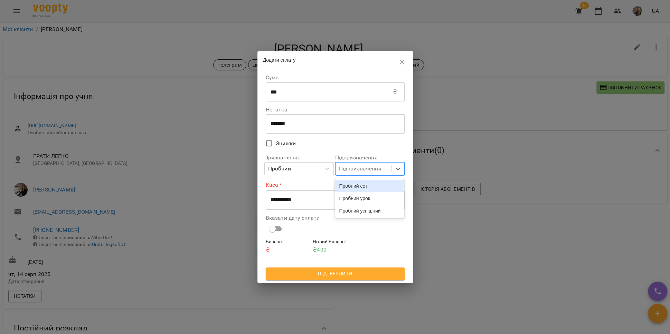
click at [387, 170] on div "Підпризначення" at bounding box center [363, 169] width 56 height 13
click at [372, 197] on div "Пробний урок" at bounding box center [369, 198] width 69 height 12
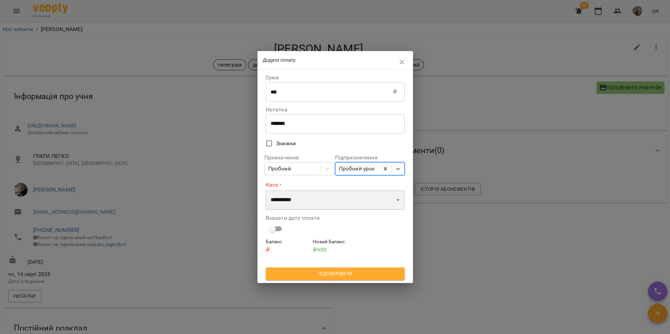
click at [336, 200] on select "**********" at bounding box center [335, 200] width 139 height 19
select select "**********"
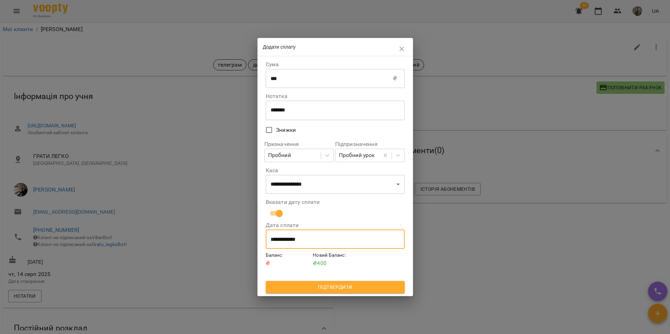
click at [283, 237] on input "**********" at bounding box center [335, 239] width 139 height 19
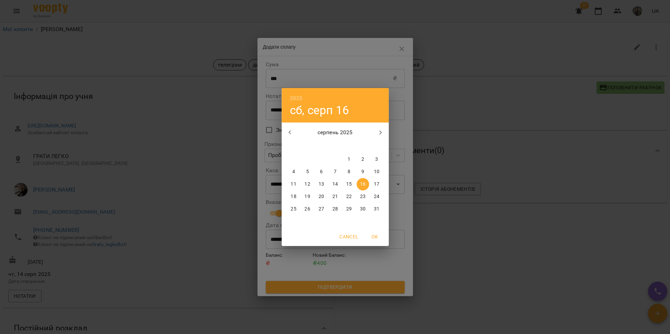
click at [343, 183] on span "15" at bounding box center [349, 184] width 12 height 7
type input "**********"
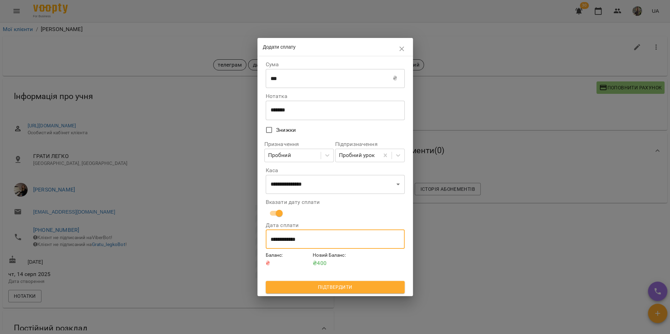
click at [361, 287] on span "Підтвердити" at bounding box center [335, 287] width 128 height 8
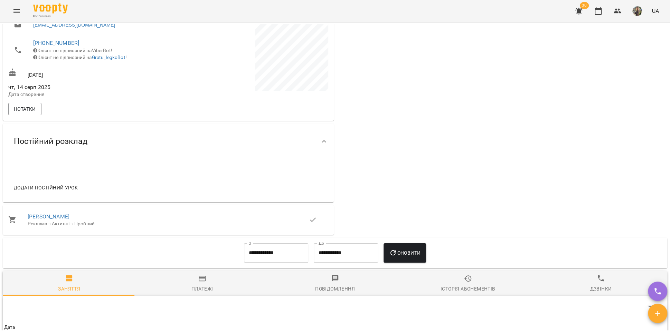
scroll to position [381, 0]
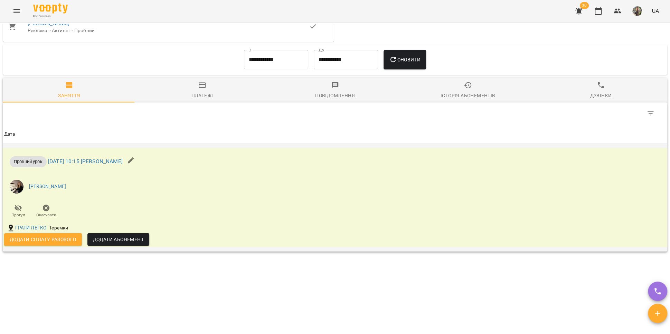
click at [57, 244] on span "Додати сплату разового" at bounding box center [43, 240] width 67 height 8
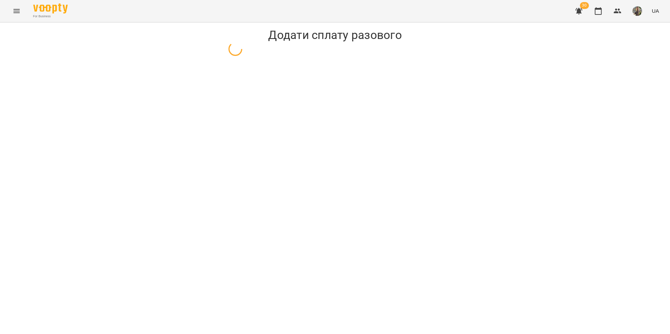
select select "**********"
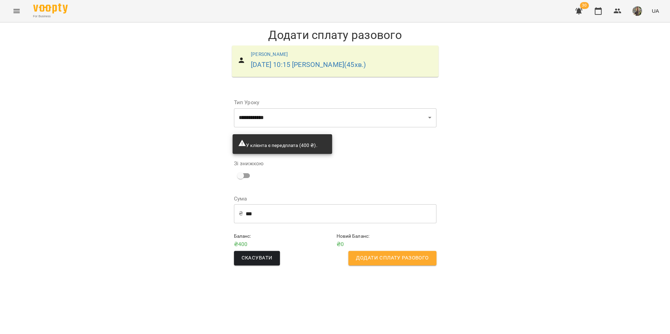
click at [414, 255] on span "Додати сплату разового" at bounding box center [392, 258] width 73 height 9
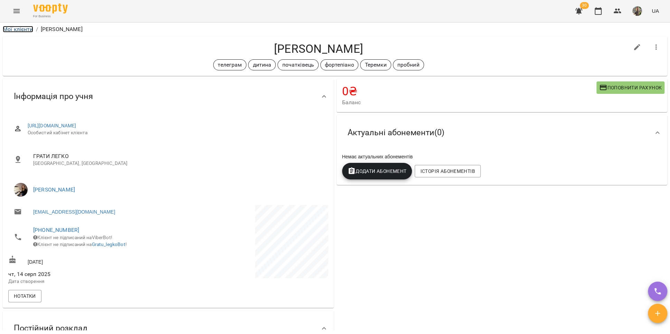
click at [23, 28] on link "Мої клієнти" at bounding box center [18, 29] width 30 height 7
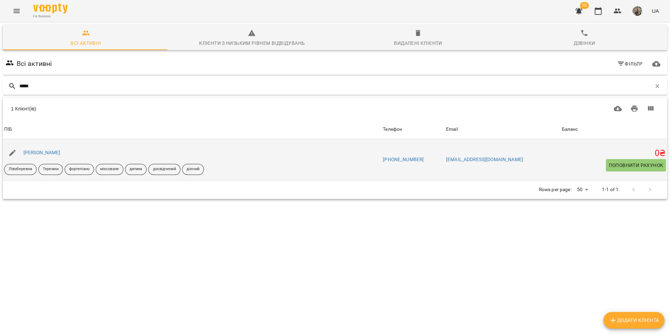
type input "*****"
click at [56, 155] on div "[PERSON_NAME]" at bounding box center [42, 153] width 40 height 10
click at [57, 154] on link "[PERSON_NAME]" at bounding box center [41, 153] width 37 height 6
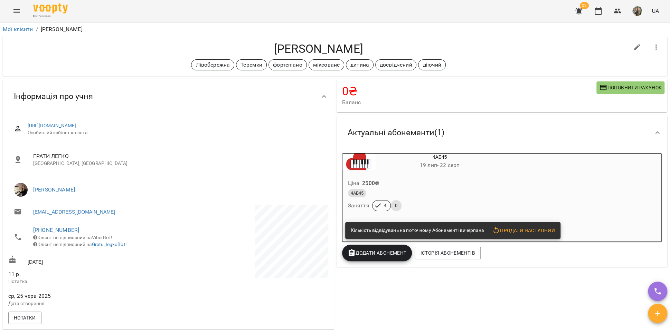
click at [600, 86] on span "Поповнити рахунок" at bounding box center [630, 88] width 63 height 8
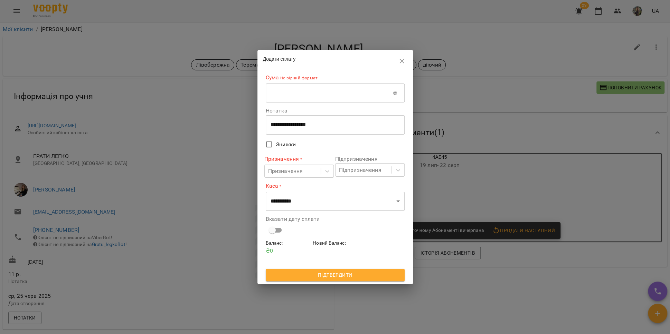
click at [400, 63] on icon "button" at bounding box center [402, 61] width 8 height 8
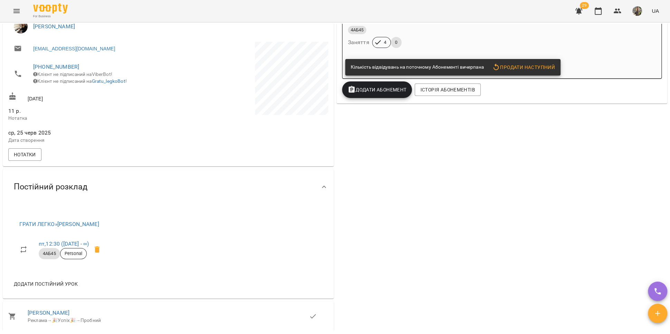
scroll to position [177, 0]
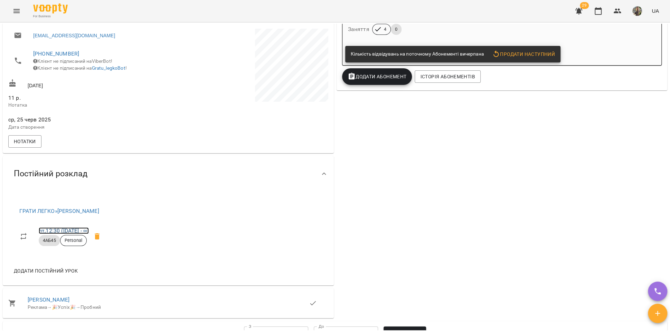
click at [51, 234] on link "пт , 12:30 (04 лип - ∞)" at bounding box center [64, 231] width 50 height 7
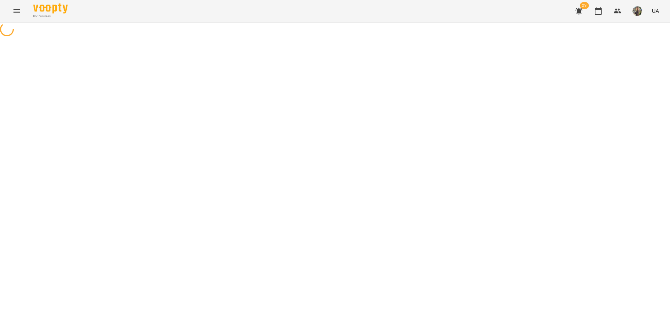
select select "*"
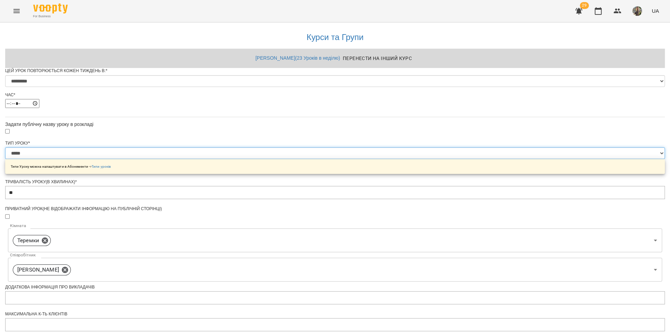
click at [310, 159] on select "**********" at bounding box center [334, 154] width 659 height 12
select select "**********"
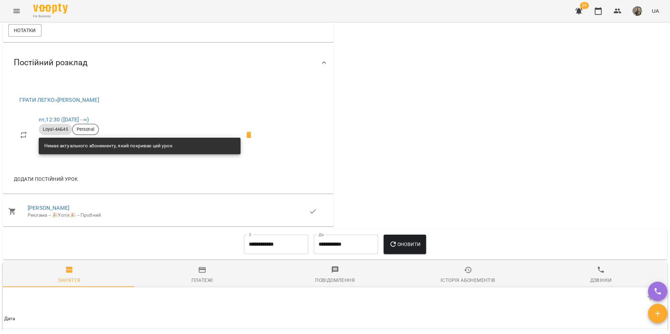
scroll to position [51, 0]
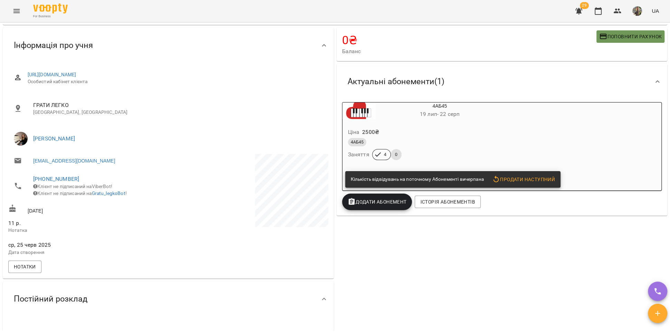
click at [618, 38] on span "Поповнити рахунок" at bounding box center [630, 36] width 63 height 8
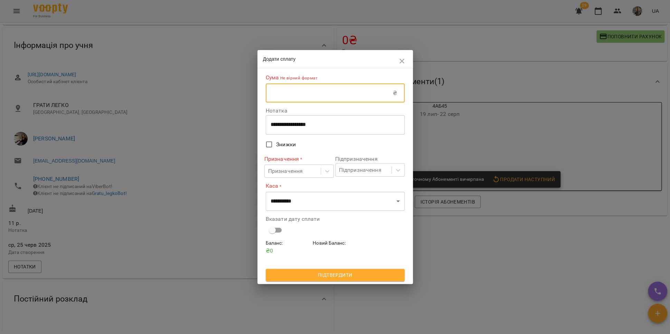
click at [316, 96] on input "text" at bounding box center [329, 93] width 127 height 19
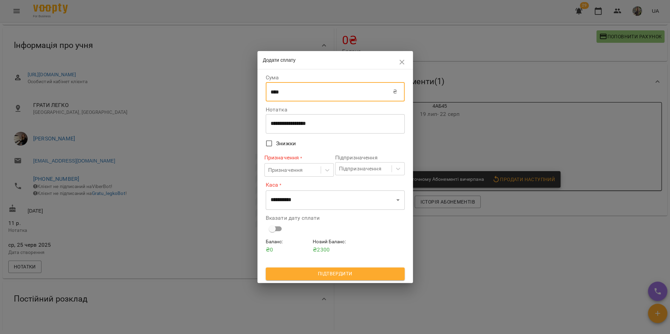
type input "****"
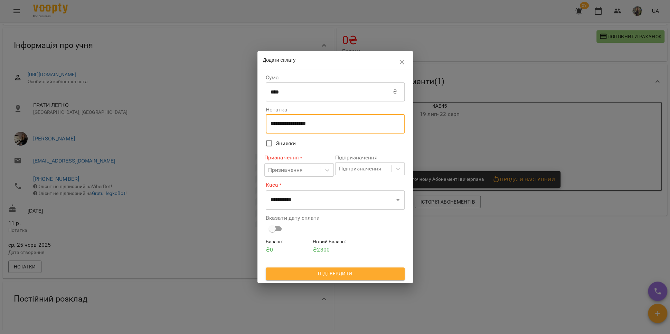
drag, startPoint x: 323, startPoint y: 125, endPoint x: 264, endPoint y: 127, distance: 59.1
click at [264, 127] on div "**********" at bounding box center [335, 176] width 142 height 211
type textarea "*******"
click at [318, 170] on div "Призначення" at bounding box center [293, 170] width 56 height 13
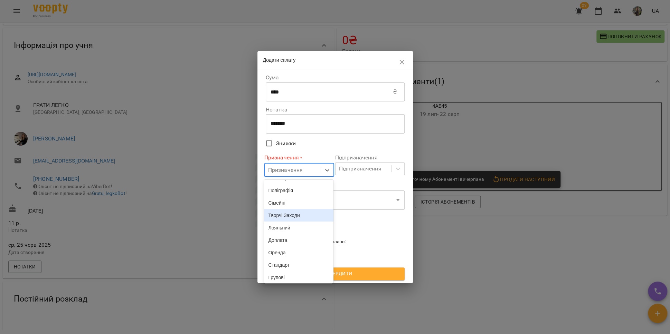
scroll to position [72, 0]
click at [302, 234] on div "Лояльний" at bounding box center [298, 227] width 69 height 12
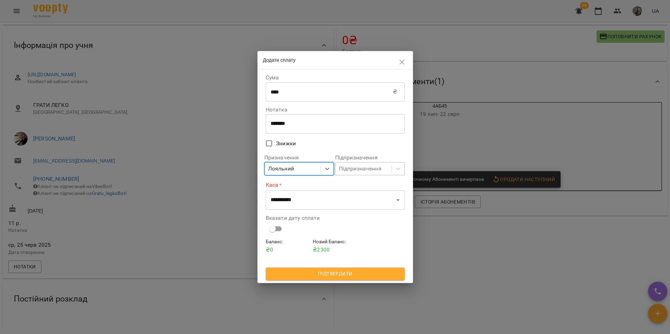
click at [391, 171] on div "Підпризначення" at bounding box center [363, 169] width 56 height 13
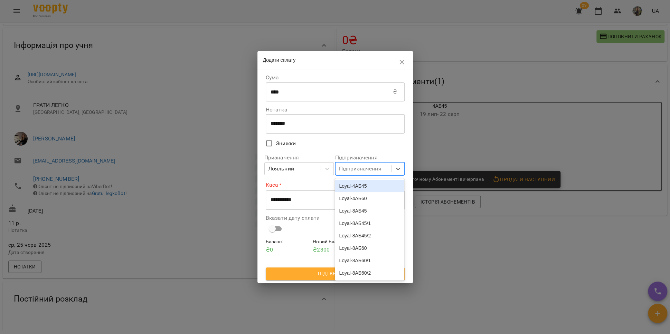
click at [378, 189] on div "Loyal-4АБ45" at bounding box center [369, 186] width 69 height 12
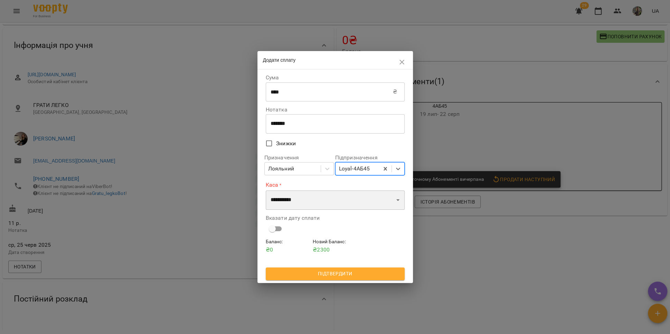
click at [389, 202] on select "**********" at bounding box center [335, 200] width 139 height 19
select select "**********"
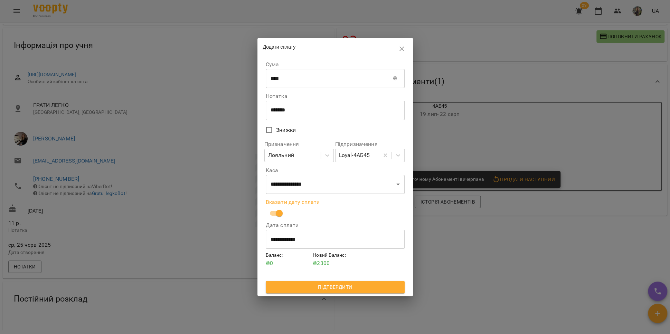
click at [289, 241] on input "**********" at bounding box center [335, 239] width 139 height 19
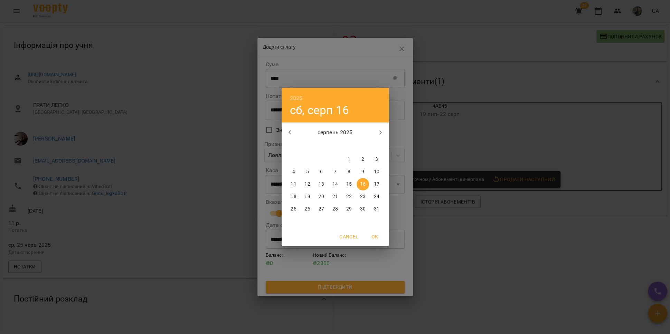
click at [351, 185] on p "15" at bounding box center [349, 184] width 6 height 7
type input "**********"
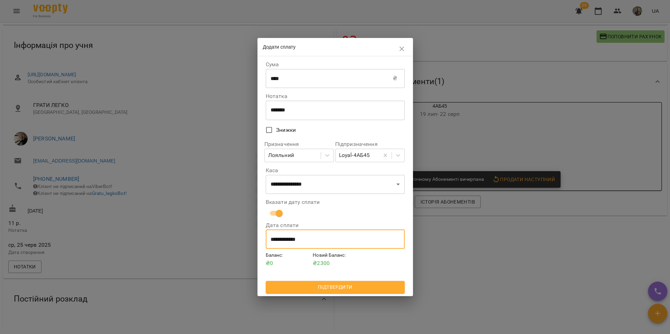
click at [348, 287] on span "Підтвердити" at bounding box center [335, 287] width 128 height 8
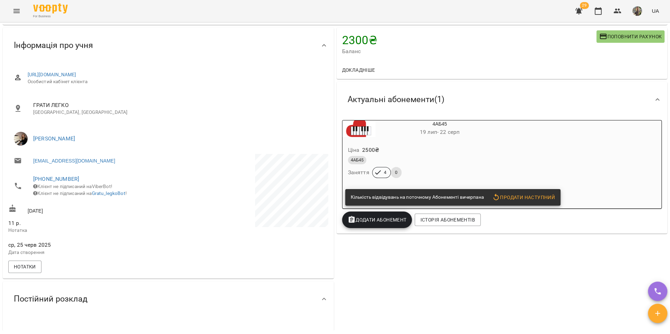
click at [364, 218] on span "Додати Абонемент" at bounding box center [377, 220] width 59 height 8
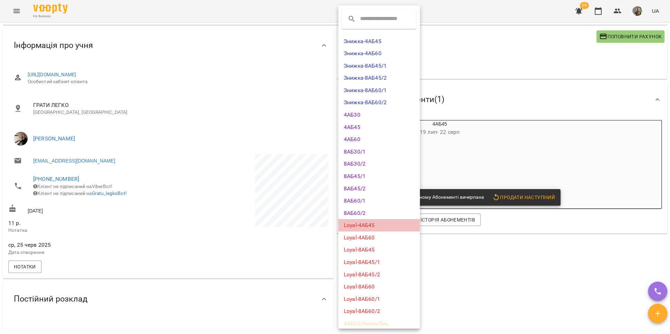
click at [383, 227] on li "Loyal-4АБ45" at bounding box center [379, 225] width 82 height 12
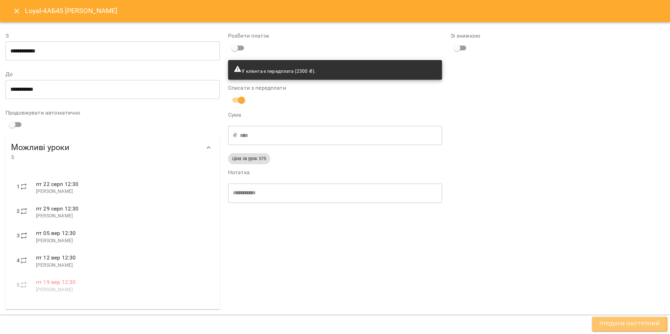
click at [609, 322] on span "Продати наступний" at bounding box center [629, 324] width 60 height 9
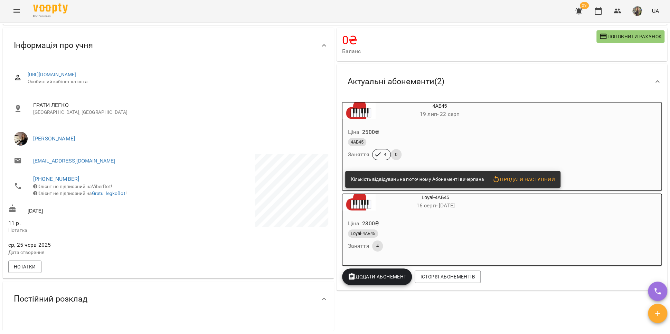
click at [438, 143] on div "4АБ45" at bounding box center [423, 142] width 151 height 8
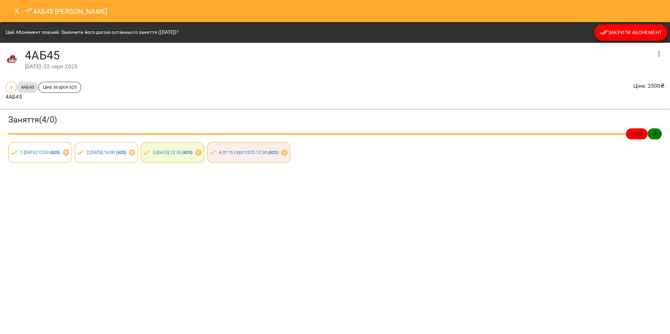
click at [613, 35] on span "Закрити Абонемент" at bounding box center [631, 32] width 62 height 8
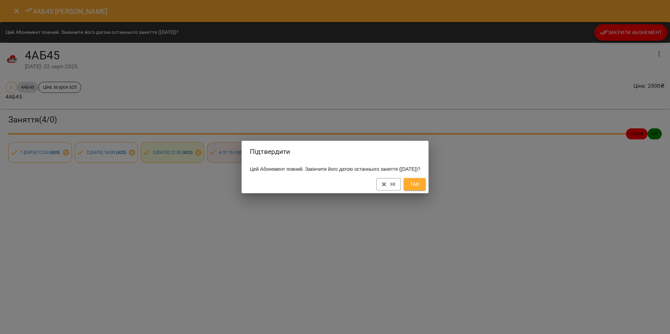
click at [420, 188] on span "Так" at bounding box center [414, 184] width 11 height 8
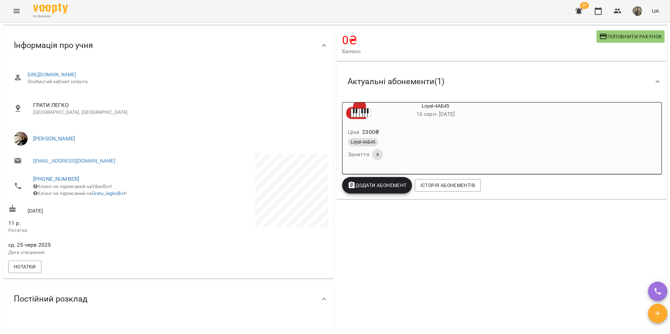
click at [602, 38] on span "Поповнити рахунок" at bounding box center [630, 36] width 63 height 8
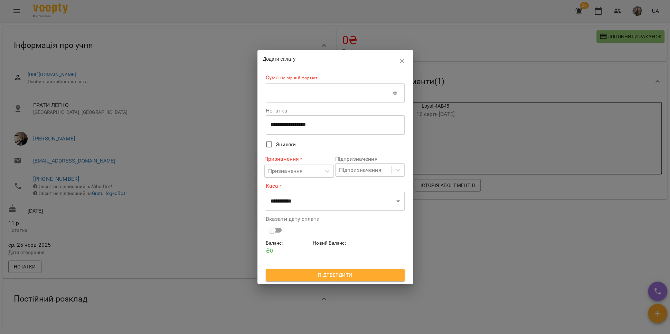
click at [298, 93] on input "text" at bounding box center [329, 93] width 127 height 19
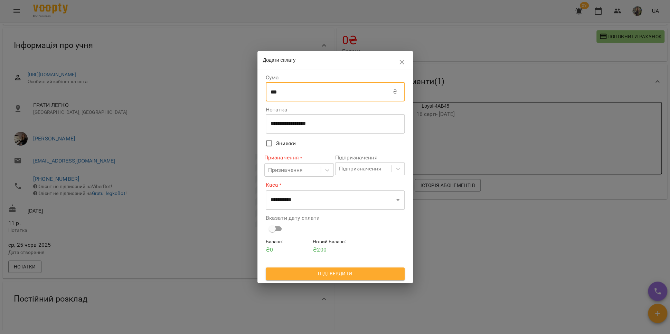
type input "***"
click at [291, 122] on textarea "**********" at bounding box center [334, 124] width 129 height 7
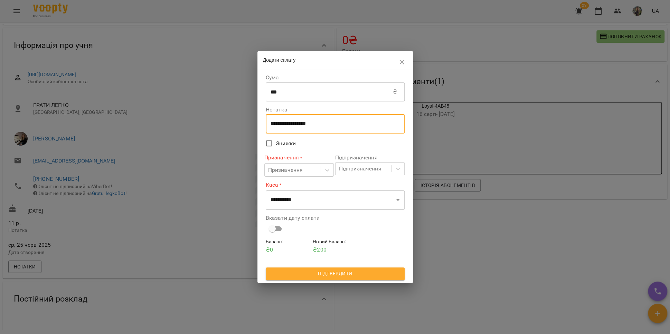
drag, startPoint x: 295, startPoint y: 124, endPoint x: 258, endPoint y: 122, distance: 37.4
click at [258, 122] on div "**********" at bounding box center [334, 175] width 155 height 213
type textarea "*******"
click at [329, 170] on icon at bounding box center [327, 170] width 7 height 7
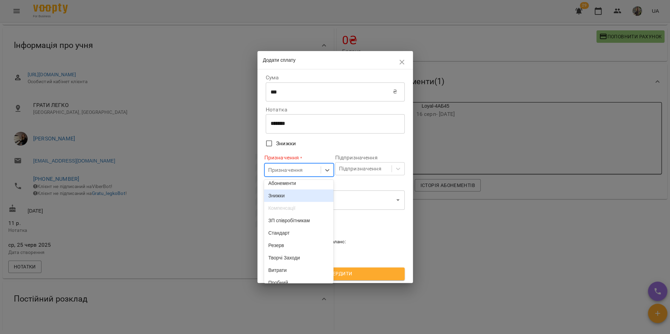
scroll to position [155, 0]
click at [309, 237] on div "Баланс" at bounding box center [298, 231] width 69 height 12
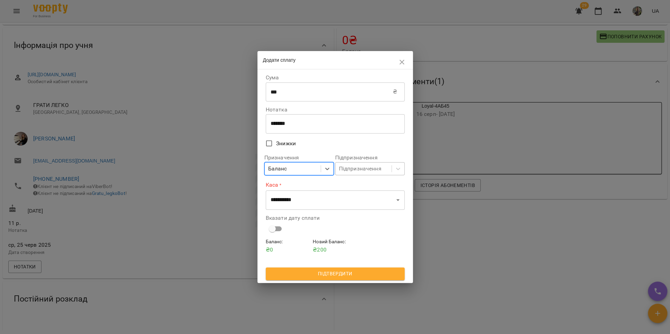
click at [391, 166] on div "Підпризначення" at bounding box center [363, 169] width 56 height 13
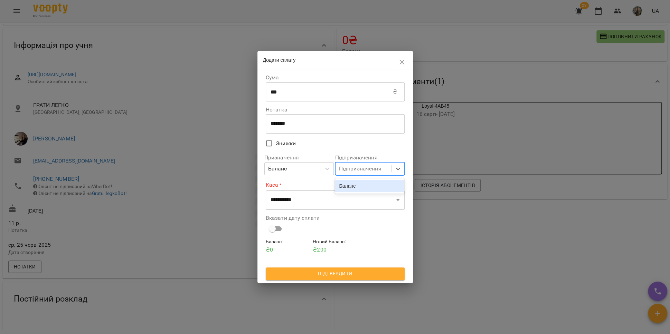
click at [386, 188] on div "Баланс" at bounding box center [369, 186] width 69 height 12
click at [370, 199] on select "**********" at bounding box center [335, 200] width 139 height 19
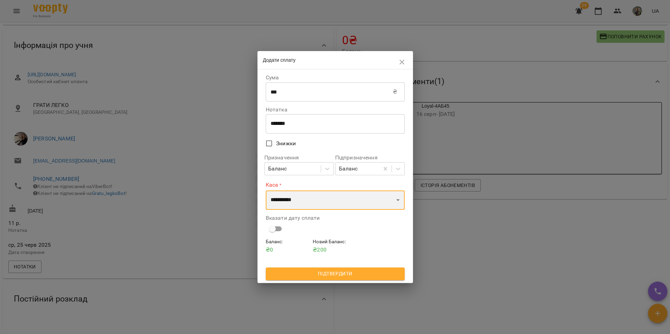
select select "**********"
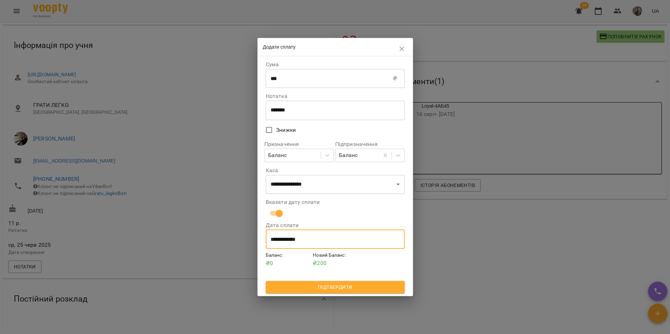
click at [286, 241] on input "**********" at bounding box center [335, 239] width 139 height 19
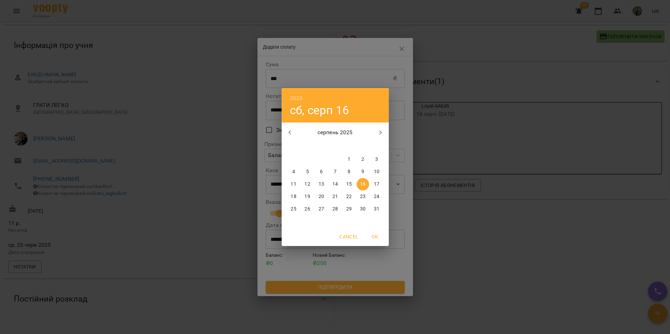
click at [353, 181] on span "15" at bounding box center [349, 184] width 12 height 7
type input "**********"
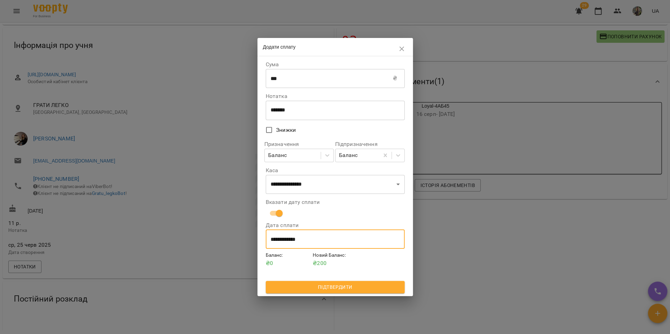
click at [348, 292] on span "Підтвердити" at bounding box center [335, 287] width 128 height 8
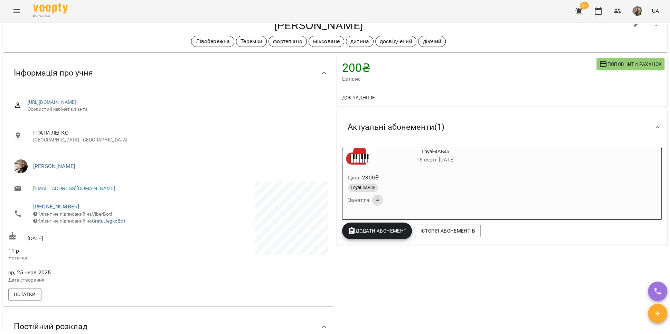
scroll to position [0, 0]
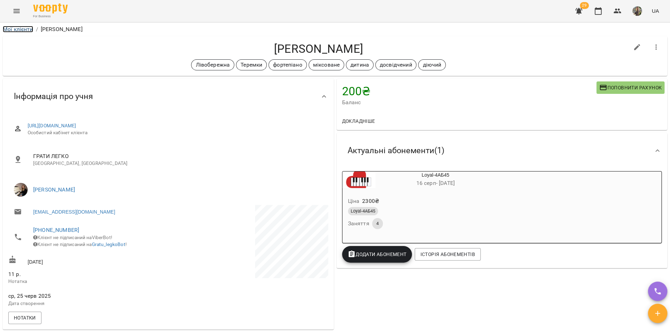
click at [23, 29] on link "Мої клієнти" at bounding box center [18, 29] width 30 height 7
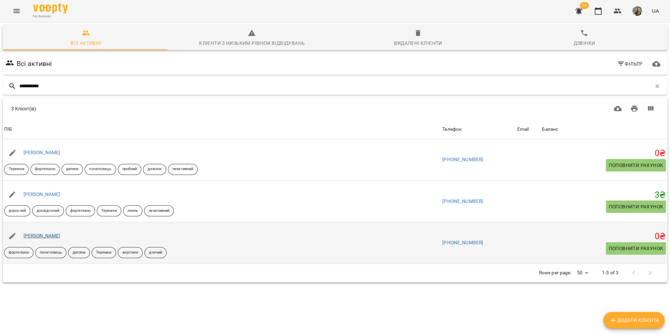
type input "**********"
click at [60, 236] on link "Макар Герасименко" at bounding box center [41, 236] width 37 height 6
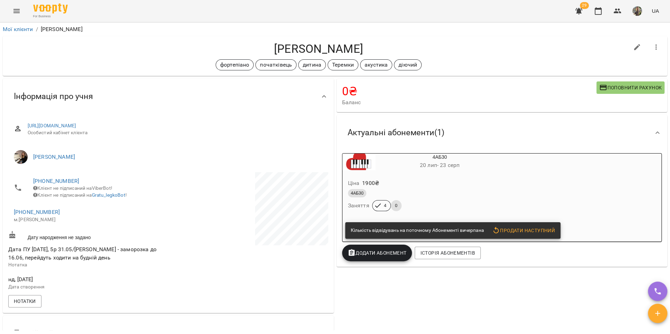
click at [600, 89] on span "Поповнити рахунок" at bounding box center [630, 88] width 63 height 8
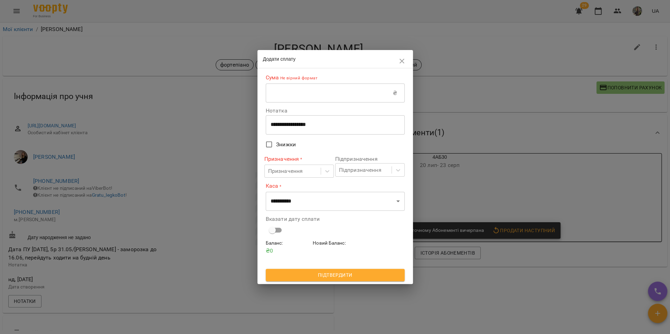
click at [317, 93] on input "text" at bounding box center [329, 93] width 127 height 19
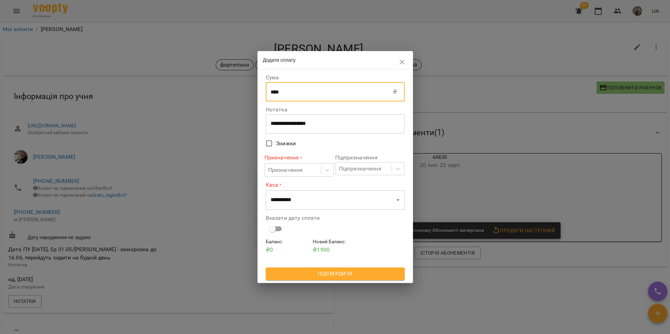
type input "****"
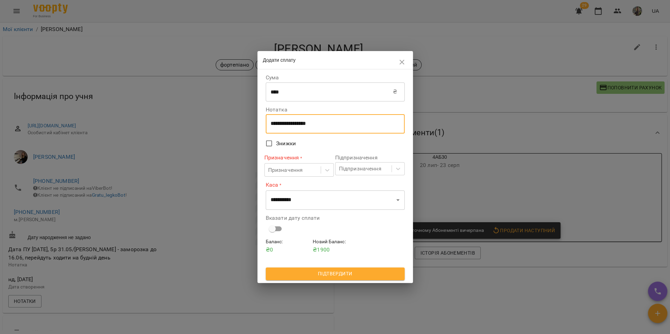
drag, startPoint x: 325, startPoint y: 125, endPoint x: 250, endPoint y: 126, distance: 75.3
click at [250, 126] on div "**********" at bounding box center [335, 167] width 670 height 334
type textarea "*******"
click at [326, 170] on icon at bounding box center [327, 170] width 7 height 7
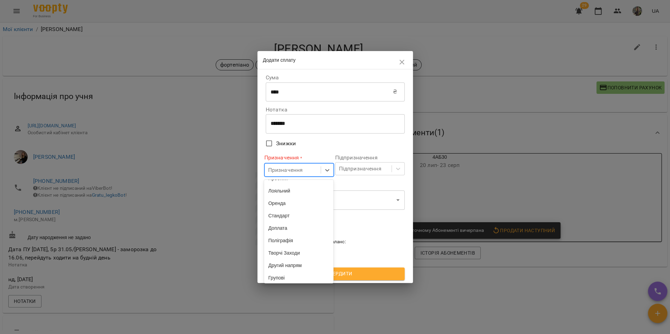
scroll to position [192, 0]
click at [291, 213] on div "Стандарт" at bounding box center [298, 207] width 69 height 12
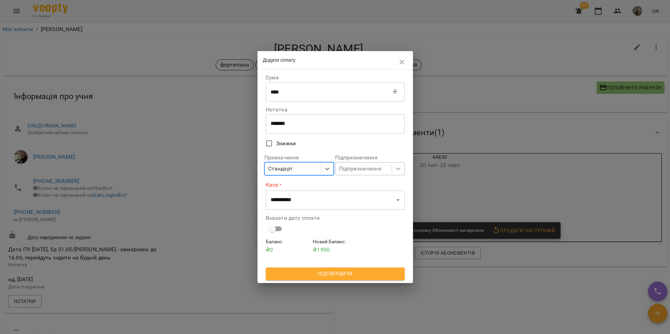
click at [397, 169] on icon at bounding box center [398, 168] width 7 height 7
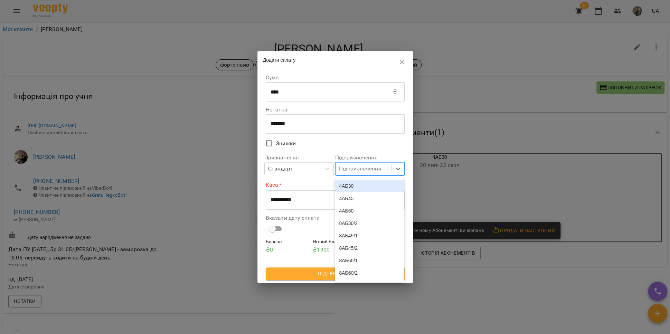
click at [373, 189] on div "4АБ30" at bounding box center [369, 186] width 69 height 12
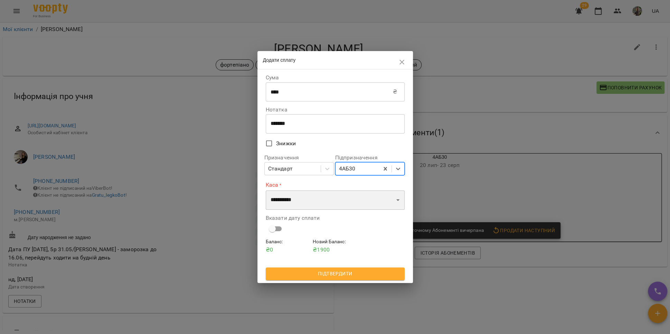
click at [346, 201] on select "**********" at bounding box center [335, 200] width 139 height 19
select select "**********"
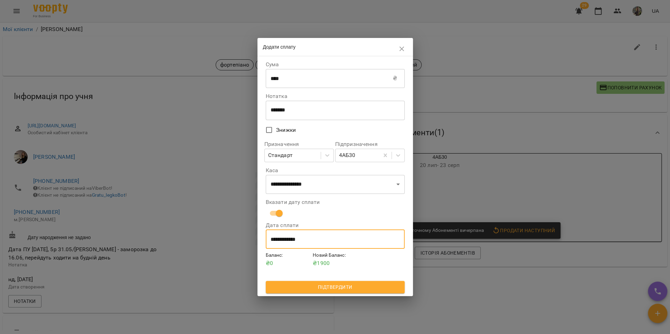
click at [293, 245] on input "**********" at bounding box center [335, 239] width 139 height 19
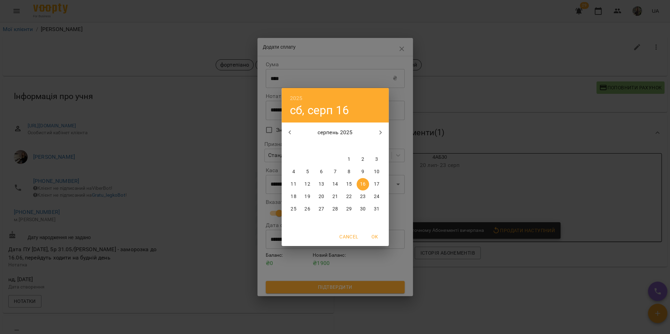
click at [356, 183] on div "16" at bounding box center [363, 184] width 14 height 12
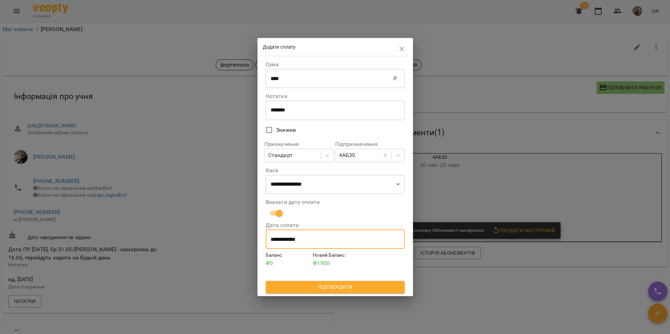
click at [283, 241] on input "**********" at bounding box center [335, 239] width 139 height 19
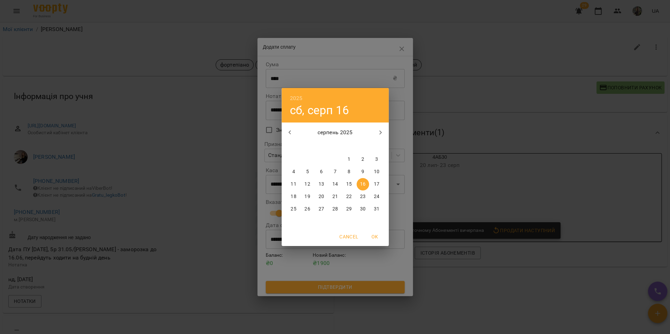
click at [348, 180] on button "15" at bounding box center [349, 184] width 12 height 12
type input "**********"
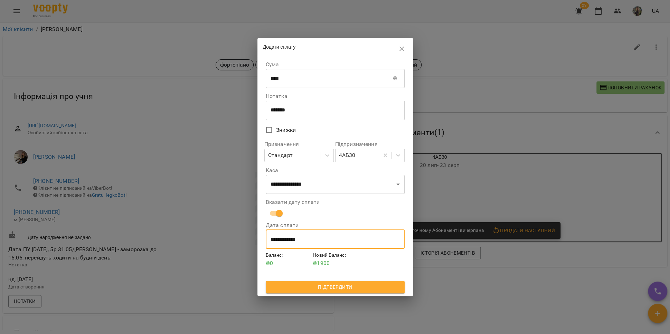
click at [340, 287] on span "Підтвердити" at bounding box center [335, 287] width 128 height 8
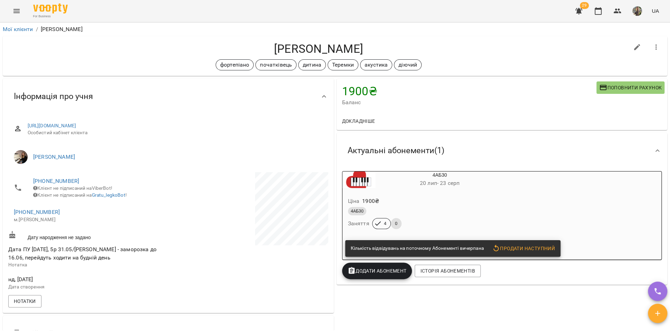
click at [360, 275] on span "Додати Абонемент" at bounding box center [377, 271] width 59 height 8
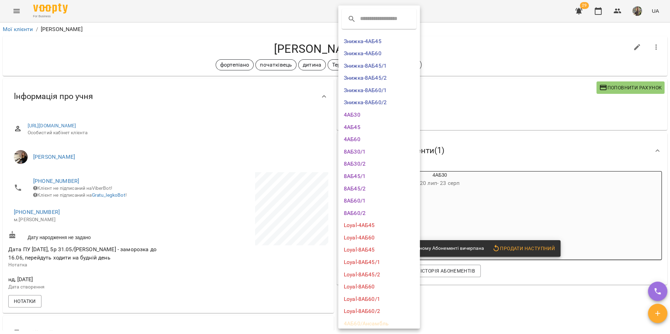
click at [374, 116] on li "4АБ30" at bounding box center [379, 115] width 82 height 12
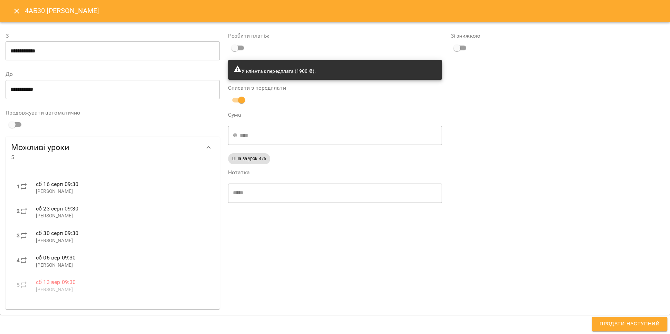
click at [605, 321] on span "Продати наступний" at bounding box center [629, 324] width 60 height 9
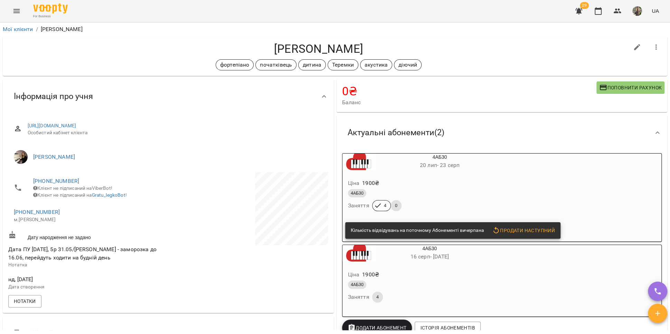
click at [427, 199] on div "4АБ30" at bounding box center [422, 193] width 153 height 11
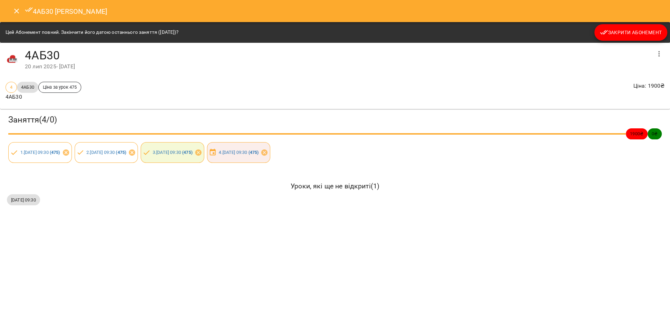
click at [616, 33] on span "Закрити Абонемент" at bounding box center [631, 32] width 62 height 8
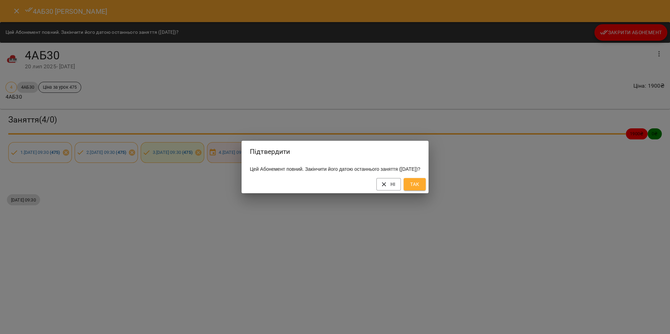
click at [426, 185] on button "Так" at bounding box center [414, 184] width 22 height 12
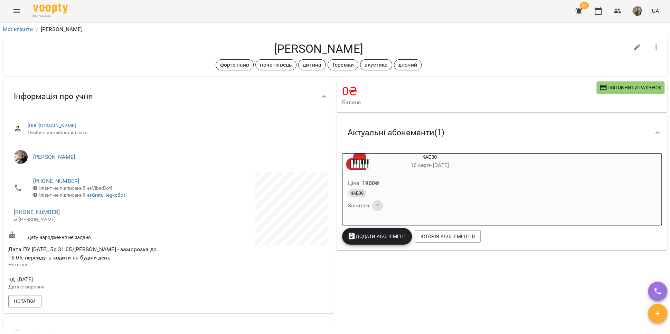
click at [21, 13] on button "Menu" at bounding box center [16, 11] width 17 height 17
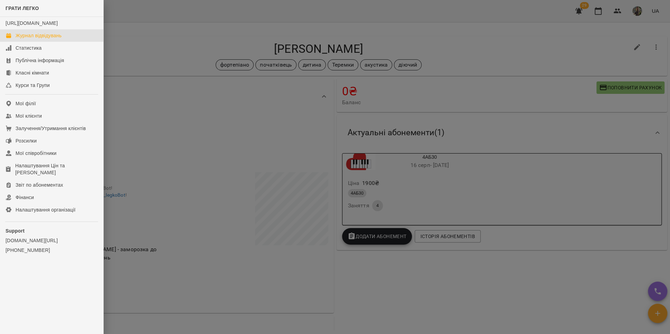
click at [38, 42] on link "Журнал відвідувань" at bounding box center [51, 35] width 103 height 12
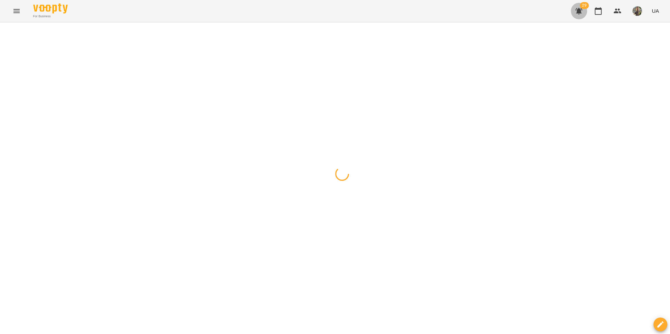
click at [579, 17] on button "button" at bounding box center [578, 11] width 17 height 17
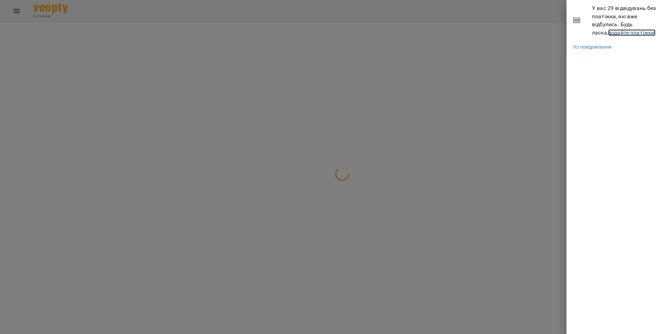
click at [608, 32] on link "додайте платіжки!" at bounding box center [632, 32] width 48 height 7
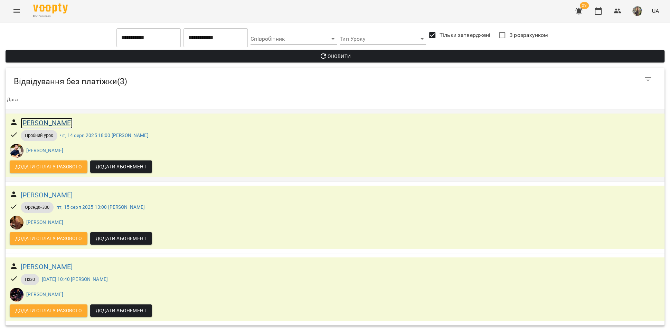
click at [66, 120] on h6 "[PERSON_NAME]" at bounding box center [47, 123] width 52 height 11
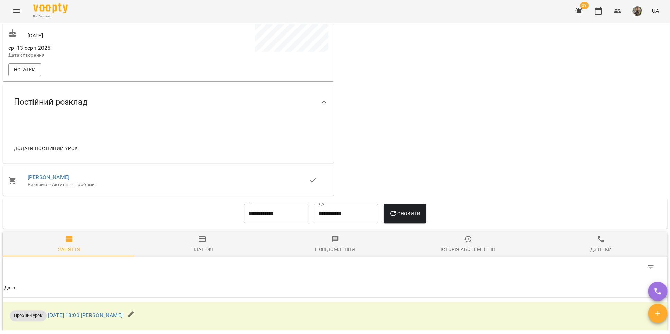
scroll to position [391, 0]
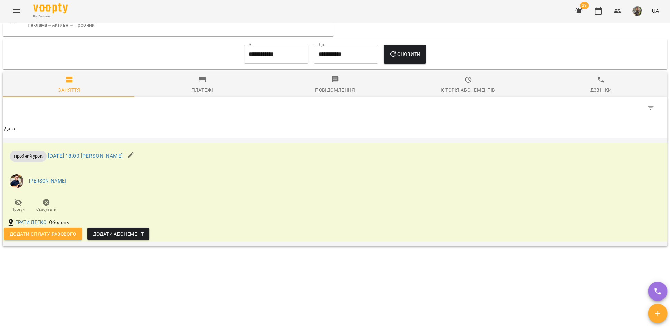
click at [39, 232] on span "Додати сплату разового" at bounding box center [43, 234] width 67 height 8
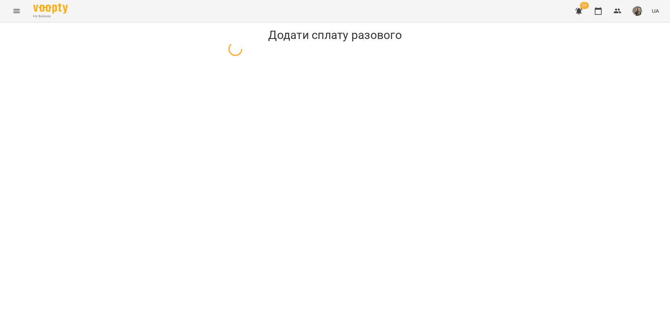
select select "**********"
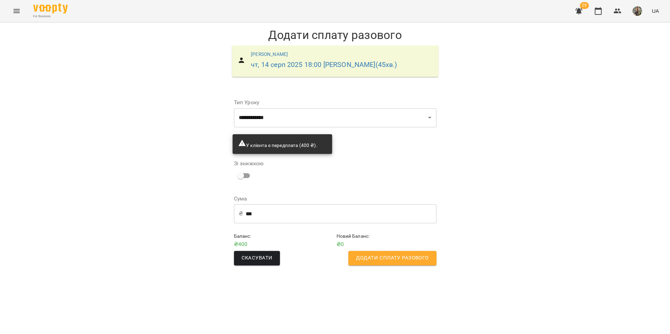
click at [417, 259] on span "Додати сплату разового" at bounding box center [392, 258] width 73 height 9
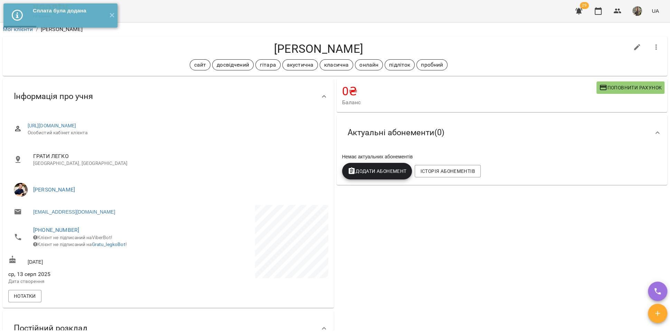
select select "**********"
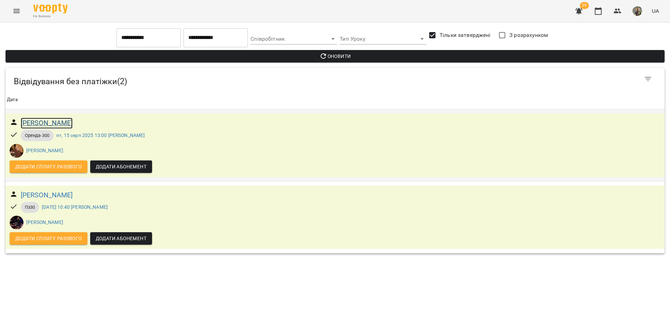
click at [61, 123] on h6 "Музалевська Ірина" at bounding box center [47, 123] width 52 height 11
click at [55, 196] on h6 "Брик Михайло" at bounding box center [47, 195] width 52 height 11
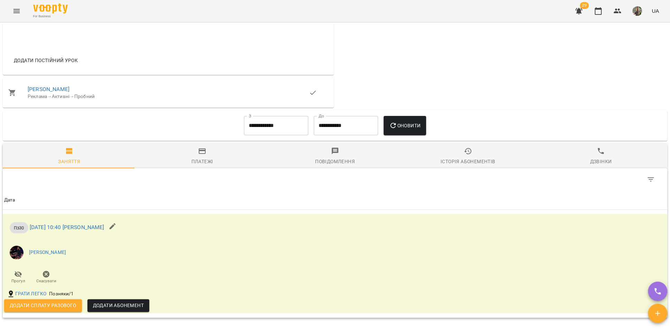
scroll to position [337, 0]
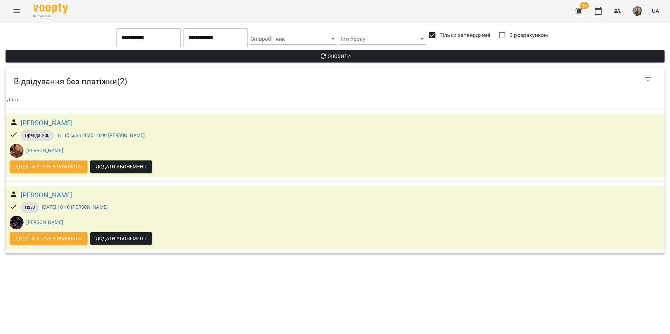
click at [18, 14] on icon "Menu" at bounding box center [16, 11] width 8 height 8
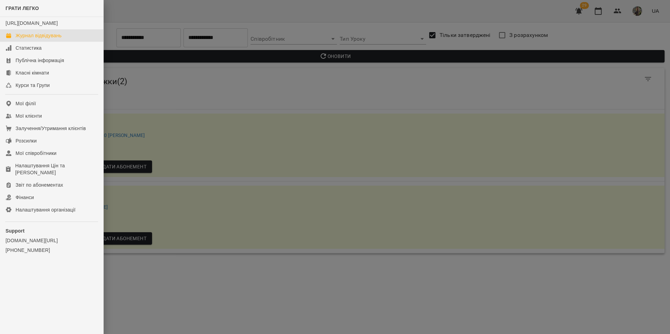
click at [28, 39] on div "Журнал відвідувань" at bounding box center [39, 35] width 46 height 7
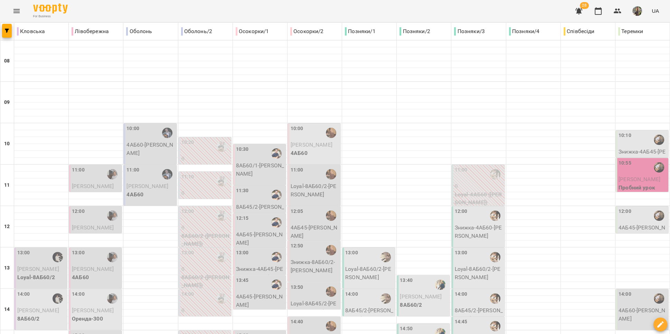
scroll to position [94, 0]
click at [487, 208] on div at bounding box center [495, 216] width 16 height 16
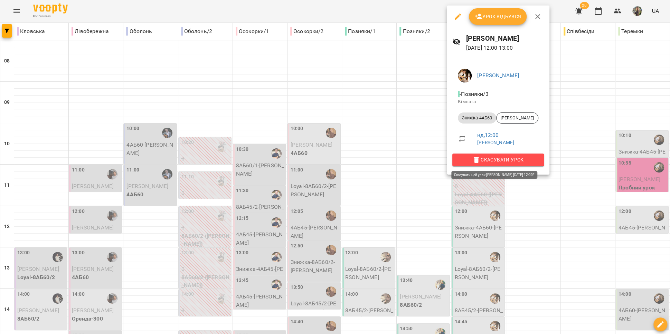
click at [498, 160] on span "Скасувати Урок" at bounding box center [498, 160] width 80 height 8
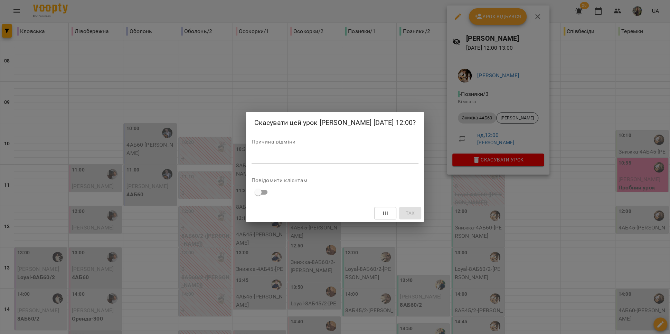
click at [389, 162] on div "*" at bounding box center [334, 158] width 167 height 11
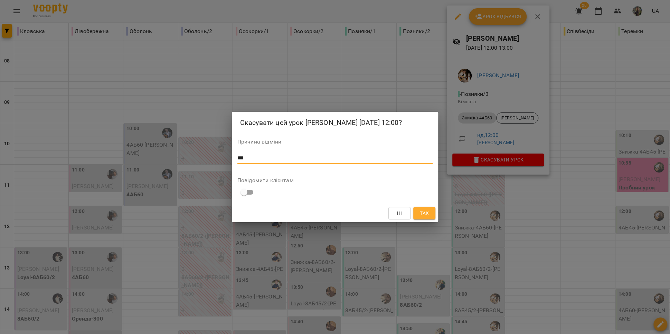
type textarea "***"
click at [428, 208] on button "Так" at bounding box center [424, 213] width 22 height 12
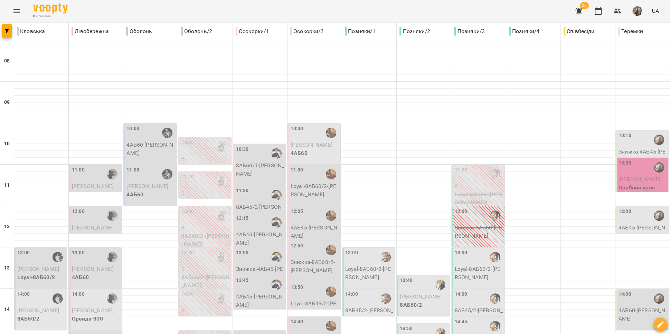
scroll to position [153, 0]
click at [358, 249] on div "13:00" at bounding box center [369, 257] width 48 height 16
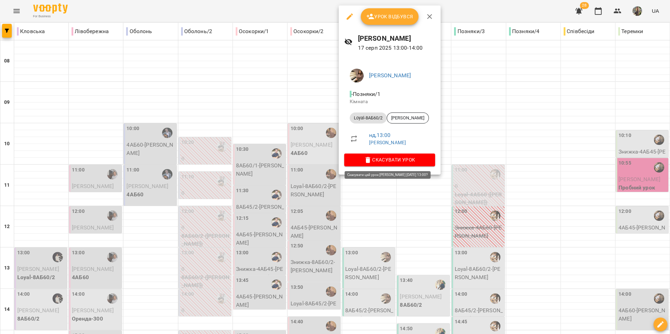
click at [383, 162] on span "Скасувати Урок" at bounding box center [390, 160] width 80 height 8
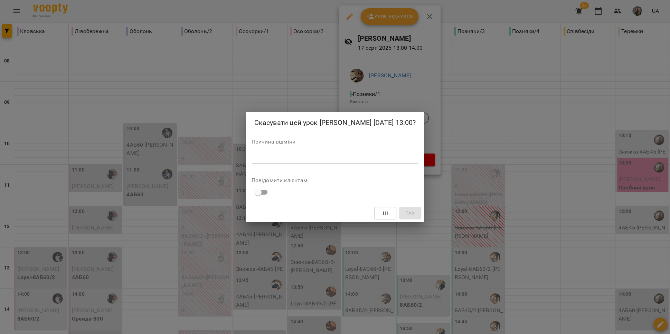
click at [351, 155] on textarea at bounding box center [334, 158] width 167 height 7
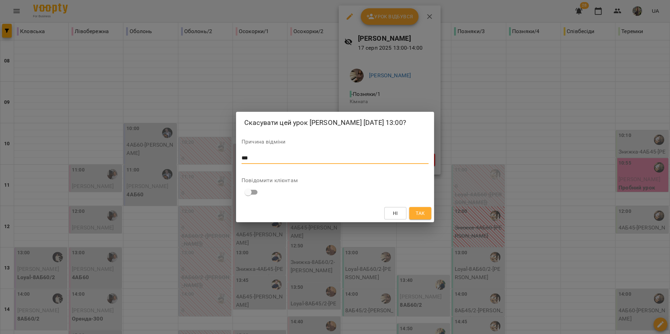
type textarea "***"
click at [425, 217] on button "Так" at bounding box center [420, 213] width 22 height 12
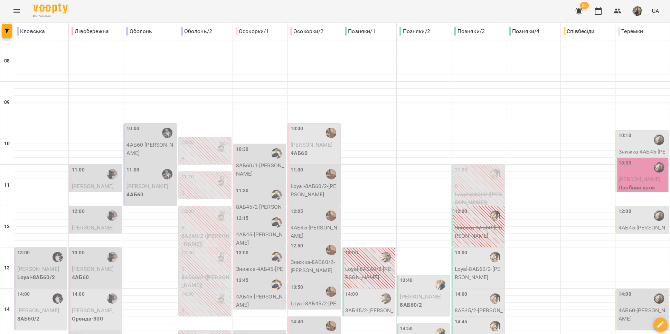
scroll to position [291, 0]
type input "**********"
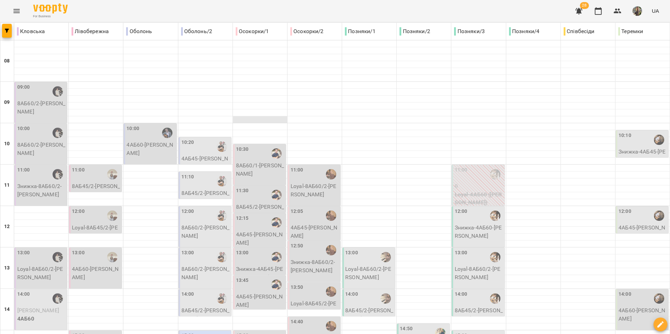
click at [240, 117] on div at bounding box center [260, 119] width 54 height 7
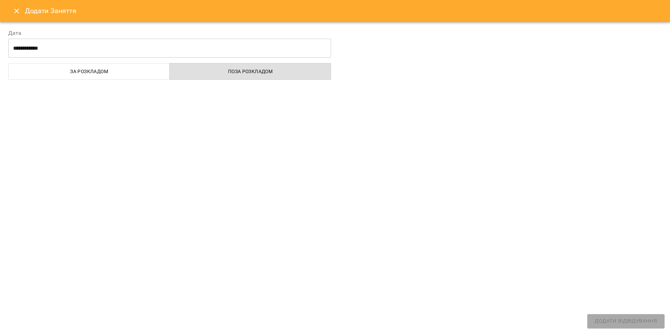
select select
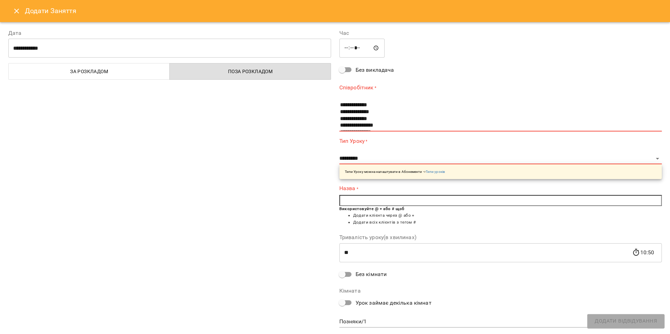
click at [362, 48] on input "*****" at bounding box center [362, 48] width 46 height 19
type input "*****"
click at [266, 98] on div "**********" at bounding box center [169, 179] width 331 height 317
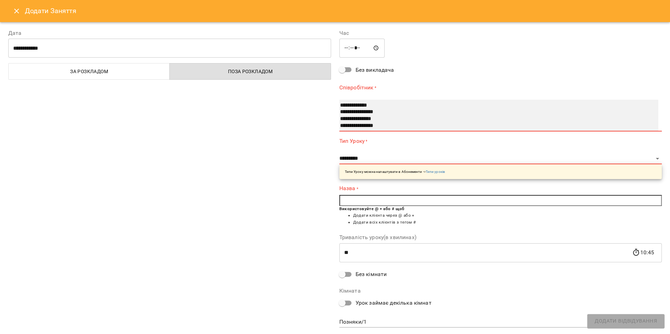
select select "**********"
click at [375, 111] on option "**********" at bounding box center [491, 112] width 304 height 7
type input "**"
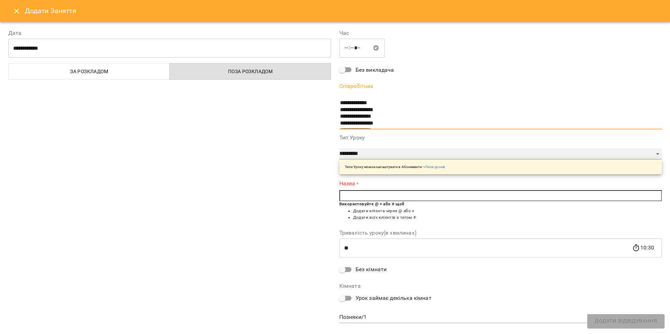
click at [373, 153] on select "**********" at bounding box center [500, 154] width 323 height 11
select select "**********"
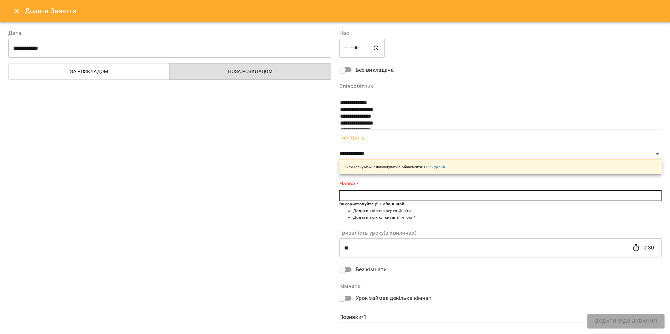
click at [353, 197] on input "text" at bounding box center [500, 195] width 323 height 11
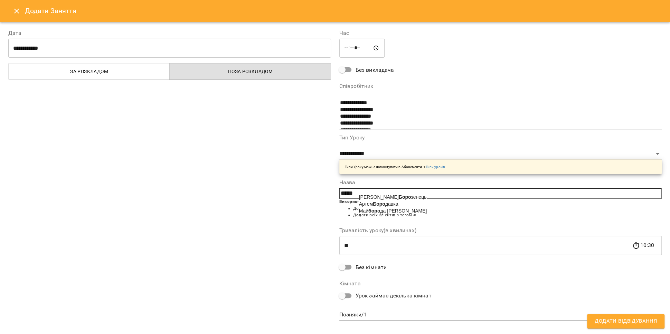
click at [386, 205] on span "Артем Боро давка" at bounding box center [378, 204] width 39 height 6
type input "**********"
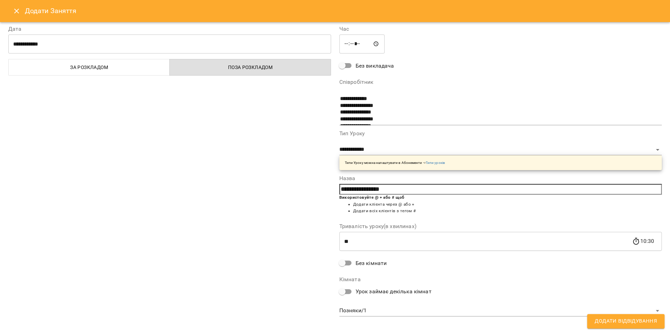
scroll to position [10, 0]
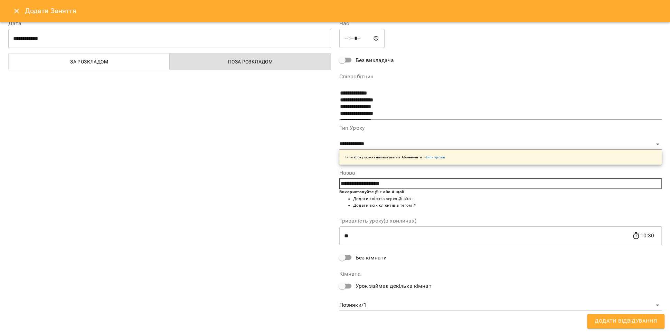
click at [372, 303] on body "For Business 28 UA Кловська Лівобережна Оболонь Оболонь/2 Осокорки/1 Осокорки/2…" at bounding box center [335, 312] width 670 height 625
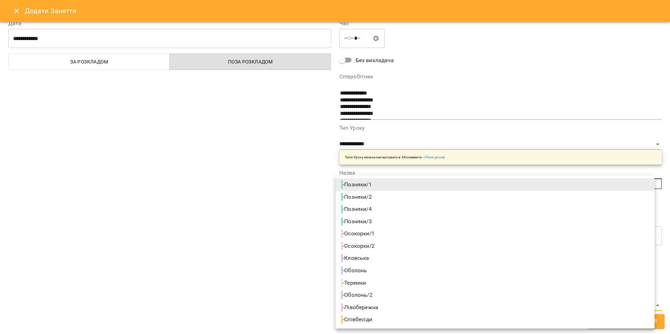
click at [382, 234] on li "- Осокорки/1" at bounding box center [494, 234] width 319 height 12
type input "**********"
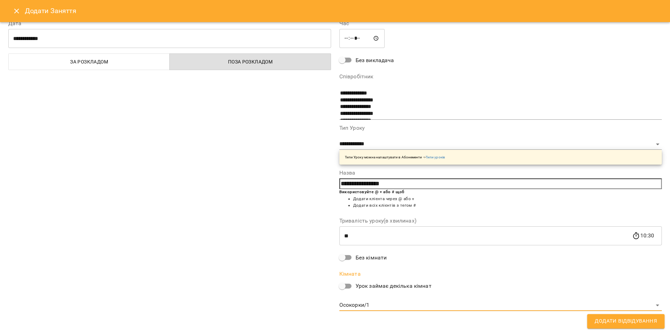
click at [599, 320] on span "Додати Відвідування" at bounding box center [626, 321] width 62 height 9
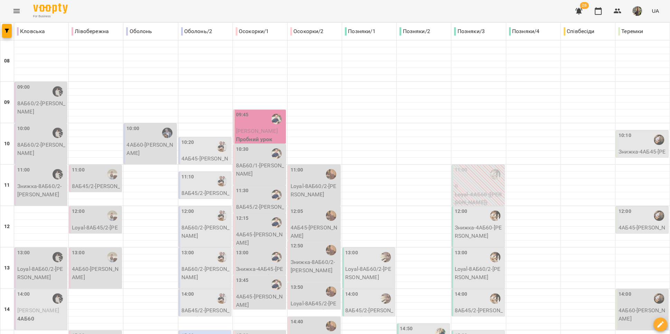
click at [249, 130] on span "[PERSON_NAME]" at bounding box center [257, 131] width 42 height 7
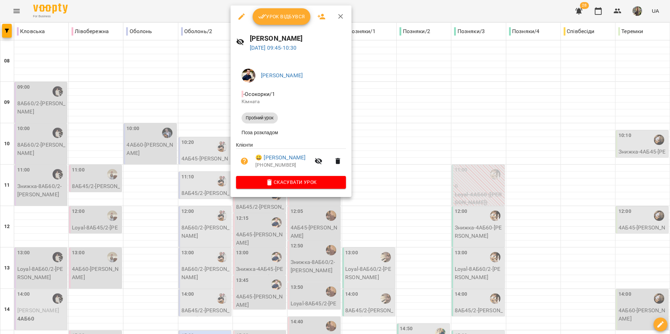
click at [501, 302] on div at bounding box center [335, 167] width 670 height 334
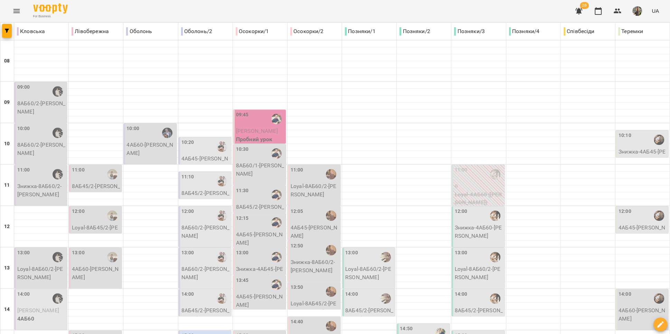
type input "**********"
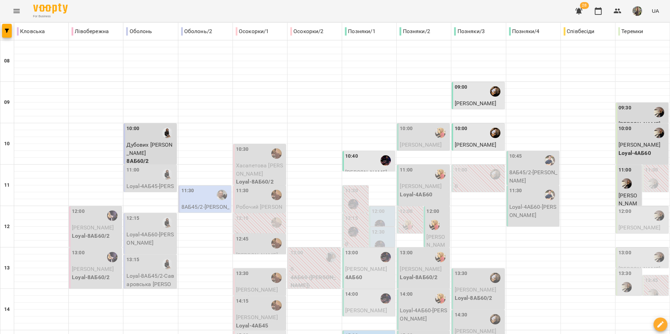
scroll to position [197, 0]
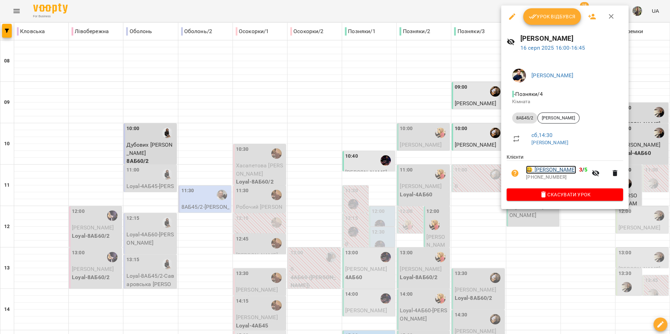
click at [545, 172] on link "😀 Мензюк Кирило" at bounding box center [551, 170] width 50 height 8
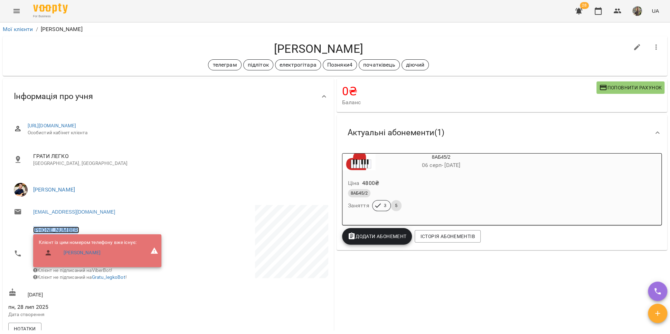
copy link "+380979341509"
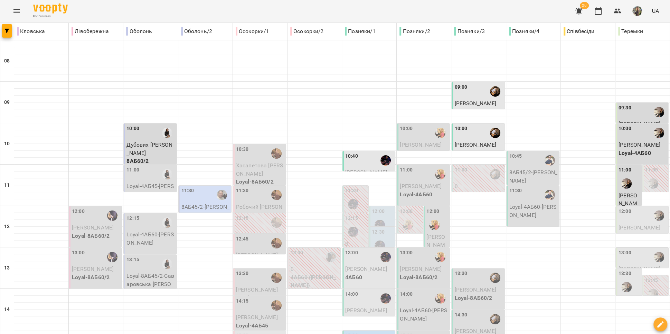
scroll to position [122, 0]
click at [521, 275] on div at bounding box center [533, 278] width 54 height 7
select select
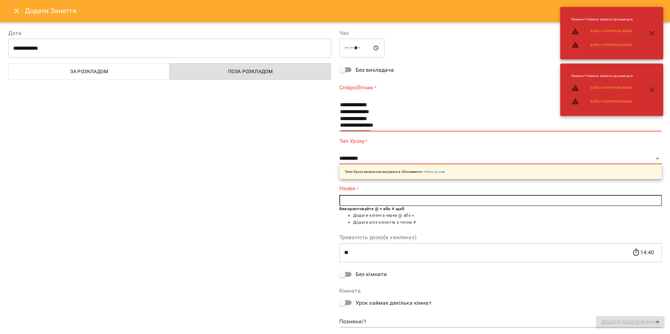
click at [14, 13] on icon "Close" at bounding box center [16, 11] width 5 height 5
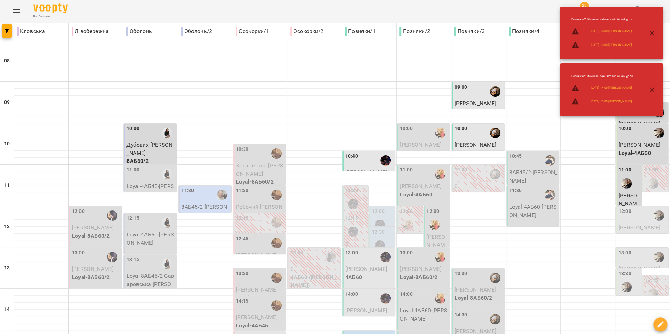
scroll to position [201, 0]
click at [654, 31] on icon "button" at bounding box center [651, 33] width 5 height 5
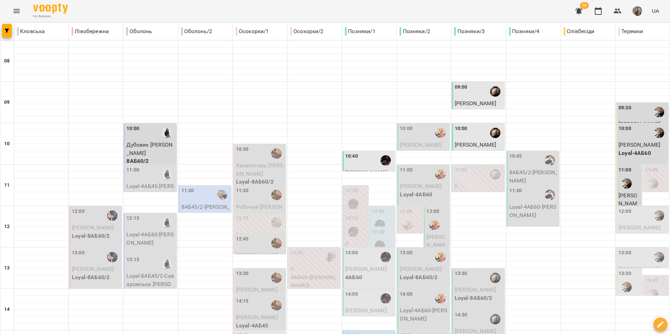
scroll to position [291, 0]
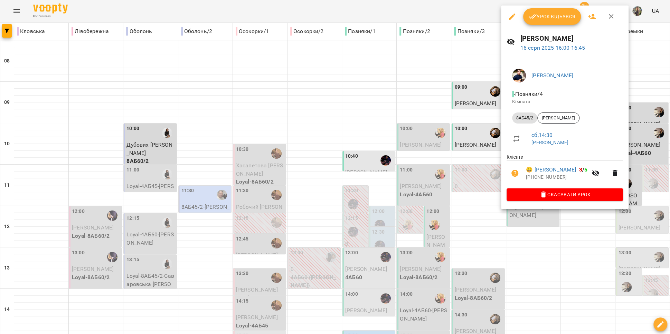
click at [472, 97] on div at bounding box center [335, 167] width 670 height 334
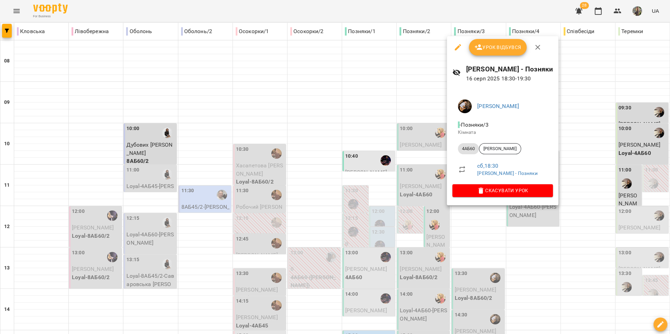
click at [472, 240] on div at bounding box center [335, 167] width 670 height 334
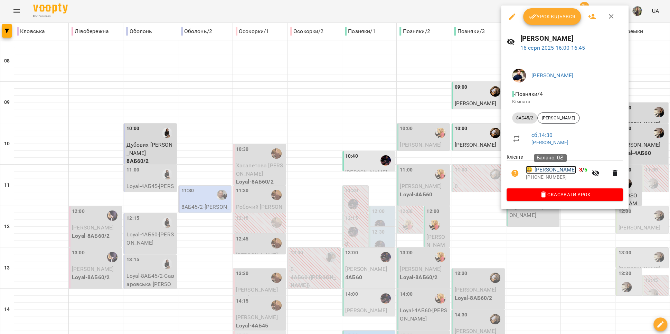
click at [555, 172] on link "😀 Мензюк Кирило" at bounding box center [551, 170] width 50 height 8
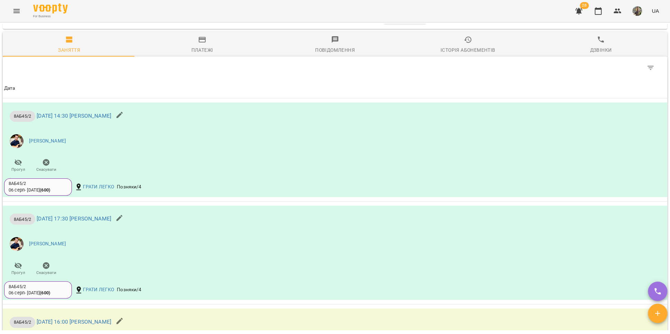
scroll to position [712, 0]
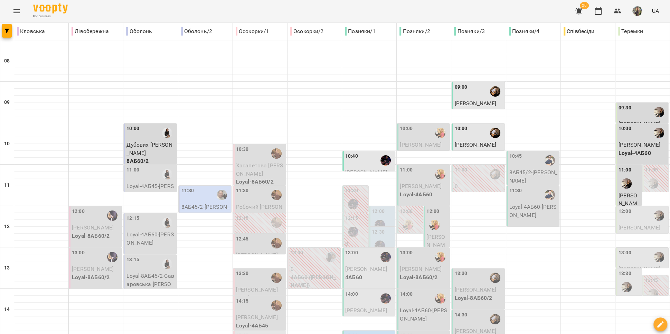
scroll to position [291, 0]
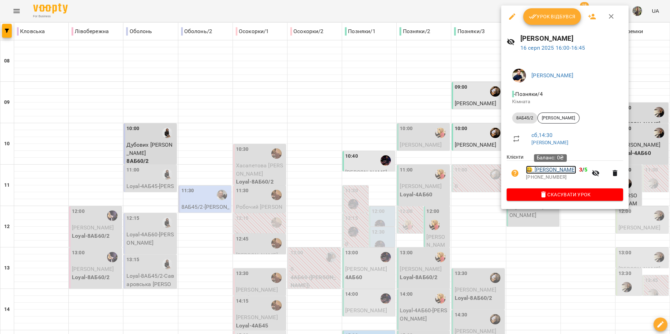
click at [551, 171] on link "😀 Мензюк Кирило" at bounding box center [551, 170] width 50 height 8
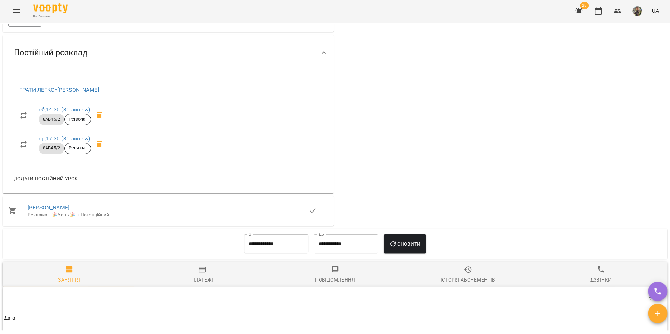
scroll to position [327, 0]
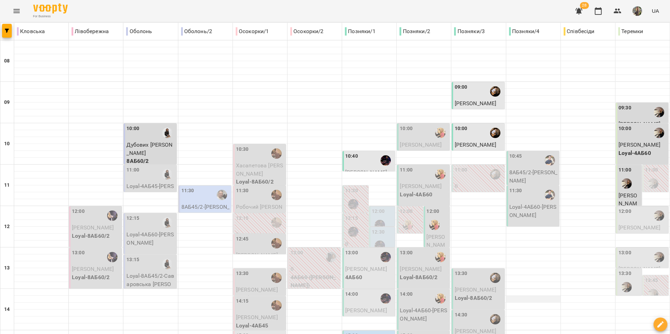
scroll to position [182, 0]
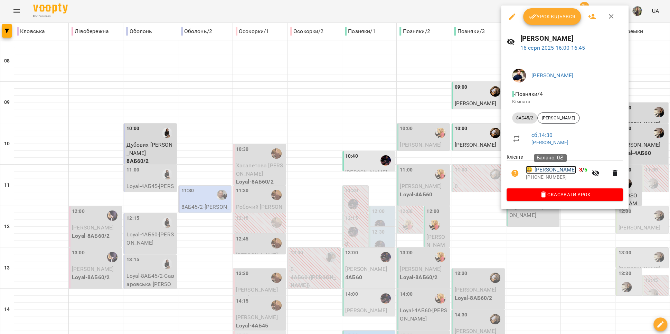
click at [547, 173] on link "😀 Мензюк Кирило" at bounding box center [551, 170] width 50 height 8
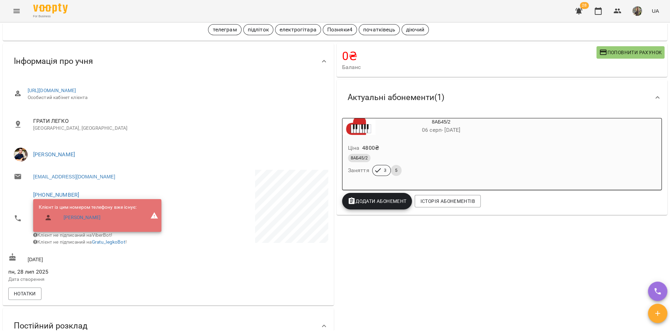
scroll to position [74, 0]
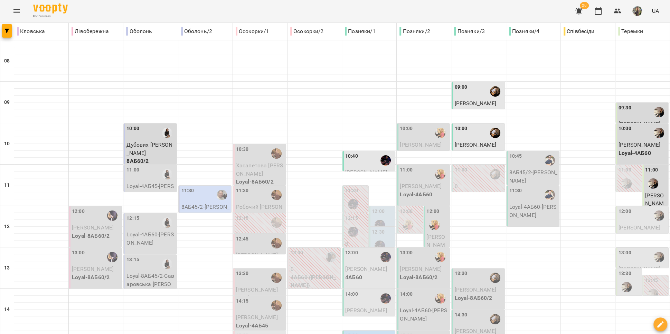
scroll to position [196, 0]
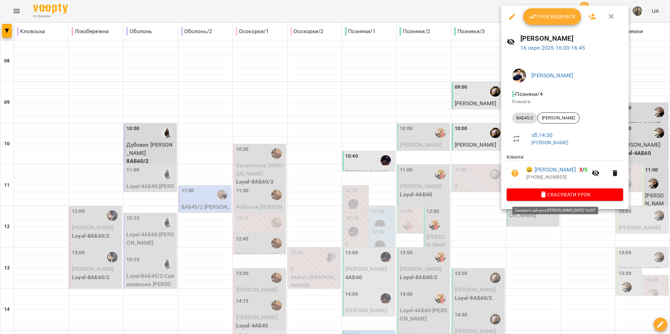
click at [552, 196] on span "Скасувати Урок" at bounding box center [564, 195] width 105 height 8
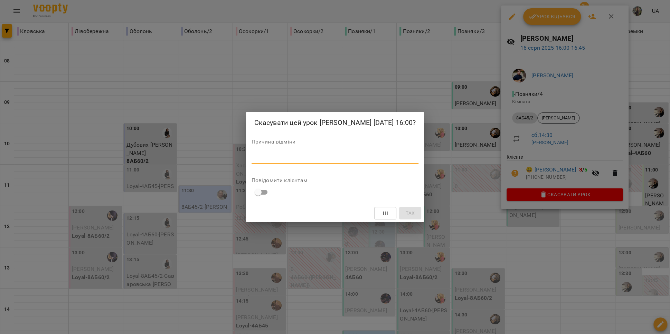
click at [363, 162] on textarea at bounding box center [334, 158] width 167 height 7
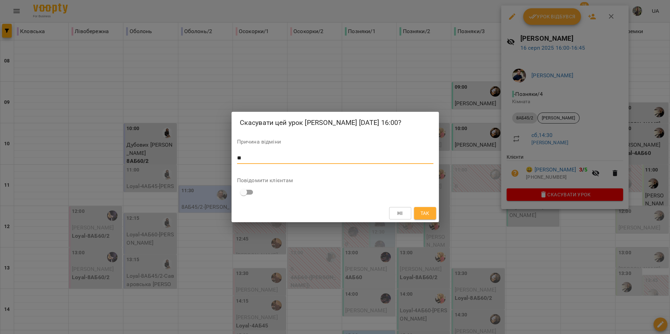
type textarea "*"
type textarea "**********"
click at [432, 216] on button "Так" at bounding box center [425, 213] width 22 height 12
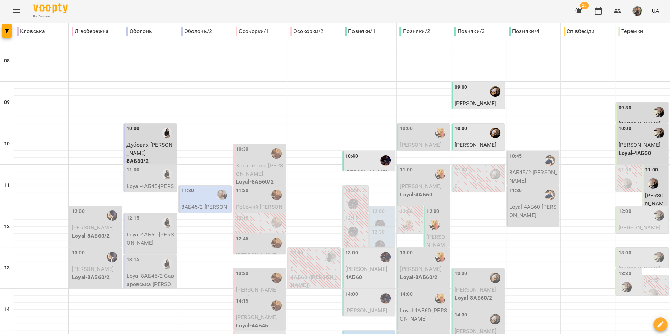
select select
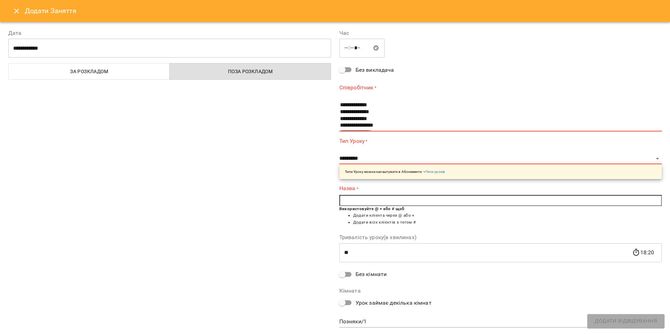
click at [10, 8] on button "Close" at bounding box center [16, 11] width 17 height 17
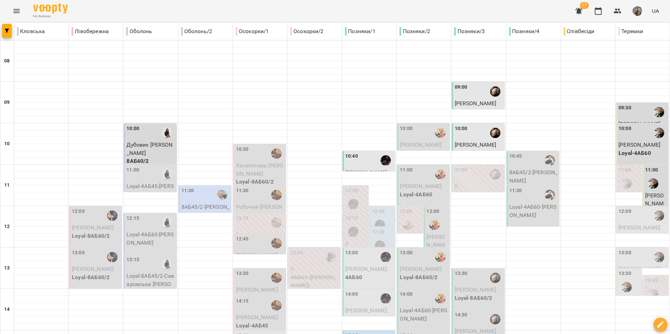
scroll to position [0, 0]
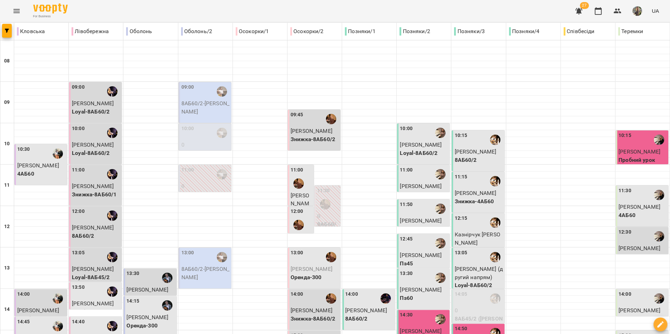
scroll to position [143, 0]
click at [417, 312] on div "14:30" at bounding box center [424, 320] width 48 height 16
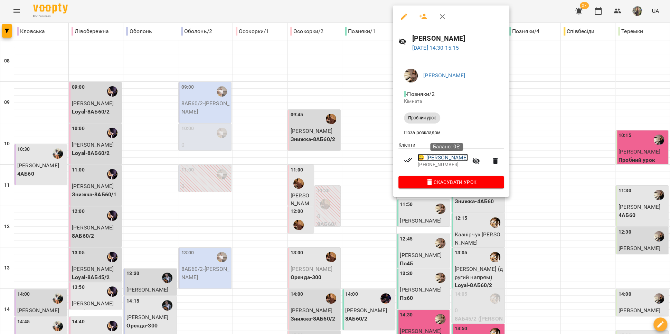
click at [453, 162] on link "😀 [PERSON_NAME]" at bounding box center [443, 158] width 50 height 8
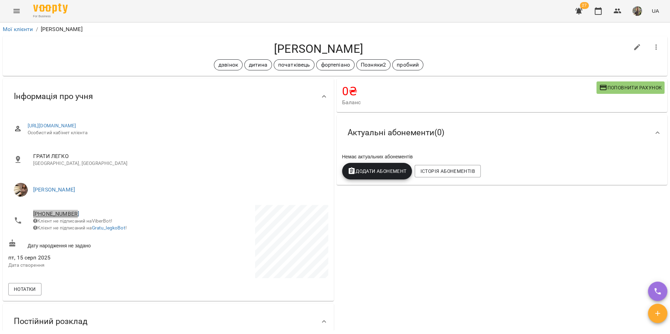
copy link "[PHONE_NUMBER]"
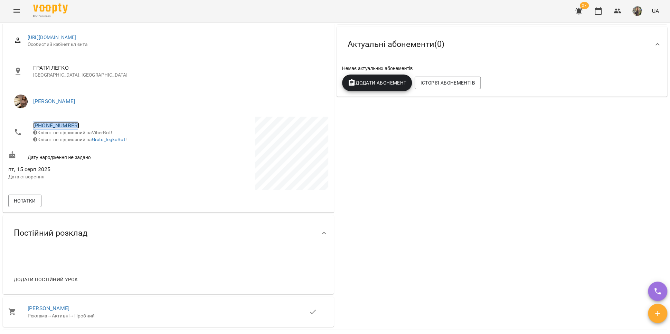
scroll to position [8, 0]
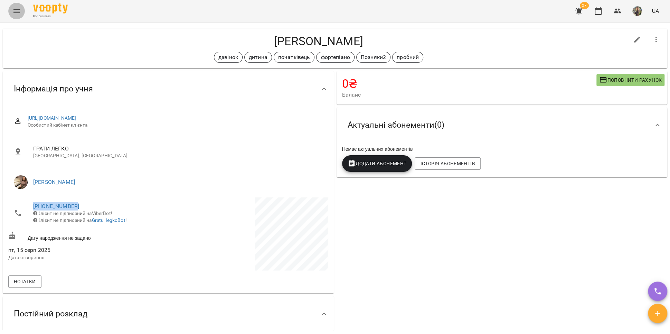
click at [11, 13] on button "Menu" at bounding box center [16, 11] width 17 height 17
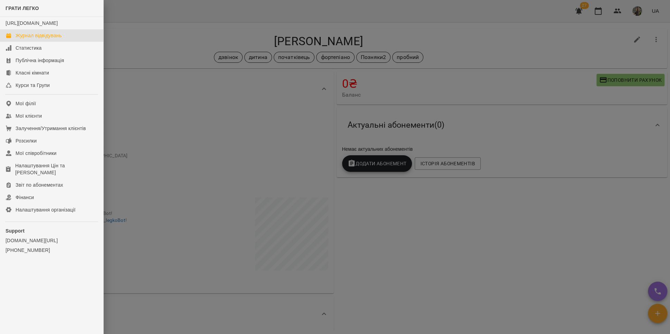
click at [22, 39] on div "Журнал відвідувань" at bounding box center [39, 35] width 46 height 7
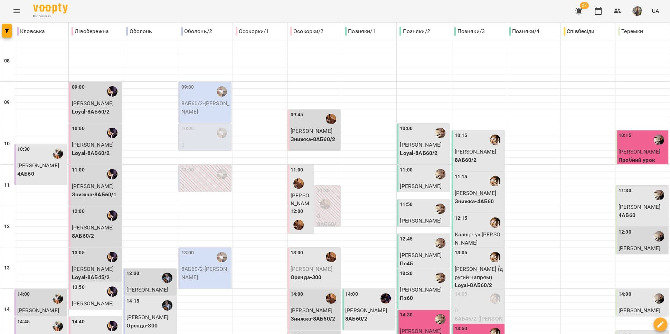
scroll to position [15, 0]
type input "**********"
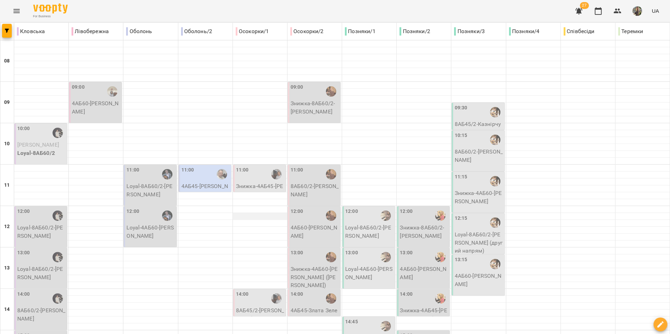
scroll to position [149, 0]
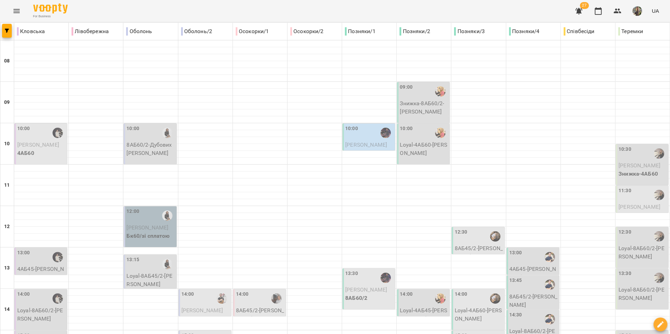
scroll to position [291, 0]
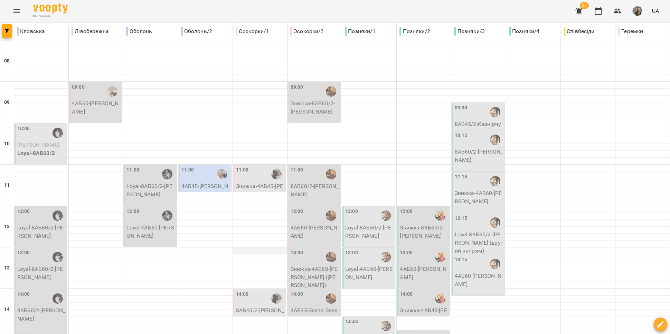
scroll to position [176, 0]
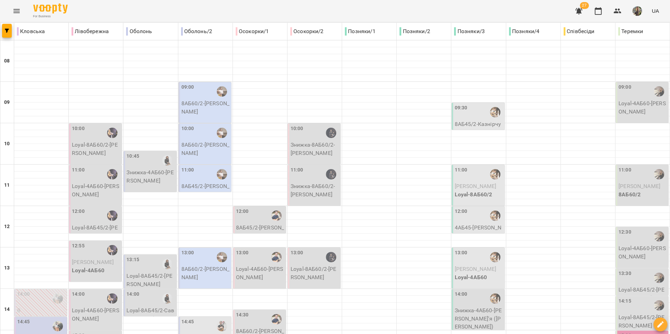
scroll to position [260, 0]
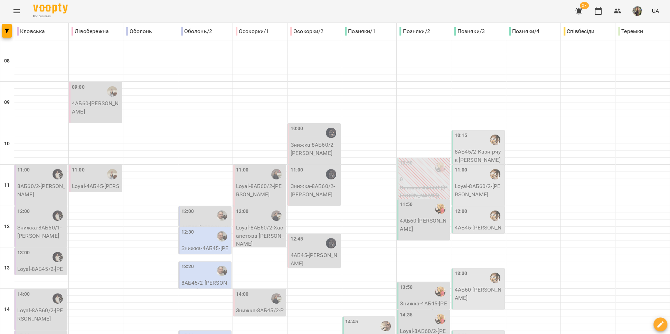
scroll to position [261, 0]
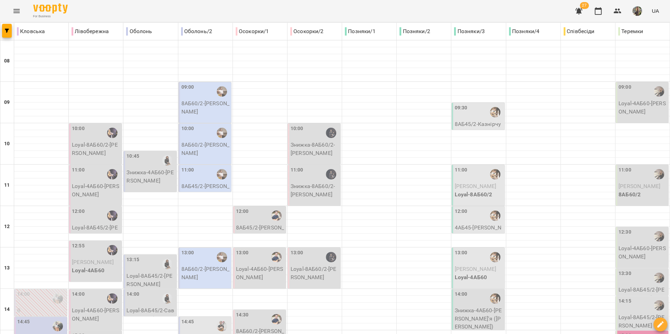
scroll to position [163, 0]
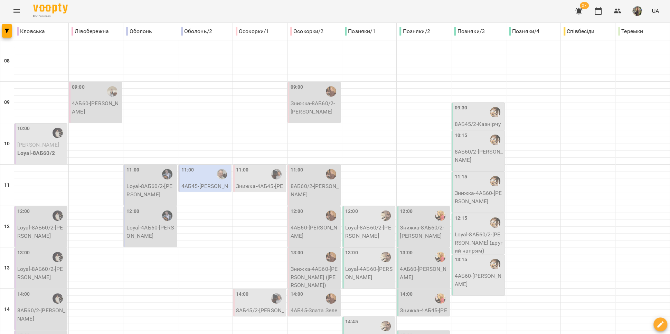
scroll to position [135, 0]
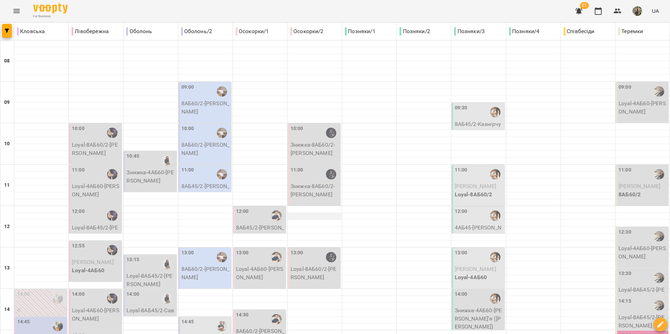
scroll to position [61, 0]
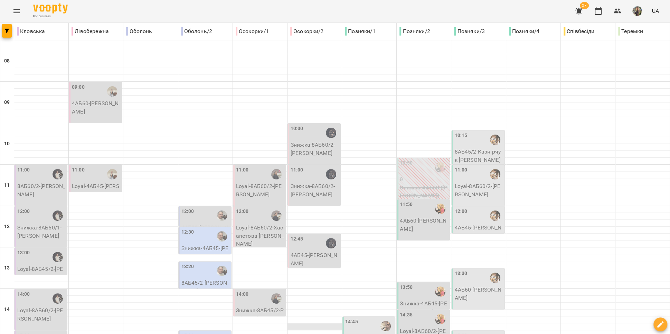
scroll to position [122, 0]
click at [307, 236] on div "12:45" at bounding box center [315, 244] width 48 height 16
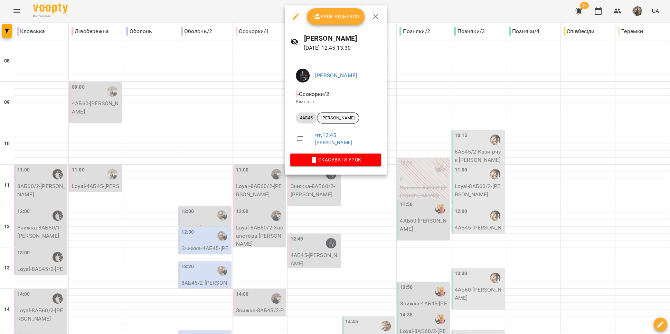
click at [343, 122] on div "[PERSON_NAME]" at bounding box center [338, 118] width 42 height 11
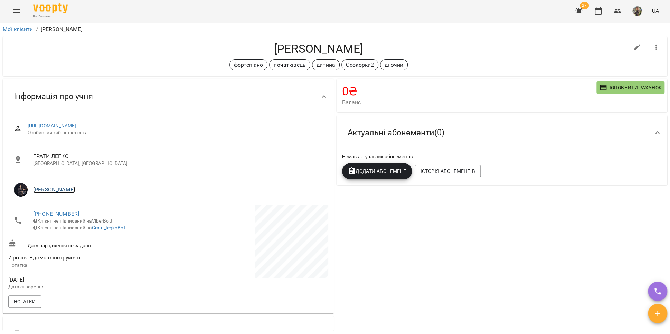
click at [75, 190] on link "[PERSON_NAME]" at bounding box center [54, 190] width 42 height 7
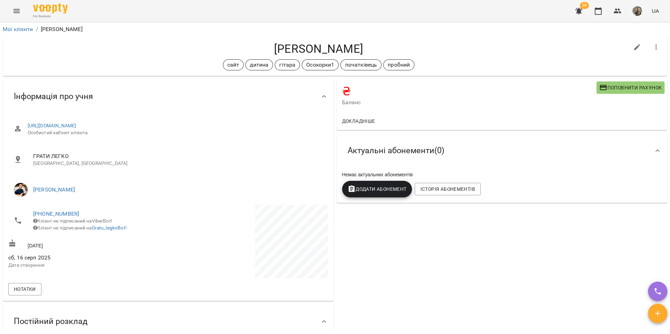
click at [16, 10] on icon "Menu" at bounding box center [16, 11] width 8 height 8
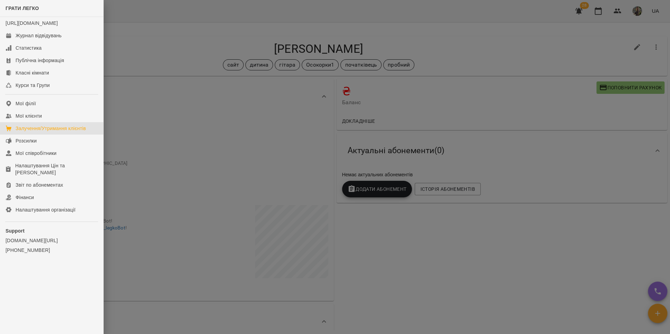
click at [46, 132] on div "Залучення/Утримання клієнтів" at bounding box center [51, 128] width 70 height 7
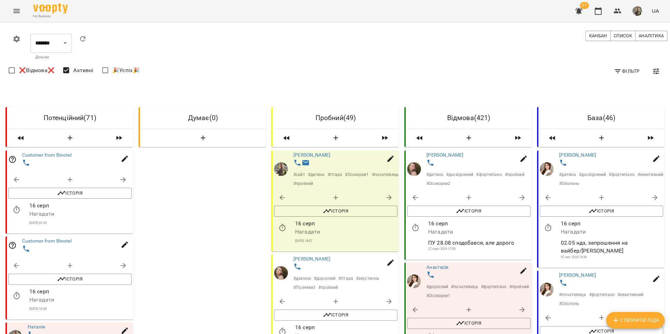
click at [23, 11] on button "Menu" at bounding box center [16, 11] width 17 height 17
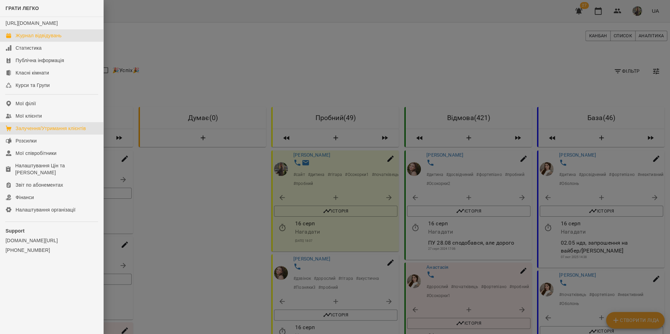
click at [33, 42] on link "Журнал відвідувань" at bounding box center [51, 35] width 103 height 12
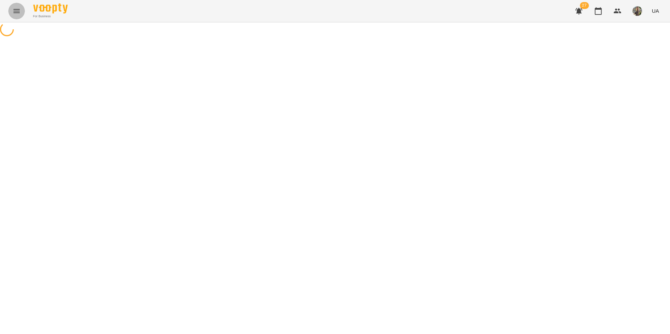
click at [20, 18] on button "Menu" at bounding box center [16, 11] width 17 height 17
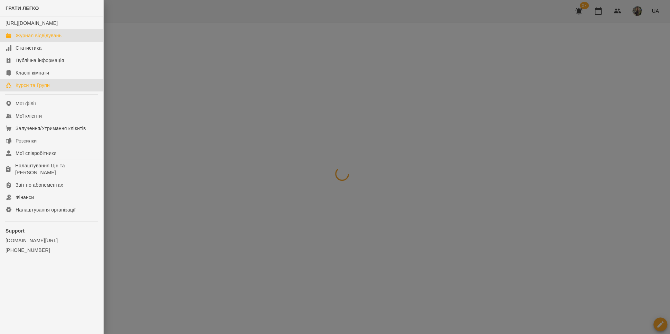
click at [32, 89] on div "Курси та Групи" at bounding box center [33, 85] width 34 height 7
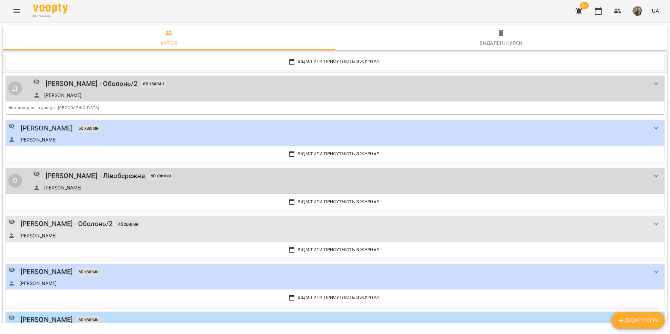
scroll to position [1393, 0]
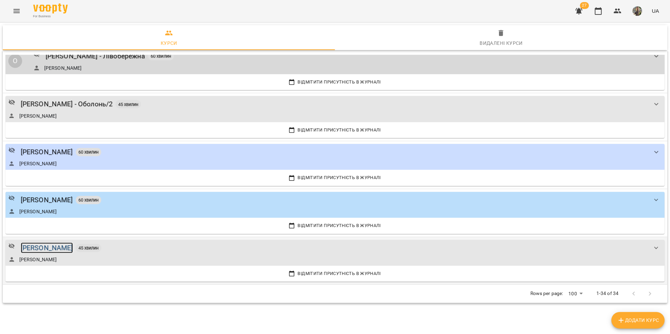
click at [73, 244] on div "[PERSON_NAME]" at bounding box center [47, 248] width 52 height 11
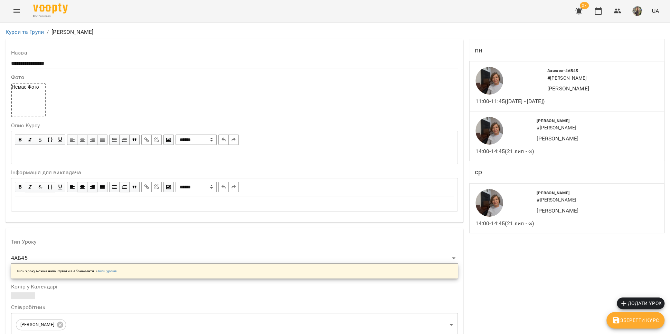
click at [15, 10] on icon "Menu" at bounding box center [16, 11] width 8 height 8
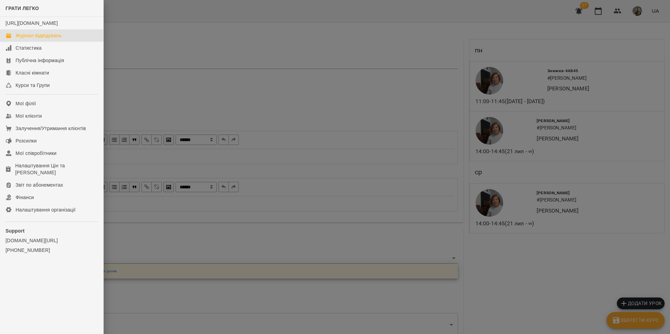
click at [31, 37] on link "Журнал відвідувань" at bounding box center [51, 35] width 103 height 12
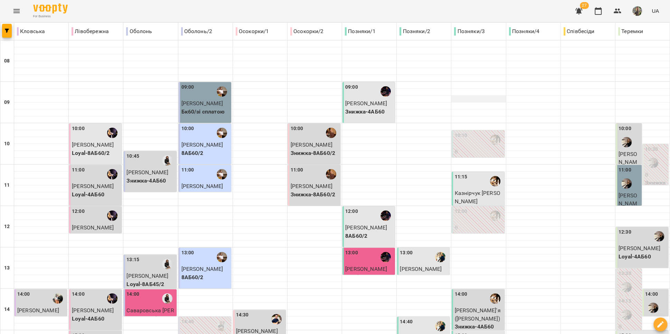
scroll to position [199, 0]
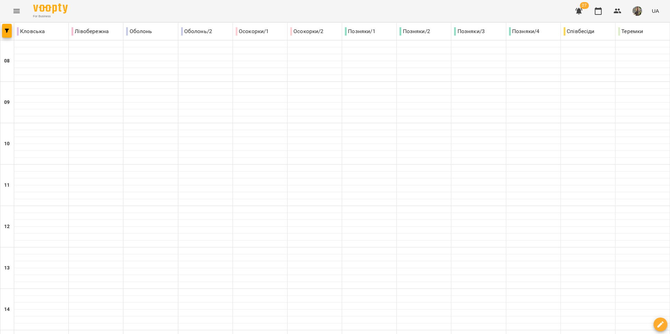
type input "**********"
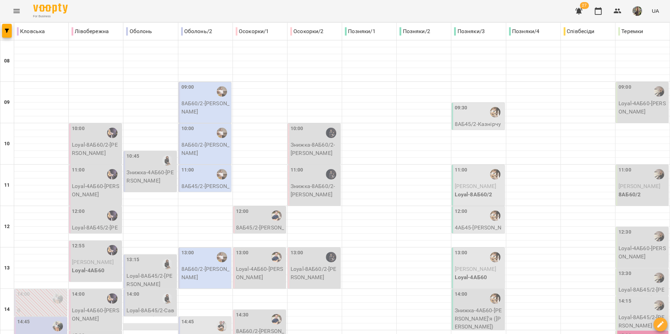
scroll to position [291, 0]
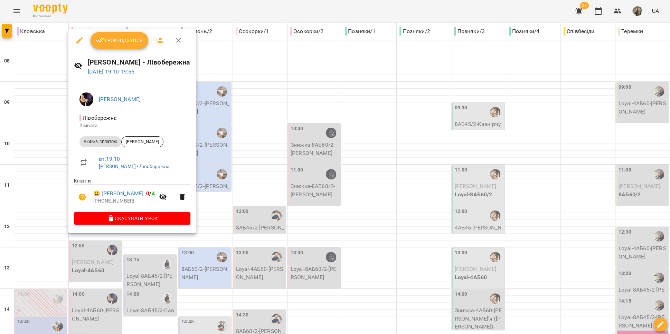
click at [161, 257] on div at bounding box center [335, 167] width 670 height 334
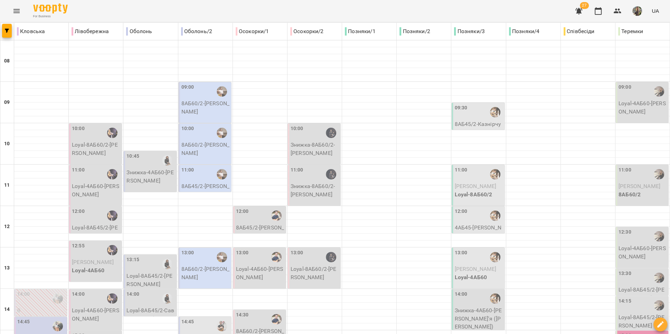
type input "**********"
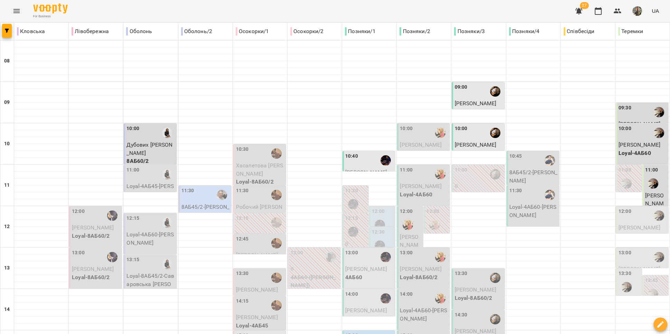
click at [199, 198] on div "11:30" at bounding box center [205, 195] width 48 height 16
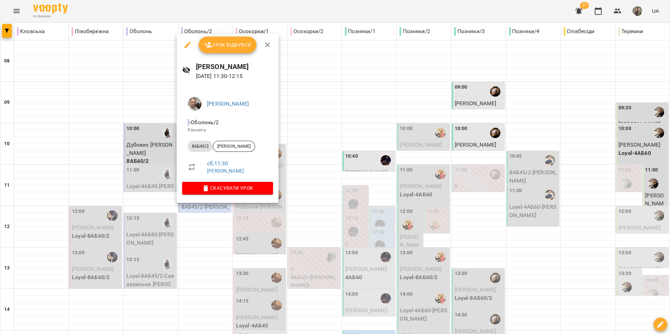
click at [222, 227] on div at bounding box center [335, 167] width 670 height 334
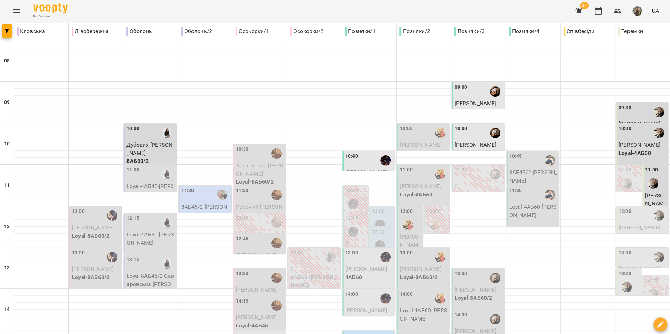
click at [204, 197] on div "11:30" at bounding box center [205, 195] width 48 height 16
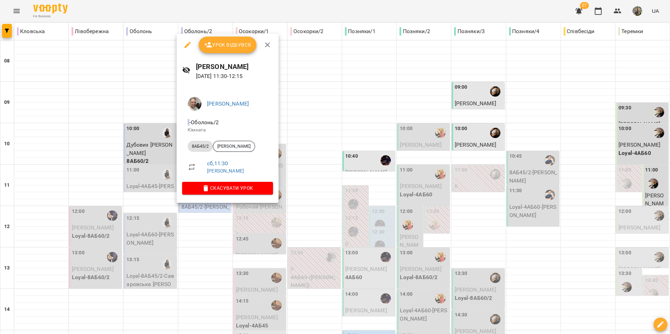
click at [204, 235] on div at bounding box center [335, 167] width 670 height 334
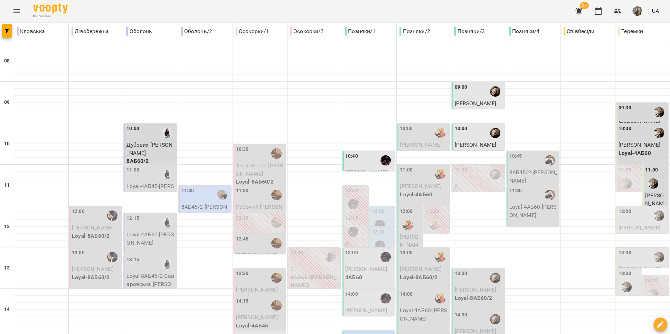
click at [18, 11] on icon "Menu" at bounding box center [16, 11] width 8 height 8
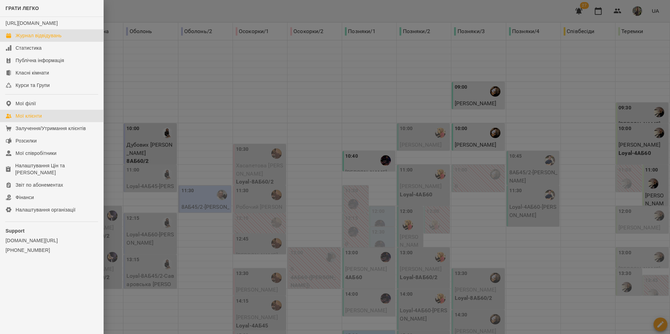
click at [41, 120] on div "Мої клієнти" at bounding box center [29, 116] width 26 height 7
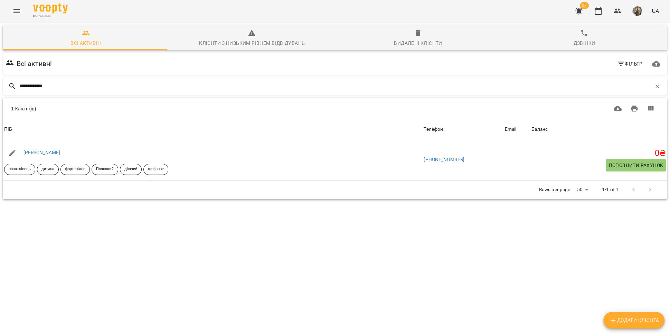
type input "**********"
click at [44, 154] on link "[PERSON_NAME]" at bounding box center [41, 153] width 37 height 6
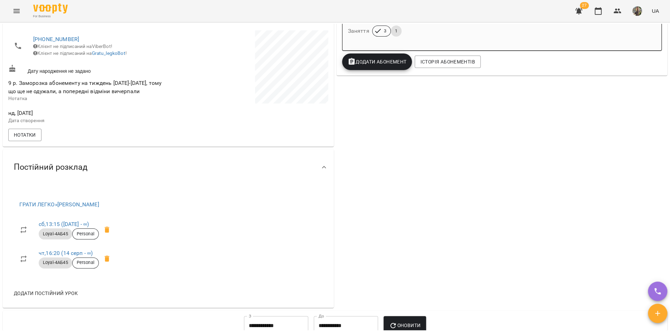
scroll to position [112, 0]
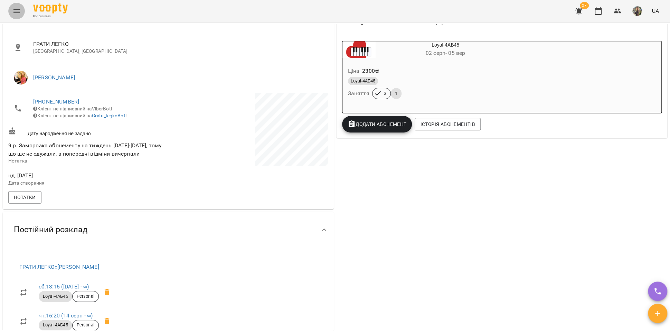
click at [19, 10] on icon "Menu" at bounding box center [16, 11] width 8 height 8
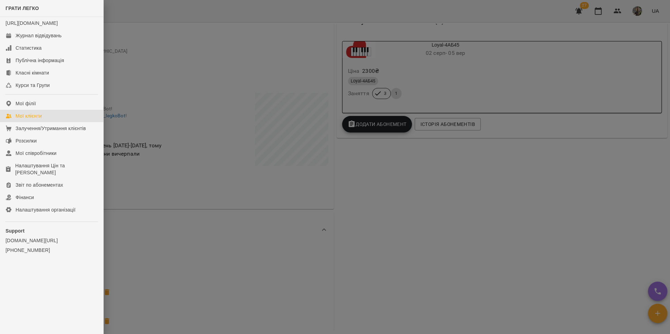
click at [43, 122] on link "Мої клієнти" at bounding box center [51, 116] width 103 height 12
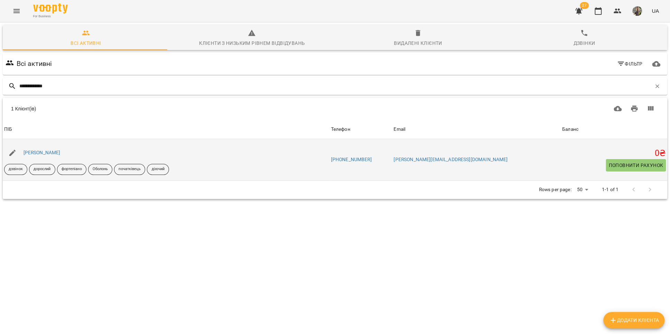
type input "**********"
click at [45, 157] on div "[PERSON_NAME]" at bounding box center [42, 153] width 40 height 10
click at [47, 153] on link "[PERSON_NAME]" at bounding box center [41, 153] width 37 height 6
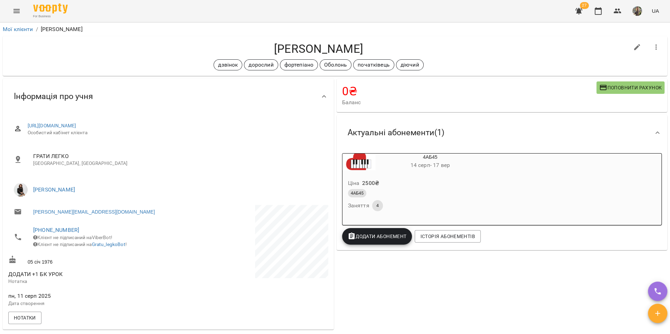
drag, startPoint x: 372, startPoint y: 46, endPoint x: 251, endPoint y: 42, distance: 121.0
click at [251, 42] on h4 "[PERSON_NAME]" at bounding box center [318, 49] width 620 height 14
copy h4 "[PERSON_NAME]"
click at [17, 10] on icon "Menu" at bounding box center [16, 11] width 8 height 8
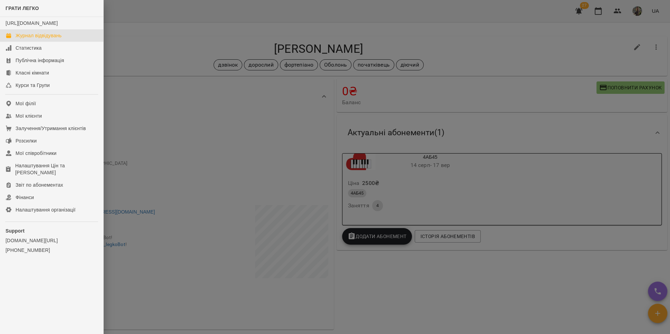
click at [41, 39] on div "Журнал відвідувань" at bounding box center [39, 35] width 46 height 7
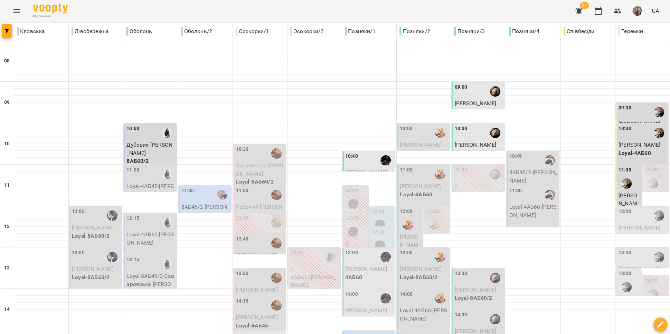
scroll to position [77, 0]
click at [379, 208] on label "12:00" at bounding box center [378, 212] width 13 height 8
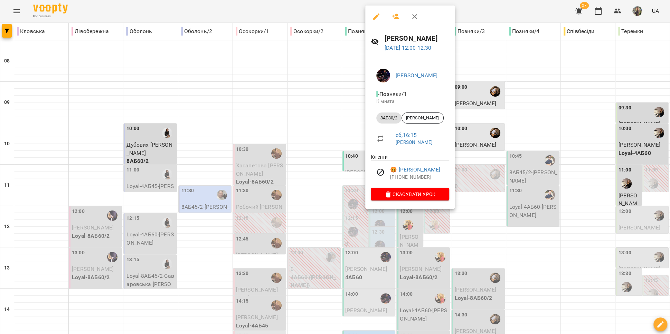
click at [402, 176] on p "+380997934620" at bounding box center [419, 177] width 59 height 7
click at [407, 170] on link "😡 Галига Назар" at bounding box center [415, 170] width 50 height 8
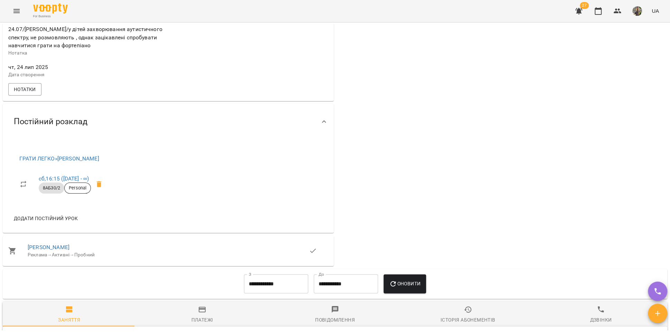
scroll to position [591, 0]
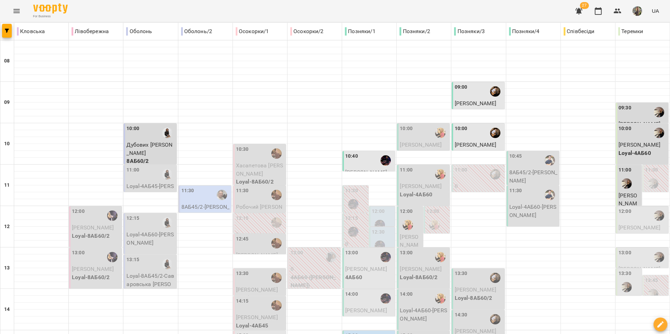
click at [364, 161] on div "10:40" at bounding box center [369, 161] width 48 height 16
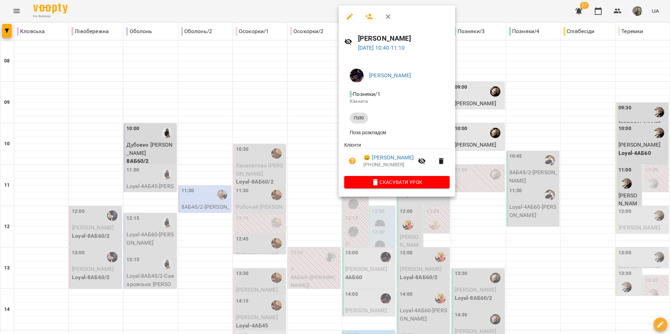
click at [381, 228] on div at bounding box center [335, 167] width 670 height 334
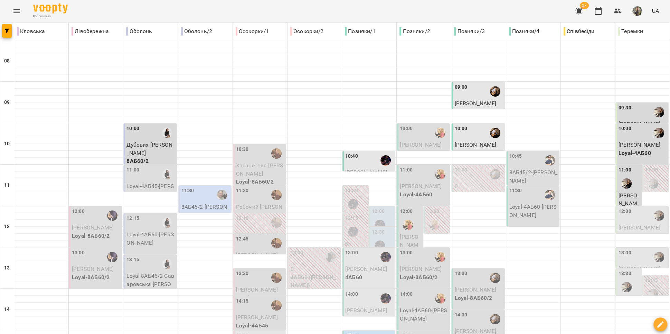
scroll to position [192, 0]
click at [360, 274] on p "4АБ60" at bounding box center [369, 278] width 48 height 8
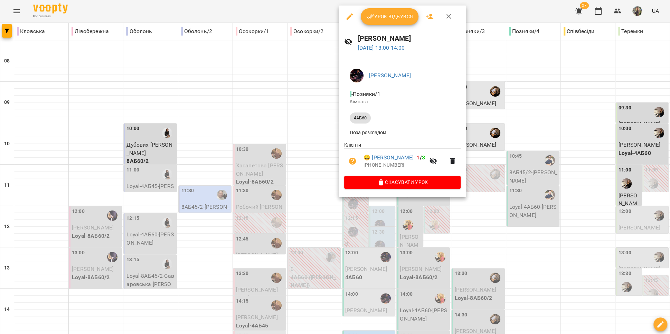
click at [316, 133] on div at bounding box center [335, 167] width 670 height 334
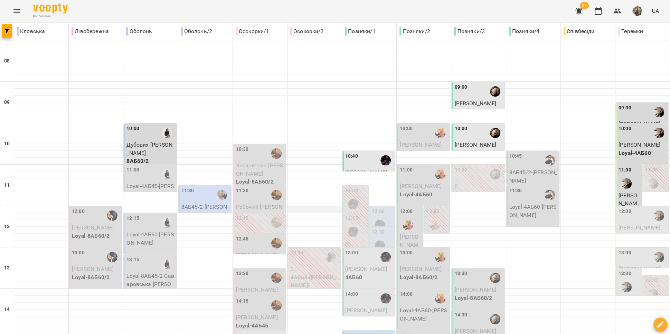
scroll to position [154, 0]
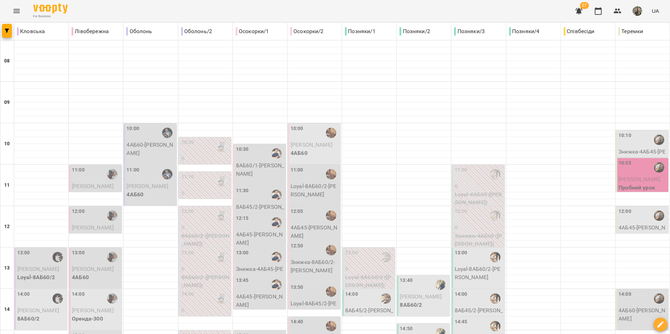
scroll to position [64, 0]
click at [33, 249] on div "13:00" at bounding box center [41, 257] width 48 height 16
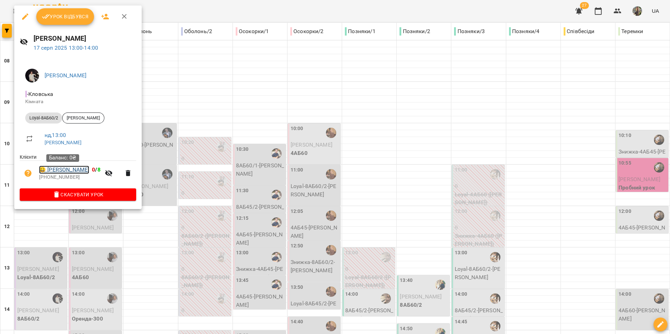
click at [74, 173] on link "😀 Висоцька Аліса" at bounding box center [64, 170] width 50 height 8
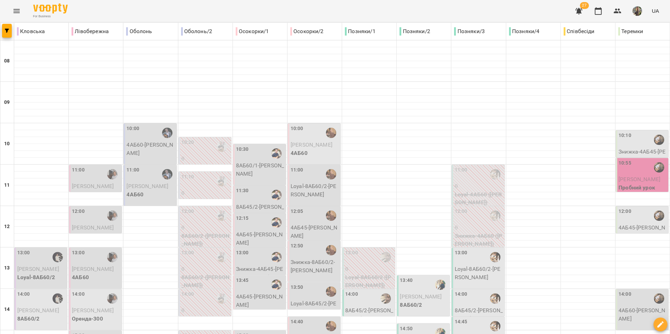
scroll to position [28, 0]
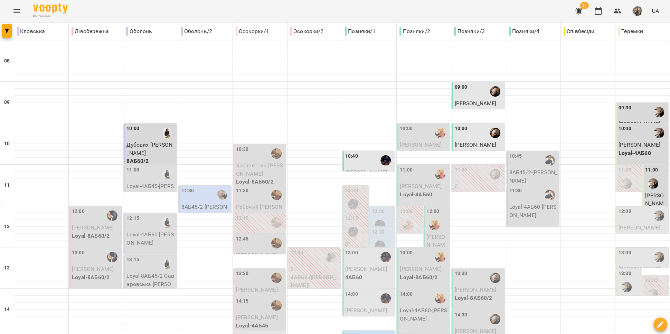
scroll to position [21, 0]
click at [197, 187] on div "11:30" at bounding box center [205, 195] width 48 height 16
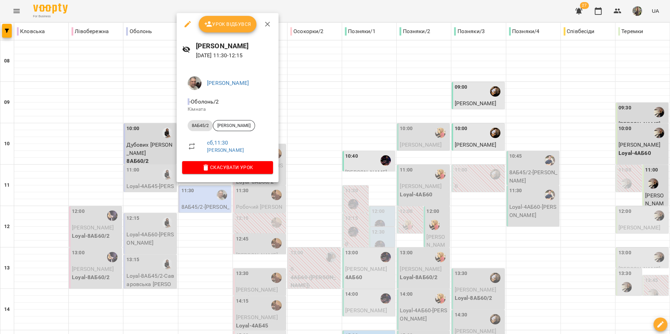
click at [201, 220] on div at bounding box center [335, 167] width 670 height 334
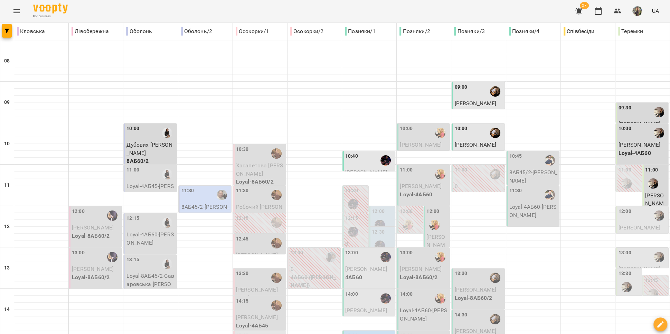
click at [207, 187] on div "11:30" at bounding box center [205, 195] width 48 height 16
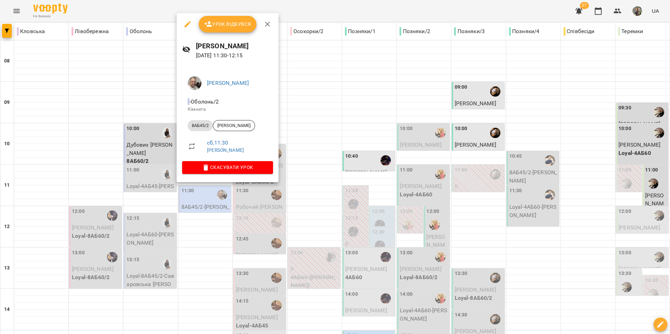
click at [201, 214] on div at bounding box center [335, 167] width 670 height 334
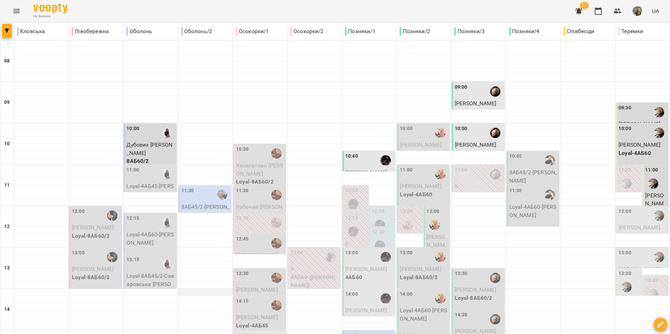
scroll to position [100, 0]
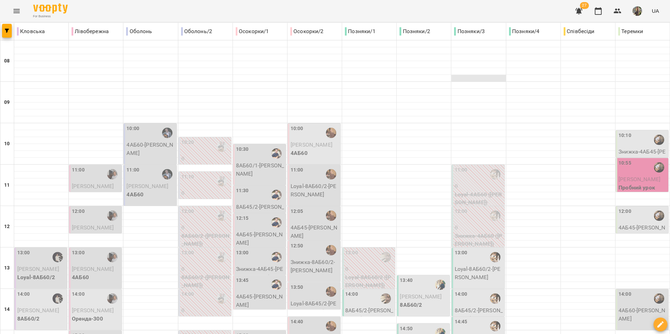
scroll to position [158, 0]
click at [249, 277] on div "13:45" at bounding box center [260, 285] width 48 height 16
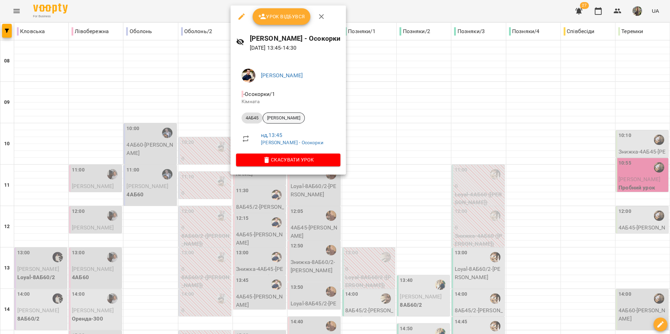
click at [276, 115] on span "[PERSON_NAME]" at bounding box center [283, 118] width 41 height 6
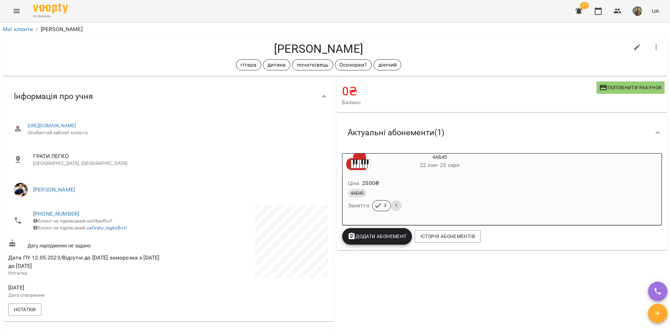
click at [53, 217] on span "+380675052405" at bounding box center [97, 214] width 128 height 8
click at [53, 216] on link "+380675052405" at bounding box center [56, 214] width 46 height 7
click at [86, 242] on img at bounding box center [84, 239] width 10 height 10
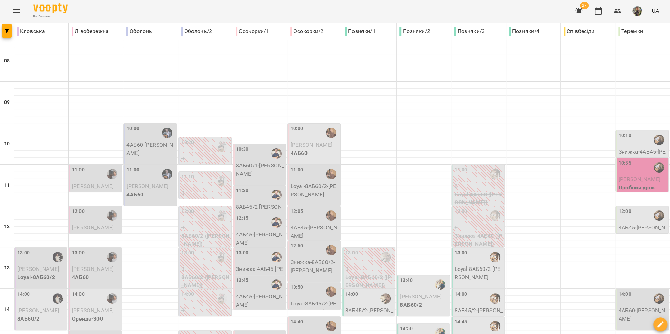
scroll to position [239, 0]
click at [249, 332] on div "15:00" at bounding box center [260, 340] width 48 height 16
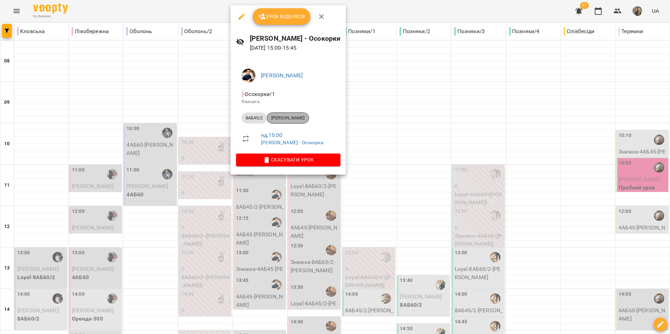
click at [293, 116] on span "[PERSON_NAME]" at bounding box center [287, 118] width 41 height 6
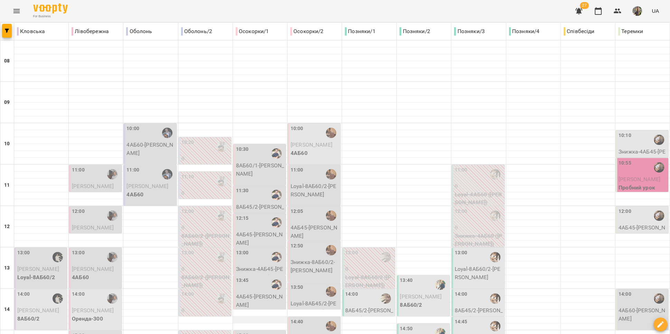
scroll to position [133, 0]
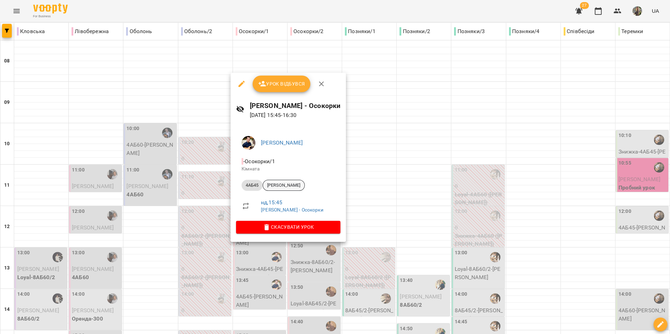
click at [282, 187] on span "[PERSON_NAME]" at bounding box center [283, 185] width 41 height 6
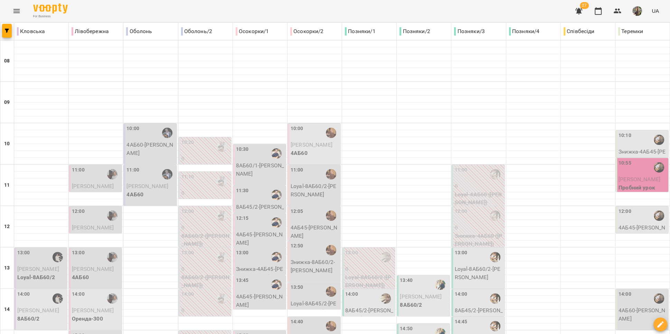
scroll to position [216, 0]
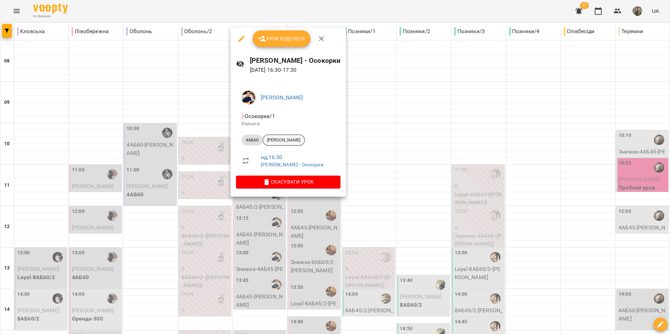
click at [287, 142] on span "[PERSON_NAME]" at bounding box center [283, 140] width 41 height 6
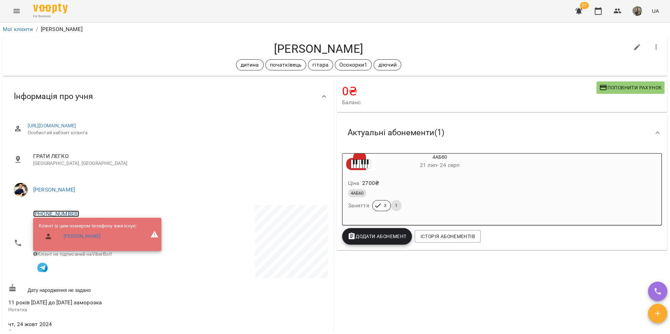
click at [64, 214] on link "+380667871675" at bounding box center [56, 214] width 46 height 7
click at [88, 240] on img at bounding box center [84, 239] width 10 height 10
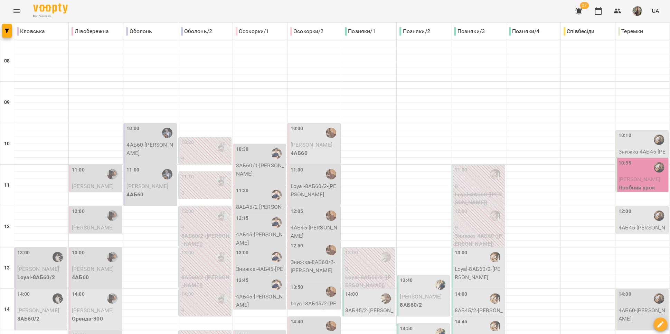
scroll to position [224, 0]
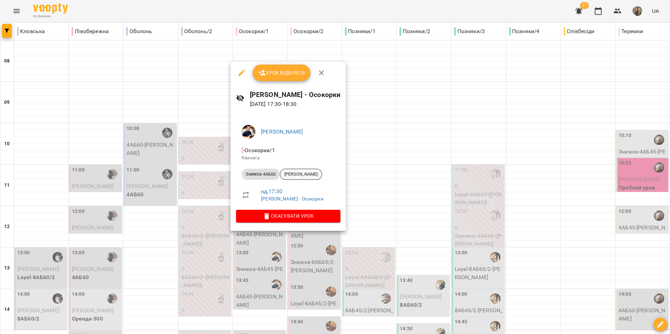
click at [307, 176] on span "[PERSON_NAME]" at bounding box center [300, 174] width 41 height 6
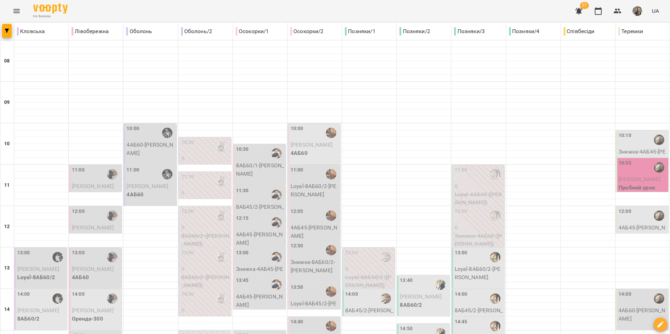
scroll to position [268, 0]
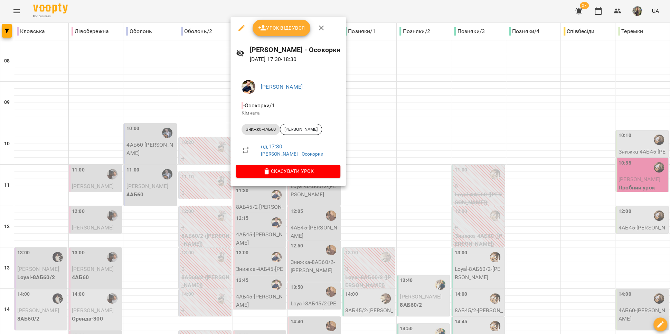
click at [310, 202] on div at bounding box center [335, 167] width 670 height 334
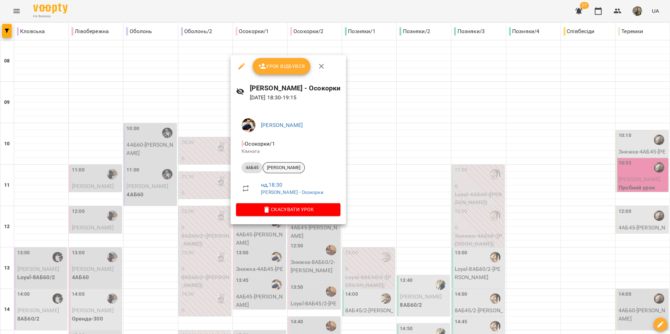
click at [297, 168] on span "[PERSON_NAME]" at bounding box center [283, 168] width 41 height 6
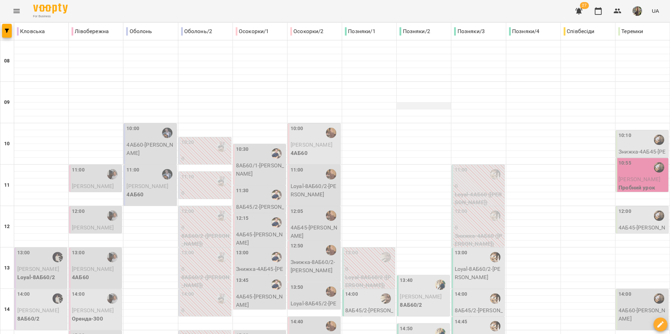
scroll to position [14, 0]
click at [312, 142] on span "[PERSON_NAME]" at bounding box center [312, 145] width 42 height 7
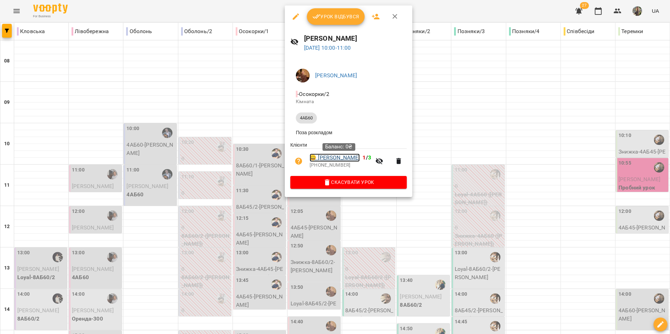
click at [347, 162] on link "😀 Полюхович Марина" at bounding box center [335, 158] width 50 height 8
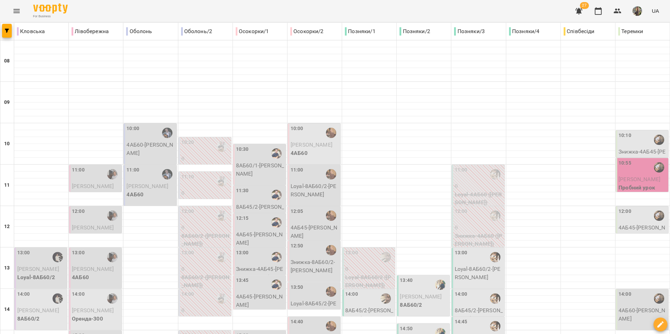
click at [314, 185] on p "Loyal-8АБ60/2 - Святослав Мотрин" at bounding box center [315, 190] width 48 height 16
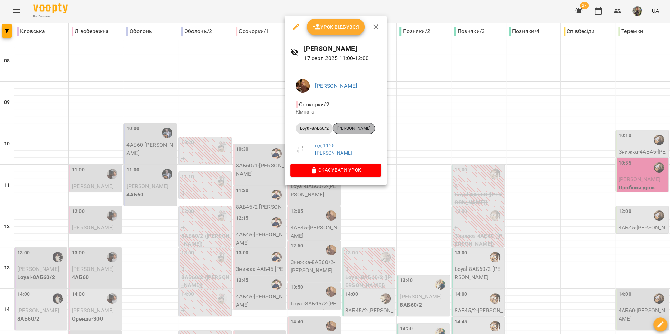
click at [347, 130] on span "[PERSON_NAME]" at bounding box center [353, 128] width 41 height 6
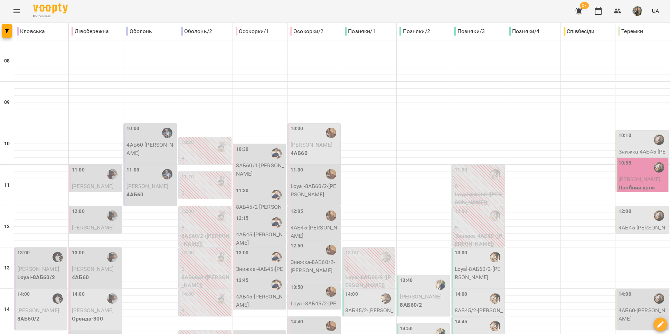
scroll to position [16, 0]
click at [305, 208] on div "12:05" at bounding box center [315, 216] width 48 height 16
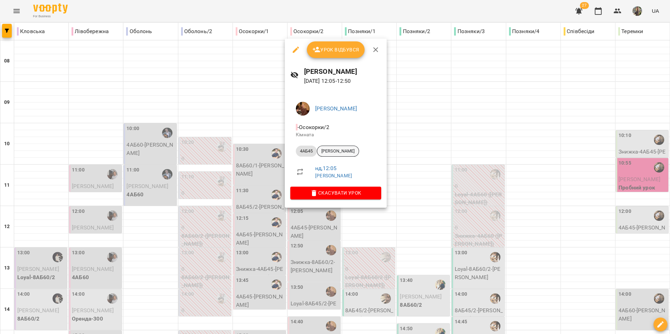
click at [341, 151] on span "[PERSON_NAME]" at bounding box center [337, 151] width 41 height 6
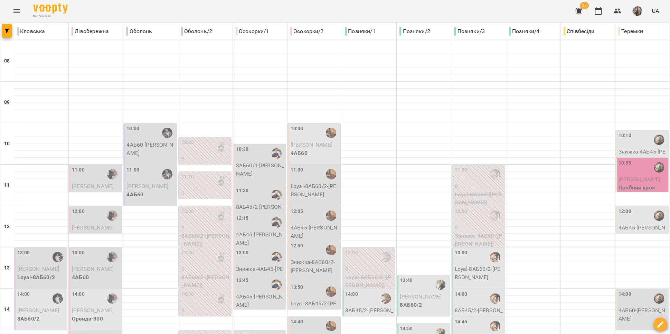
scroll to position [14, 0]
click at [303, 258] on p "Знижка-8АБ60/2 - Соломія Славіогло" at bounding box center [315, 266] width 48 height 16
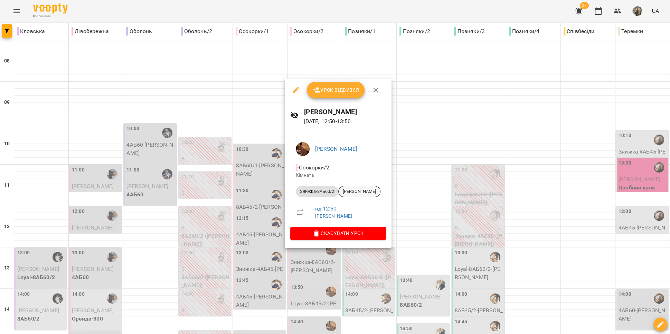
click at [351, 190] on span "[PERSON_NAME]" at bounding box center [359, 192] width 41 height 6
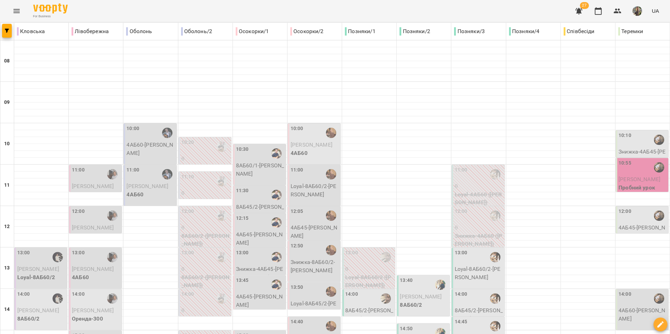
scroll to position [123, 0]
click at [304, 284] on div "13:50" at bounding box center [315, 292] width 48 height 16
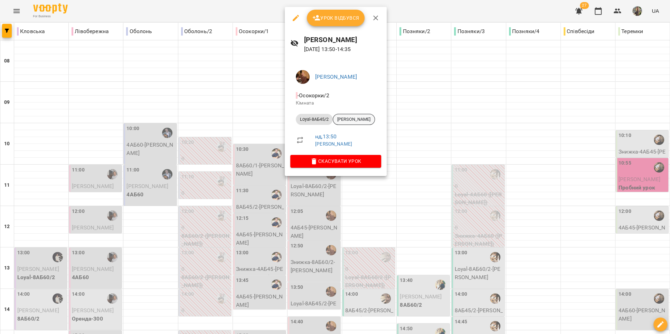
click at [356, 119] on span "[PERSON_NAME]" at bounding box center [353, 119] width 41 height 6
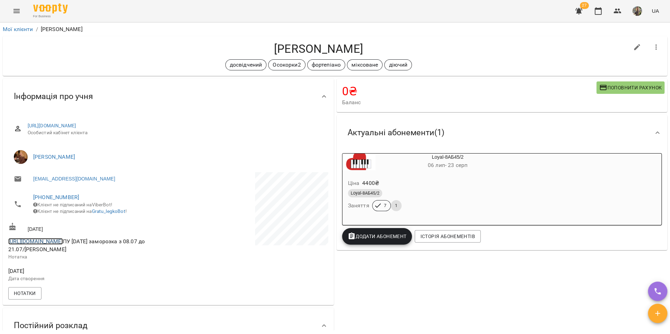
copy link "https://t.me/polinka312"
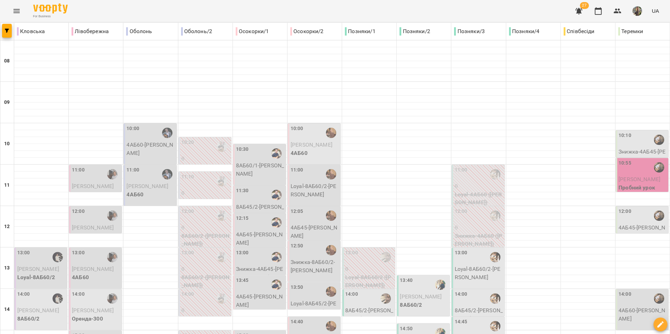
scroll to position [190, 0]
click at [313, 284] on div "13:50" at bounding box center [315, 292] width 48 height 16
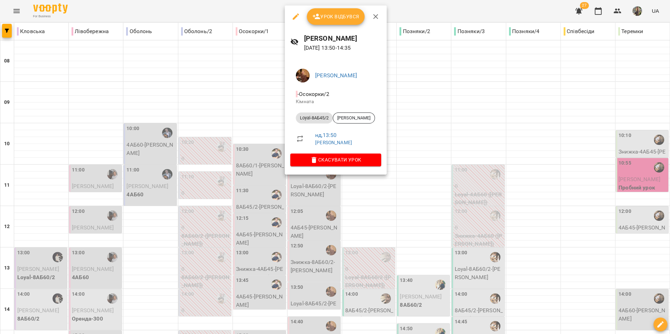
click at [346, 206] on div at bounding box center [335, 167] width 670 height 334
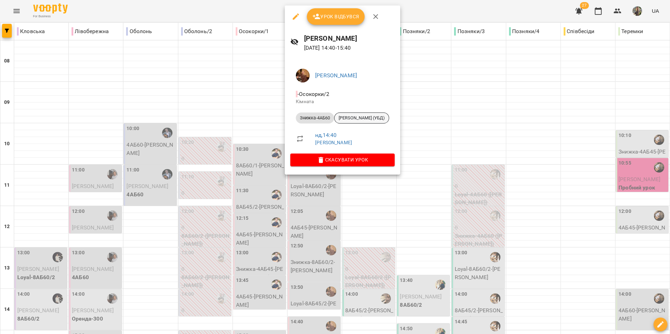
click at [360, 119] on span "[PERSON_NAME] (УБД)" at bounding box center [361, 118] width 54 height 6
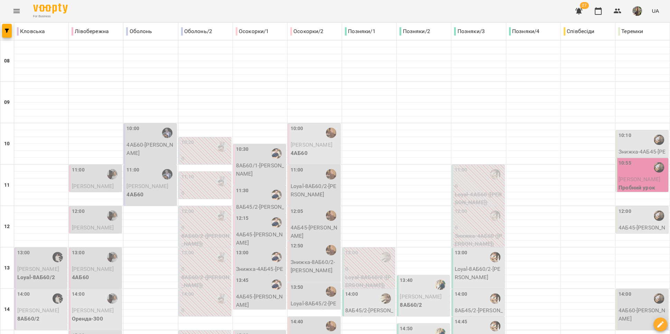
scroll to position [186, 0]
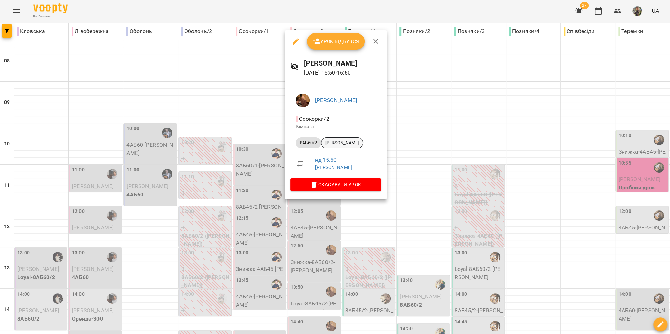
click at [347, 143] on span "[PERSON_NAME]" at bounding box center [341, 143] width 41 height 6
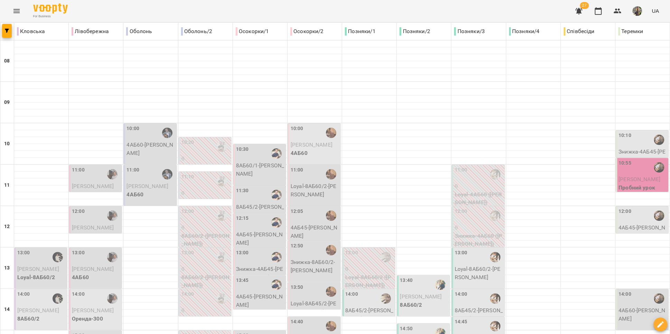
scroll to position [182, 0]
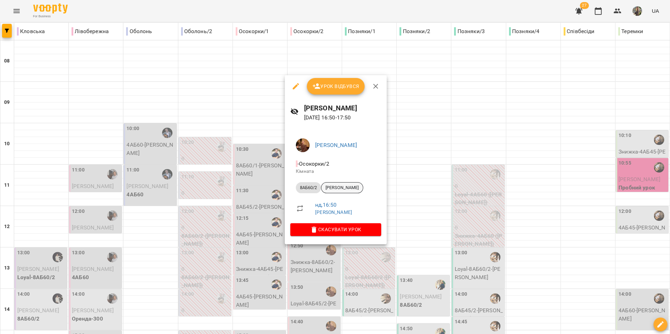
click at [352, 187] on span "[PERSON_NAME]" at bounding box center [341, 188] width 41 height 6
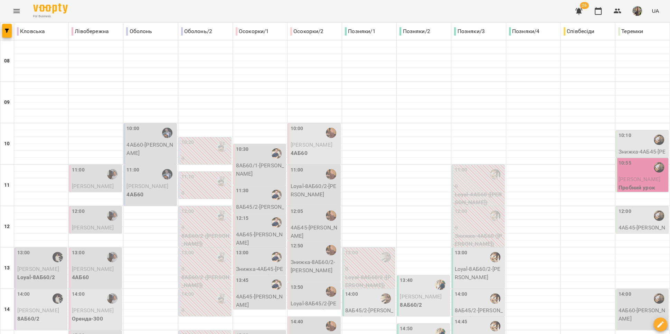
scroll to position [247, 0]
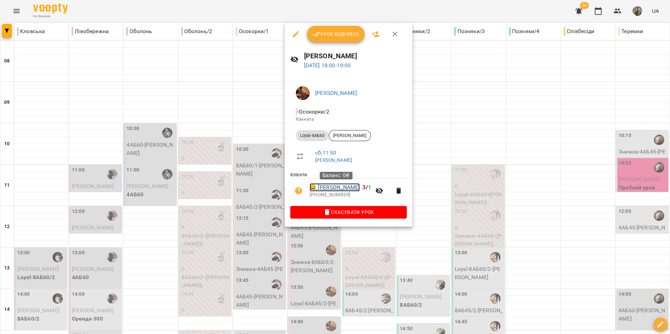
click at [343, 185] on link "😀 Тамара Павленко" at bounding box center [335, 187] width 50 height 8
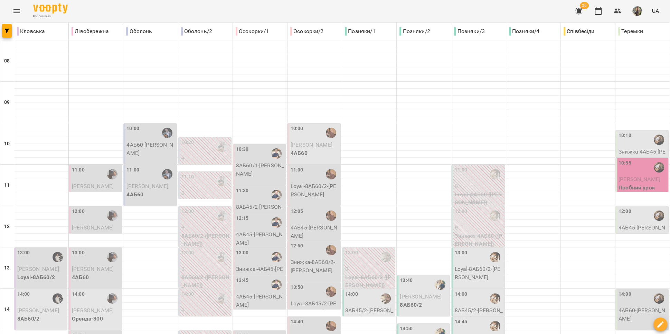
scroll to position [250, 0]
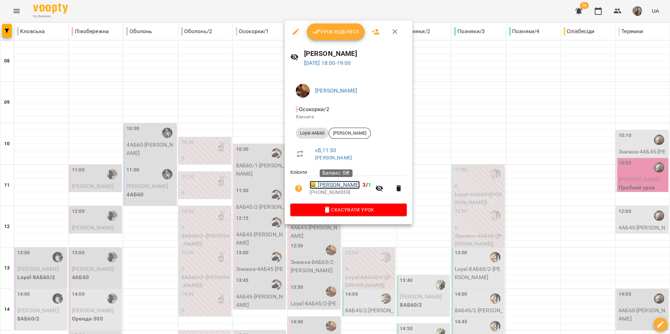
click at [342, 186] on link "😀 Тамара Павленко" at bounding box center [335, 185] width 50 height 8
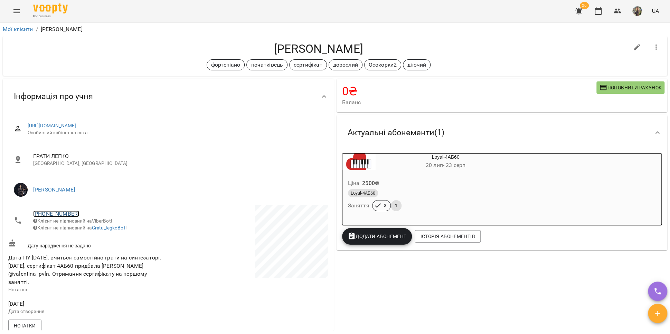
click at [62, 216] on link "+380981328901" at bounding box center [56, 214] width 46 height 7
click at [93, 237] on link at bounding box center [92, 239] width 37 height 15
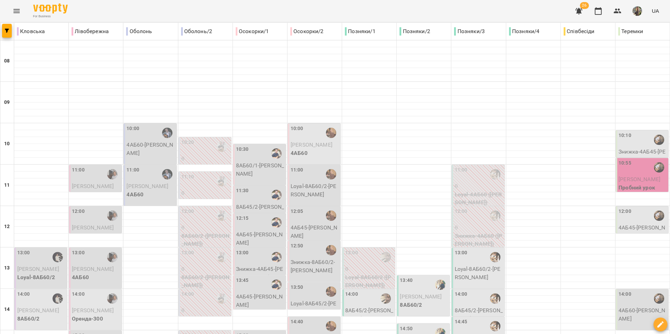
scroll to position [291, 0]
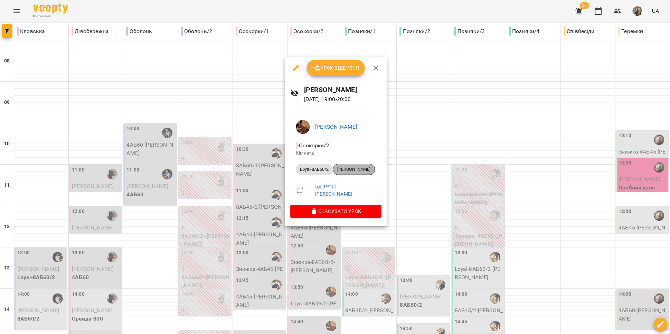
click at [348, 173] on div "[PERSON_NAME]" at bounding box center [354, 169] width 42 height 11
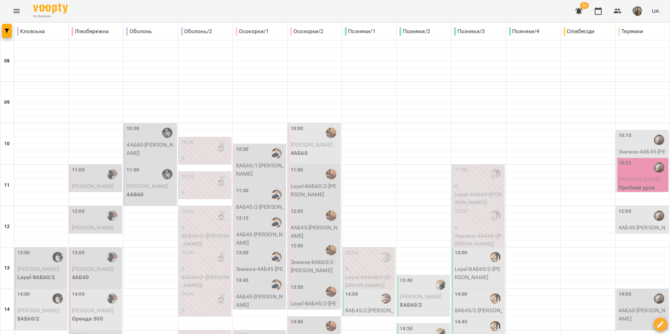
scroll to position [291, 0]
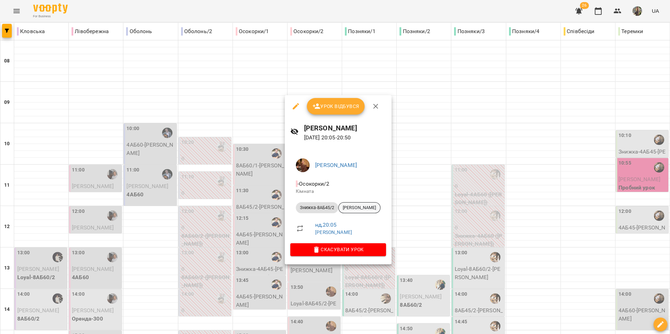
click at [348, 211] on span "[PERSON_NAME]" at bounding box center [359, 208] width 41 height 6
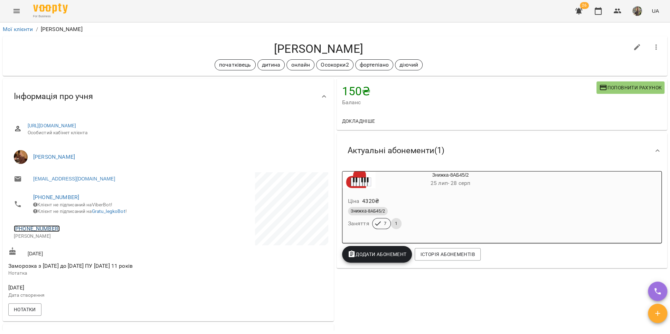
click at [33, 232] on link "+380504771910" at bounding box center [37, 229] width 46 height 7
click at [69, 257] on img at bounding box center [65, 259] width 10 height 10
drag, startPoint x: 353, startPoint y: 48, endPoint x: 272, endPoint y: 50, distance: 81.2
click at [272, 50] on h4 "[PERSON_NAME]" at bounding box center [318, 49] width 620 height 14
copy h4 "[PERSON_NAME]"
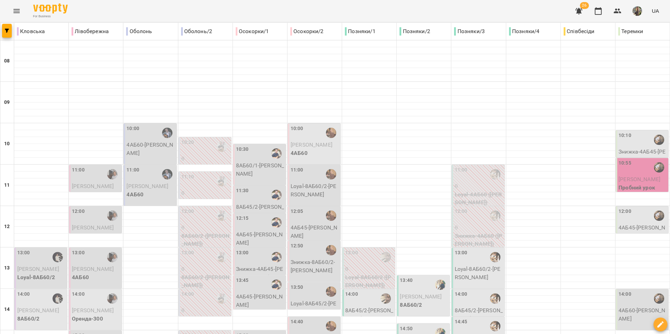
scroll to position [91, 0]
click at [360, 291] on div "14:00" at bounding box center [369, 299] width 48 height 16
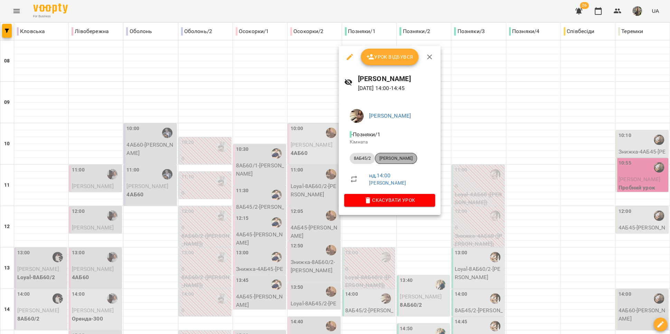
click at [397, 162] on div "[PERSON_NAME]" at bounding box center [396, 158] width 42 height 11
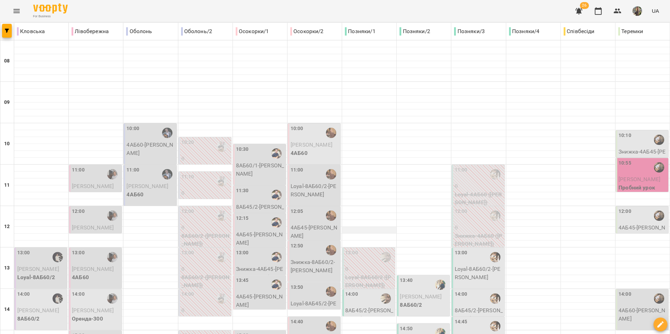
scroll to position [162, 0]
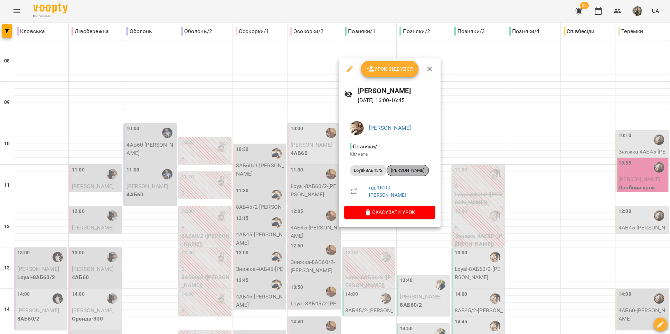
click at [397, 165] on div "[PERSON_NAME]" at bounding box center [408, 170] width 42 height 11
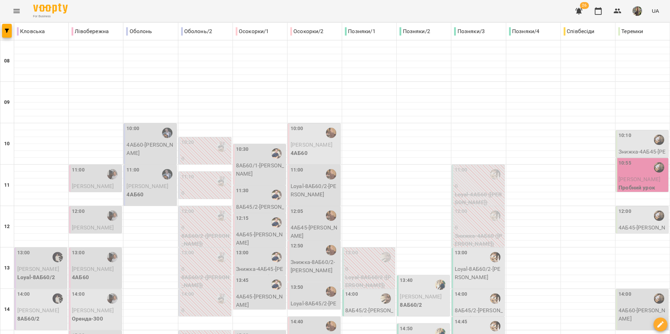
scroll to position [291, 0]
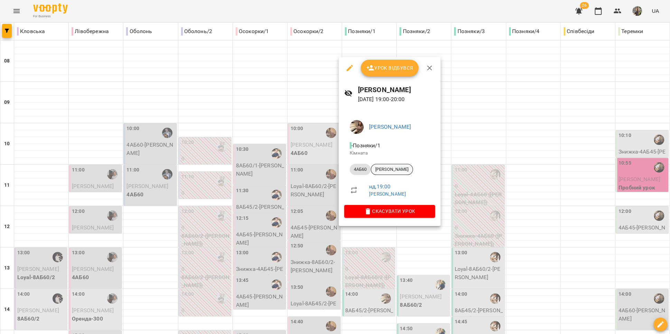
click at [403, 169] on span "[PERSON_NAME]" at bounding box center [391, 170] width 41 height 6
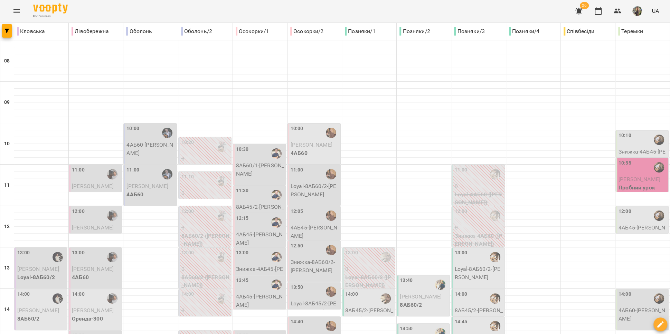
scroll to position [147, 0]
click at [415, 294] on span "[PERSON_NAME]" at bounding box center [421, 297] width 42 height 7
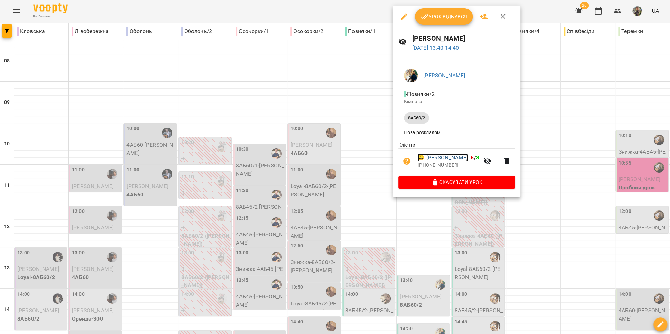
click at [445, 160] on link "😀 Тетяна Гучок" at bounding box center [443, 158] width 50 height 8
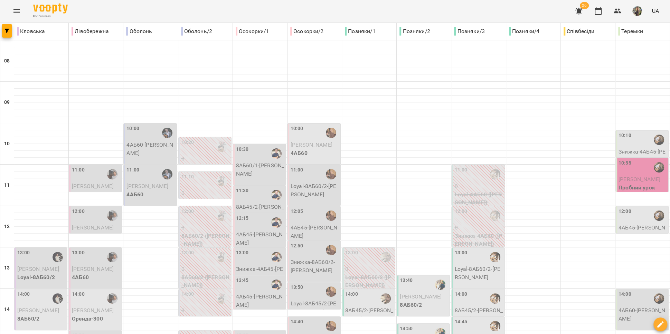
scroll to position [158, 0]
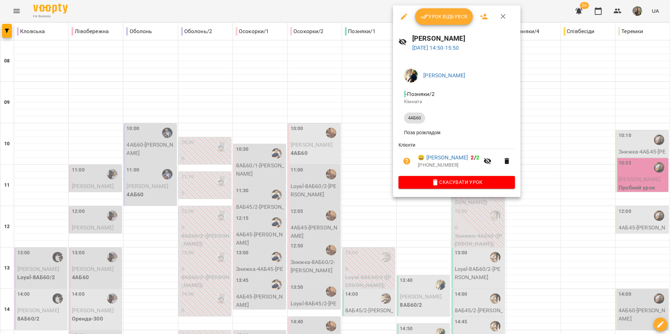
click at [418, 220] on div at bounding box center [335, 167] width 670 height 334
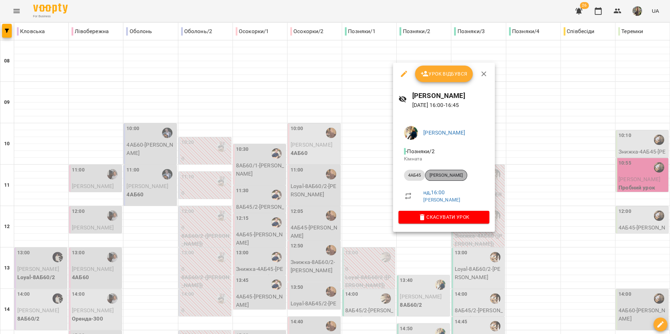
click at [452, 178] on span "[PERSON_NAME]" at bounding box center [445, 175] width 41 height 6
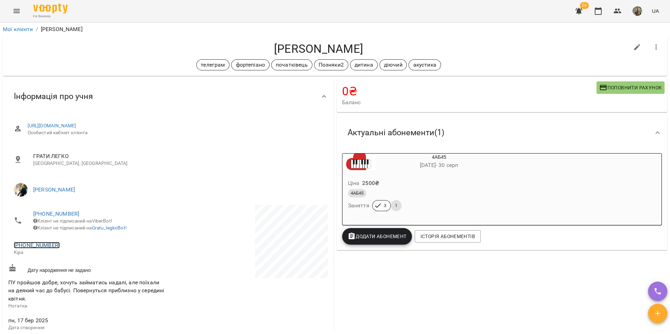
click at [35, 248] on link "[PHONE_NUMBER]" at bounding box center [37, 245] width 46 height 7
click at [65, 273] on img at bounding box center [65, 275] width 10 height 10
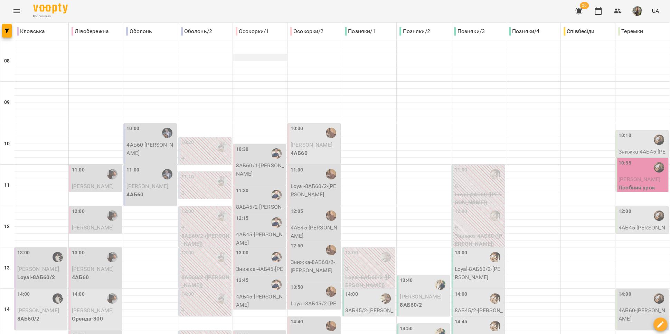
scroll to position [260, 0]
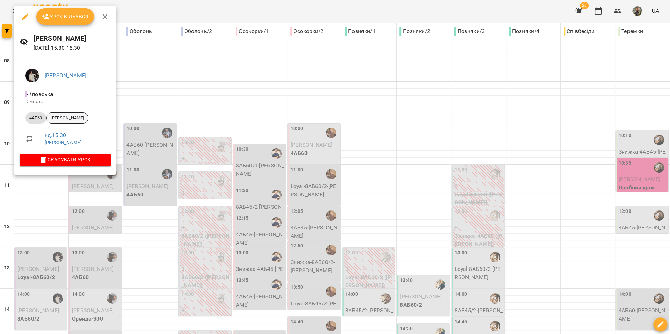
click at [69, 119] on span "[PERSON_NAME]" at bounding box center [67, 118] width 41 height 6
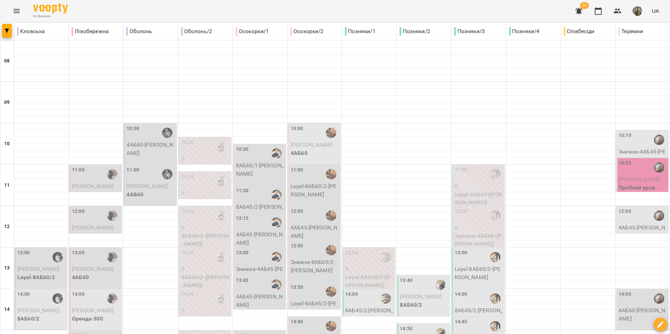
scroll to position [167, 0]
click at [30, 315] on p "8АБ60/2" at bounding box center [41, 319] width 48 height 8
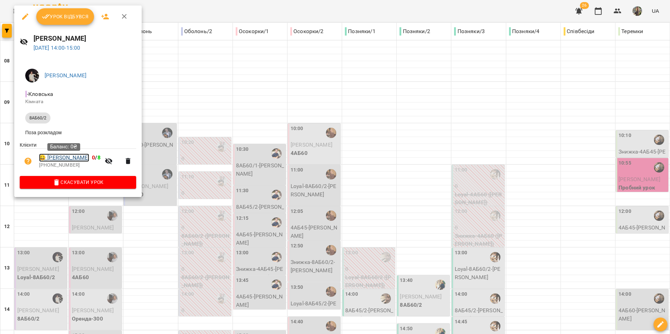
click at [61, 161] on link "😀 Соломія Шевчук" at bounding box center [64, 158] width 50 height 8
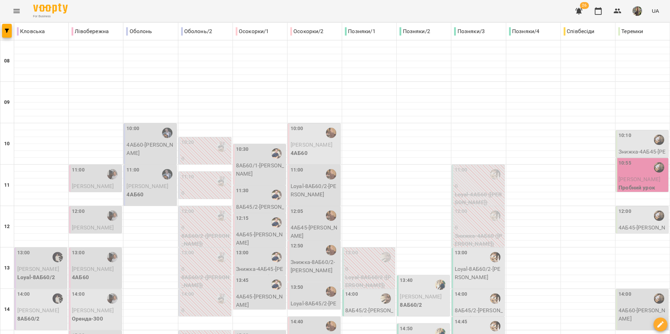
click at [33, 262] on div "13:00" at bounding box center [41, 257] width 48 height 16
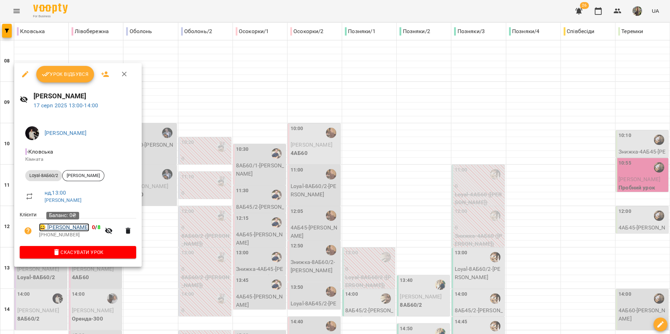
click at [63, 229] on link "😀 Висоцька Аліса" at bounding box center [64, 228] width 50 height 8
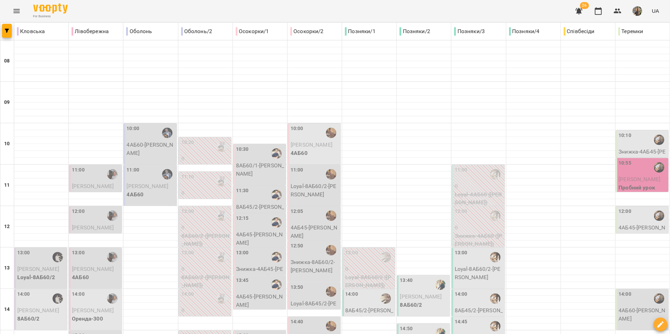
scroll to position [289, 0]
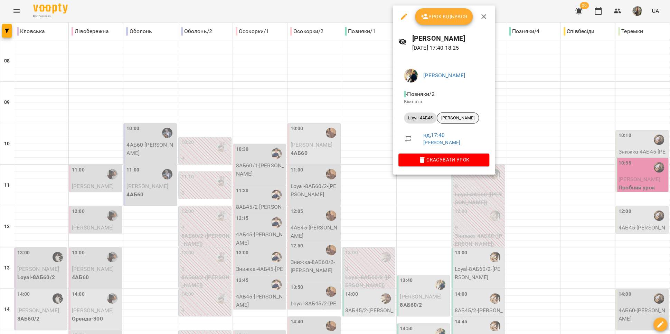
click at [461, 116] on span "[PERSON_NAME]" at bounding box center [457, 118] width 41 height 6
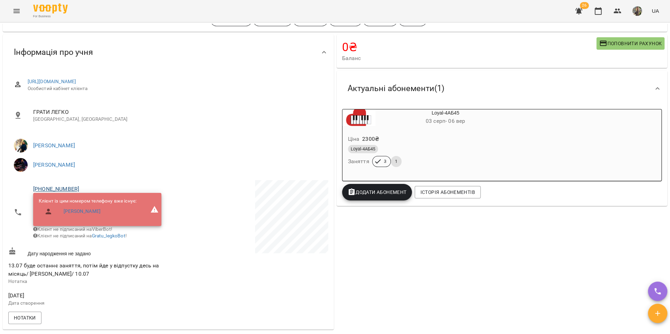
scroll to position [6, 0]
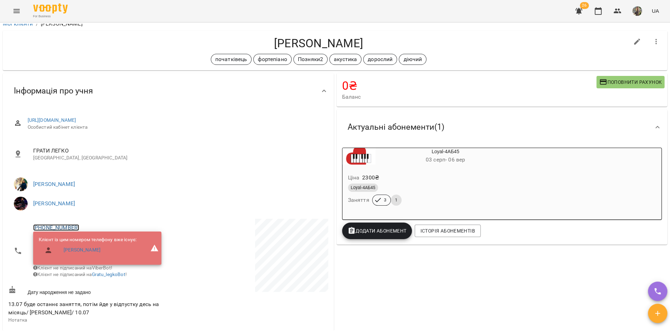
click at [57, 226] on link "+380977203542" at bounding box center [56, 228] width 46 height 7
click at [91, 253] on link at bounding box center [92, 253] width 37 height 15
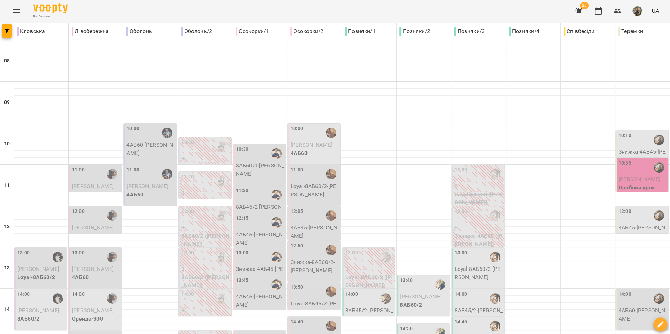
scroll to position [240, 0]
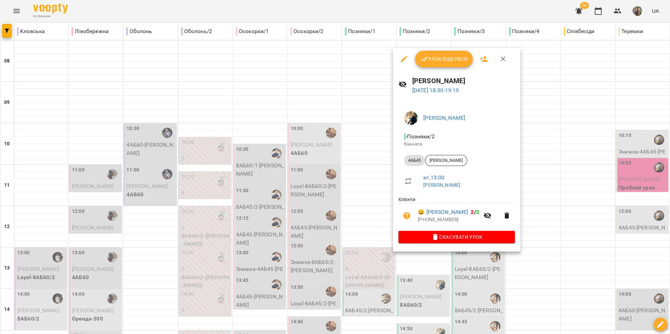
click at [364, 199] on div at bounding box center [335, 167] width 670 height 334
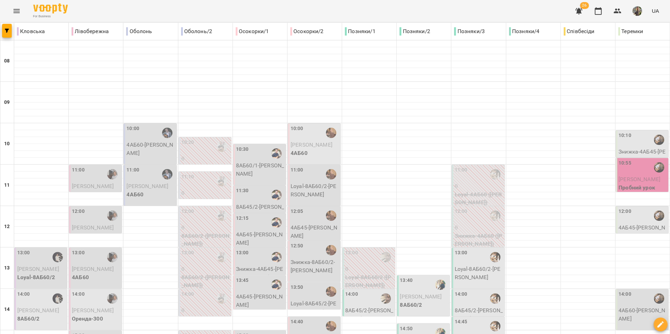
scroll to position [74, 0]
click at [467, 265] on p "Loyal-8АБ60/2 - Сергій Васильєв" at bounding box center [478, 273] width 48 height 16
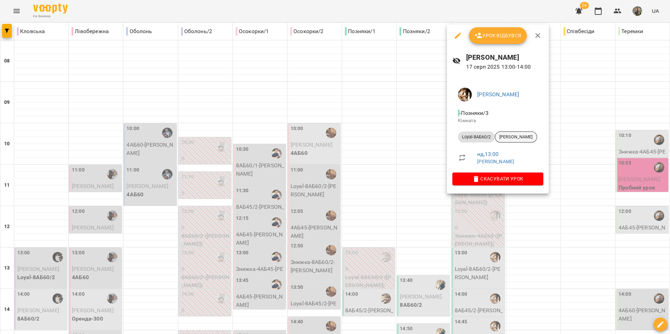
click at [515, 139] on span "[PERSON_NAME]" at bounding box center [515, 137] width 41 height 6
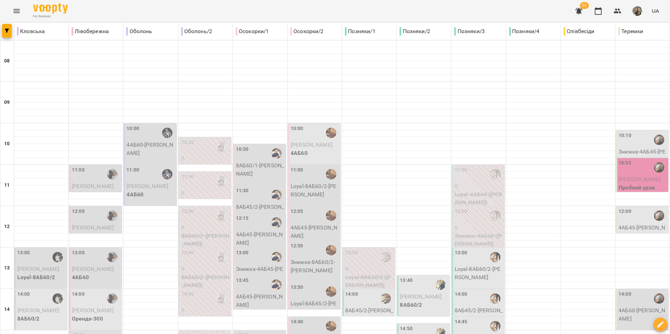
scroll to position [67, 0]
click at [487, 291] on div at bounding box center [495, 299] width 16 height 16
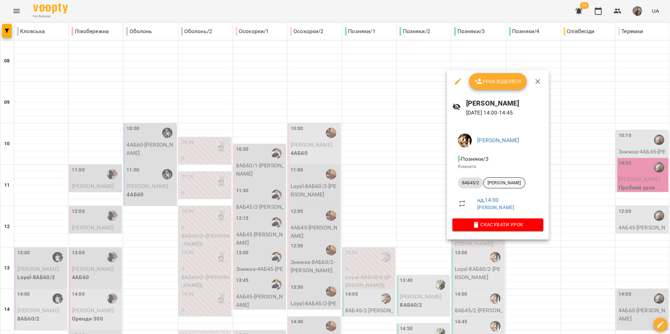
click at [514, 184] on span "[PERSON_NAME]" at bounding box center [503, 183] width 41 height 6
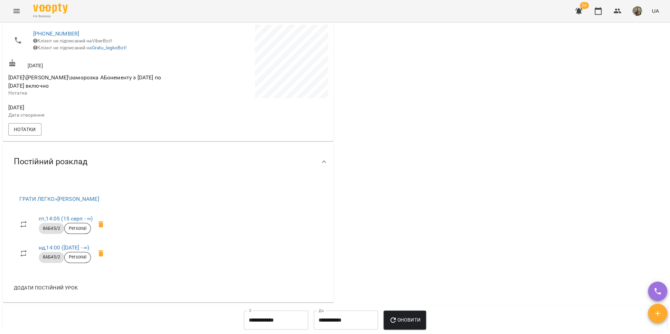
scroll to position [70, 0]
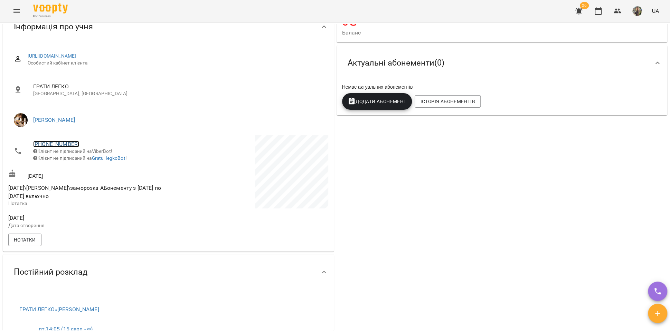
click at [65, 144] on link "+380675587940" at bounding box center [56, 144] width 46 height 7
click at [87, 172] on img at bounding box center [84, 169] width 10 height 10
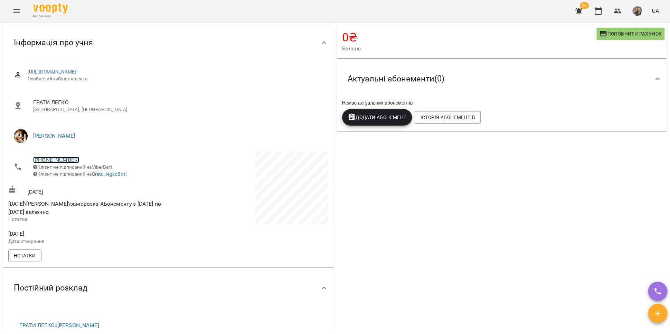
scroll to position [0, 0]
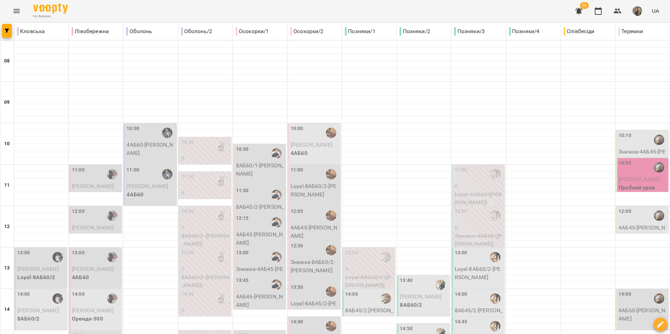
scroll to position [194, 0]
click at [472, 319] on div "14:45" at bounding box center [478, 327] width 48 height 16
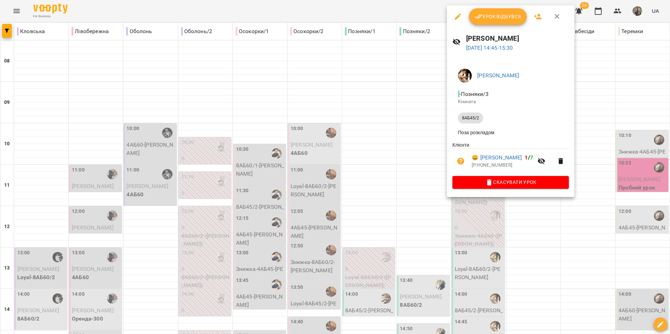
click at [419, 146] on div at bounding box center [335, 167] width 670 height 334
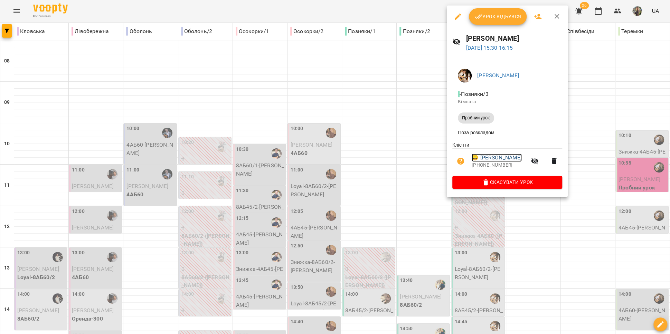
click at [497, 162] on link "😀 Сіренко Віра" at bounding box center [497, 158] width 50 height 8
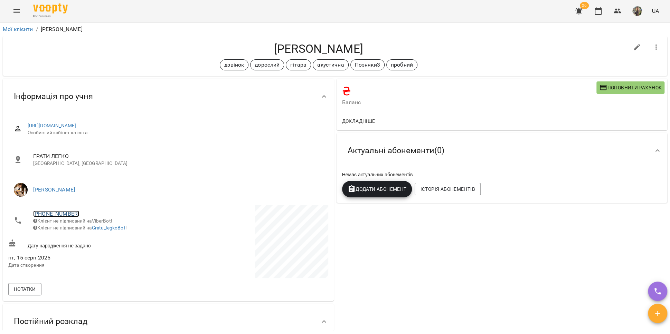
click at [41, 214] on link "[PHONE_NUMBER]" at bounding box center [56, 214] width 46 height 7
click at [89, 239] on img at bounding box center [84, 239] width 10 height 10
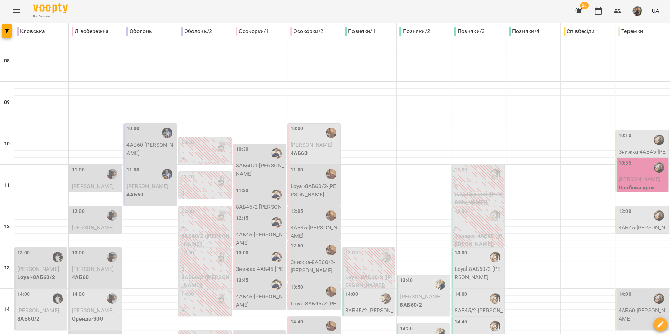
click at [628, 140] on div "10:10" at bounding box center [642, 140] width 48 height 16
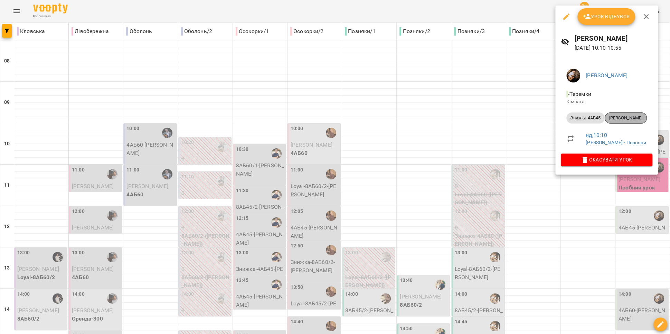
click at [624, 119] on span "[PERSON_NAME]" at bounding box center [625, 118] width 41 height 6
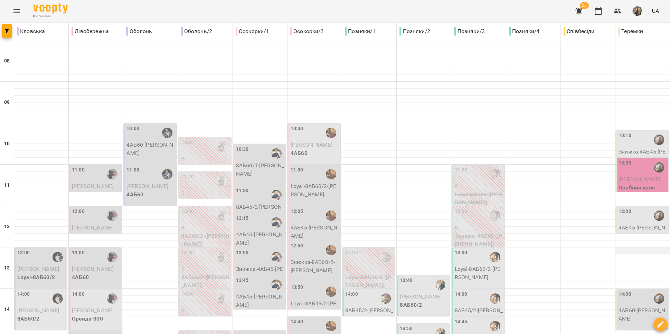
scroll to position [83, 0]
click at [642, 224] on p "4АБ45 - Богдан Бойко" at bounding box center [642, 232] width 48 height 16
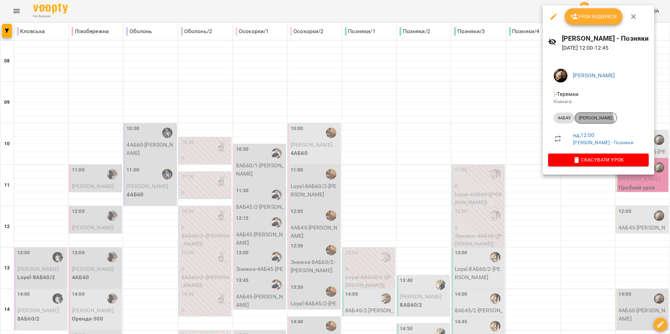
click at [593, 122] on div "[PERSON_NAME]" at bounding box center [595, 118] width 42 height 11
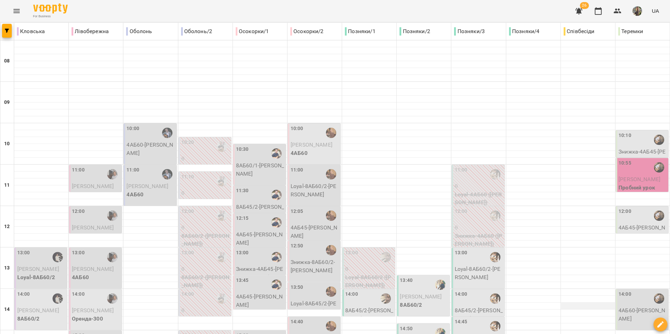
scroll to position [89, 0]
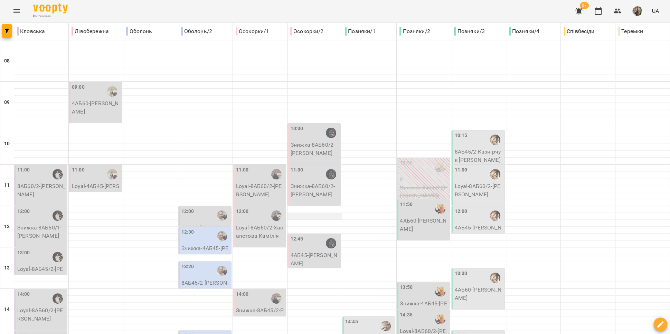
scroll to position [83, 0]
click at [310, 251] on p "4АБ45 - [PERSON_NAME]" at bounding box center [315, 259] width 48 height 16
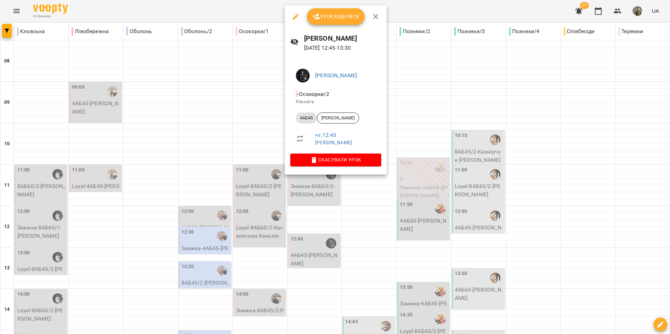
click at [313, 207] on div at bounding box center [335, 167] width 670 height 334
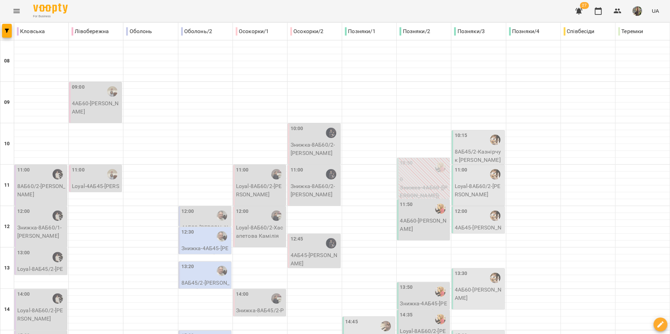
scroll to position [222, 0]
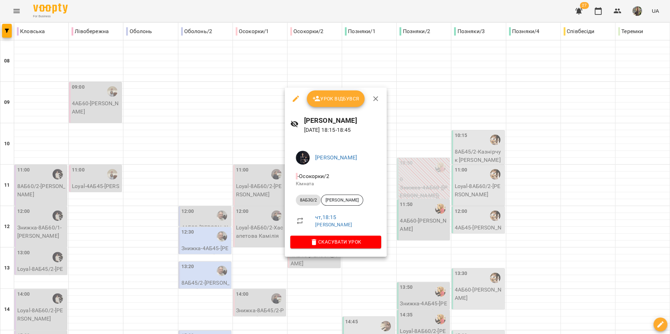
click at [246, 236] on div at bounding box center [335, 167] width 670 height 334
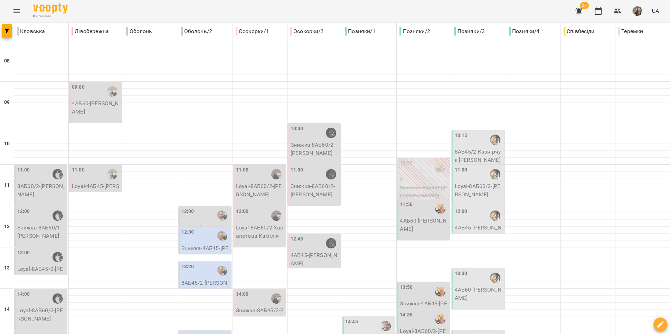
scroll to position [67, 0]
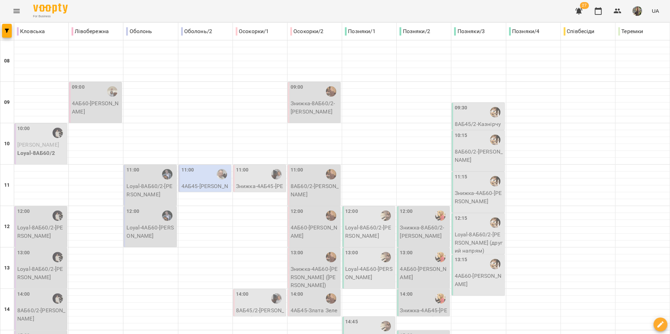
scroll to position [50, 0]
type input "**********"
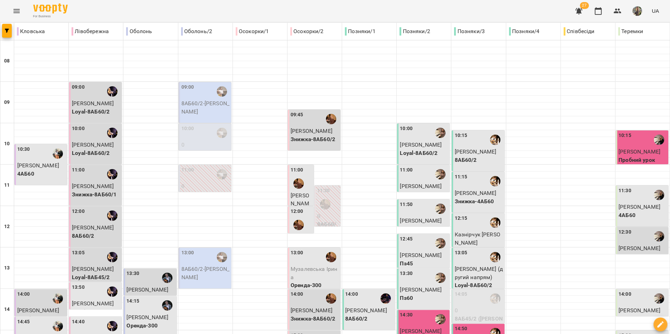
scroll to position [146, 0]
click at [418, 312] on div "14:30" at bounding box center [424, 320] width 48 height 16
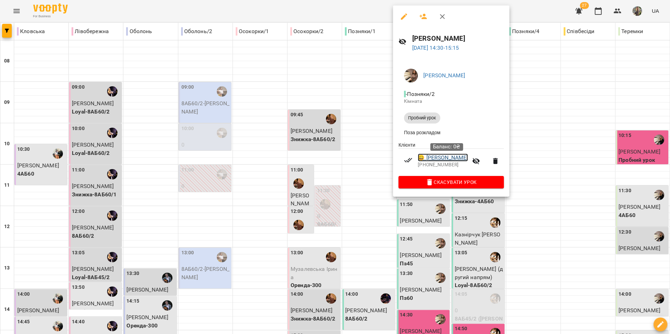
click at [448, 158] on link "😀 Макаренко Дмитро" at bounding box center [443, 158] width 50 height 8
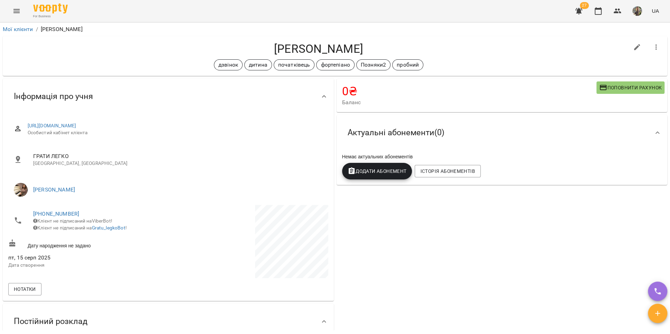
drag, startPoint x: 351, startPoint y: 46, endPoint x: 259, endPoint y: 43, distance: 91.2
click at [259, 43] on h4 "Макаренко Дмитро" at bounding box center [318, 49] width 620 height 14
copy h4 "Макаренко Дмитро"
click at [65, 213] on link "+380675978874" at bounding box center [56, 214] width 46 height 7
click at [92, 237] on link at bounding box center [92, 239] width 37 height 15
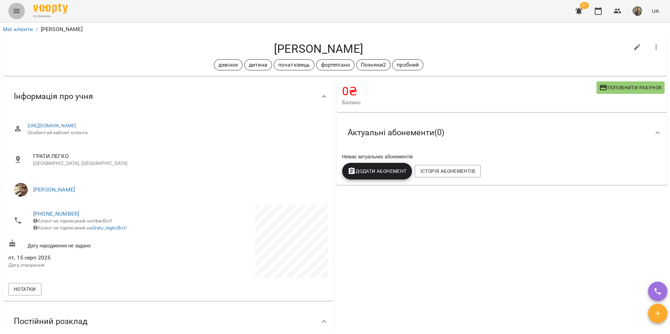
click at [19, 10] on icon "Menu" at bounding box center [16, 11] width 8 height 8
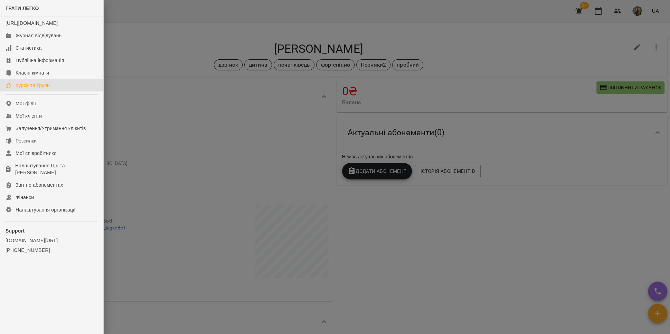
click at [39, 89] on div "Курси та Групи" at bounding box center [33, 85] width 34 height 7
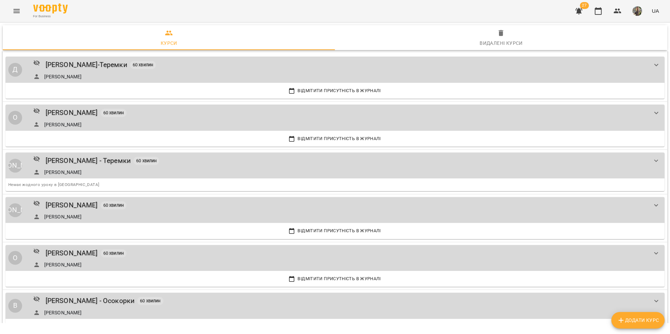
scroll to position [517, 0]
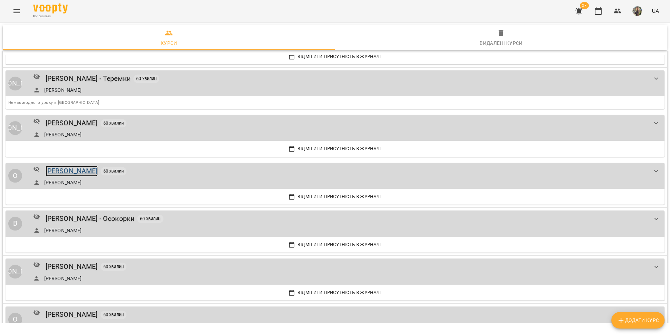
click at [89, 170] on div "Олена Сафронова-Смирнова" at bounding box center [72, 171] width 52 height 11
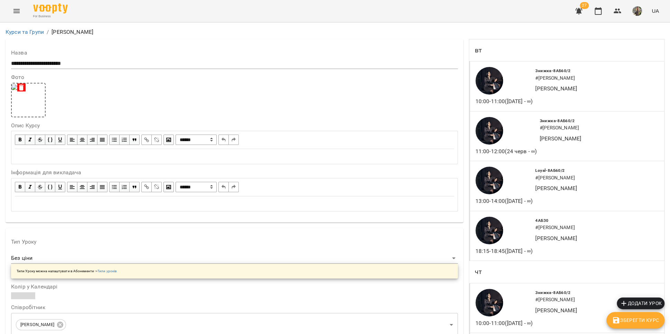
scroll to position [158, 0]
click at [13, 15] on button "Menu" at bounding box center [16, 11] width 17 height 17
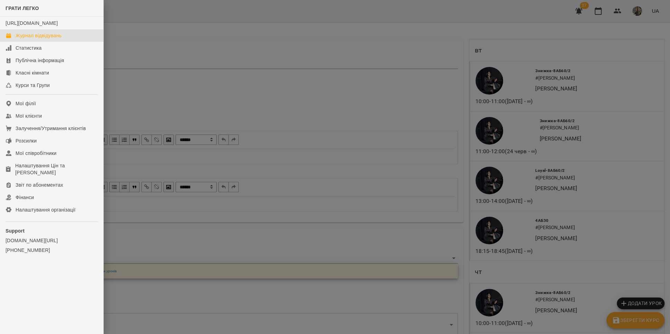
click at [27, 39] on div "Журнал відвідувань" at bounding box center [39, 35] width 46 height 7
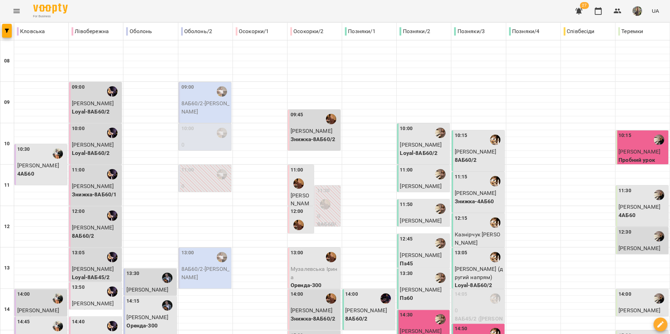
click at [18, 17] on button "Menu" at bounding box center [16, 11] width 17 height 17
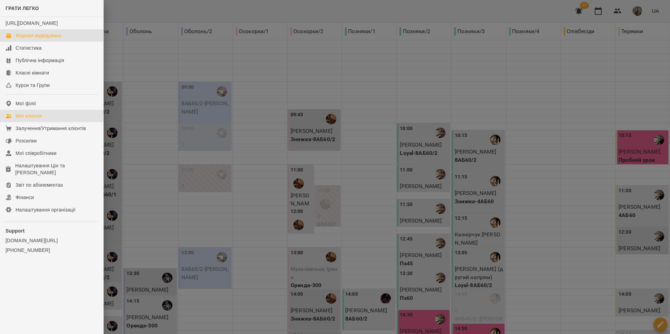
click at [50, 121] on link "Мої клієнти" at bounding box center [51, 116] width 103 height 12
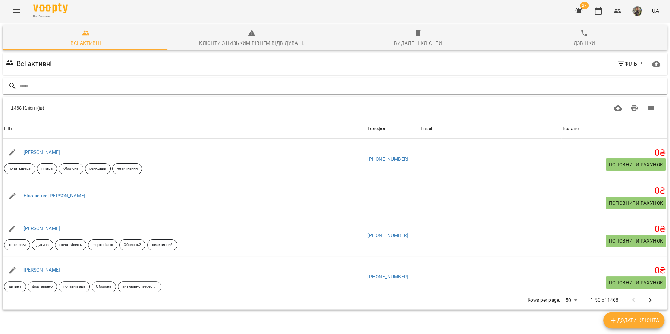
click at [11, 15] on button "Menu" at bounding box center [16, 11] width 17 height 17
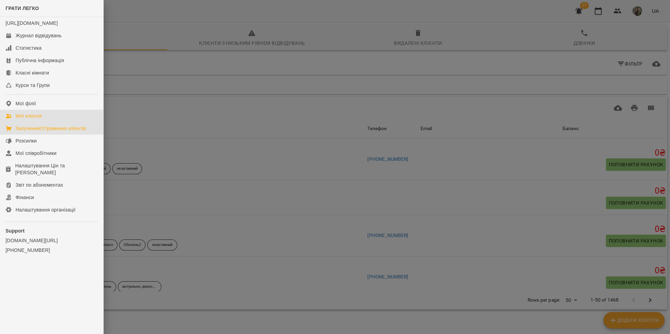
click at [43, 132] on div "Залучення/Утримання клієнтів" at bounding box center [51, 128] width 70 height 7
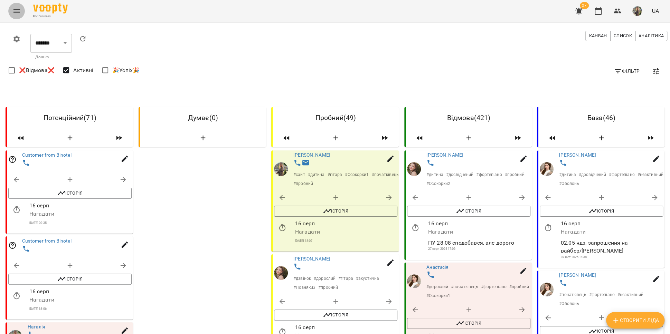
click at [19, 13] on icon "Menu" at bounding box center [16, 11] width 8 height 8
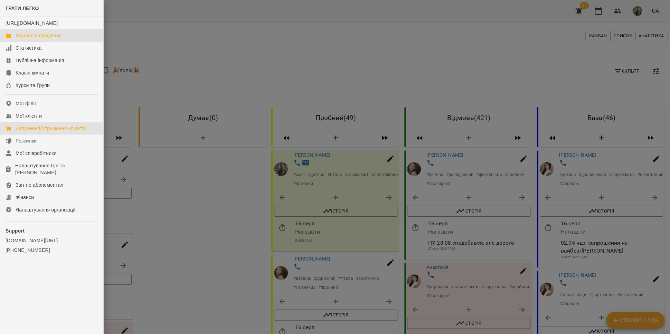
click at [32, 39] on div "Журнал відвідувань" at bounding box center [39, 35] width 46 height 7
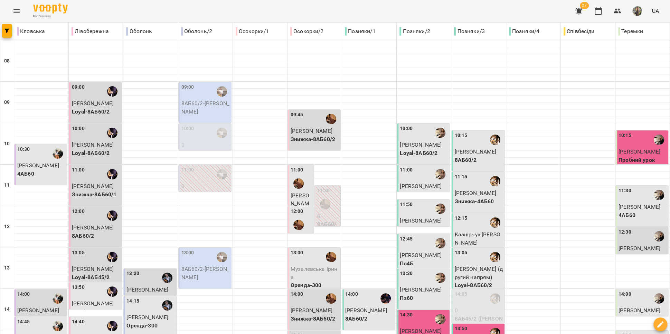
scroll to position [153, 0]
click at [410, 312] on div "14:30" at bounding box center [424, 320] width 48 height 16
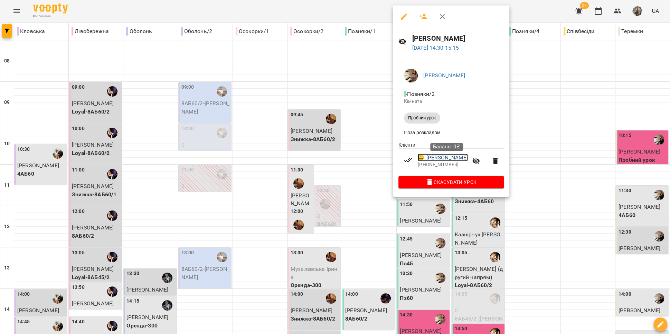
click at [446, 157] on link "😀 Макаренко Дмитро" at bounding box center [443, 158] width 50 height 8
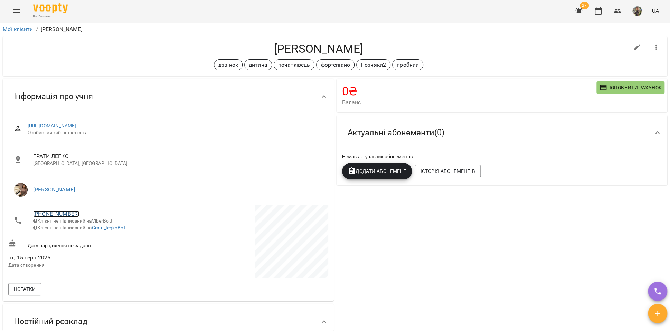
click at [57, 215] on link "+380675978874" at bounding box center [56, 214] width 46 height 7
click at [87, 238] on img at bounding box center [84, 239] width 10 height 10
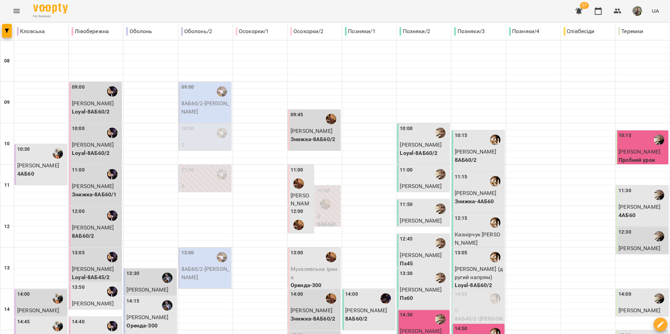
type input "**********"
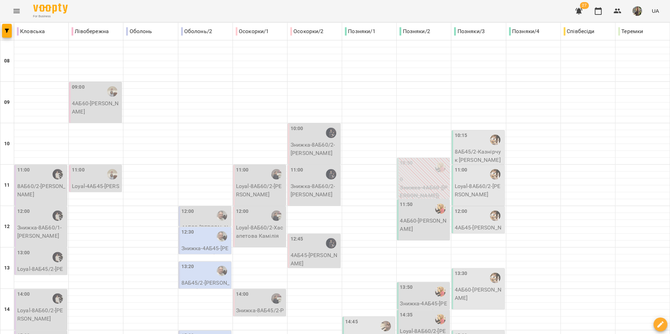
scroll to position [226, 0]
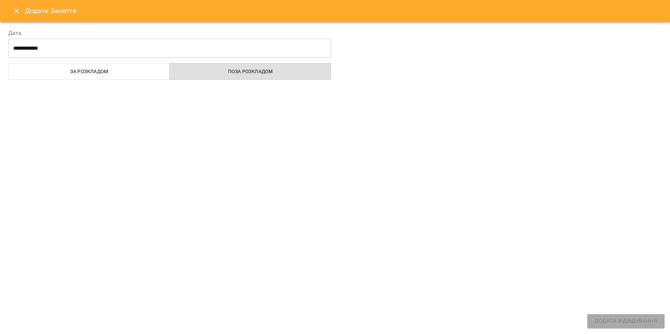
select select
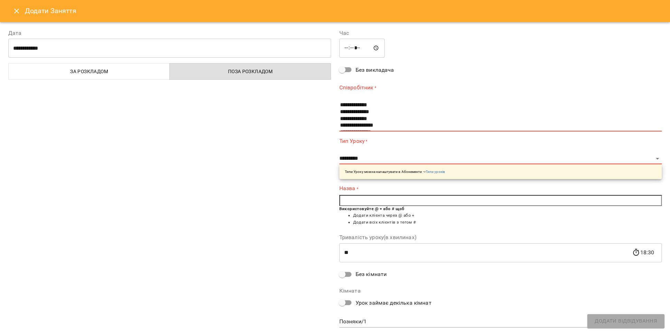
click at [363, 48] on input "*****" at bounding box center [362, 48] width 46 height 19
type input "*****"
click at [257, 111] on div "**********" at bounding box center [169, 179] width 331 height 317
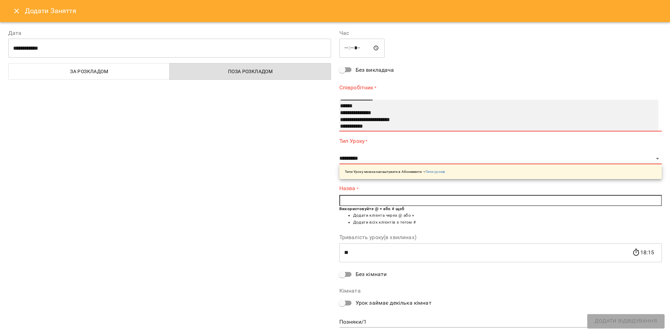
select select "**********"
click at [381, 117] on option "**********" at bounding box center [491, 120] width 304 height 7
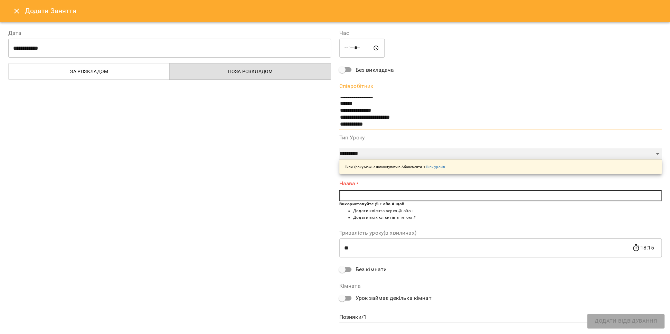
click at [362, 152] on select "**********" at bounding box center [500, 154] width 323 height 11
select select "**********"
type input "**"
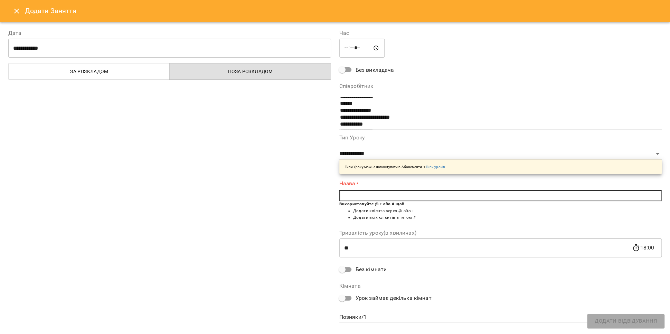
click at [359, 193] on input "text" at bounding box center [500, 195] width 323 height 11
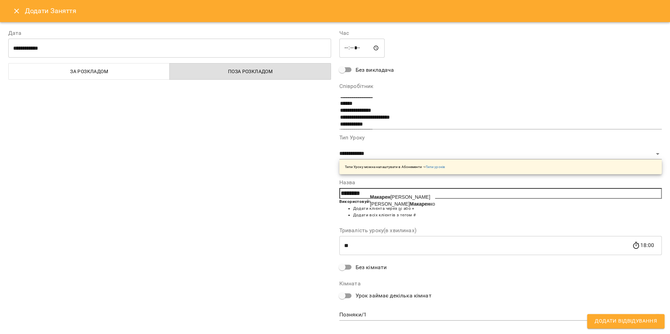
click at [386, 196] on b "Макарен" at bounding box center [380, 197] width 20 height 6
type input "**********"
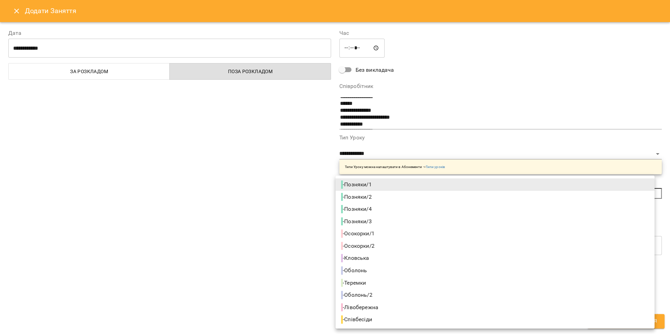
click at [373, 313] on body "For Business 27 UA Кловська Лівобережна Оболонь Оболонь/2 Осокорки/1 Осокорки/2…" at bounding box center [335, 312] width 670 height 625
click at [382, 244] on li "- Осокорки/2" at bounding box center [494, 246] width 319 height 12
type input "**********"
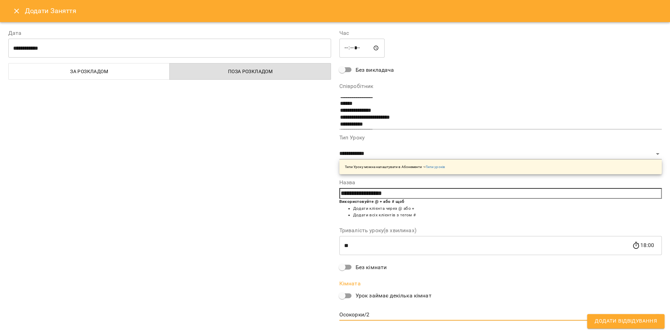
click at [616, 322] on span "Додати Відвідування" at bounding box center [626, 321] width 62 height 9
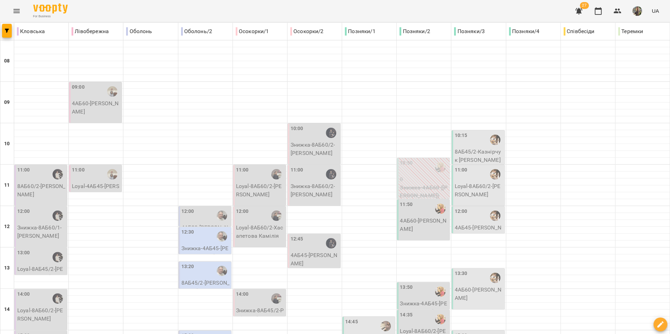
scroll to position [291, 0]
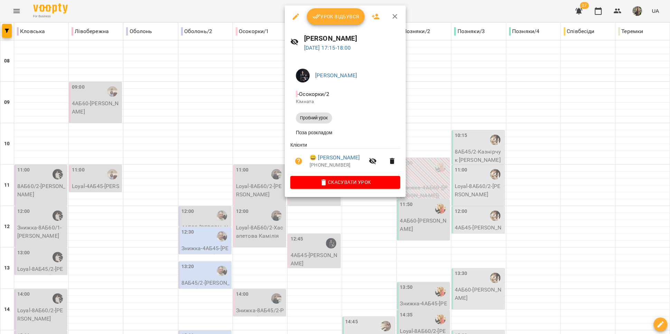
click at [295, 319] on div at bounding box center [335, 167] width 670 height 334
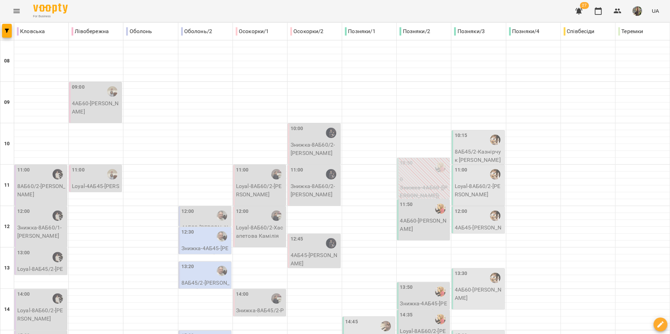
type input "**********"
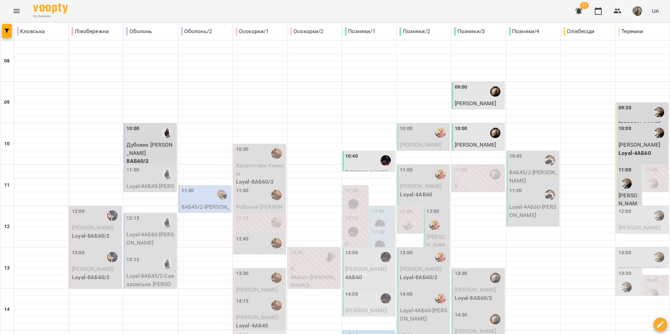
scroll to position [129, 0]
click at [15, 10] on icon "Menu" at bounding box center [16, 11] width 8 height 8
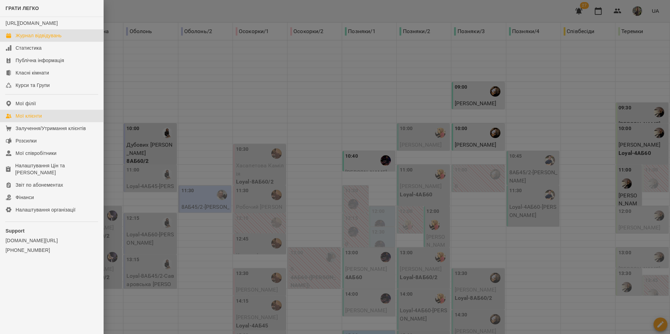
click at [37, 120] on div "Мої клієнти" at bounding box center [29, 116] width 26 height 7
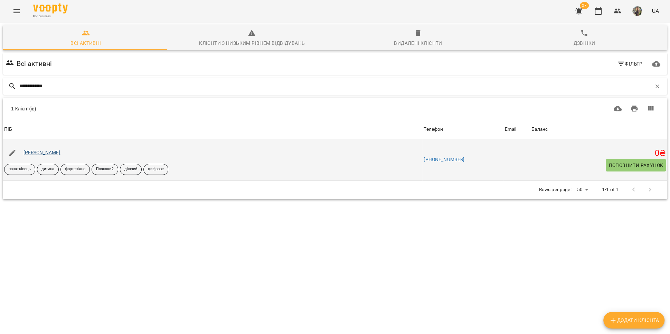
type input "**********"
click at [41, 151] on link "[PERSON_NAME]" at bounding box center [41, 153] width 37 height 6
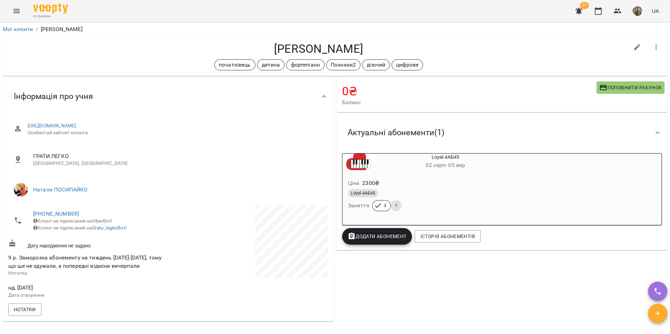
click at [17, 11] on icon "Menu" at bounding box center [16, 11] width 6 height 4
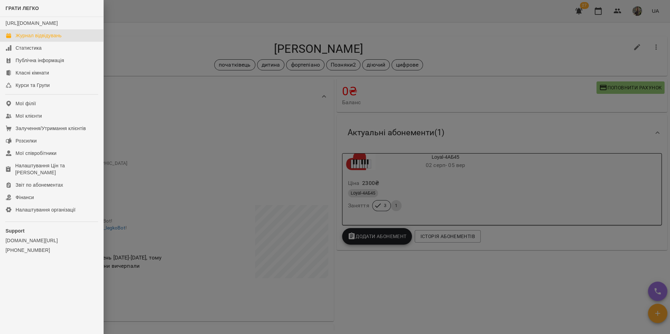
click at [34, 39] on div "Журнал відвідувань" at bounding box center [39, 35] width 46 height 7
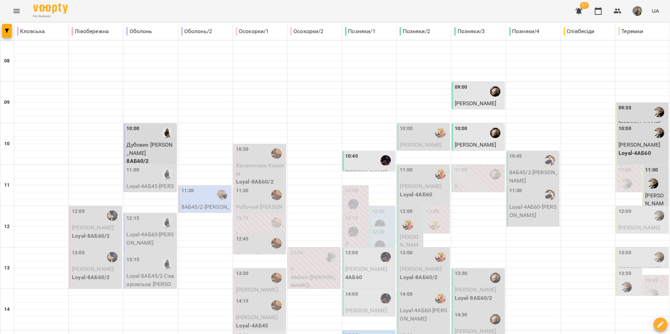
scroll to position [214, 0]
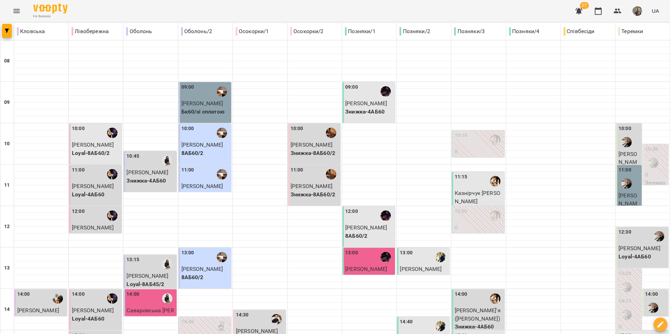
scroll to position [291, 0]
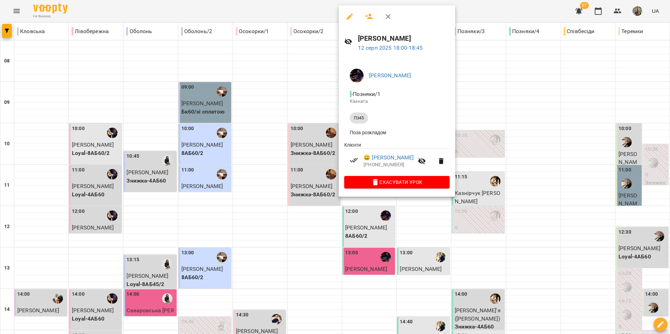
click at [361, 241] on div at bounding box center [335, 167] width 670 height 334
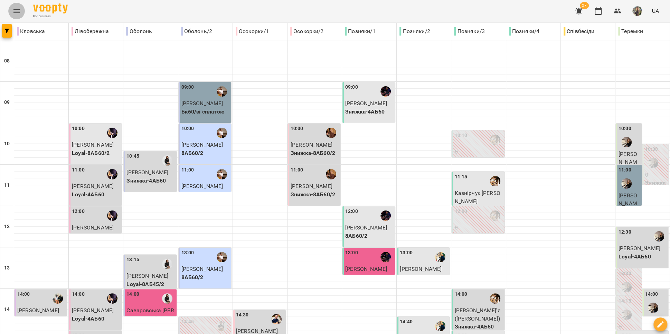
click at [12, 13] on button "Menu" at bounding box center [16, 11] width 17 height 17
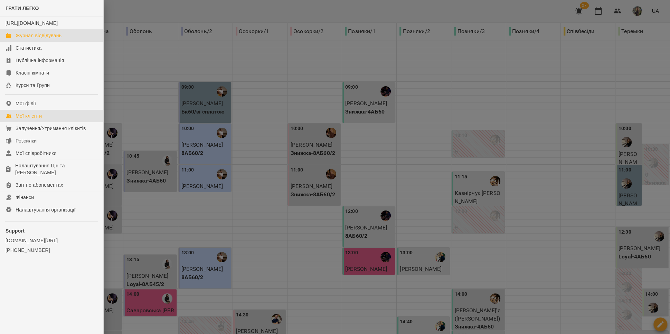
click at [36, 120] on div "Мої клієнти" at bounding box center [29, 116] width 26 height 7
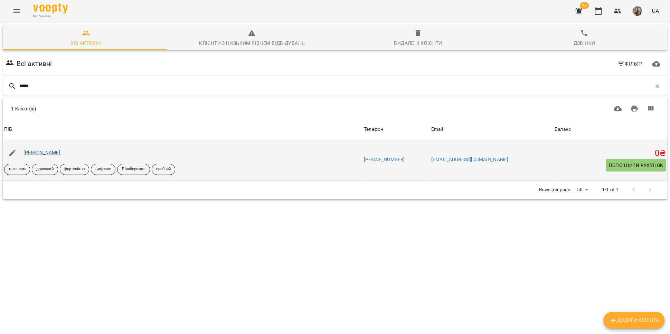
type input "*****"
click at [44, 152] on link "Алеся Коваль" at bounding box center [41, 153] width 37 height 6
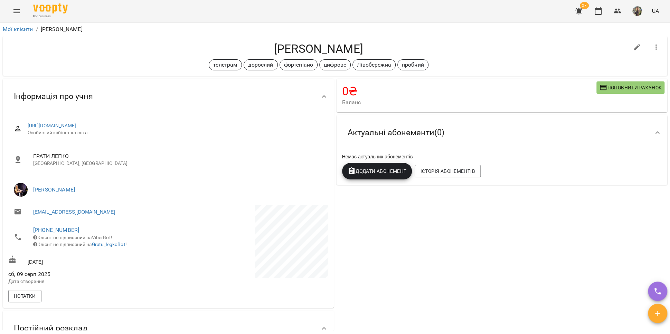
click at [18, 11] on icon "Menu" at bounding box center [16, 11] width 8 height 8
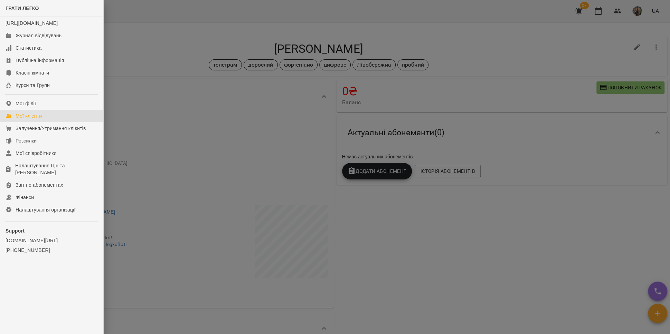
click at [50, 122] on link "Мої клієнти" at bounding box center [51, 116] width 103 height 12
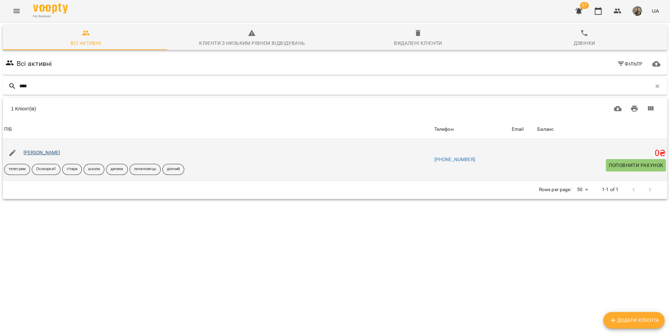
type input "****"
click at [30, 154] on link "Кеба Ренат" at bounding box center [41, 153] width 37 height 6
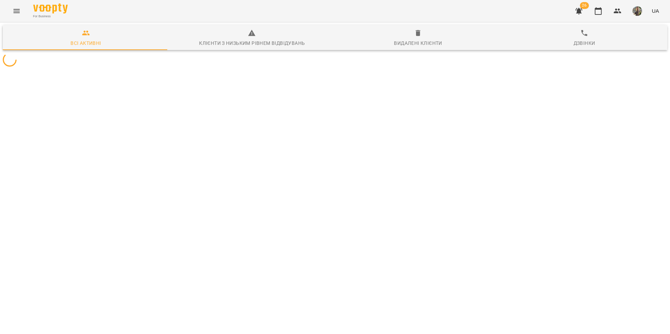
click at [17, 10] on icon "Menu" at bounding box center [16, 11] width 8 height 8
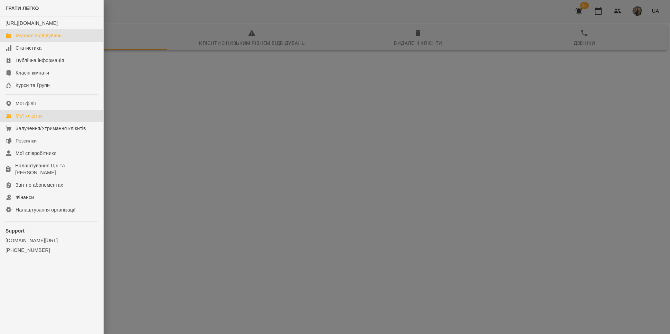
click at [29, 39] on div "Журнал відвідувань" at bounding box center [39, 35] width 46 height 7
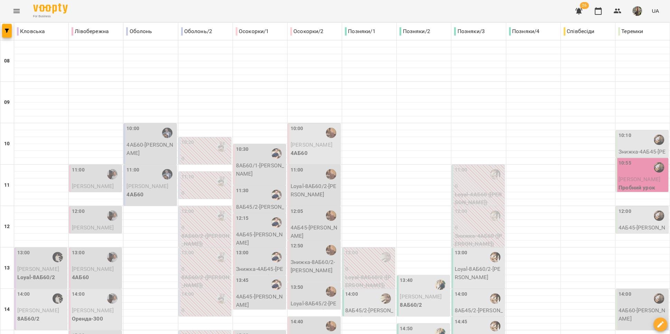
scroll to position [291, 0]
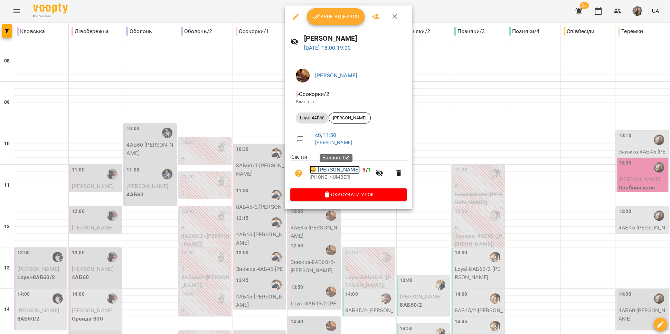
click at [345, 169] on link "😀 Тамара Павленко" at bounding box center [335, 170] width 50 height 8
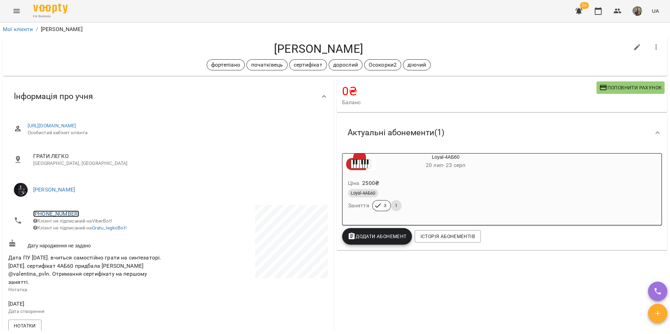
click at [54, 213] on link "+380981328901" at bounding box center [56, 214] width 46 height 7
click at [100, 242] on link at bounding box center [92, 239] width 37 height 15
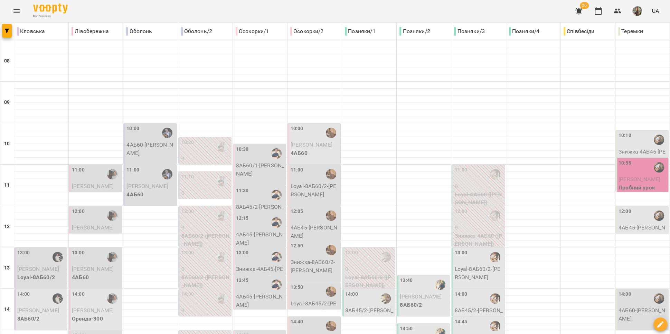
scroll to position [291, 0]
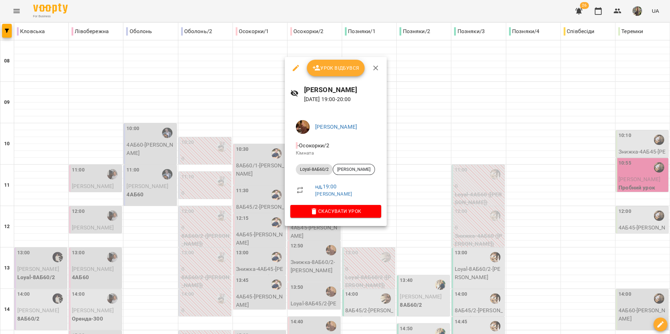
drag, startPoint x: 312, startPoint y: 288, endPoint x: 311, endPoint y: 284, distance: 3.5
click at [312, 287] on div at bounding box center [335, 167] width 670 height 334
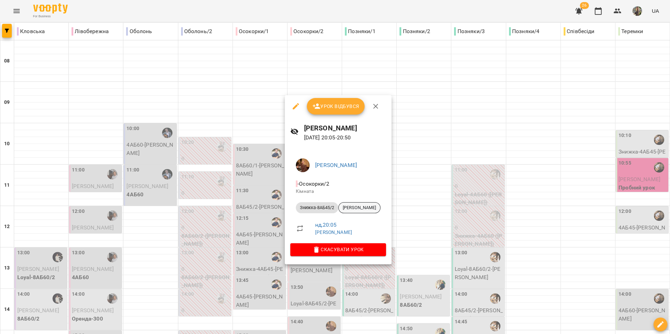
click at [353, 211] on span "[PERSON_NAME]" at bounding box center [359, 208] width 41 height 6
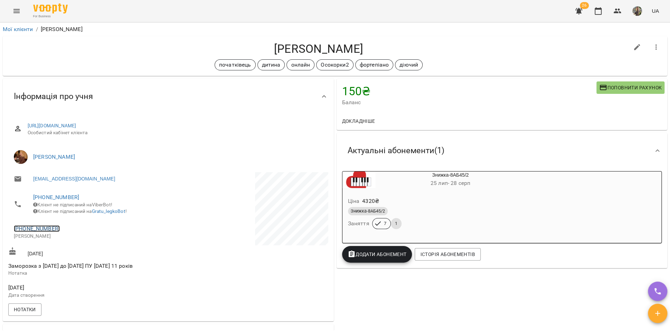
click at [46, 232] on link "+380504771910" at bounding box center [37, 229] width 46 height 7
click at [77, 258] on link at bounding box center [72, 259] width 37 height 15
click at [41, 231] on link "+380504771910" at bounding box center [37, 229] width 46 height 7
click at [68, 255] on img at bounding box center [65, 259] width 10 height 10
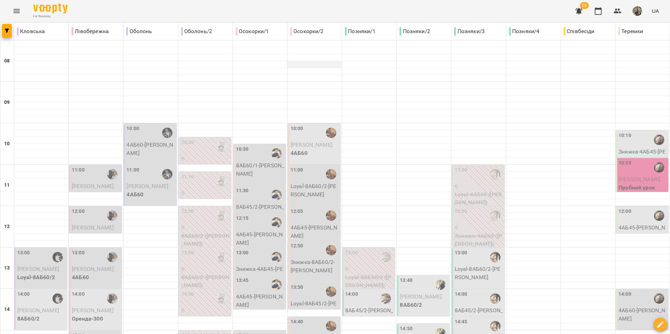
scroll to position [283, 0]
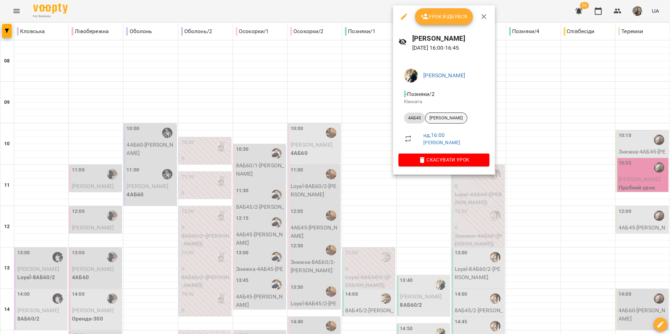
click at [441, 119] on span "Малько Ліза" at bounding box center [445, 118] width 41 height 6
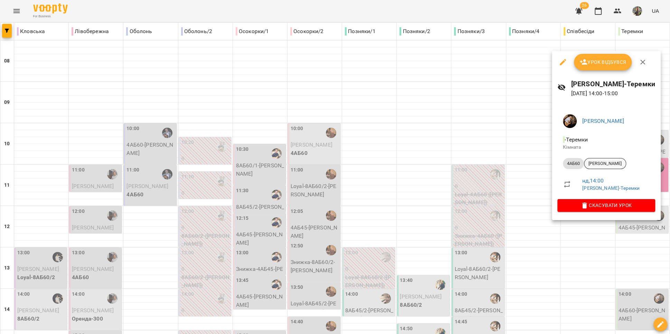
scroll to position [89, 0]
click at [616, 160] on div "[PERSON_NAME]" at bounding box center [605, 163] width 42 height 11
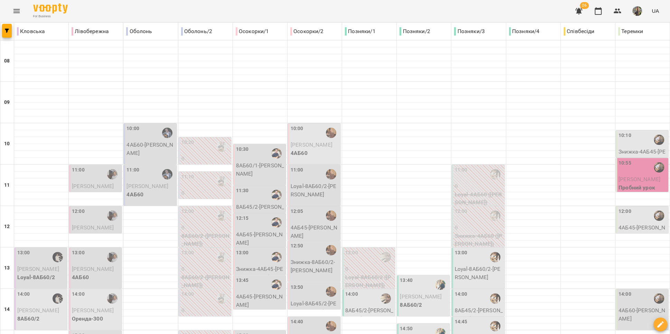
scroll to position [33, 0]
click at [626, 132] on div "10:10" at bounding box center [642, 140] width 48 height 16
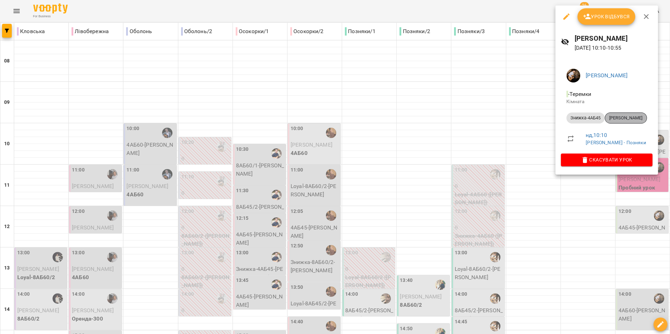
click at [618, 121] on span "[PERSON_NAME]" at bounding box center [625, 118] width 41 height 6
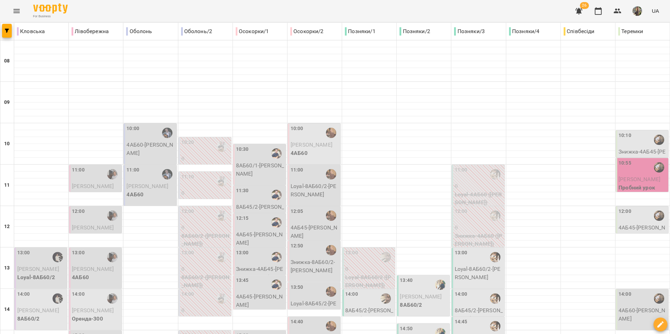
click at [625, 170] on div "10:55" at bounding box center [642, 168] width 48 height 16
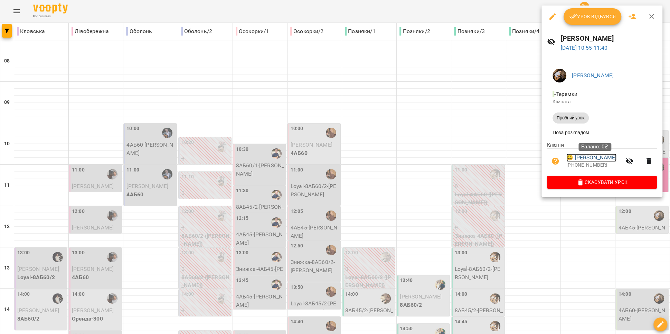
click at [607, 162] on link "😀 [PERSON_NAME]" at bounding box center [591, 158] width 50 height 8
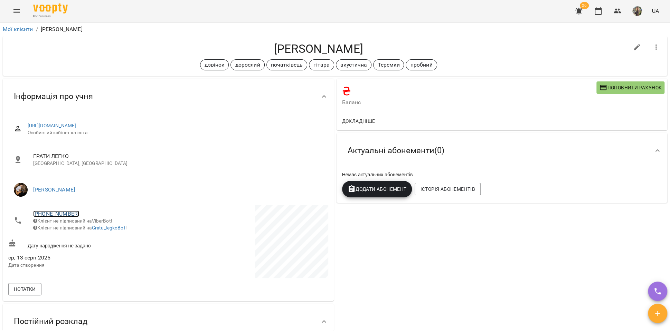
click at [51, 212] on link "[PHONE_NUMBER]" at bounding box center [56, 214] width 46 height 7
click at [78, 239] on link at bounding box center [92, 239] width 37 height 15
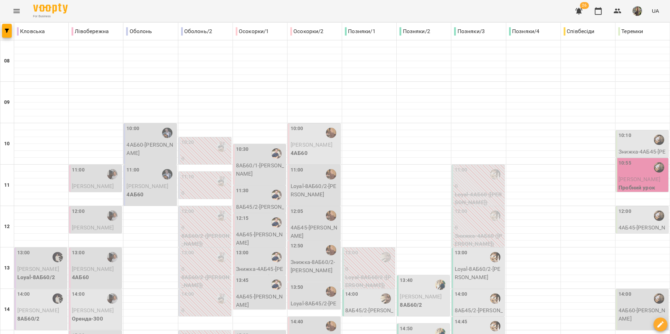
click at [87, 179] on div "11:00" at bounding box center [96, 175] width 48 height 16
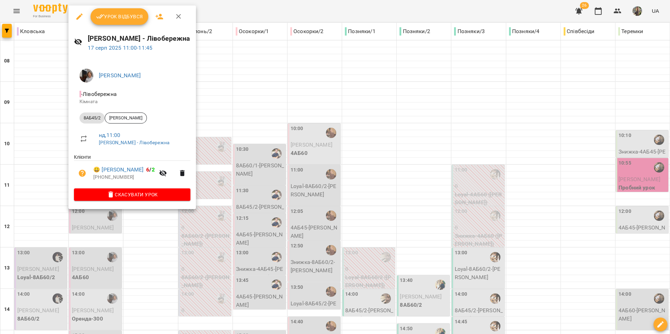
click at [51, 187] on div at bounding box center [335, 167] width 670 height 334
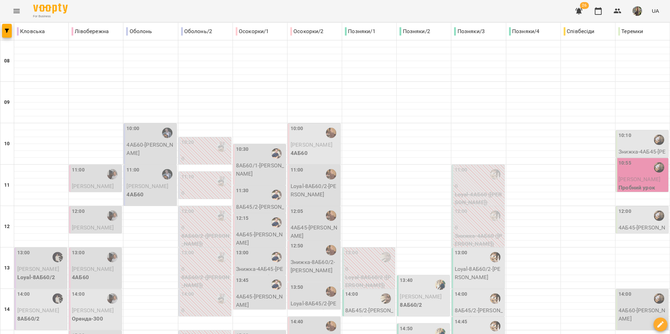
click at [86, 218] on div "12:00" at bounding box center [96, 216] width 48 height 16
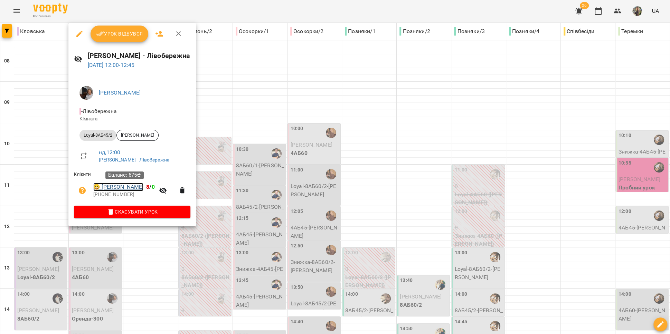
click at [121, 188] on link "😀 [PERSON_NAME]" at bounding box center [118, 187] width 50 height 8
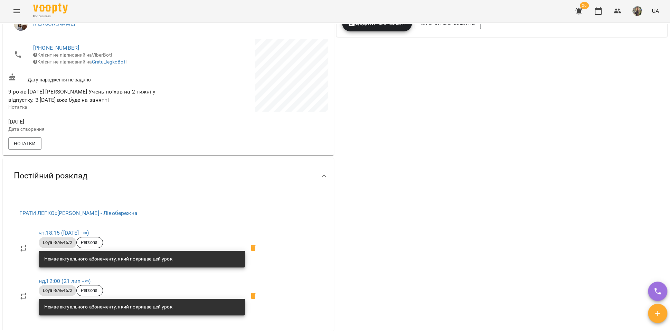
scroll to position [168, 0]
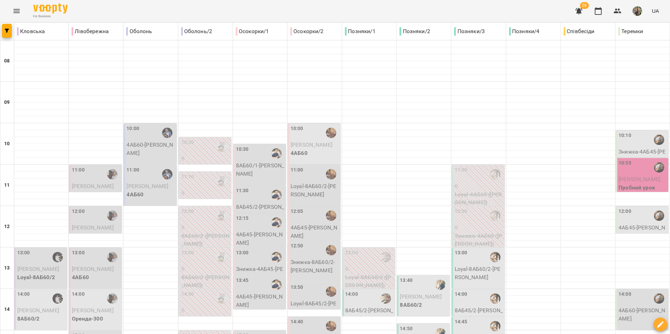
scroll to position [65, 0]
click at [88, 274] on p "4АБ60" at bounding box center [96, 278] width 48 height 8
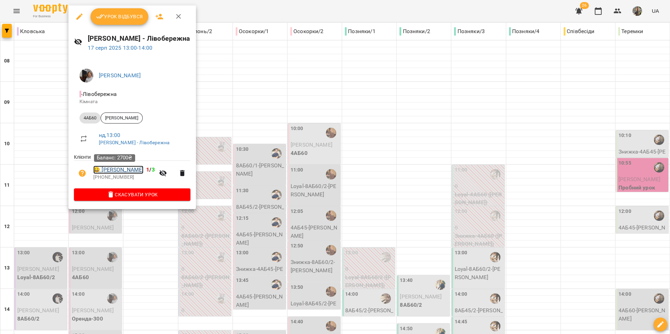
click at [117, 171] on link "😀 [PERSON_NAME]" at bounding box center [118, 170] width 50 height 8
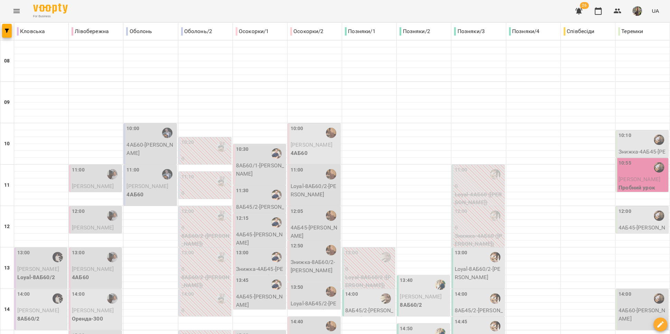
scroll to position [76, 0]
click at [83, 315] on p "Оренда-300" at bounding box center [96, 319] width 48 height 8
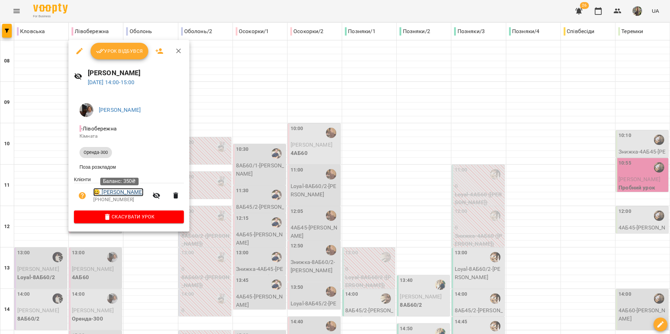
click at [114, 196] on link "😀 [PERSON_NAME]" at bounding box center [118, 192] width 50 height 8
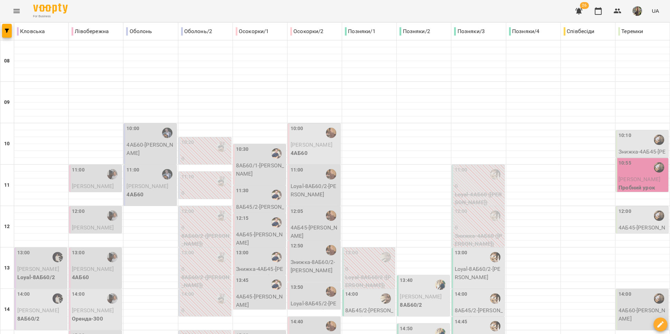
scroll to position [158, 0]
click at [87, 332] on div "15:00" at bounding box center [96, 340] width 48 height 16
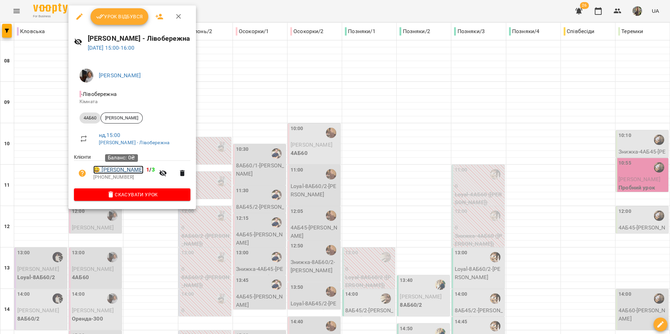
click at [124, 169] on link "😀 [PERSON_NAME]" at bounding box center [118, 170] width 50 height 8
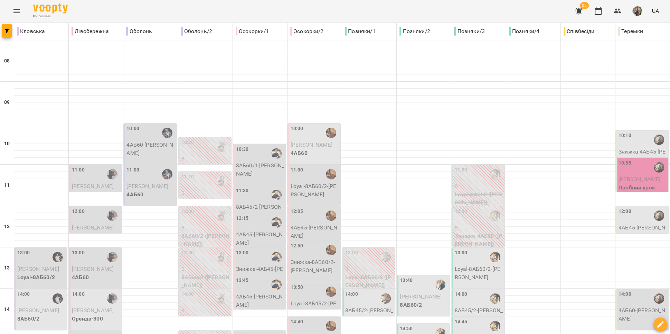
scroll to position [149, 0]
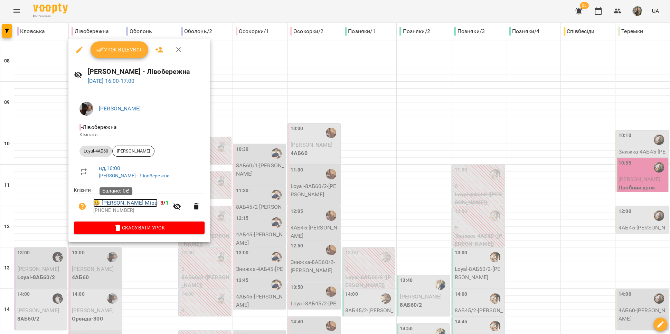
click at [121, 206] on link "😀 [PERSON_NAME] Міра" at bounding box center [125, 203] width 64 height 8
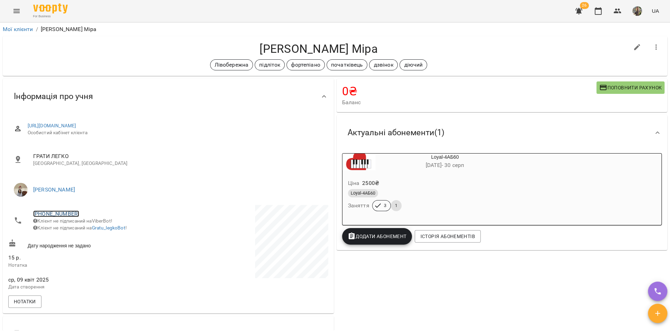
click at [57, 213] on link "[PHONE_NUMBER]" at bounding box center [56, 214] width 46 height 7
click at [87, 241] on img at bounding box center [84, 239] width 10 height 10
drag, startPoint x: 352, startPoint y: 48, endPoint x: 278, endPoint y: 42, distance: 73.4
click at [278, 42] on h4 "[PERSON_NAME] Міра" at bounding box center [318, 49] width 620 height 14
click at [356, 47] on h4 "[PERSON_NAME] Міра" at bounding box center [318, 49] width 620 height 14
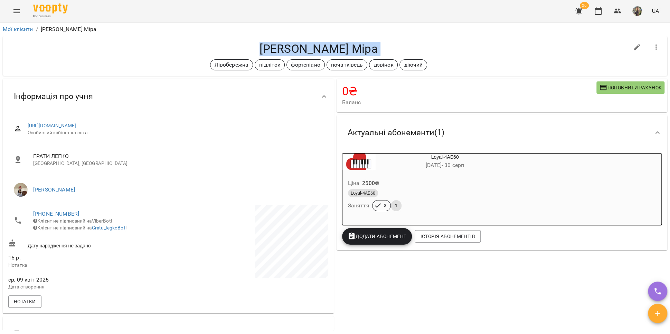
drag, startPoint x: 356, startPoint y: 47, endPoint x: 270, endPoint y: 45, distance: 85.4
click at [270, 45] on h4 "[PERSON_NAME] Міра" at bounding box center [318, 49] width 620 height 14
click at [48, 216] on link "[PHONE_NUMBER]" at bounding box center [56, 214] width 46 height 7
click at [82, 239] on img at bounding box center [84, 239] width 10 height 10
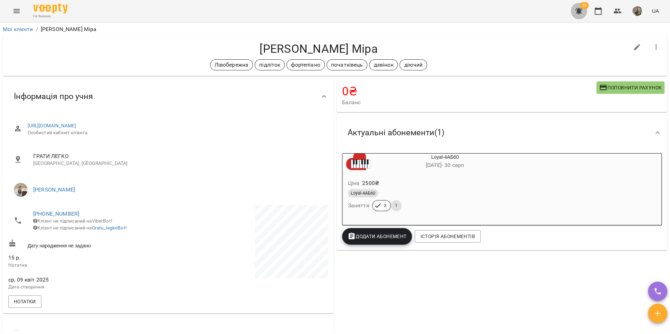
click at [581, 15] on icon "button" at bounding box center [578, 11] width 8 height 8
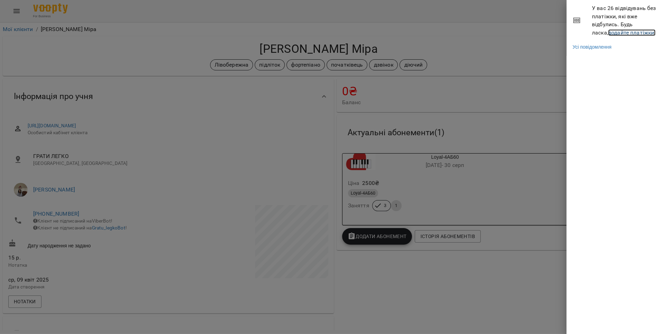
click at [608, 34] on link "додайте платіжки!" at bounding box center [632, 32] width 48 height 7
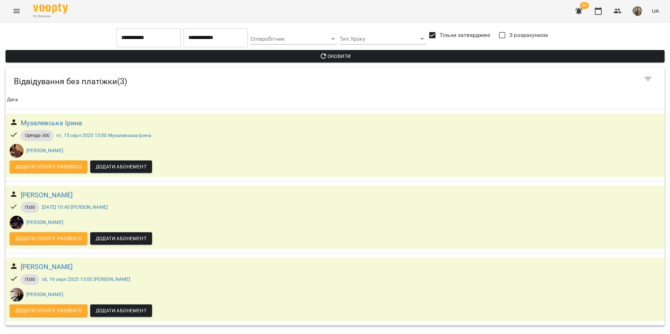
click at [17, 11] on icon "Menu" at bounding box center [16, 11] width 6 height 4
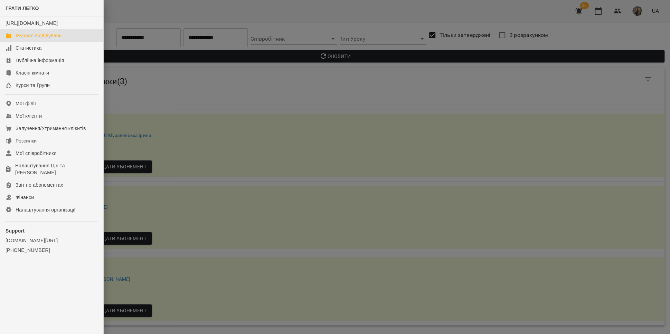
click at [31, 39] on div "Журнал відвідувань" at bounding box center [39, 35] width 46 height 7
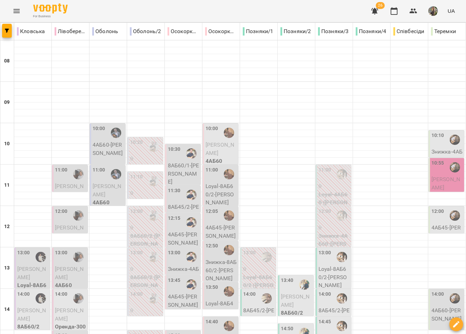
click at [13, 11] on icon "Menu" at bounding box center [16, 11] width 6 height 4
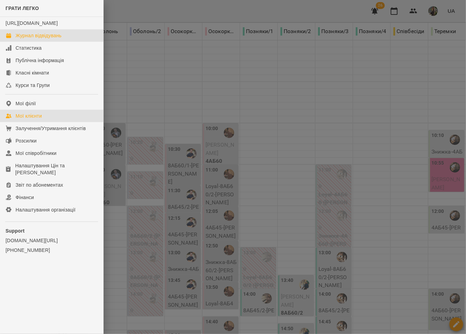
click at [48, 120] on link "Мої клієнти" at bounding box center [51, 116] width 103 height 12
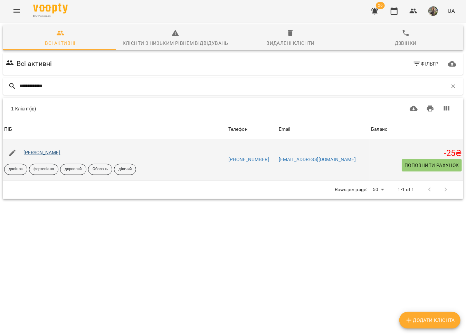
type input "**********"
click at [37, 153] on link "[PERSON_NAME]" at bounding box center [41, 153] width 37 height 6
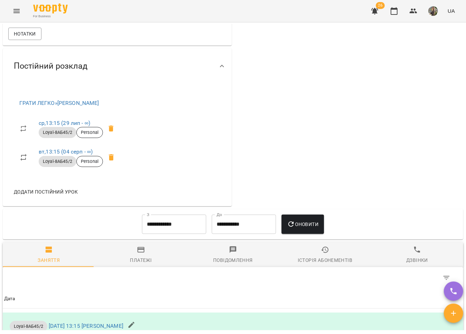
scroll to position [323, 0]
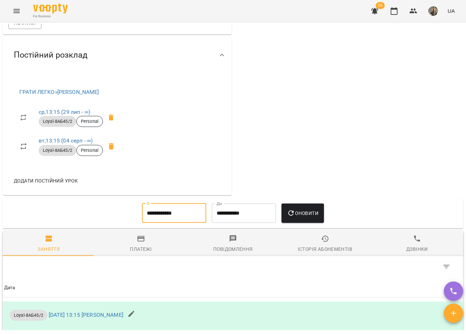
click at [162, 219] on input "**********" at bounding box center [174, 213] width 64 height 19
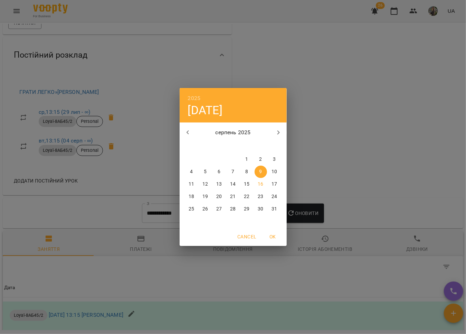
click at [326, 131] on div "2025 сб, серп [DATE] вт ср чт пт сб нд 28 29 30 31 1 2 3 4 5 6 7 8 9 10 11 12 1…" at bounding box center [233, 167] width 466 height 334
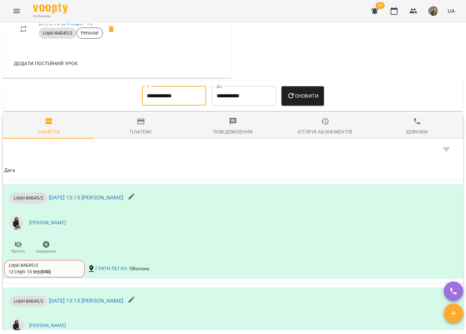
scroll to position [441, 0]
click at [165, 102] on input "**********" at bounding box center [174, 95] width 64 height 19
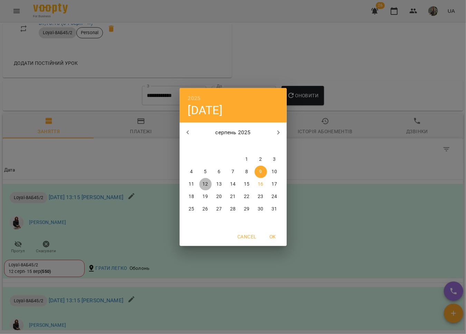
click at [206, 186] on p "12" at bounding box center [205, 184] width 6 height 7
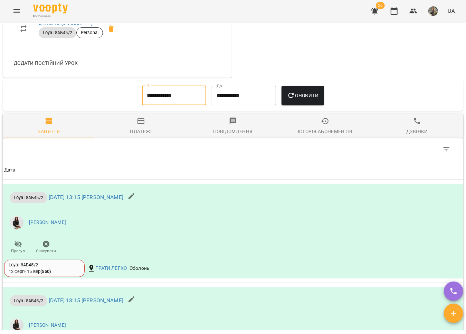
click at [295, 100] on span "Оновити" at bounding box center [302, 96] width 31 height 8
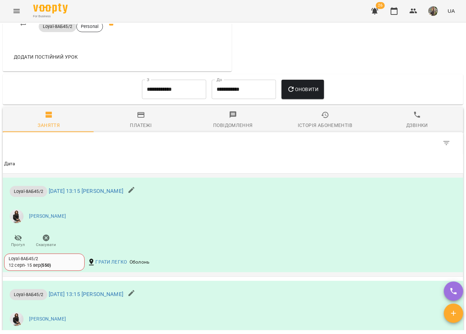
scroll to position [495, 0]
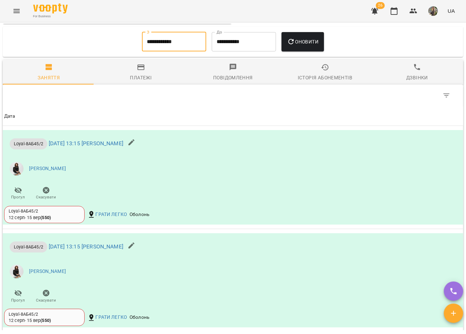
click at [154, 48] on input "**********" at bounding box center [174, 41] width 64 height 19
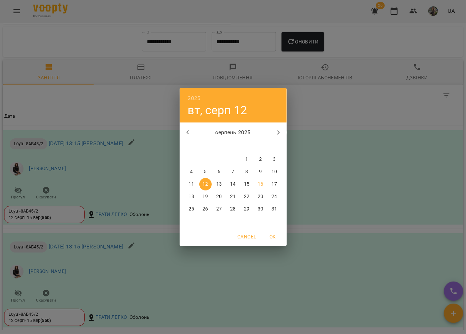
click at [184, 132] on icon "button" at bounding box center [188, 133] width 8 height 8
click at [218, 172] on p "9" at bounding box center [219, 172] width 3 height 7
type input "**********"
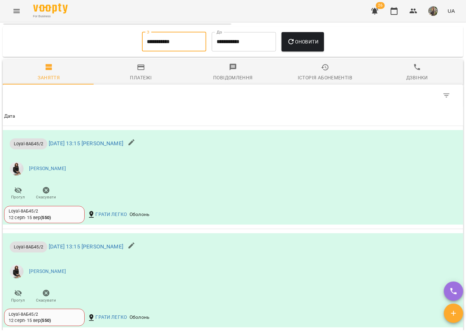
click at [303, 46] on span "Оновити" at bounding box center [302, 42] width 31 height 8
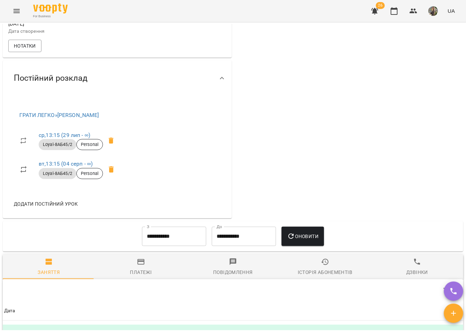
scroll to position [303, 0]
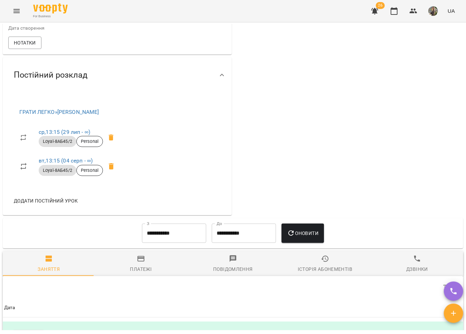
click at [113, 141] on icon at bounding box center [111, 138] width 5 height 6
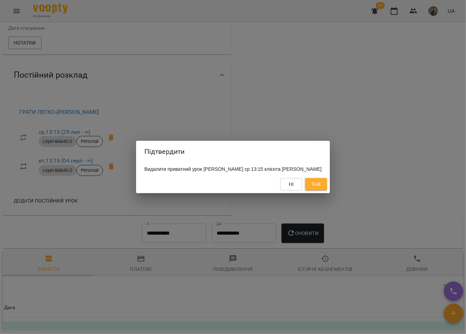
click at [183, 113] on div "Підтвердити Видалити приватний урок [PERSON_NAME] ср 13:15 клієнта [PERSON_NAME]" at bounding box center [233, 167] width 466 height 334
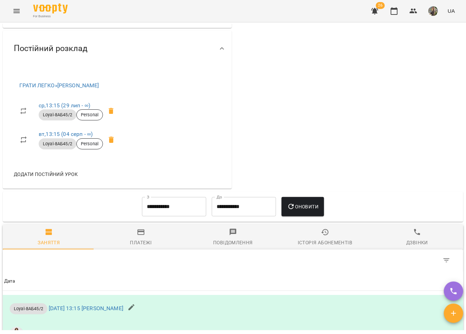
scroll to position [151, 0]
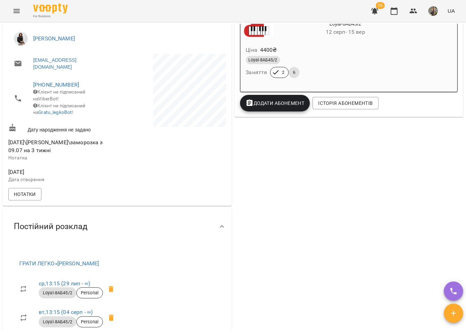
click at [113, 294] on icon at bounding box center [111, 289] width 8 height 8
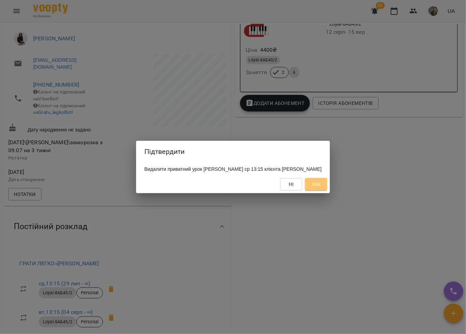
click at [321, 183] on span "Так" at bounding box center [316, 184] width 9 height 8
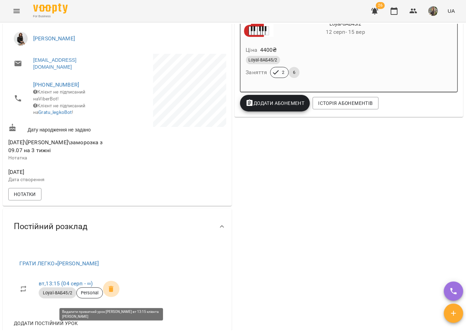
click at [115, 294] on icon at bounding box center [111, 289] width 8 height 8
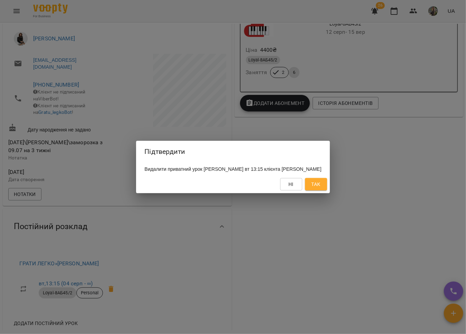
click at [330, 177] on div "Ні Так" at bounding box center [232, 184] width 193 height 18
click at [327, 183] on button "Так" at bounding box center [316, 184] width 22 height 12
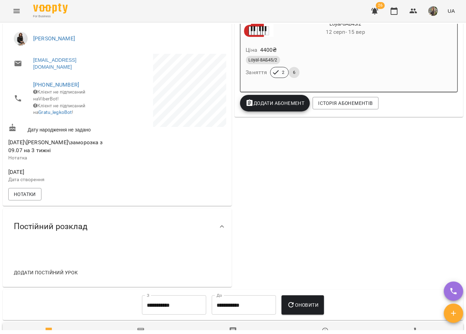
scroll to position [0, 0]
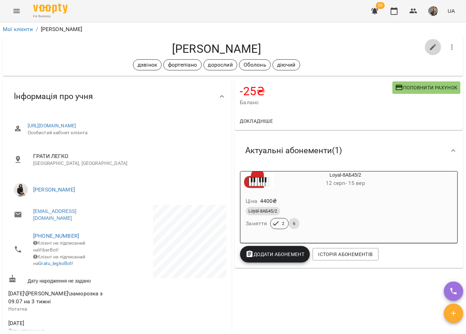
click at [425, 47] on button "button" at bounding box center [433, 47] width 17 height 17
select select "**"
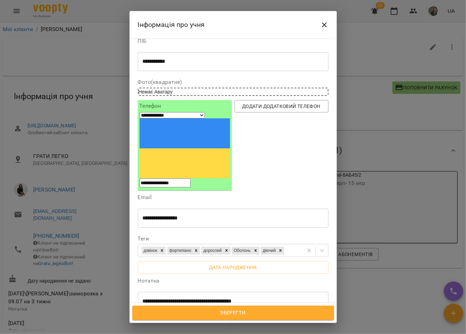
scroll to position [17, 0]
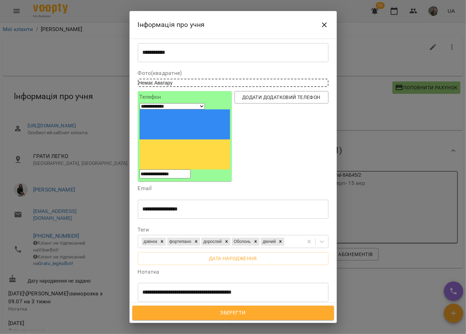
click at [266, 289] on textarea "**********" at bounding box center [230, 292] width 174 height 7
type textarea "**********"
click at [238, 308] on button "Зберегти" at bounding box center [233, 313] width 202 height 15
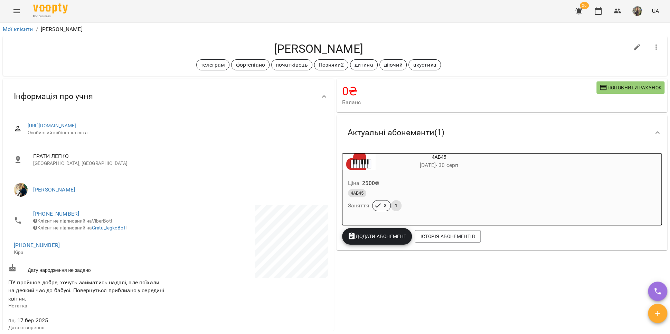
click at [18, 12] on icon "Menu" at bounding box center [16, 11] width 8 height 8
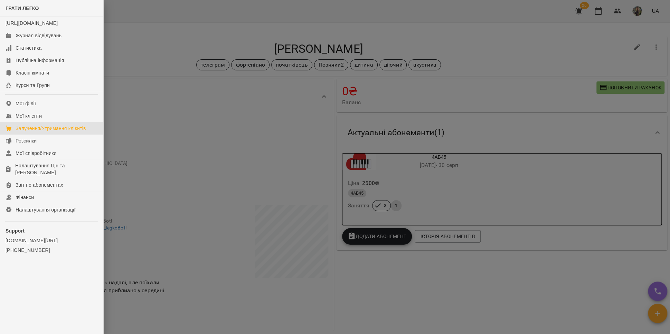
click at [60, 132] on div "Залучення/Утримання клієнтів" at bounding box center [51, 128] width 70 height 7
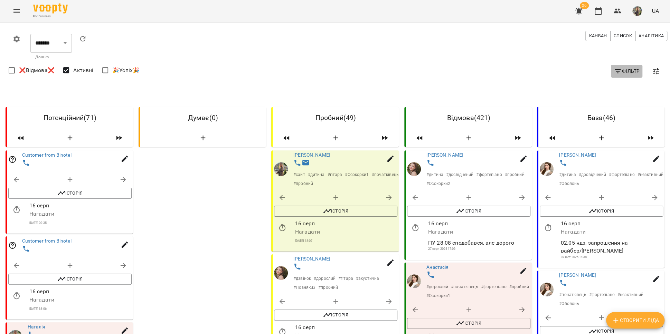
click at [614, 72] on icon "button" at bounding box center [618, 71] width 8 height 8
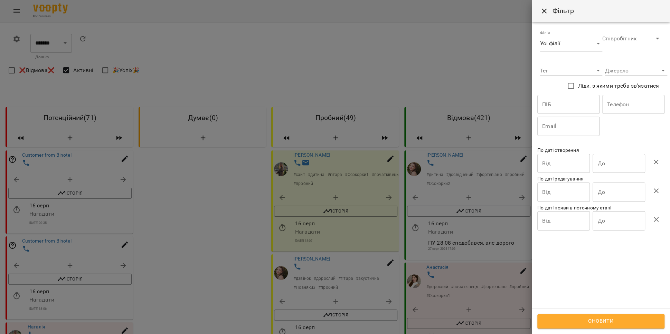
click at [552, 163] on input "Від" at bounding box center [563, 163] width 53 height 19
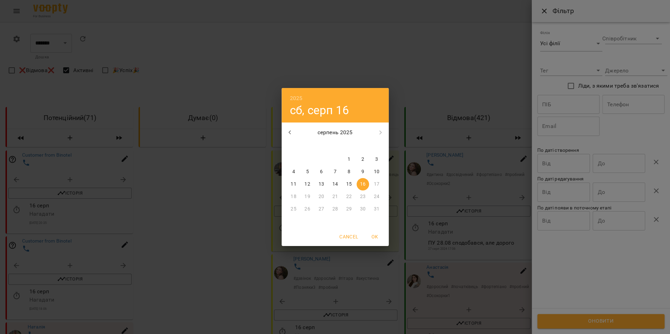
drag, startPoint x: 350, startPoint y: 183, endPoint x: 360, endPoint y: 185, distance: 9.8
click at [350, 183] on p "15" at bounding box center [349, 184] width 6 height 7
type input "**********"
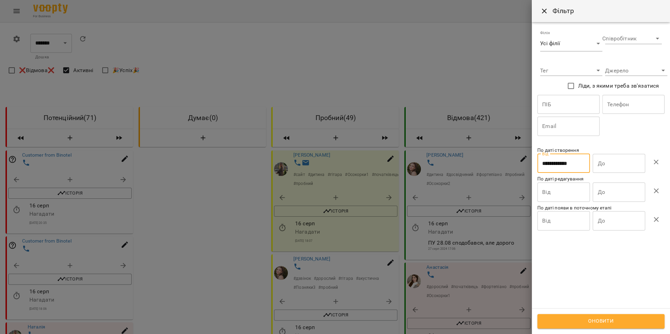
click at [620, 168] on input "До" at bounding box center [618, 163] width 53 height 19
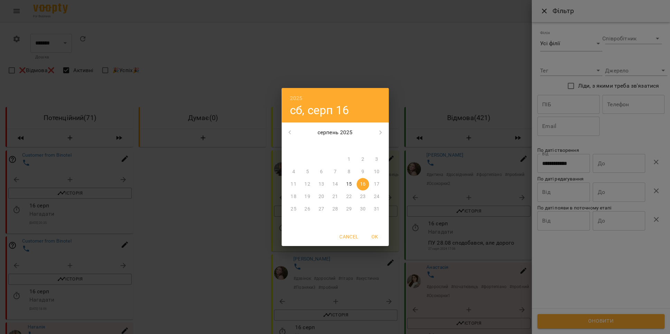
click at [353, 181] on span "15" at bounding box center [349, 184] width 12 height 7
type input "**********"
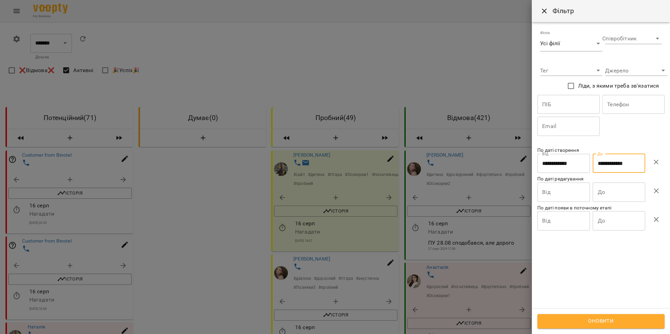
click at [559, 321] on span "Оновити" at bounding box center [601, 321] width 112 height 9
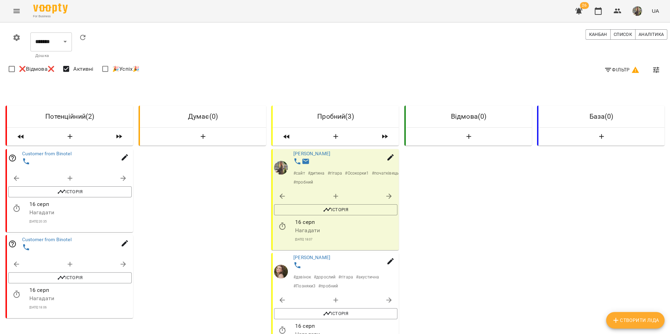
scroll to position [89, 0]
click at [316, 151] on link "[PERSON_NAME]" at bounding box center [311, 154] width 37 height 6
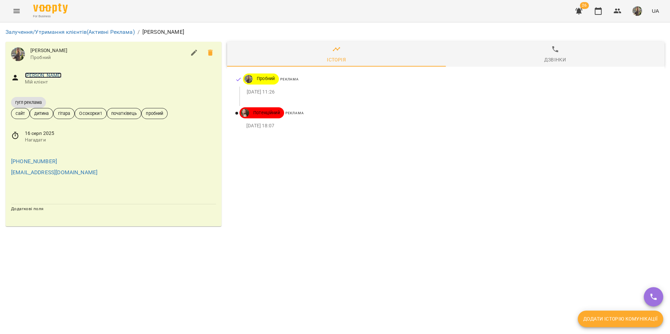
click at [38, 75] on link "[PERSON_NAME]" at bounding box center [43, 76] width 37 height 6
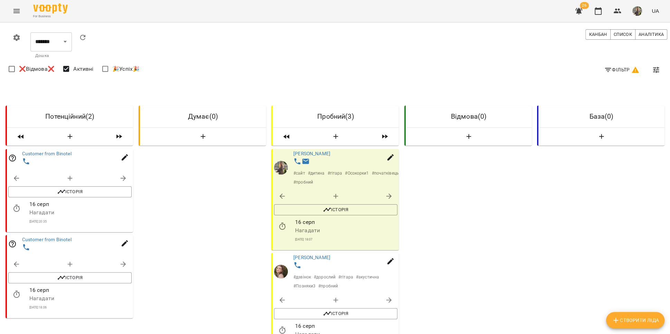
scroll to position [71, 0]
click at [308, 255] on link "[PERSON_NAME]" at bounding box center [311, 258] width 37 height 6
click at [316, 153] on link "[PERSON_NAME]" at bounding box center [311, 155] width 37 height 6
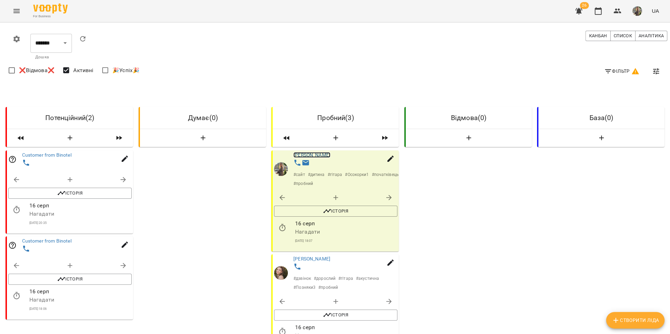
click at [315, 155] on link "[PERSON_NAME]" at bounding box center [311, 155] width 37 height 6
click at [615, 73] on span "Фільтр" at bounding box center [622, 71] width 36 height 8
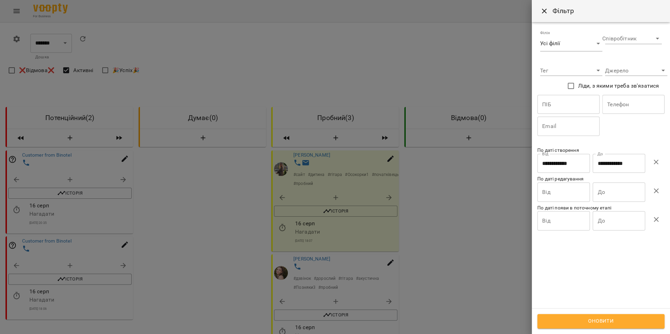
click at [656, 164] on icon "button" at bounding box center [656, 162] width 8 height 8
click at [582, 173] on input "Від" at bounding box center [563, 163] width 53 height 19
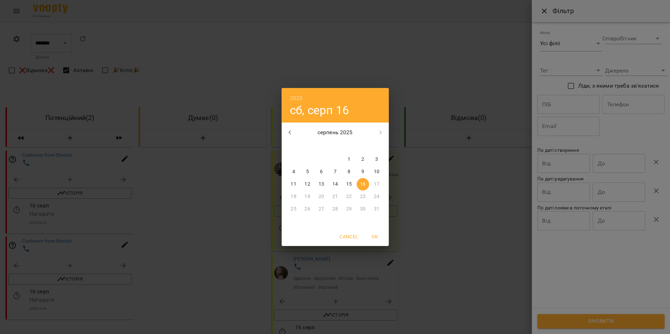
click at [345, 178] on div "8" at bounding box center [349, 172] width 14 height 12
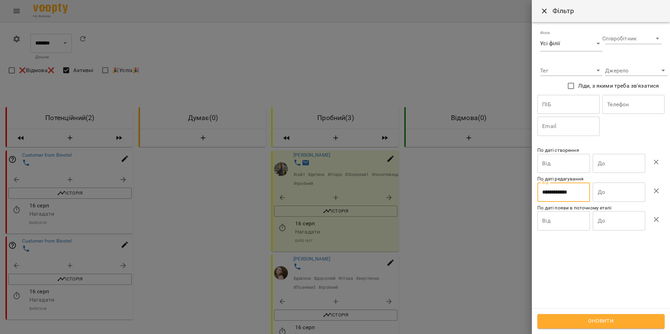
click at [571, 191] on input "**********" at bounding box center [563, 192] width 53 height 19
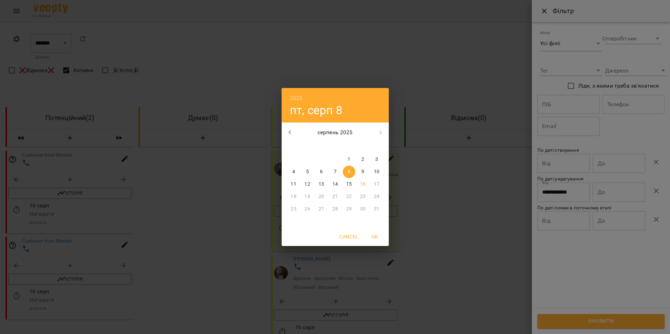
click at [353, 183] on span "15" at bounding box center [349, 184] width 12 height 7
type input "**********"
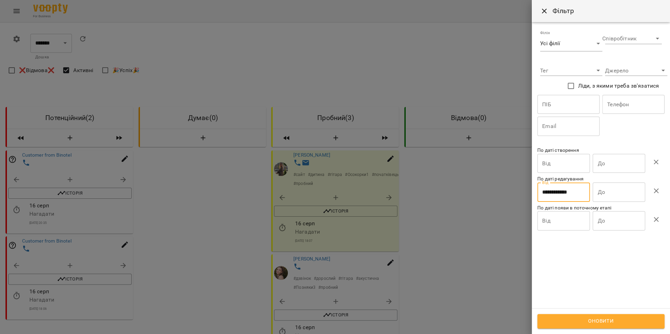
click at [605, 173] on input "До" at bounding box center [618, 163] width 53 height 19
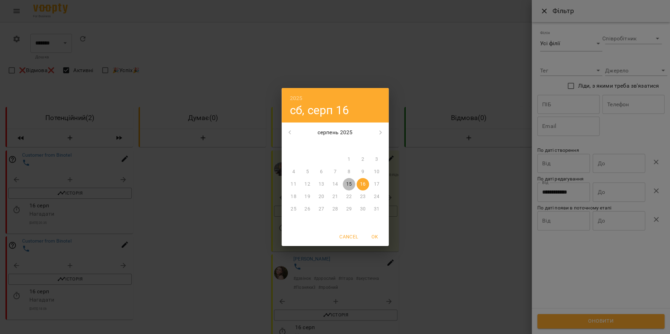
click at [349, 187] on p "15" at bounding box center [349, 184] width 6 height 7
type input "**********"
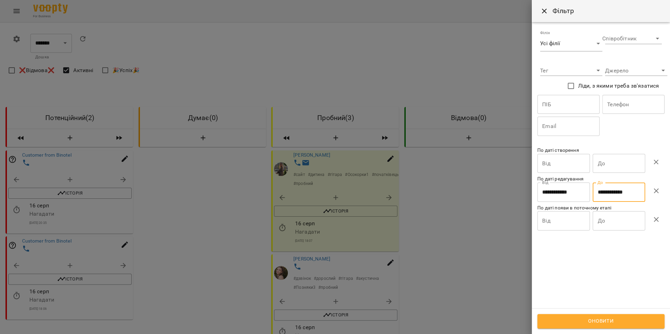
click at [613, 320] on span "Оновити" at bounding box center [601, 321] width 112 height 9
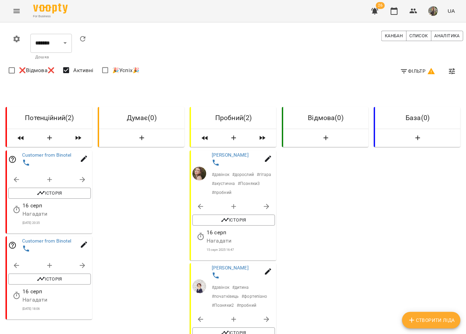
click at [404, 72] on span "Фільтр" at bounding box center [418, 71] width 36 height 8
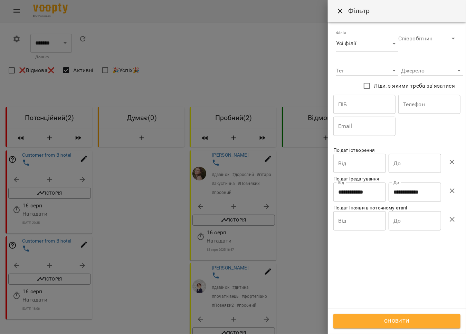
click at [449, 194] on icon "button" at bounding box center [452, 191] width 8 height 8
click at [355, 163] on input "Від" at bounding box center [359, 163] width 53 height 19
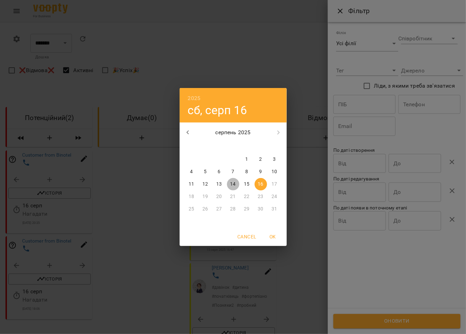
click at [235, 186] on p "14" at bounding box center [233, 184] width 6 height 7
type input "**********"
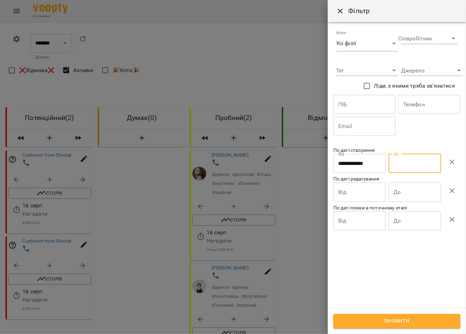
click at [417, 161] on input "До" at bounding box center [415, 163] width 53 height 19
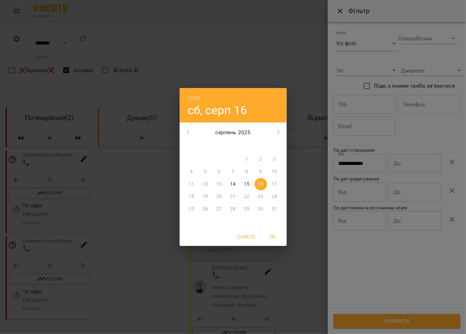
click at [231, 183] on p "14" at bounding box center [233, 184] width 6 height 7
type input "**********"
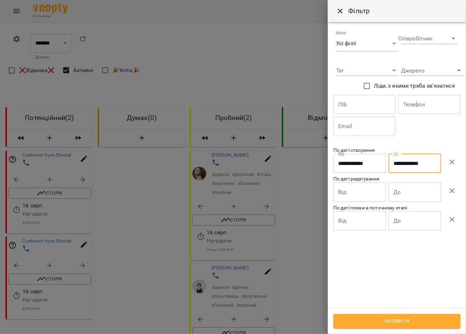
click at [403, 320] on span "Оновити" at bounding box center [397, 321] width 112 height 9
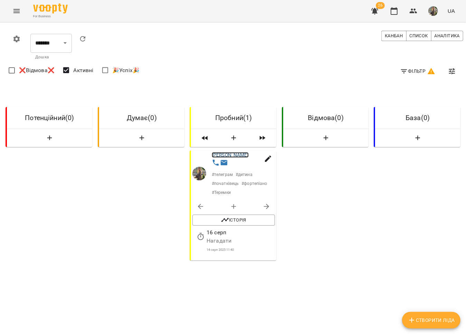
click at [241, 158] on link "[PERSON_NAME]" at bounding box center [230, 155] width 37 height 6
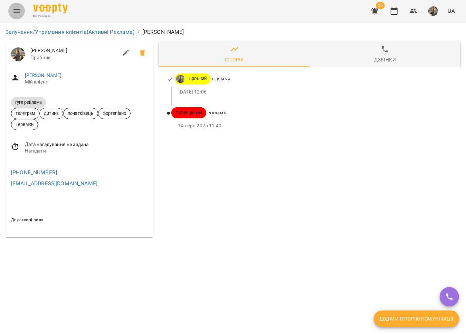
click at [13, 12] on icon "Menu" at bounding box center [16, 11] width 8 height 8
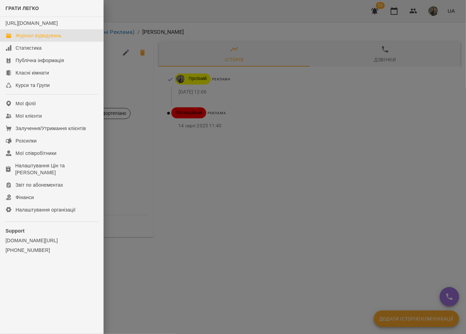
click at [40, 39] on div "Журнал відвідувань" at bounding box center [39, 35] width 46 height 7
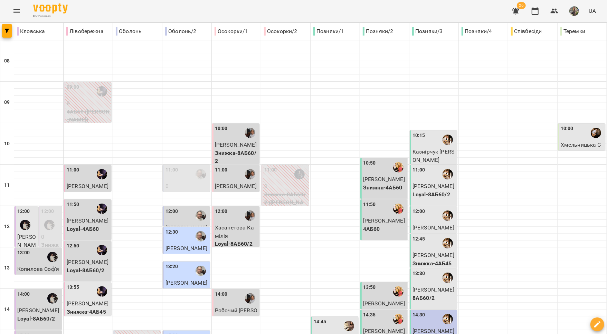
scroll to position [291, 0]
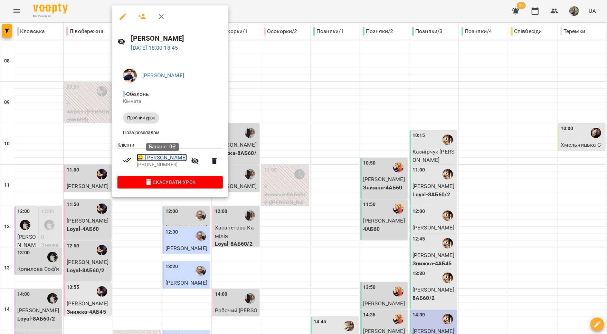
click at [162, 162] on link "😀 Степанов Матвій" at bounding box center [162, 158] width 50 height 8
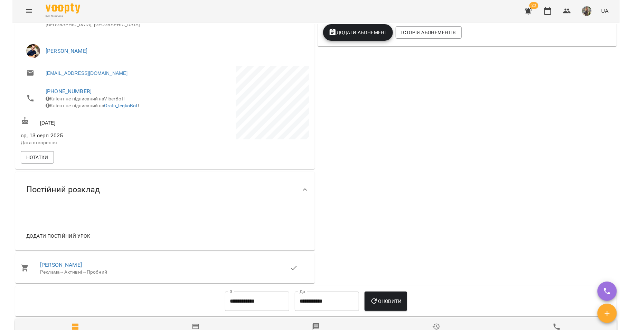
scroll to position [1, 0]
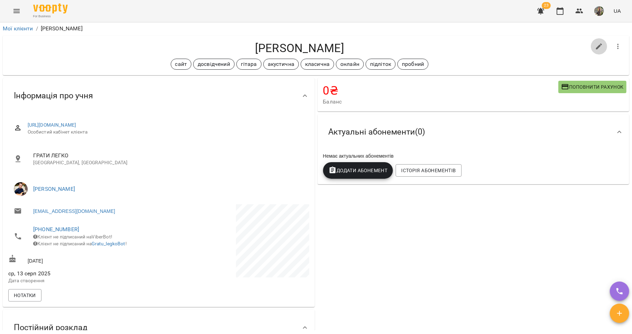
click at [596, 45] on icon "button" at bounding box center [599, 47] width 6 height 6
select select "**"
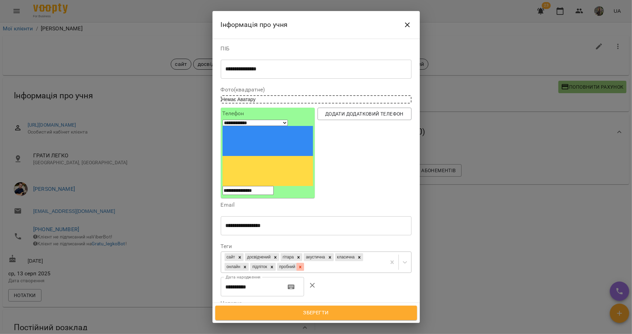
click at [304, 263] on div at bounding box center [300, 267] width 8 height 8
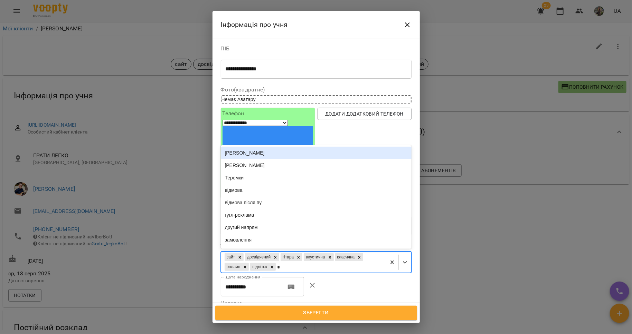
type input "**"
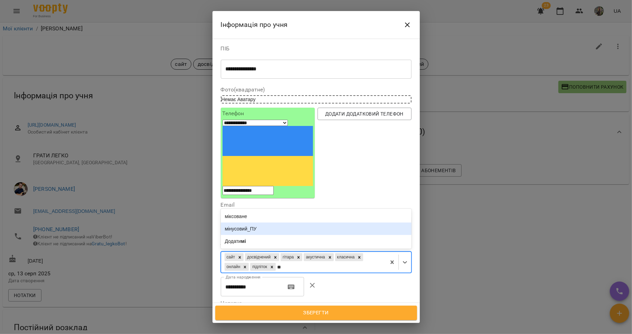
click at [330, 223] on div "мінусовий_ПУ" at bounding box center [316, 229] width 191 height 12
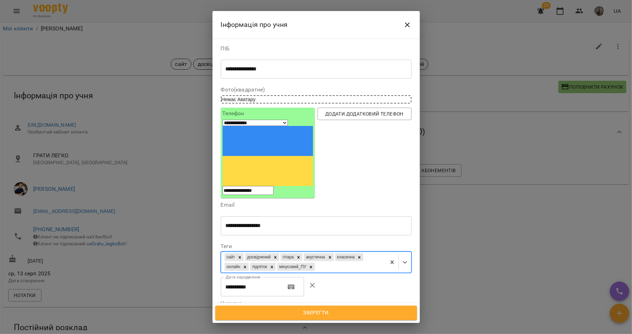
click at [339, 309] on span "Зберегти" at bounding box center [316, 313] width 187 height 9
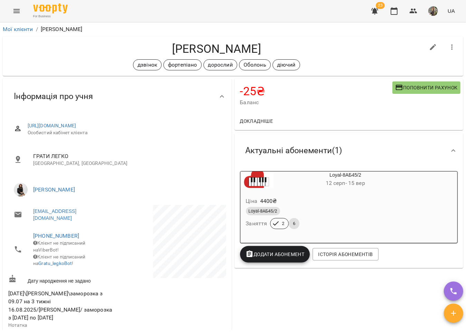
click at [429, 47] on icon "button" at bounding box center [433, 47] width 8 height 8
select select "**"
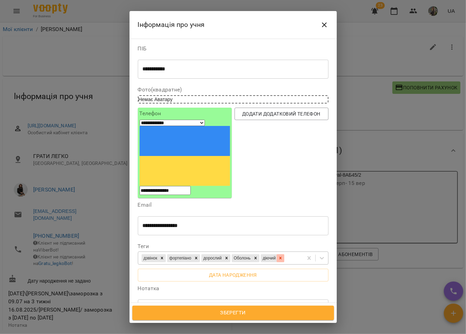
click at [277, 255] on div at bounding box center [281, 259] width 8 height 8
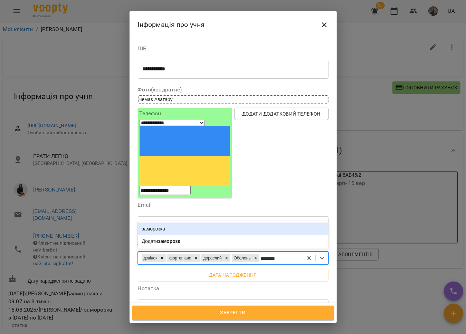
type input "*********"
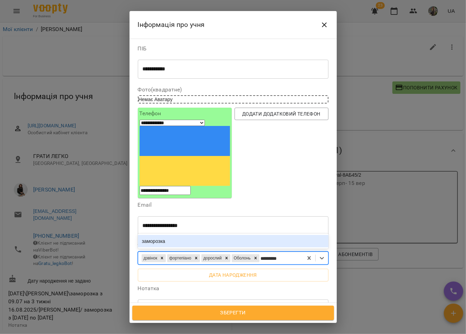
click at [187, 235] on div "заморозка" at bounding box center [233, 241] width 191 height 12
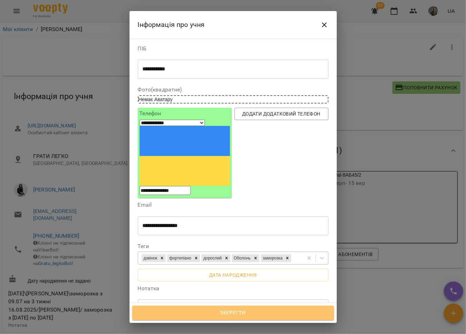
click at [242, 311] on span "Зберегти" at bounding box center [233, 313] width 187 height 9
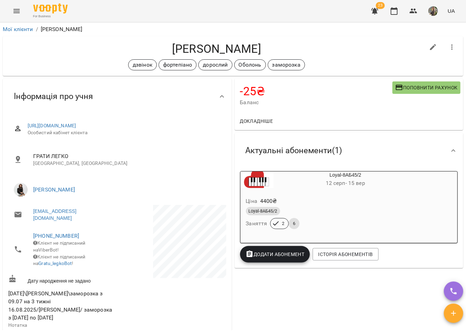
click at [19, 8] on icon "Menu" at bounding box center [16, 11] width 8 height 8
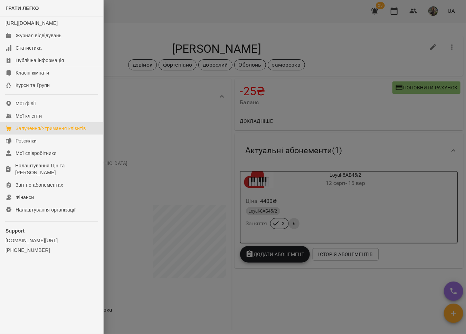
click at [85, 132] on div "Залучення/Утримання клієнтів" at bounding box center [51, 128] width 70 height 7
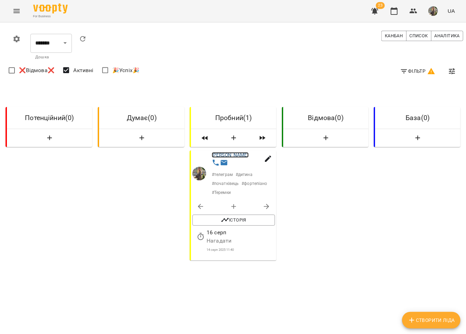
click at [241, 158] on link "[PERSON_NAME]" at bounding box center [230, 155] width 37 height 6
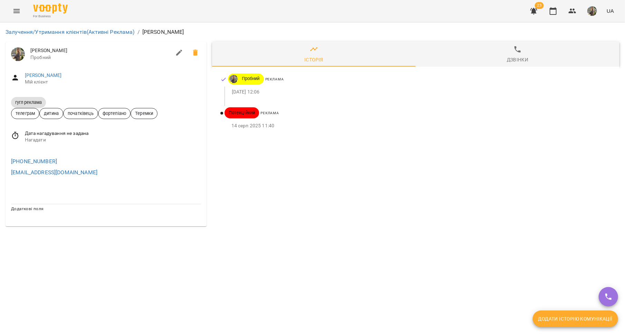
click at [23, 14] on button "Menu" at bounding box center [16, 11] width 17 height 17
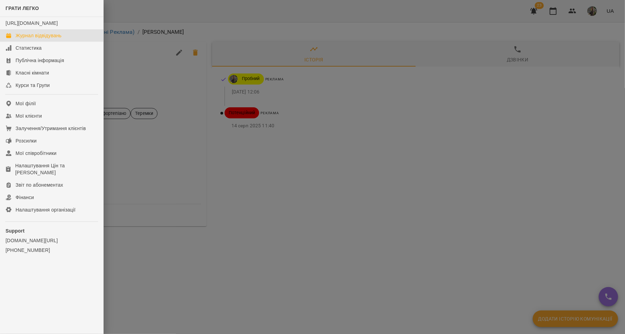
click at [28, 39] on div "Журнал відвідувань" at bounding box center [39, 35] width 46 height 7
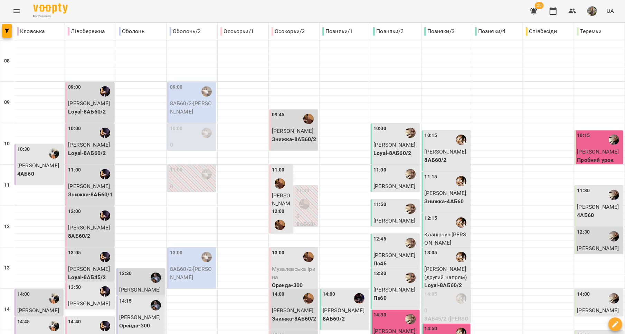
scroll to position [260, 0]
click at [434, 325] on div "14:50" at bounding box center [447, 333] width 45 height 16
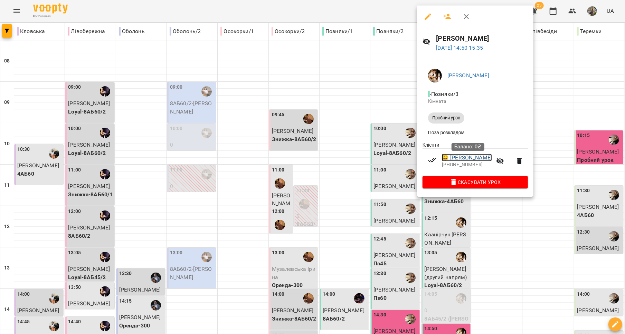
click at [466, 158] on link "😀 [PERSON_NAME]" at bounding box center [467, 158] width 50 height 8
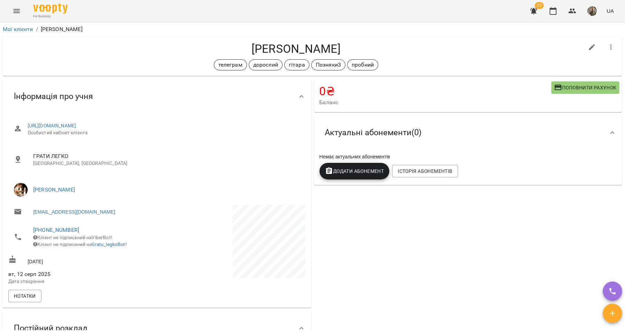
click at [19, 12] on icon "Menu" at bounding box center [16, 11] width 6 height 4
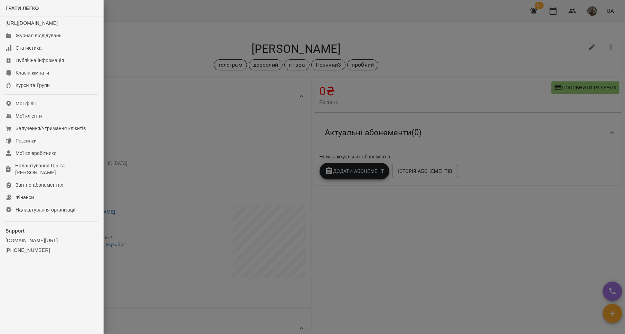
click at [19, 12] on div "ГРАТИ ЛЕГКО [URL][DOMAIN_NAME] Журнал відвідувань Статистика Публічна інформаці…" at bounding box center [312, 167] width 625 height 334
click at [35, 37] on link "Журнал відвідувань" at bounding box center [51, 35] width 103 height 12
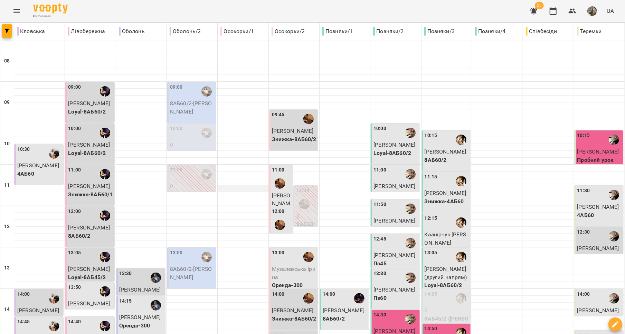
scroll to position [77, 0]
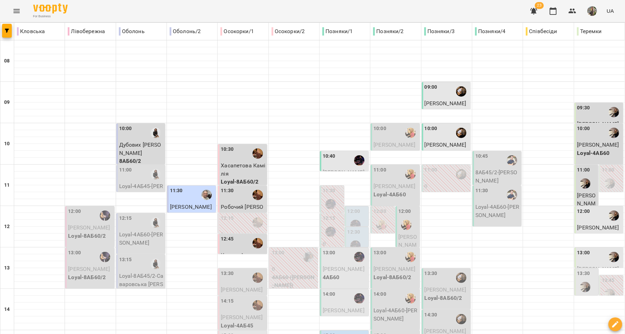
scroll to position [291, 0]
drag, startPoint x: 358, startPoint y: 320, endPoint x: 365, endPoint y: 317, distance: 8.1
type input "**********"
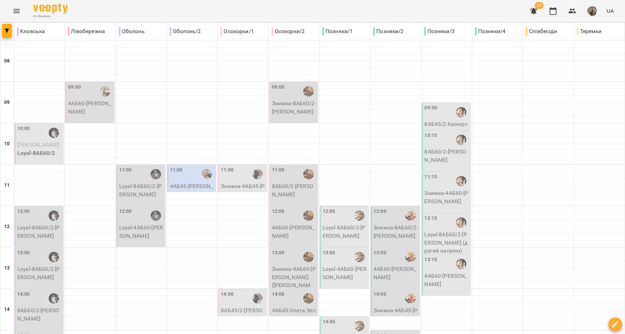
scroll to position [0, 0]
click at [199, 177] on div at bounding box center [207, 175] width 16 height 16
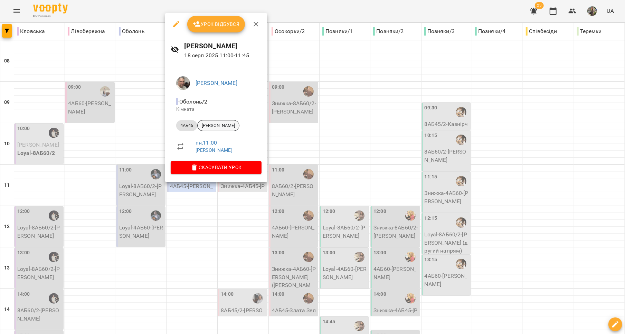
click at [217, 128] on span "[PERSON_NAME]" at bounding box center [218, 126] width 41 height 6
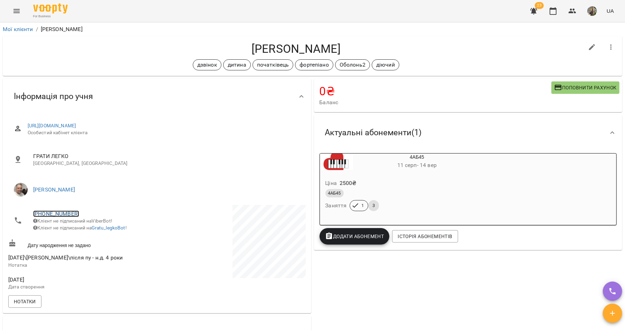
click at [65, 211] on link "[PHONE_NUMBER]" at bounding box center [56, 214] width 46 height 7
click at [105, 238] on link at bounding box center [92, 239] width 37 height 15
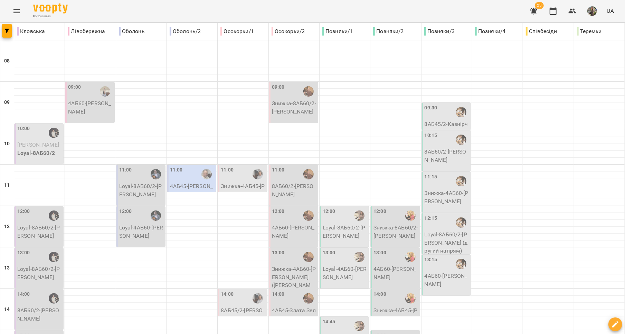
scroll to position [291, 0]
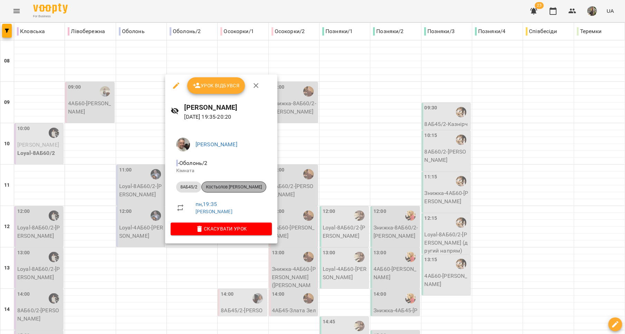
click at [238, 185] on span "Костьолов [PERSON_NAME]" at bounding box center [234, 187] width 64 height 6
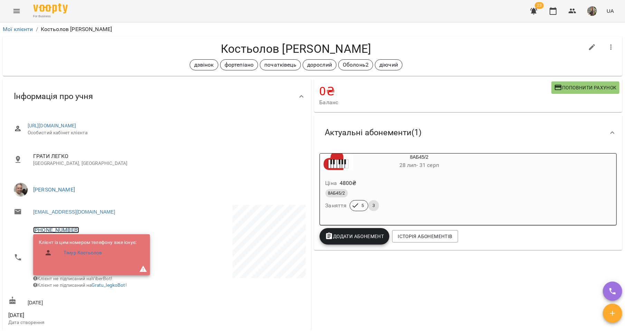
click at [57, 228] on link "[PHONE_NUMBER]" at bounding box center [56, 230] width 46 height 7
click at [87, 256] on img at bounding box center [84, 256] width 10 height 10
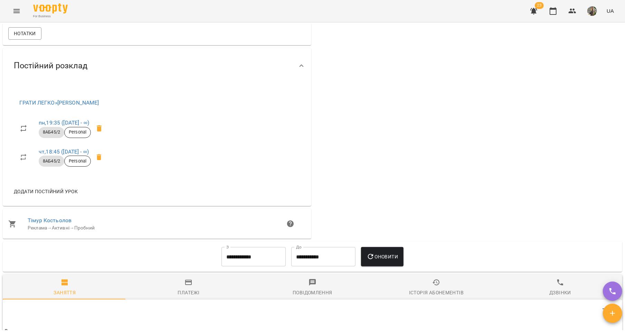
scroll to position [234, 0]
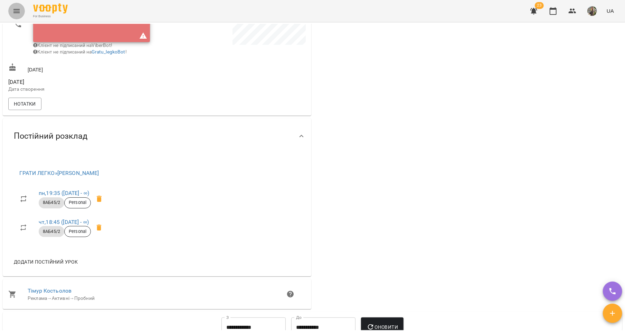
click at [15, 12] on icon "Menu" at bounding box center [16, 11] width 8 height 8
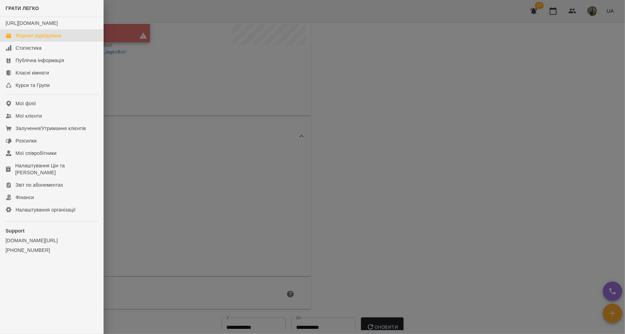
click at [32, 39] on div "Журнал відвідувань" at bounding box center [39, 35] width 46 height 7
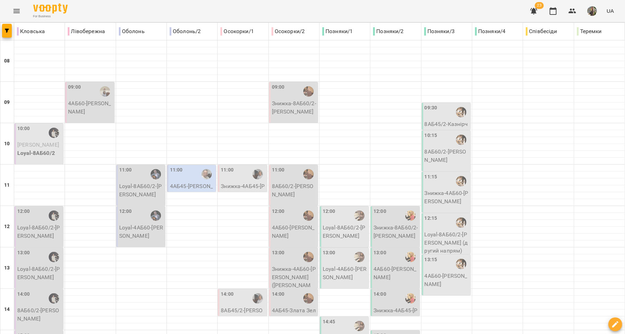
click at [193, 173] on div "11:00" at bounding box center [192, 175] width 45 height 16
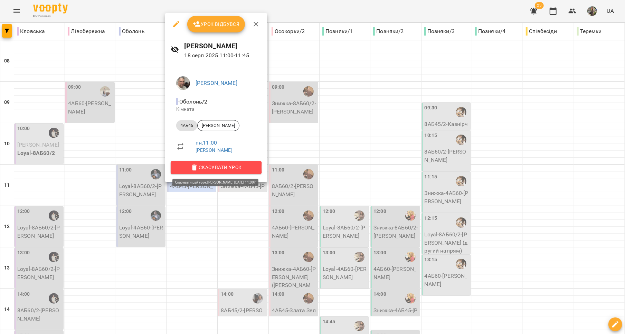
click at [206, 167] on span "Скасувати Урок" at bounding box center [216, 167] width 80 height 8
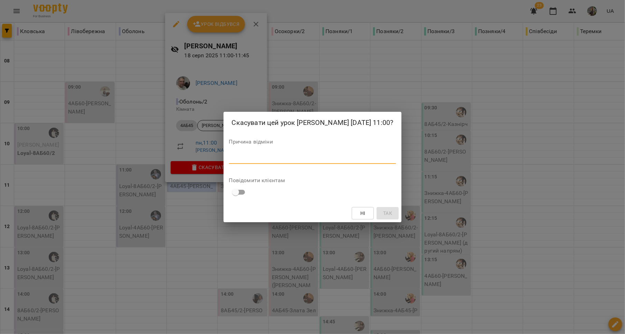
click at [231, 160] on textarea at bounding box center [312, 158] width 167 height 7
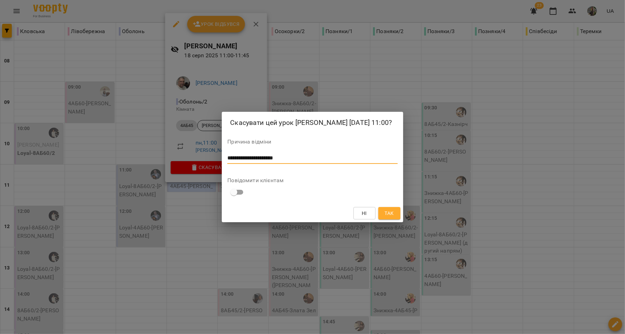
type textarea "**********"
click at [388, 212] on span "Так" at bounding box center [388, 213] width 9 height 8
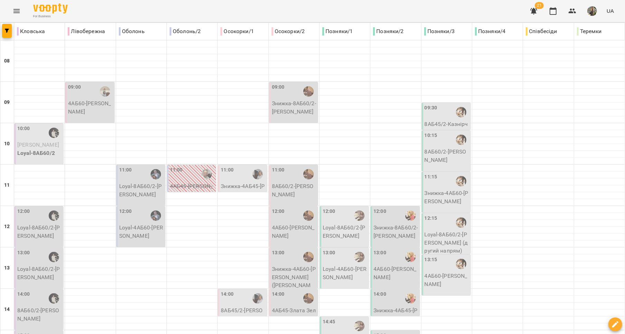
scroll to position [291, 0]
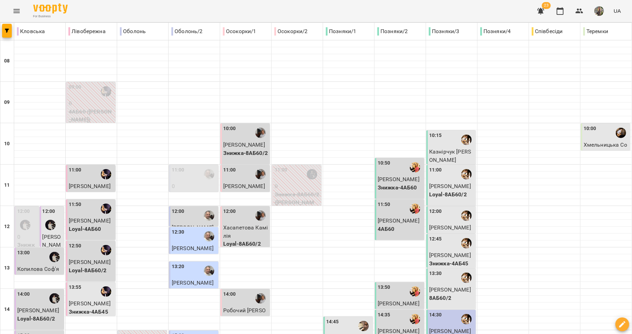
scroll to position [291, 0]
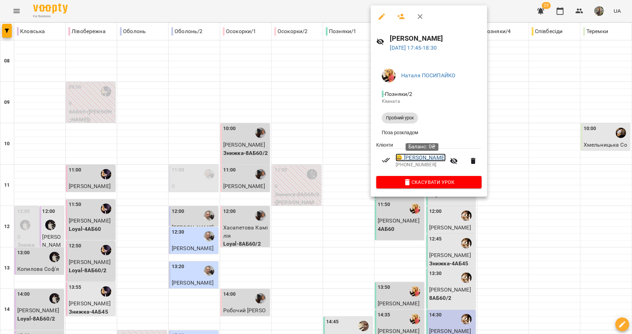
click at [432, 162] on link "😀 [PERSON_NAME]" at bounding box center [421, 158] width 50 height 8
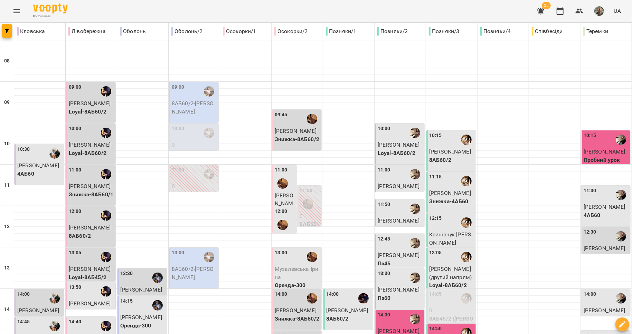
scroll to position [190, 0]
click at [393, 312] on div "14:30" at bounding box center [400, 320] width 45 height 16
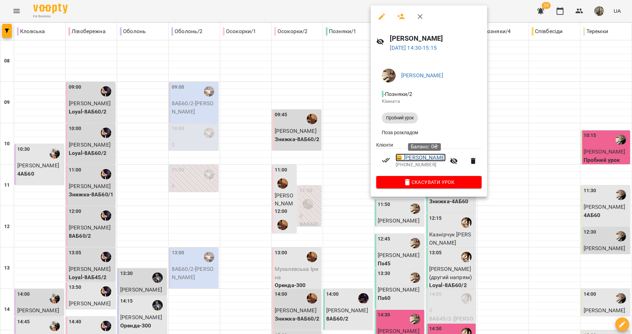
click at [421, 161] on link "😀 [PERSON_NAME]" at bounding box center [421, 158] width 50 height 8
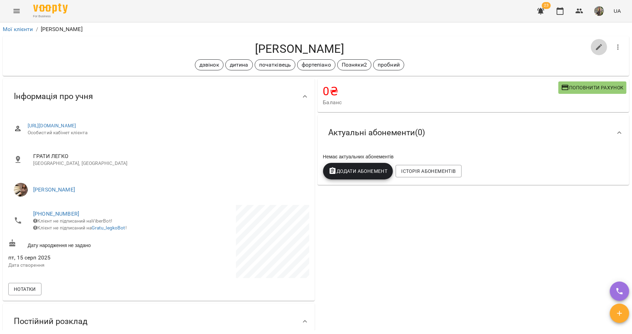
click at [595, 46] on icon "button" at bounding box center [599, 47] width 8 height 8
select select "**"
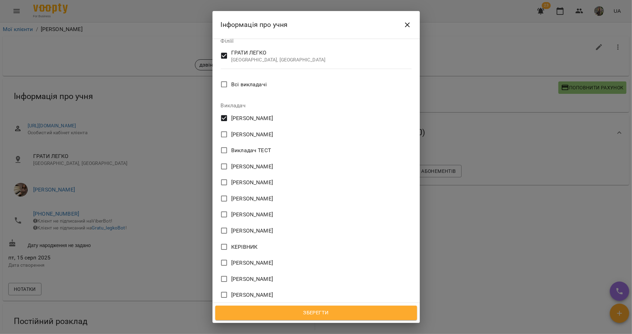
scroll to position [386, 0]
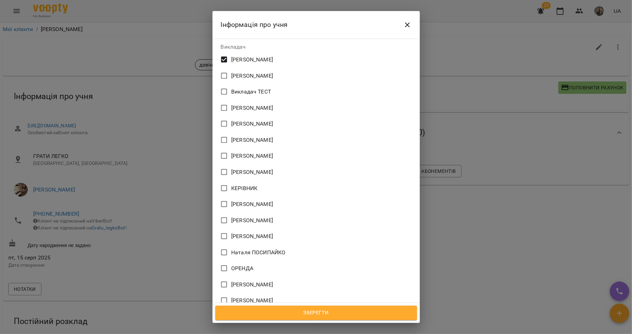
click at [273, 297] on span "[PERSON_NAME]" at bounding box center [252, 301] width 42 height 8
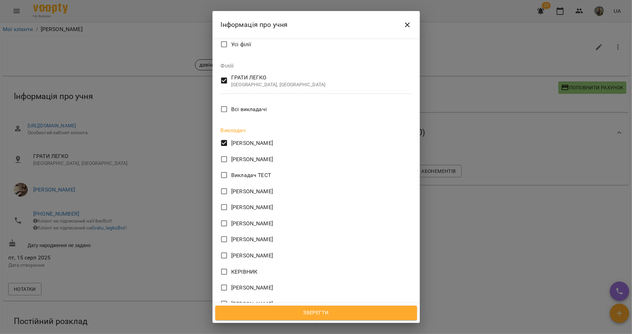
click at [352, 313] on span "Зберегти" at bounding box center [316, 313] width 187 height 9
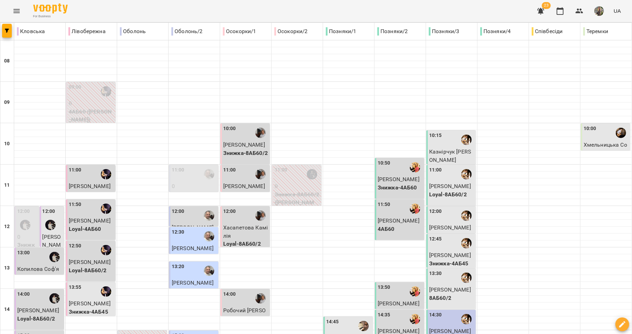
scroll to position [283, 0]
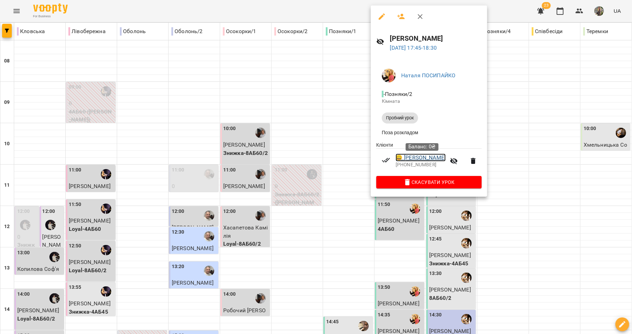
click at [435, 159] on link "😀 [PERSON_NAME]" at bounding box center [421, 158] width 50 height 8
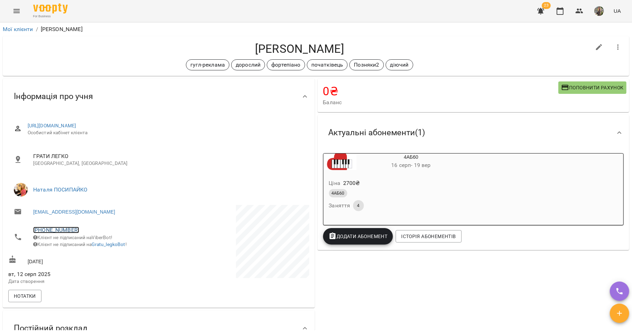
click at [60, 231] on link "[PHONE_NUMBER]" at bounding box center [56, 230] width 46 height 7
click at [95, 254] on link at bounding box center [92, 256] width 37 height 15
copy link "[URL][DOMAIN_NAME]"
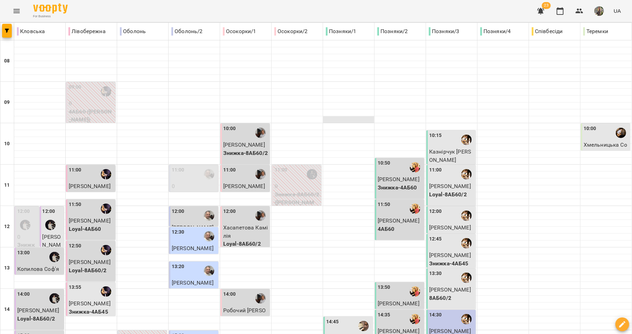
scroll to position [291, 0]
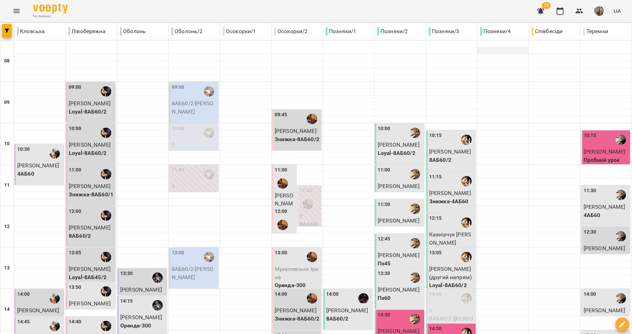
scroll to position [204, 0]
click at [393, 328] on span "[PERSON_NAME]" at bounding box center [399, 331] width 42 height 7
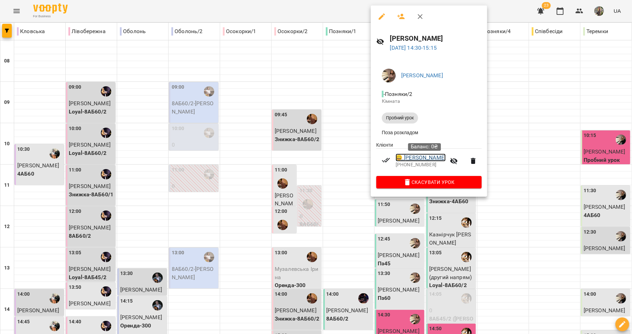
click at [427, 158] on link "😀 [PERSON_NAME]" at bounding box center [421, 158] width 50 height 8
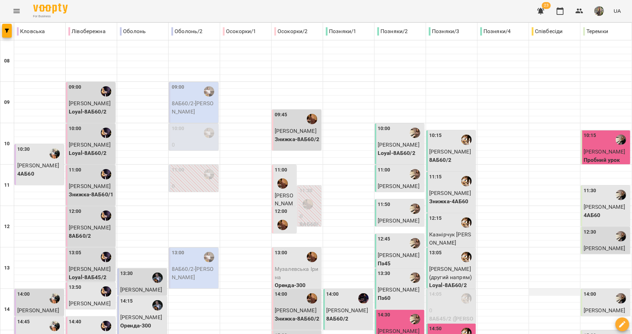
scroll to position [210, 0]
click at [449, 325] on div "14:50" at bounding box center [451, 333] width 45 height 16
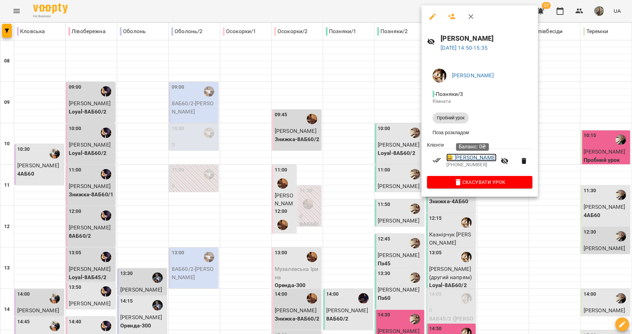
click at [477, 158] on link "😀 [PERSON_NAME]" at bounding box center [471, 158] width 50 height 8
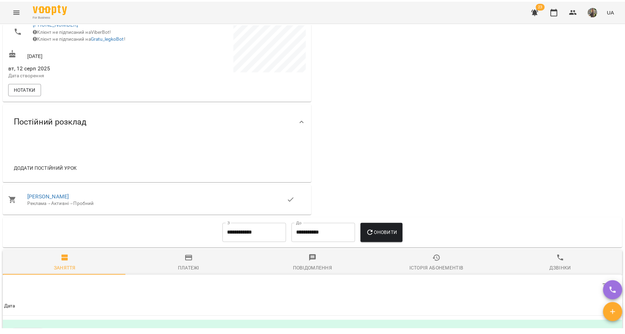
scroll to position [13, 0]
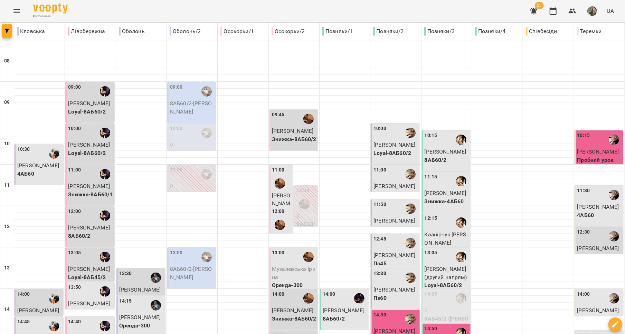
click at [585, 146] on div "10:15" at bounding box center [599, 140] width 45 height 16
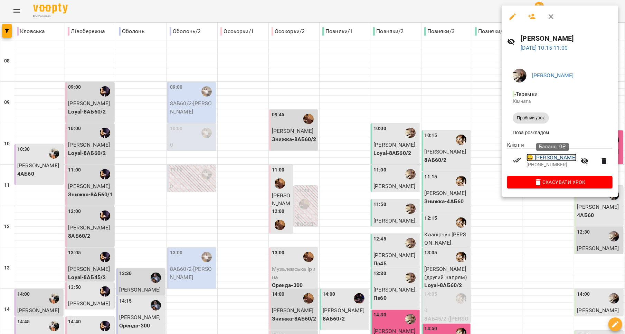
click at [547, 159] on link "😀 [PERSON_NAME]" at bounding box center [551, 158] width 50 height 8
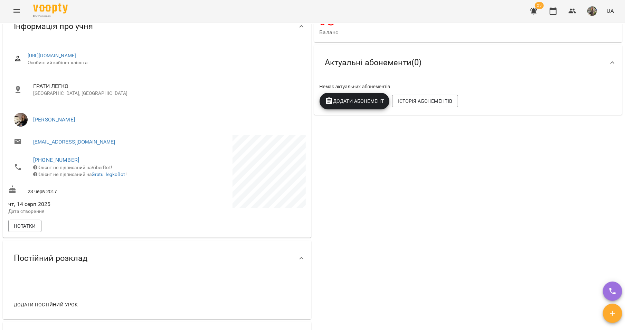
scroll to position [6, 0]
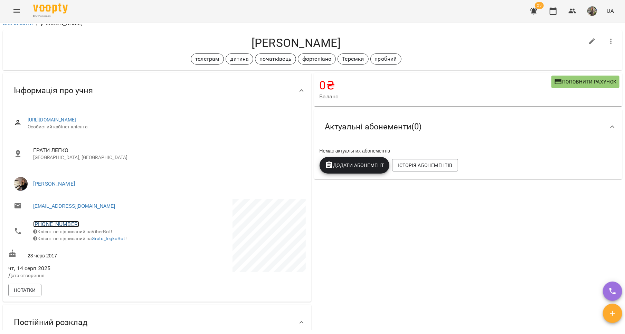
click at [59, 222] on link "[PHONE_NUMBER]" at bounding box center [56, 224] width 46 height 7
click at [87, 248] on img at bounding box center [84, 250] width 10 height 10
click at [18, 7] on icon "Menu" at bounding box center [16, 11] width 8 height 8
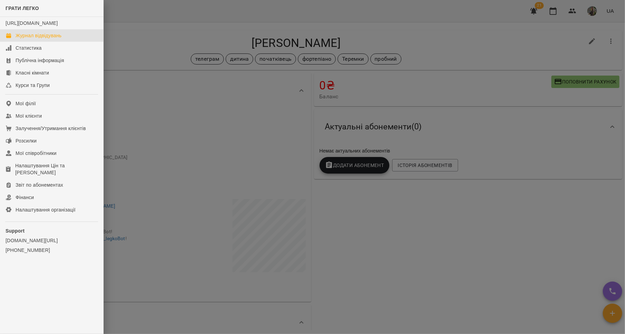
click at [30, 39] on div "Журнал відвідувань" at bounding box center [39, 35] width 46 height 7
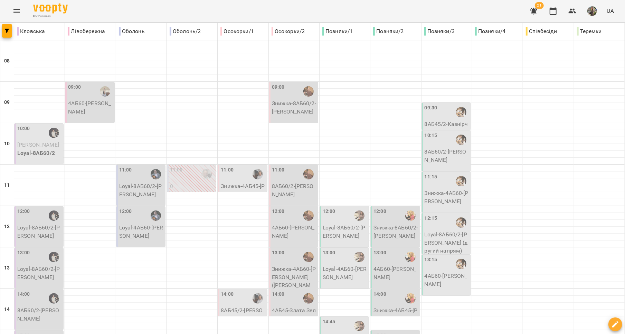
scroll to position [131, 0]
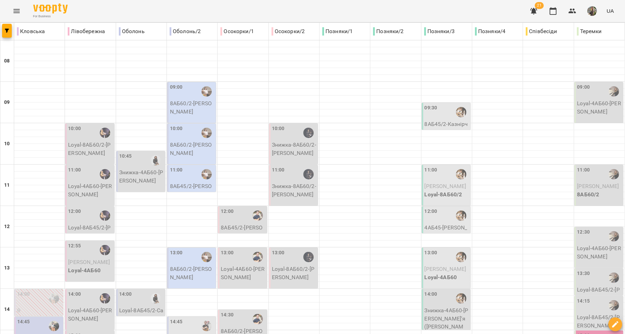
scroll to position [231, 0]
